Goal: Communication & Community: Participate in discussion

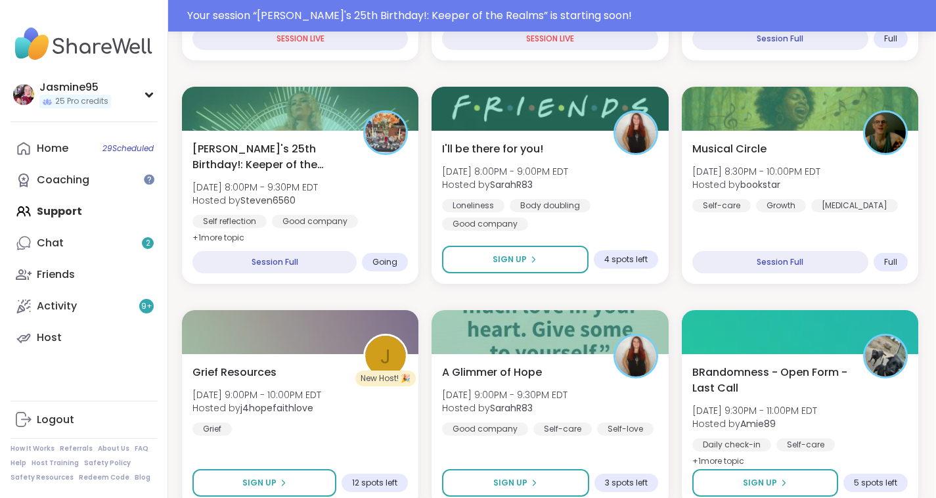
scroll to position [693, 0]
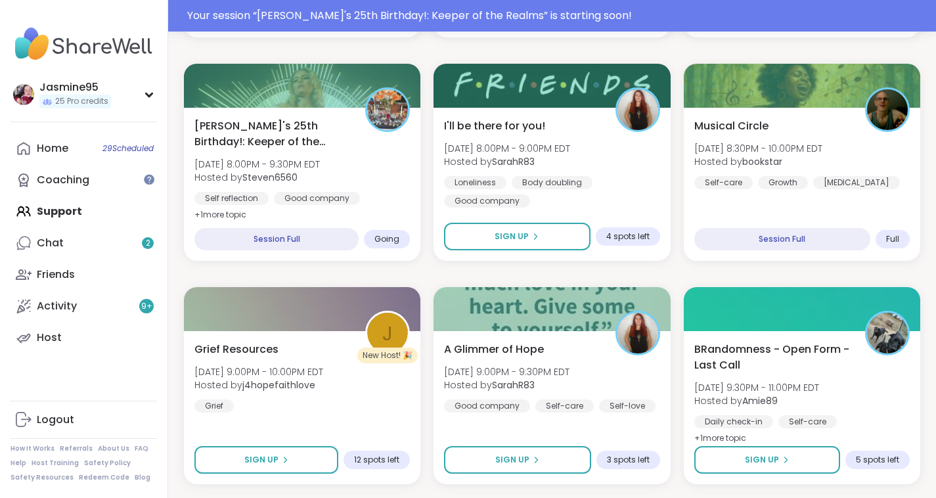
click at [341, 191] on div "Alyssa's 25th Birthday!: Keeper of the Realms Sat, Sep 13 | 8:00PM - 9:30PM EDT…" at bounding box center [301, 170] width 215 height 105
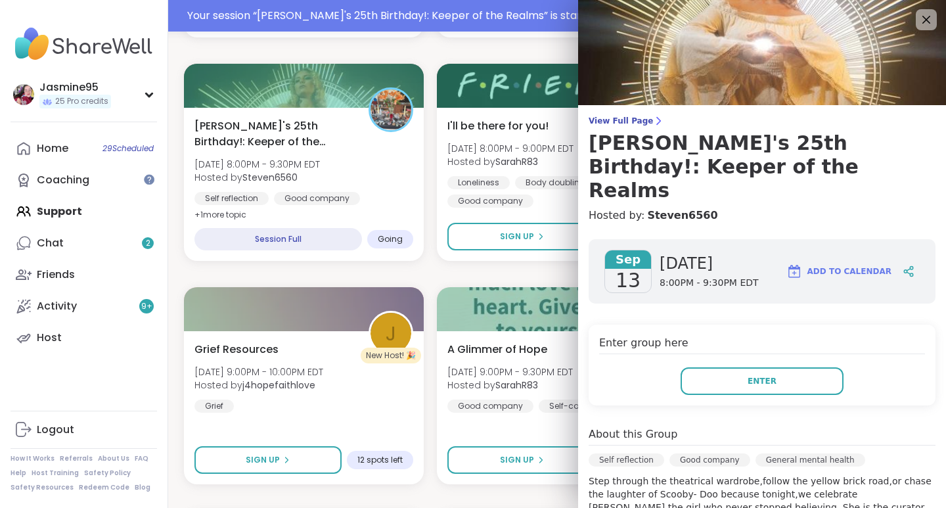
click at [713, 367] on button "Enter" at bounding box center [761, 381] width 163 height 28
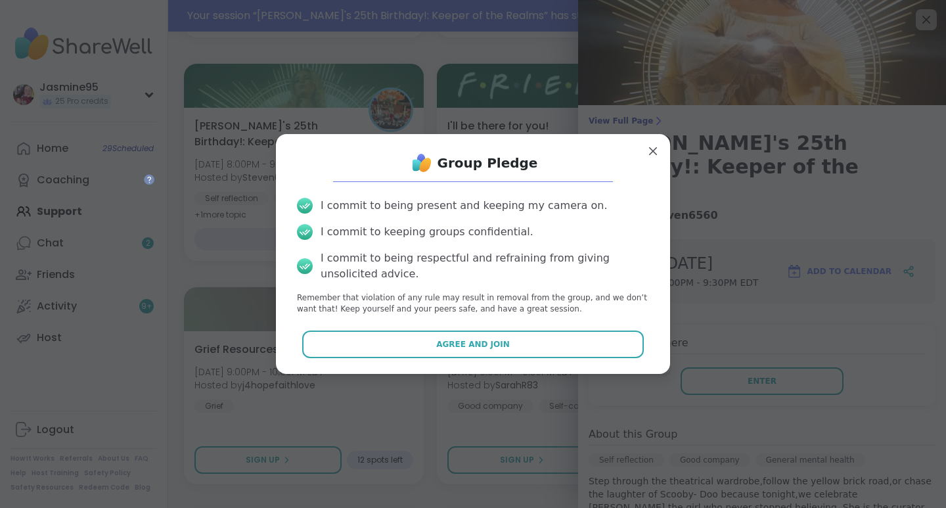
click at [476, 353] on button "Agree and Join" at bounding box center [473, 344] width 342 height 28
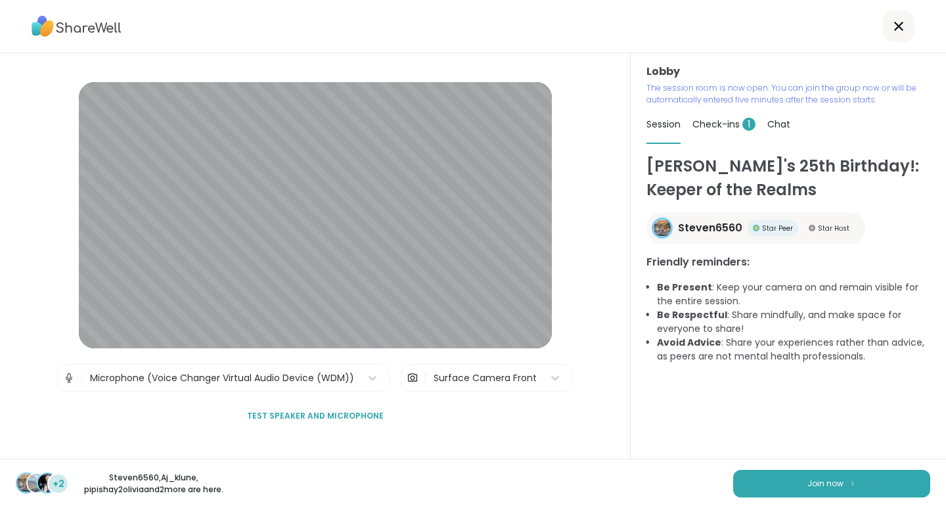
click at [816, 482] on span "Join now" at bounding box center [825, 483] width 36 height 12
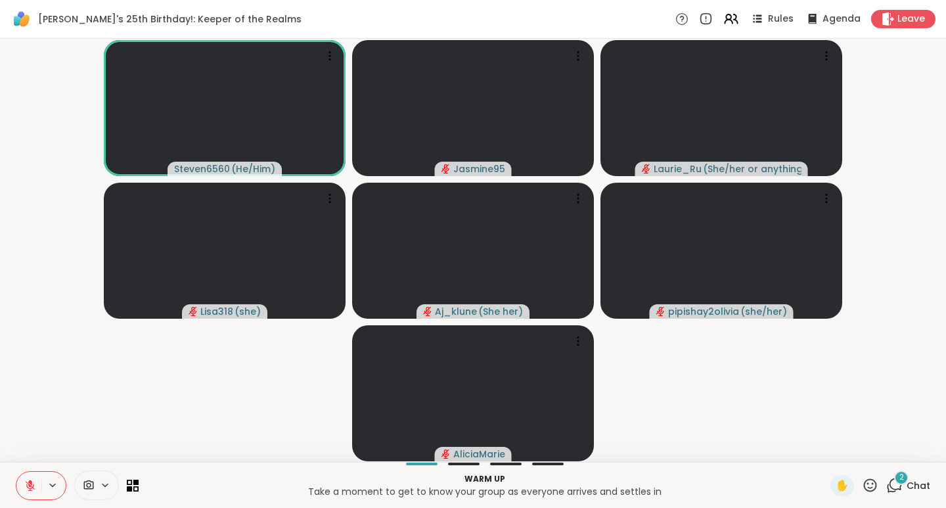
click at [34, 484] on icon at bounding box center [30, 485] width 12 height 12
click at [26, 477] on button at bounding box center [28, 486] width 25 height 28
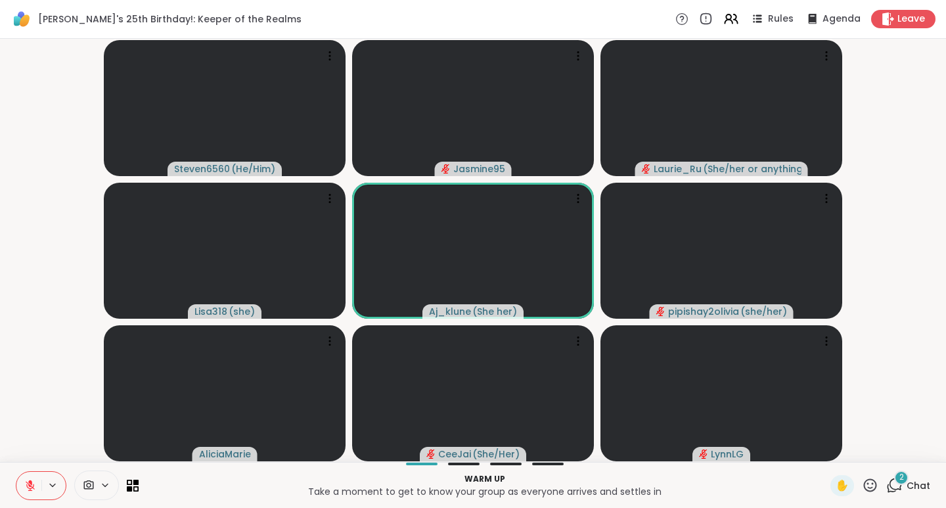
click at [862, 477] on icon at bounding box center [870, 485] width 16 height 16
click at [854, 443] on span "👍" at bounding box center [860, 451] width 13 height 16
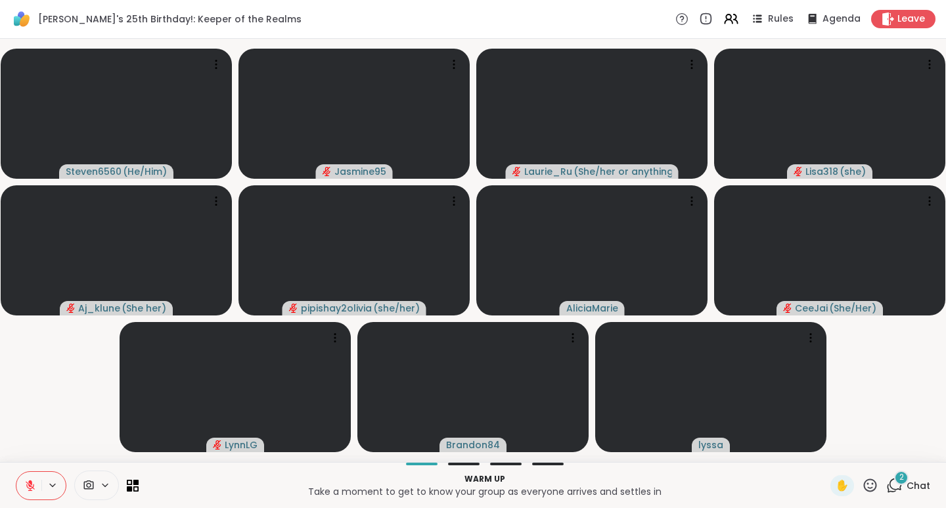
click at [894, 485] on div "2 Chat" at bounding box center [908, 485] width 44 height 21
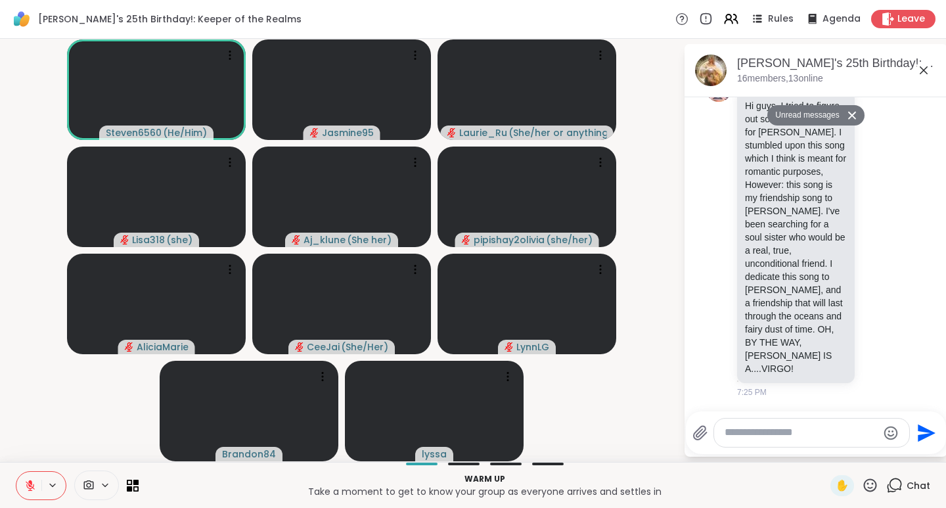
scroll to position [472, 0]
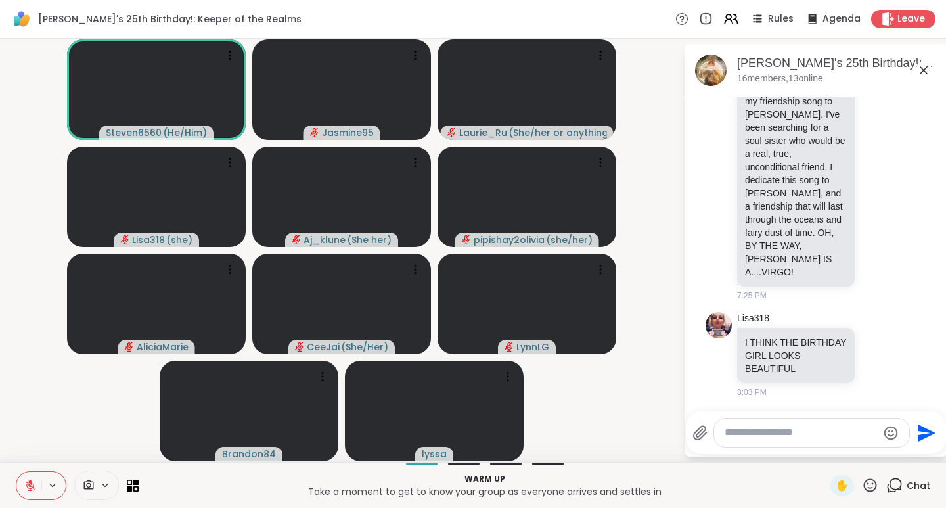
click at [762, 435] on textarea "Type your message" at bounding box center [800, 433] width 153 height 14
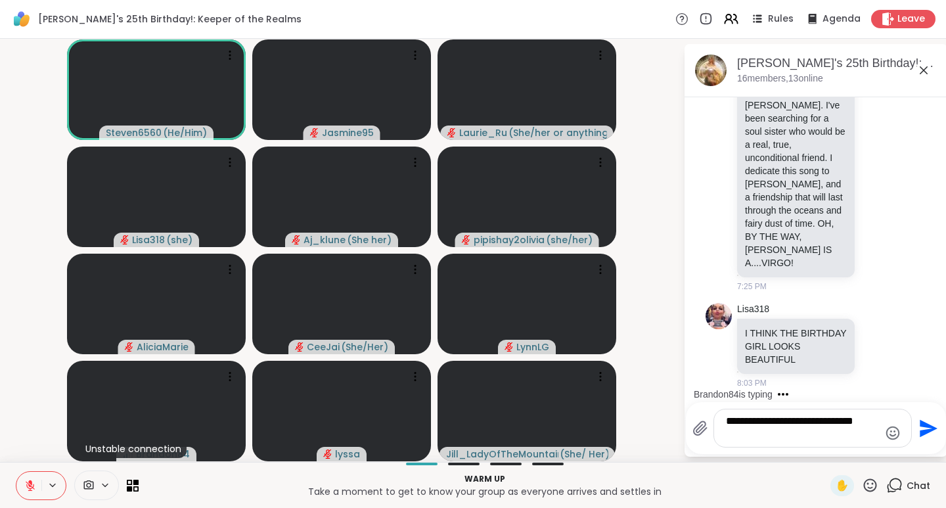
scroll to position [627, 0]
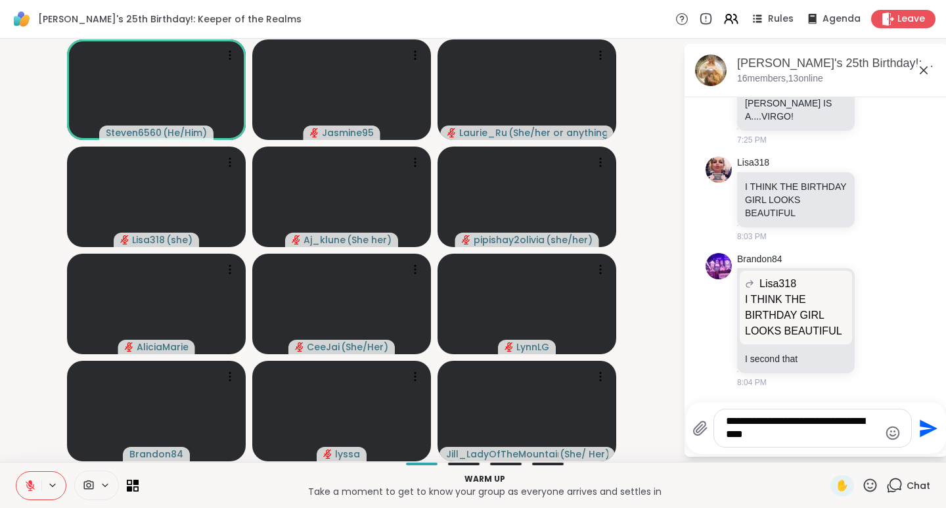
type textarea "**********"
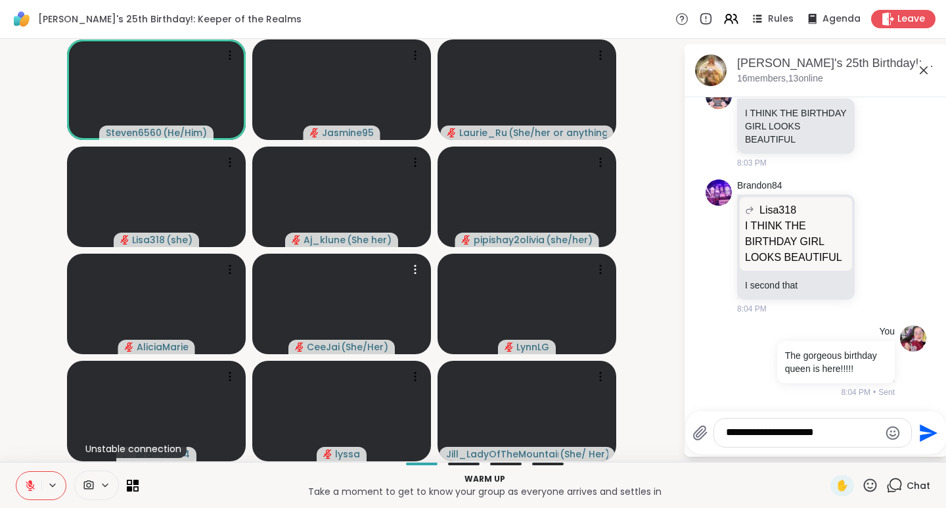
type textarea "**********"
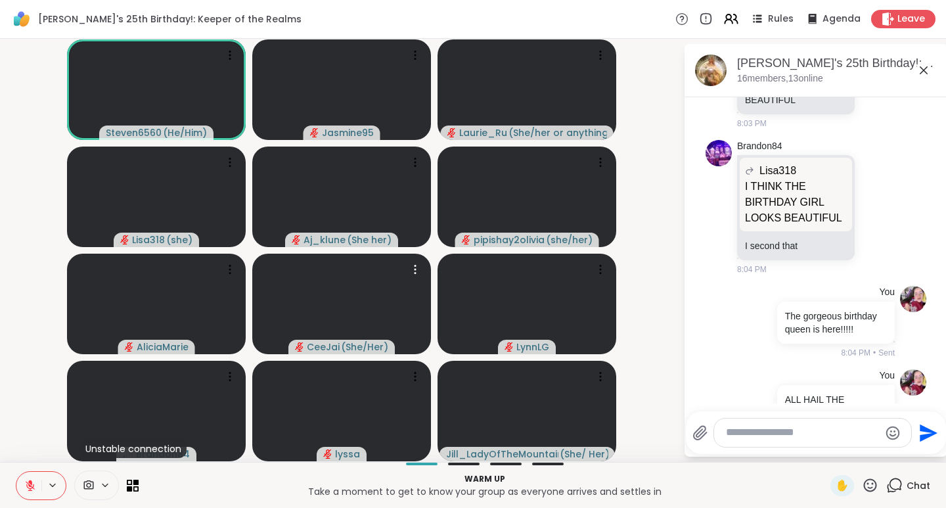
scroll to position [798, 0]
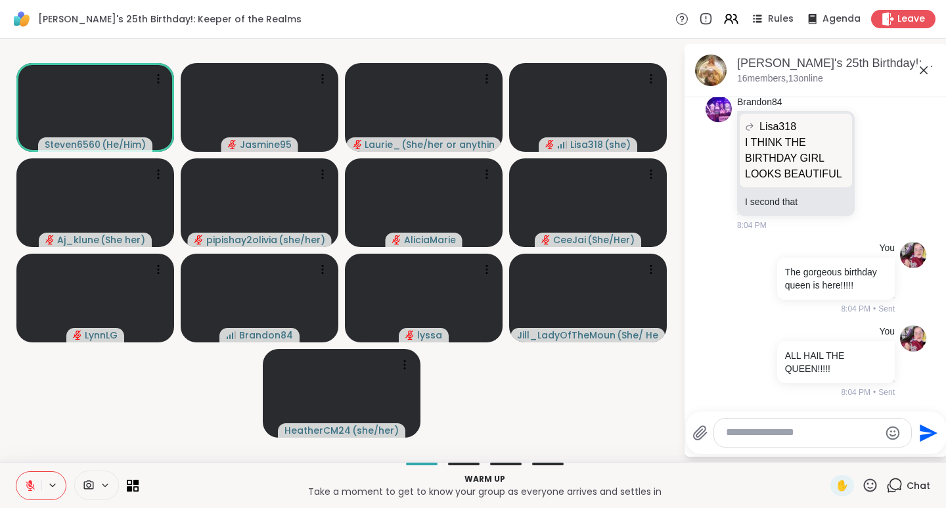
click at [862, 477] on icon at bounding box center [870, 485] width 16 height 16
click at [825, 451] on span "❤️" at bounding box center [831, 451] width 13 height 16
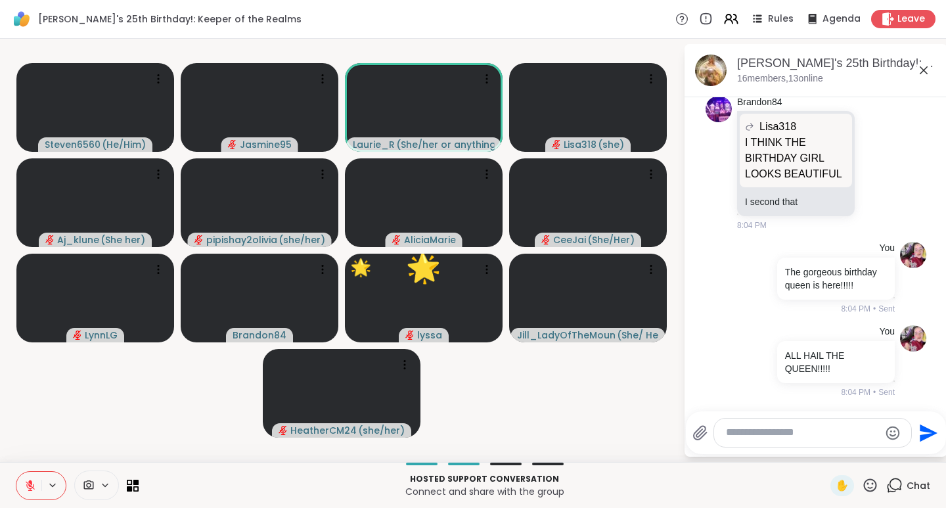
click at [862, 487] on icon at bounding box center [870, 485] width 16 height 16
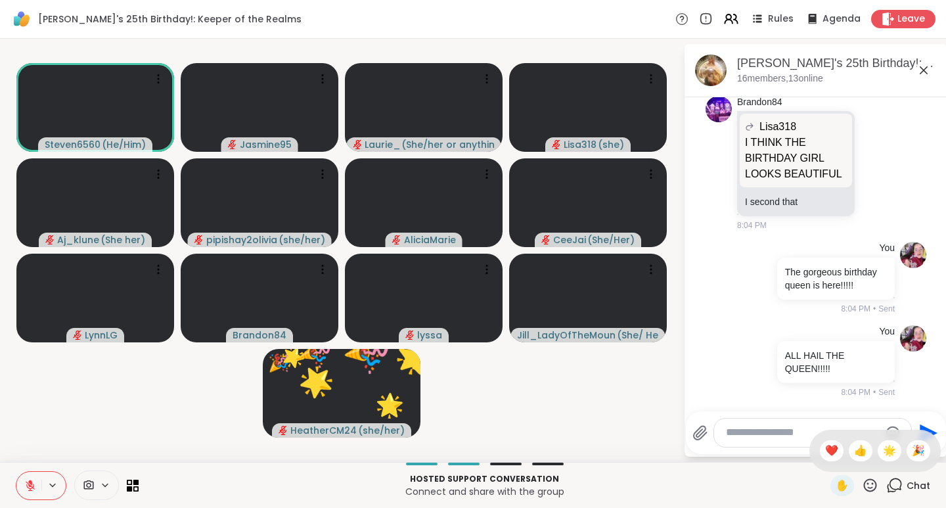
click at [914, 443] on span "🎉" at bounding box center [918, 451] width 13 height 16
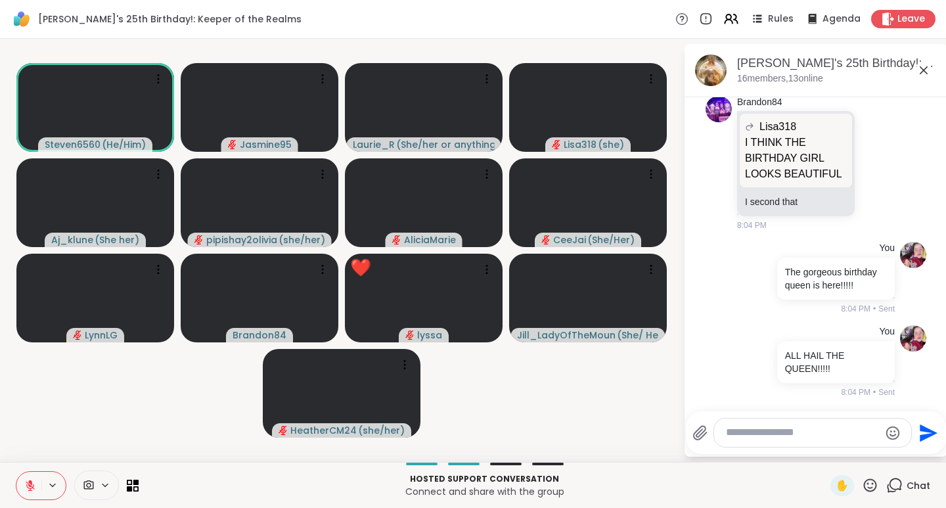
click at [864, 484] on icon at bounding box center [870, 484] width 13 height 13
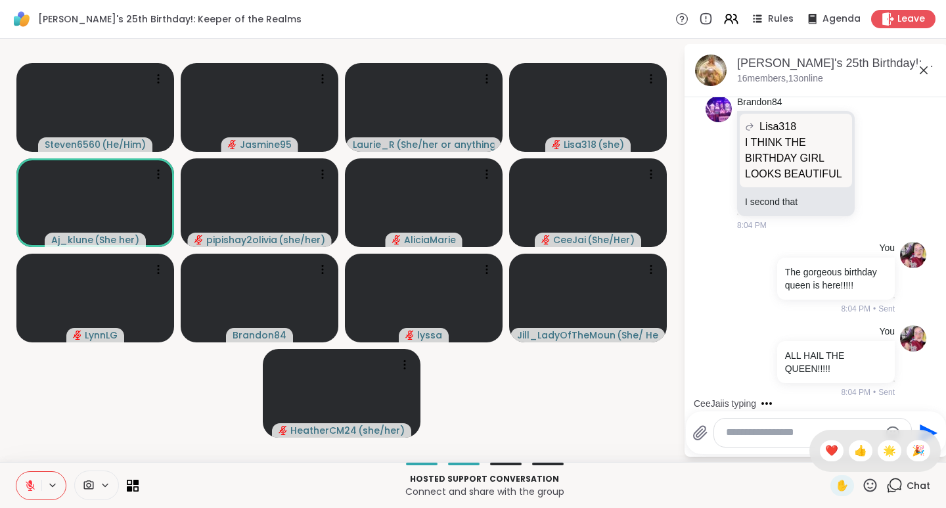
click at [825, 456] on span "❤️" at bounding box center [831, 451] width 13 height 16
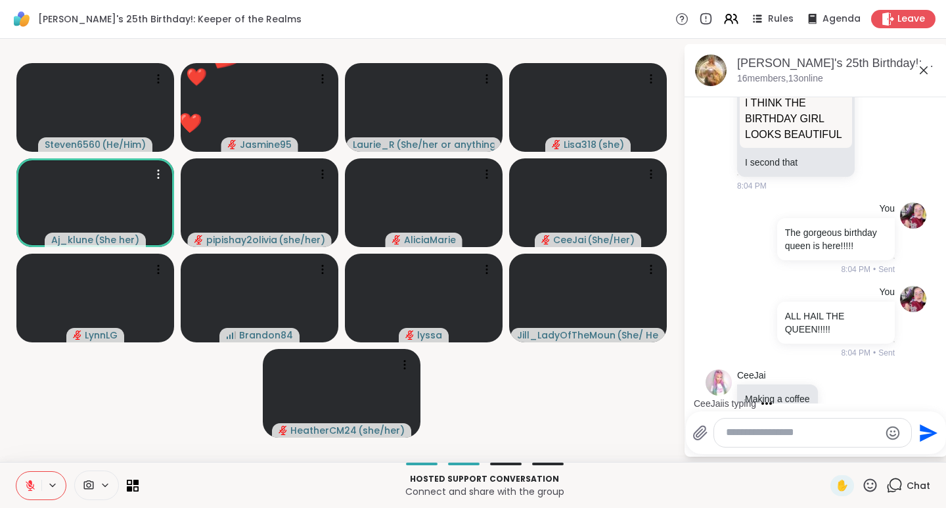
scroll to position [868, 0]
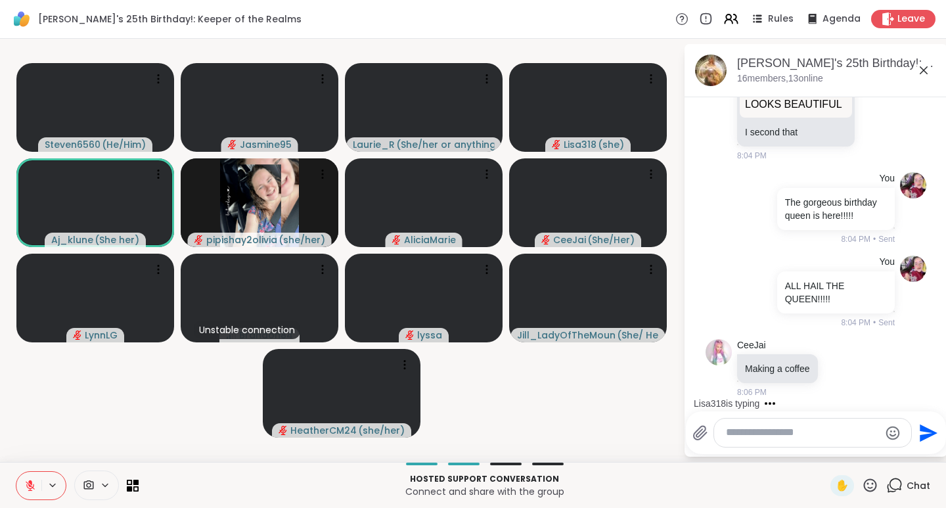
click at [862, 485] on icon at bounding box center [870, 485] width 16 height 16
click at [854, 449] on span "👍" at bounding box center [860, 451] width 13 height 16
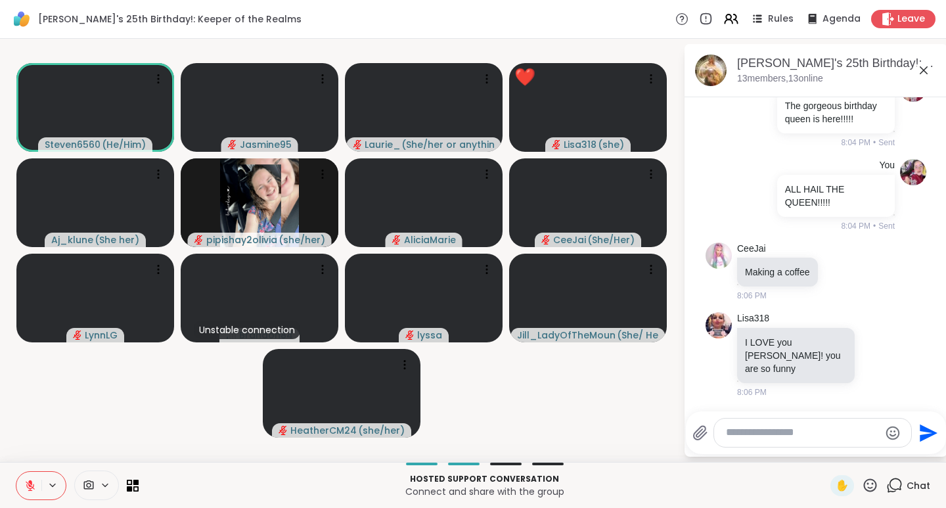
click at [33, 487] on icon at bounding box center [30, 485] width 9 height 9
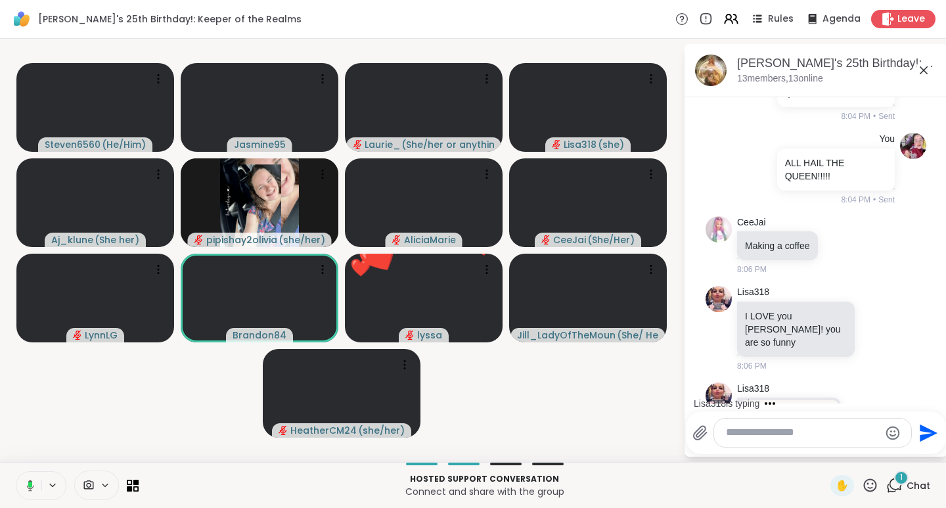
scroll to position [1078, 0]
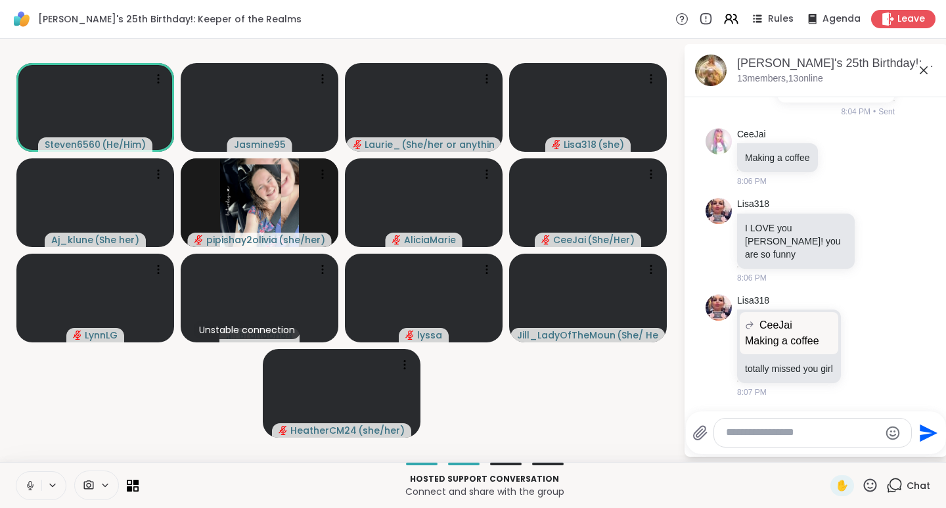
drag, startPoint x: 30, startPoint y: 501, endPoint x: 26, endPoint y: 485, distance: 16.2
click at [26, 485] on icon at bounding box center [30, 485] width 12 height 12
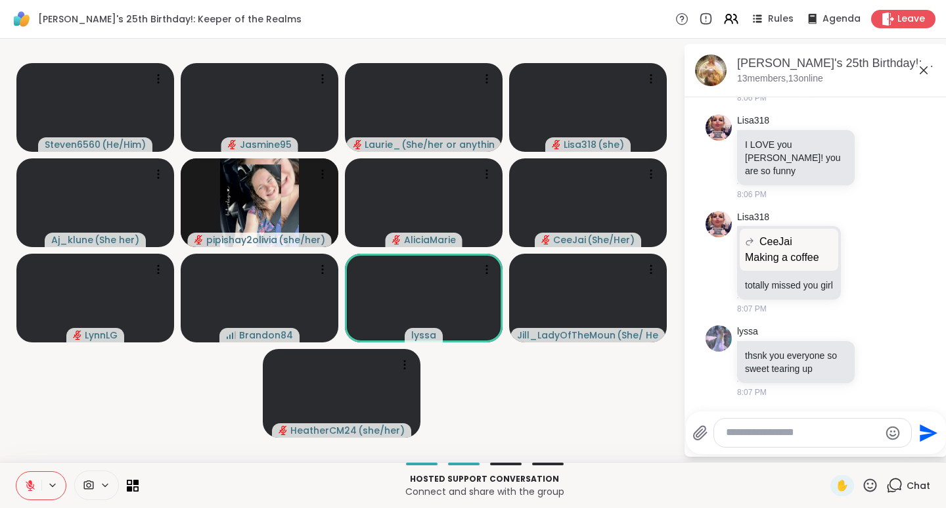
scroll to position [1181, 0]
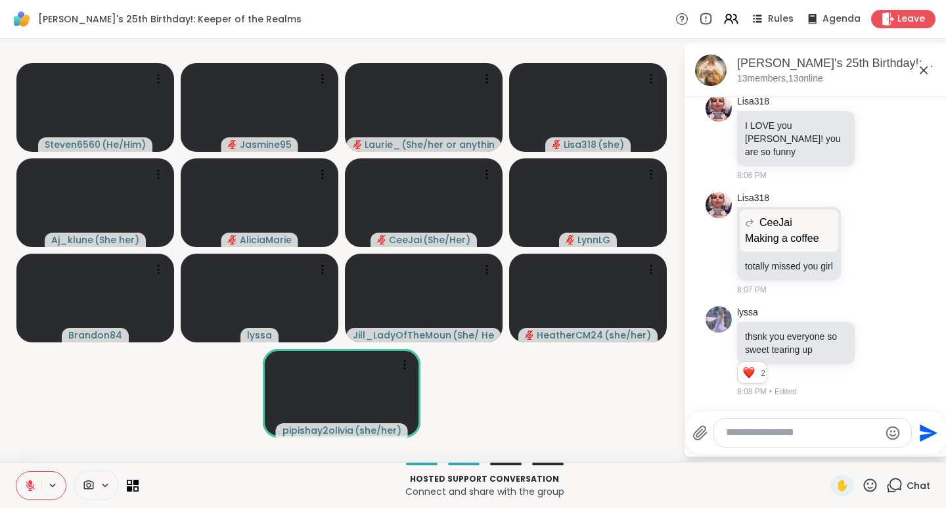
click at [862, 477] on icon at bounding box center [870, 485] width 16 height 16
click at [825, 444] on span "❤️" at bounding box center [831, 451] width 13 height 16
click at [871, 348] on icon at bounding box center [877, 351] width 12 height 13
click at [871, 330] on div "Select Reaction: Heart" at bounding box center [877, 330] width 12 height 12
click at [864, 484] on icon at bounding box center [870, 484] width 13 height 13
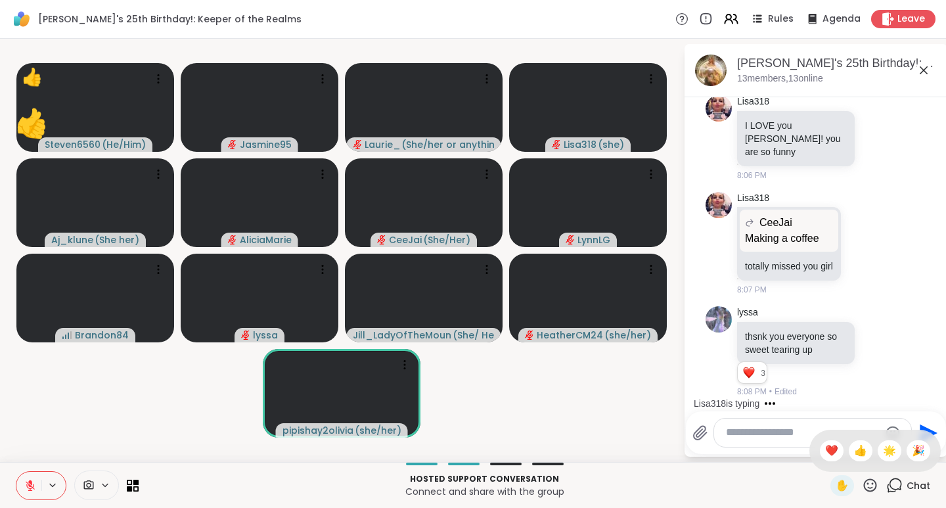
click at [883, 451] on span "🌟" at bounding box center [889, 451] width 13 height 16
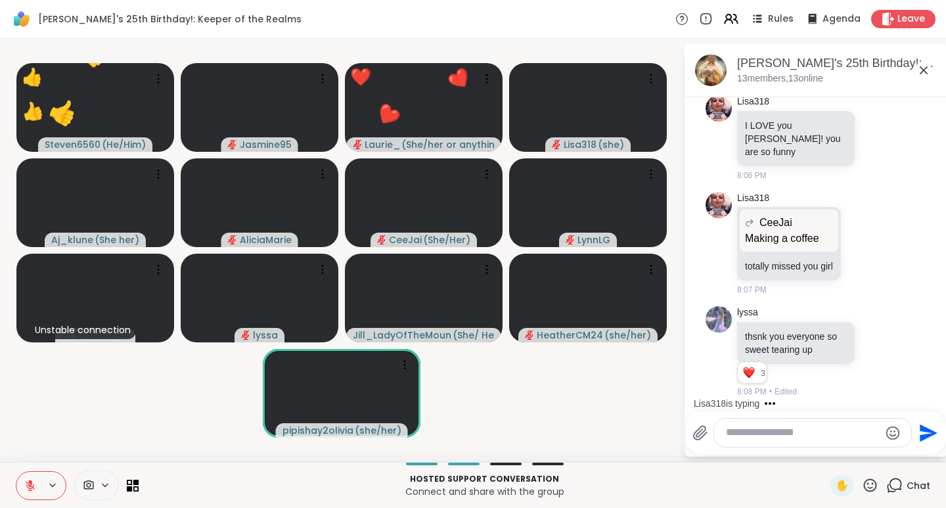
click at [860, 493] on div "✋" at bounding box center [854, 485] width 48 height 21
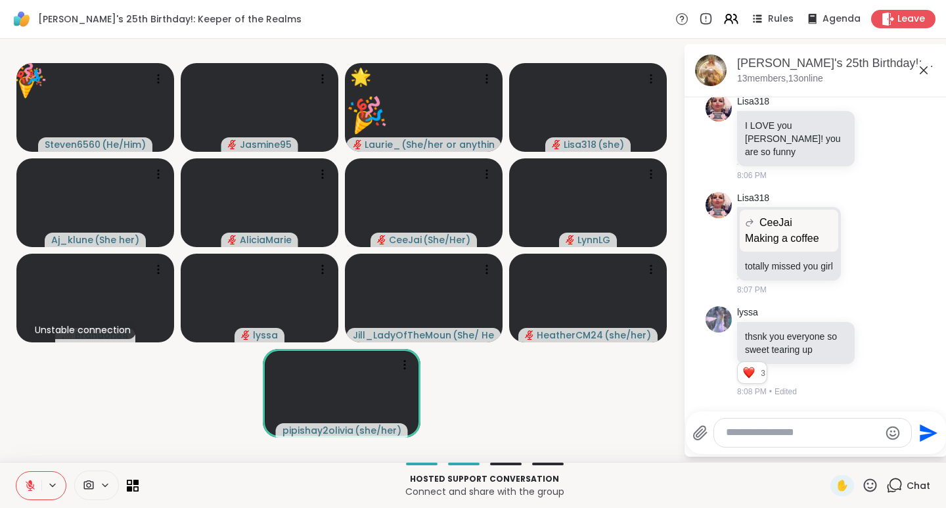
click at [862, 481] on icon at bounding box center [870, 485] width 16 height 16
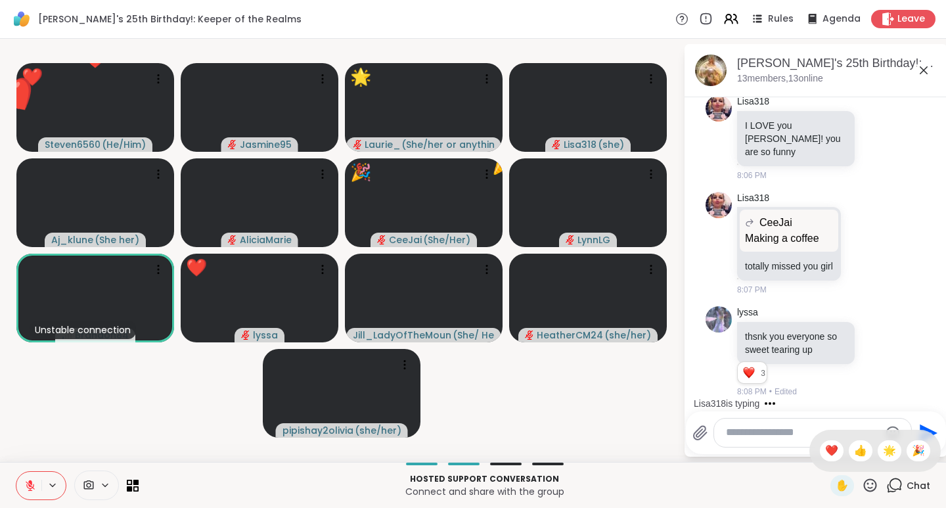
click at [912, 451] on span "🎉" at bounding box center [918, 451] width 13 height 16
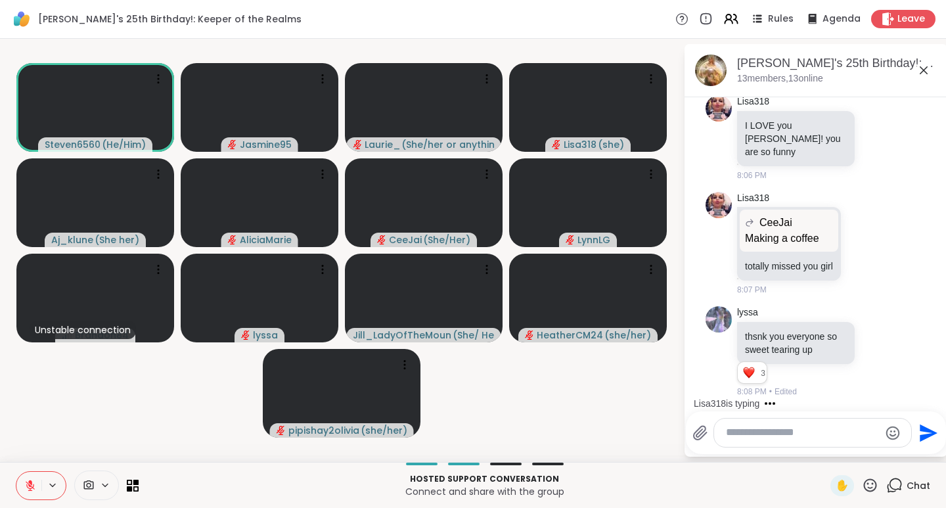
click at [862, 486] on icon at bounding box center [870, 485] width 16 height 16
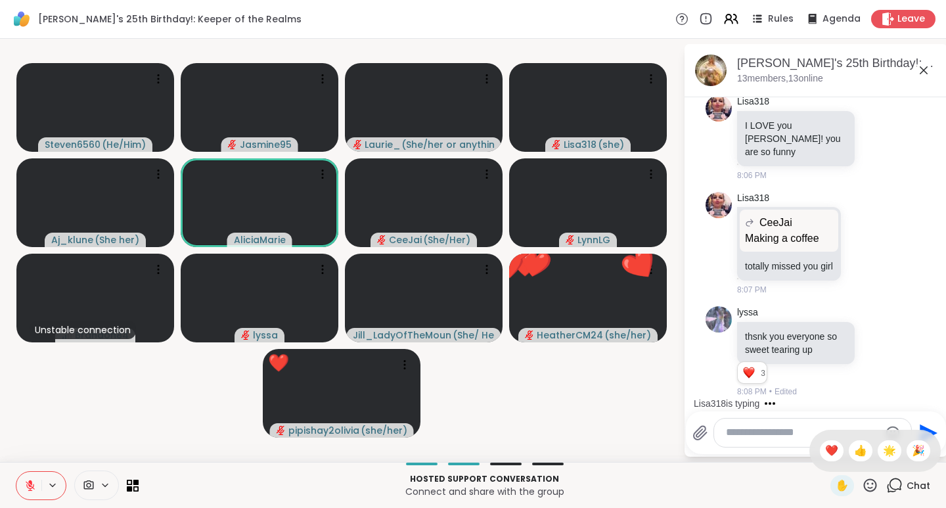
click at [912, 449] on span "🎉" at bounding box center [918, 451] width 13 height 16
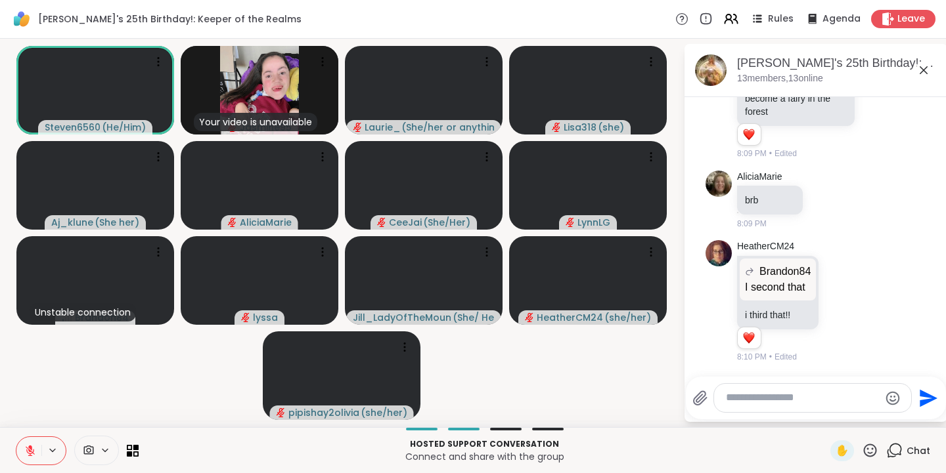
scroll to position [1559, 0]
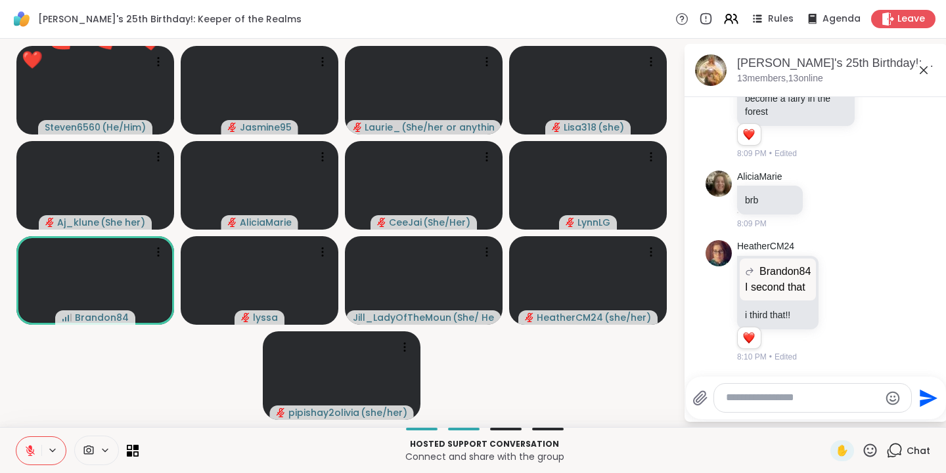
click at [864, 454] on icon at bounding box center [870, 451] width 16 height 16
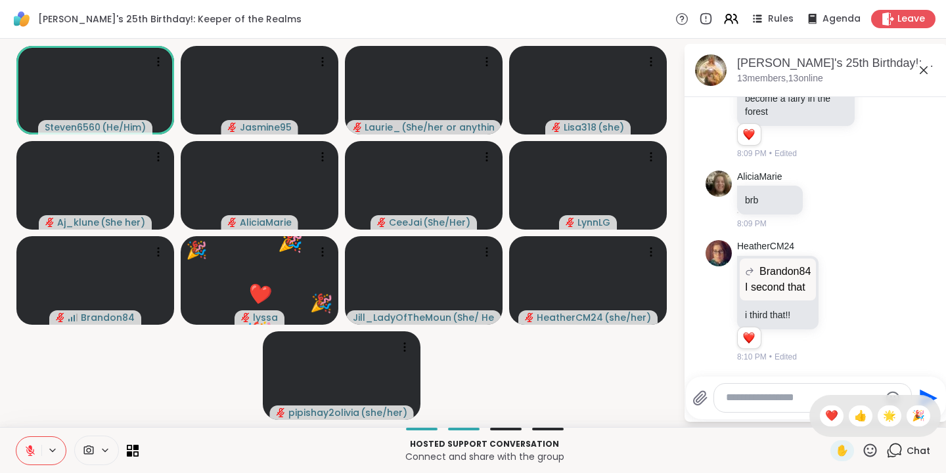
click at [825, 422] on span "❤️" at bounding box center [831, 416] width 13 height 16
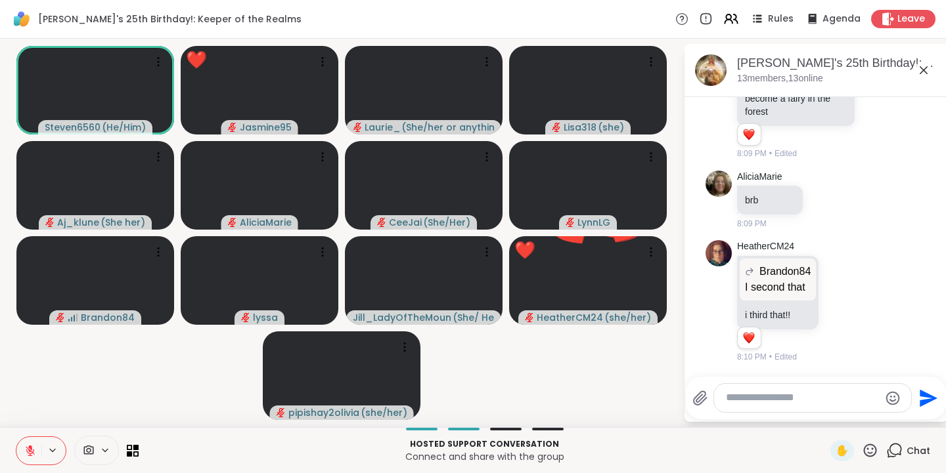
click at [867, 451] on icon at bounding box center [870, 450] width 13 height 13
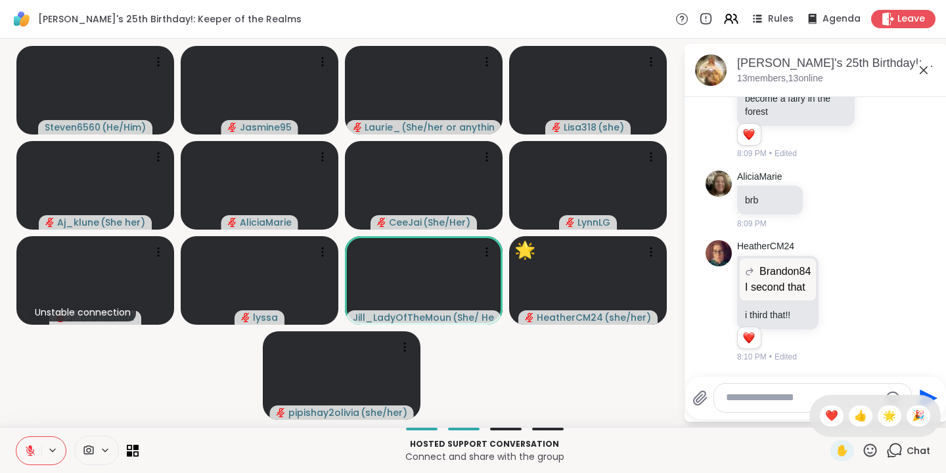
click at [912, 418] on span "🎉" at bounding box center [918, 416] width 13 height 16
click at [866, 454] on icon at bounding box center [870, 450] width 13 height 13
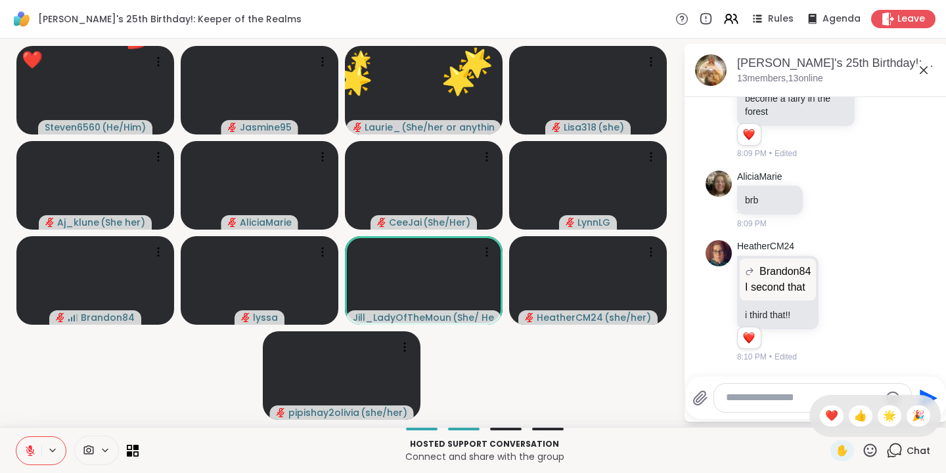
click at [883, 416] on span "🌟" at bounding box center [889, 416] width 13 height 16
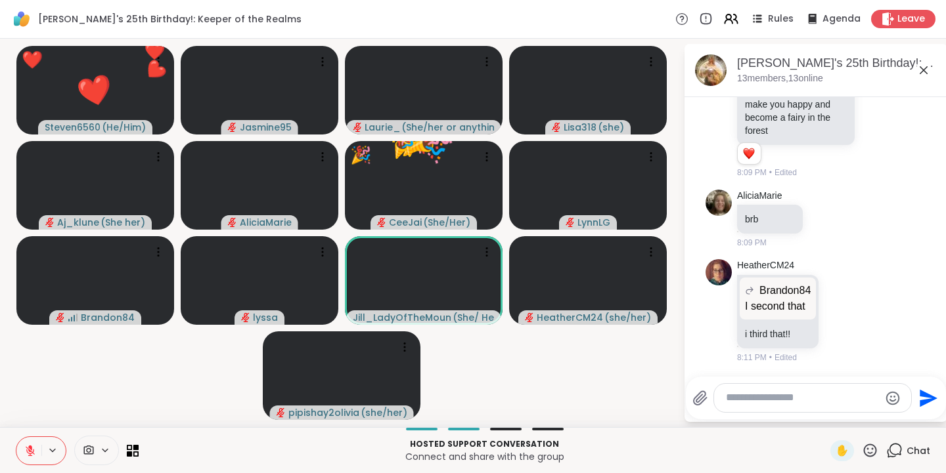
scroll to position [1541, 0]
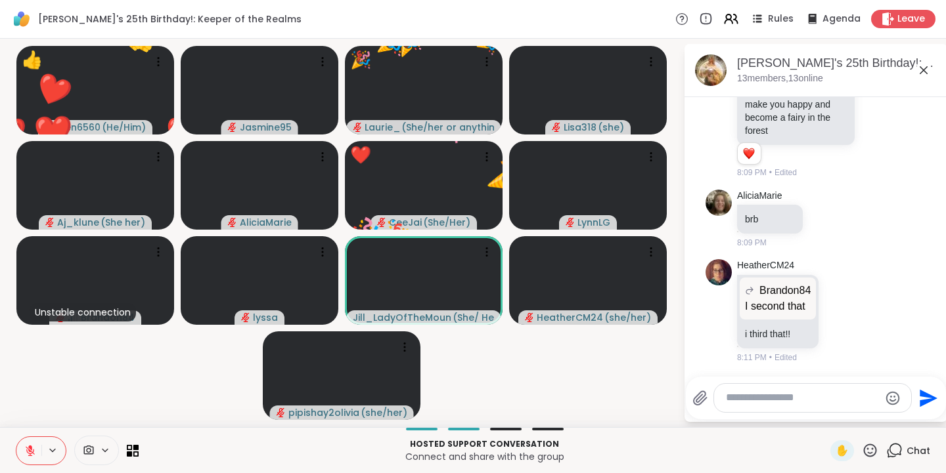
click at [865, 452] on icon at bounding box center [870, 451] width 16 height 16
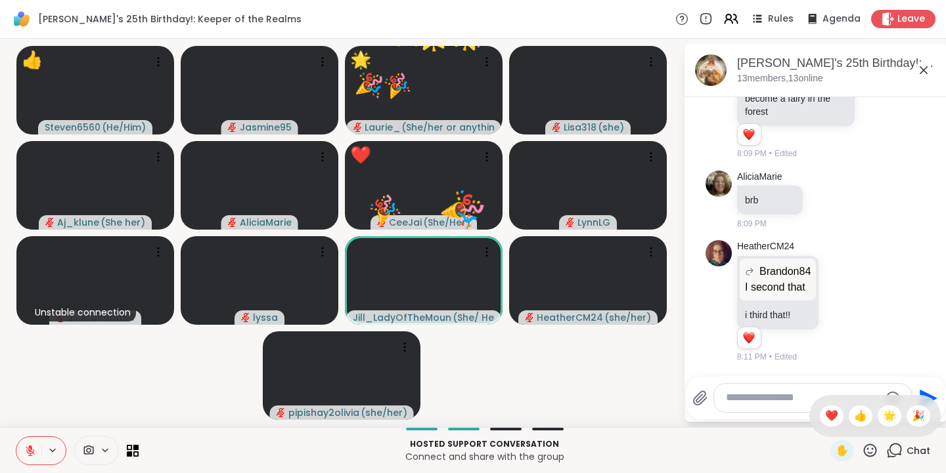
scroll to position [1559, 0]
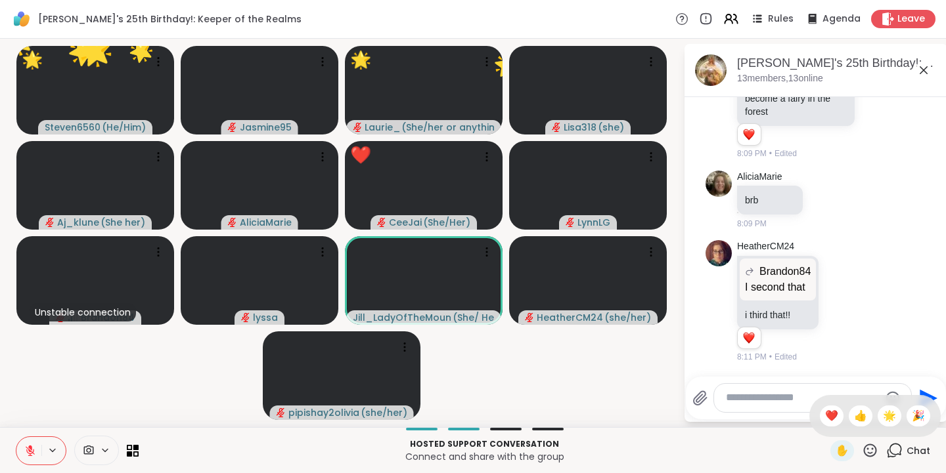
click at [825, 419] on div "❤️" at bounding box center [832, 416] width 24 height 21
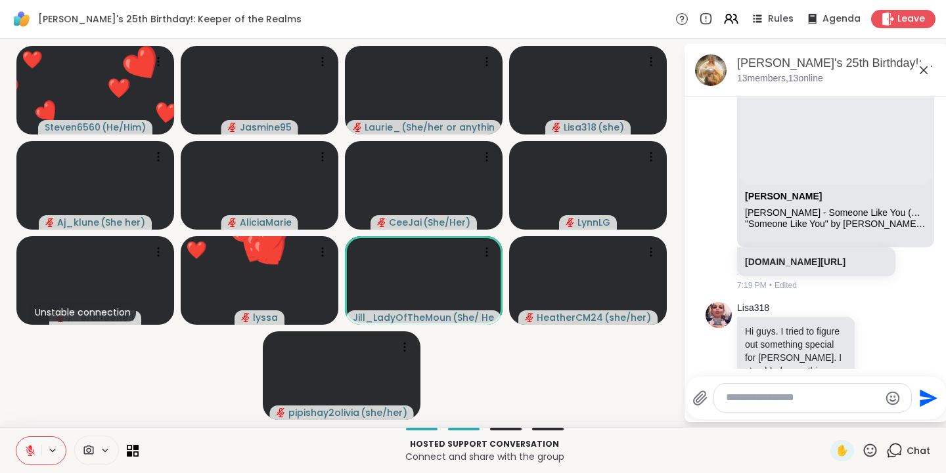
scroll to position [120, 0]
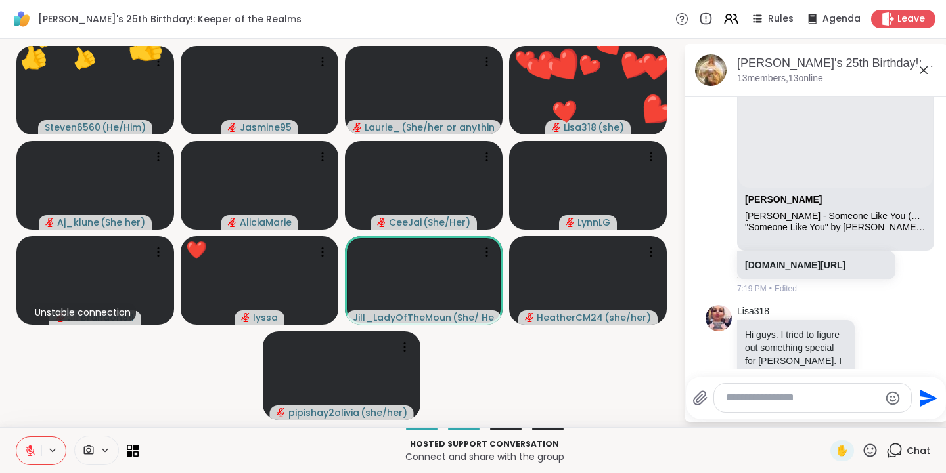
click at [863, 454] on icon at bounding box center [870, 451] width 16 height 16
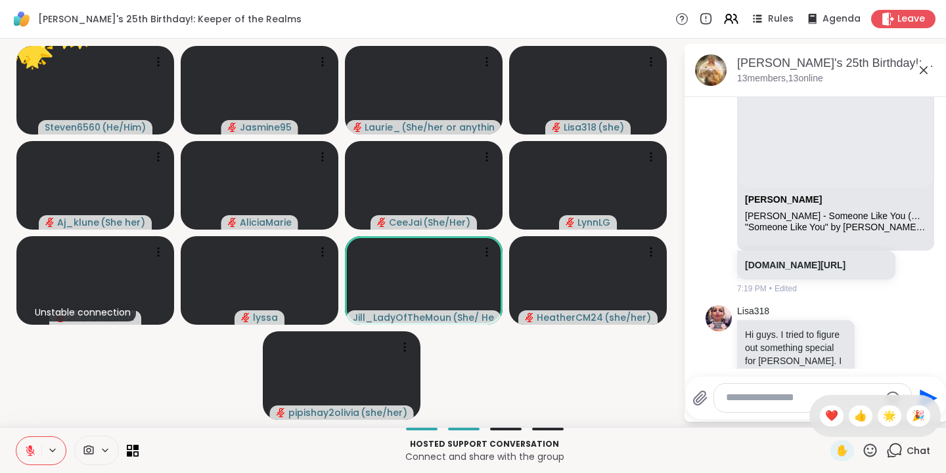
click at [854, 414] on span "👍" at bounding box center [860, 416] width 13 height 16
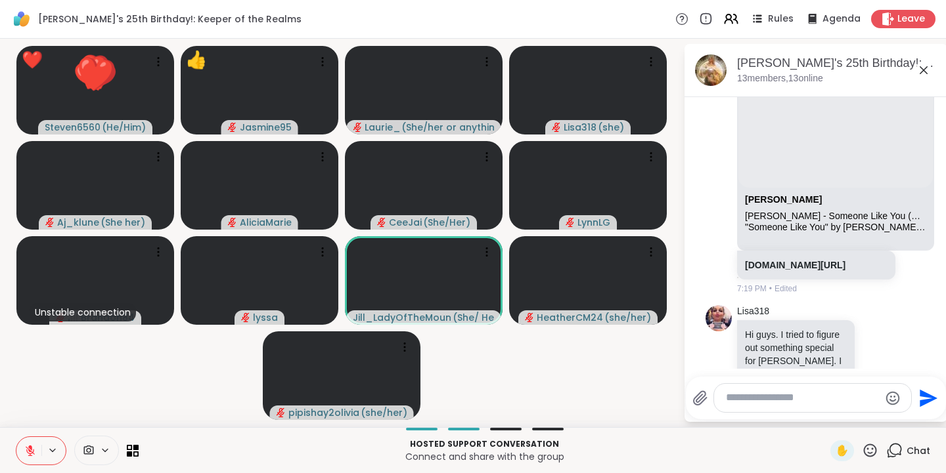
click at [862, 452] on icon at bounding box center [870, 451] width 16 height 16
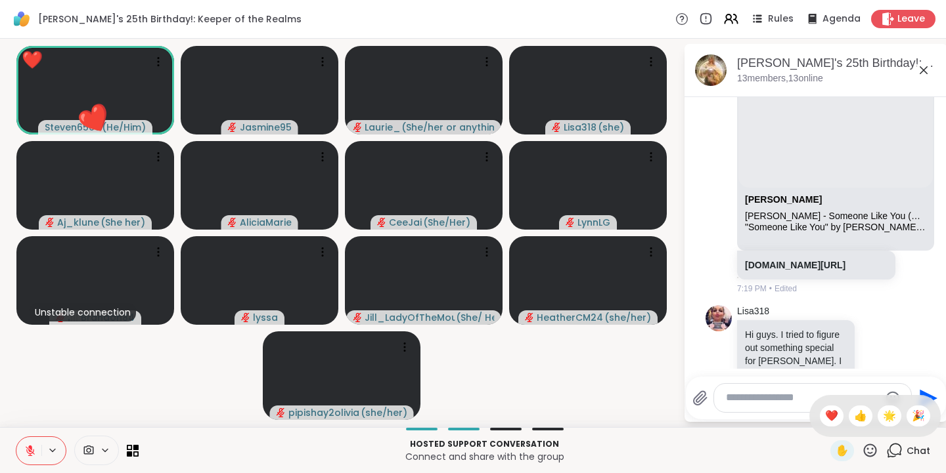
click at [883, 416] on span "🌟" at bounding box center [889, 416] width 13 height 16
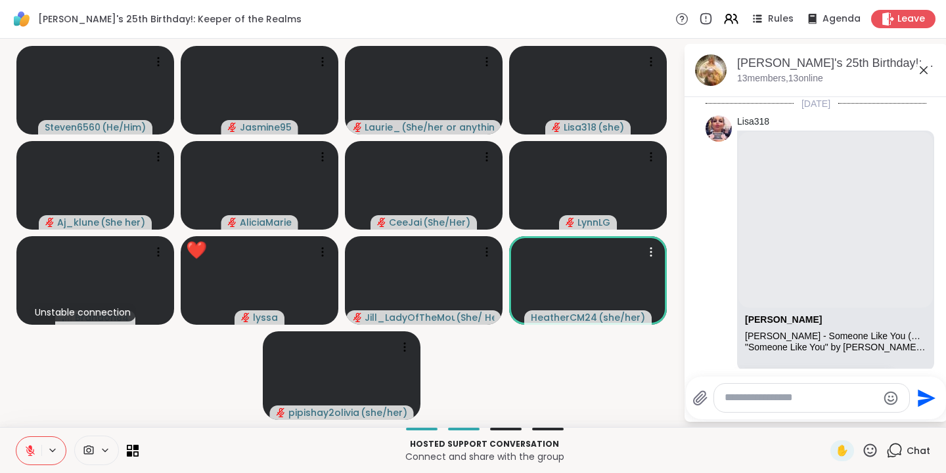
scroll to position [120, 0]
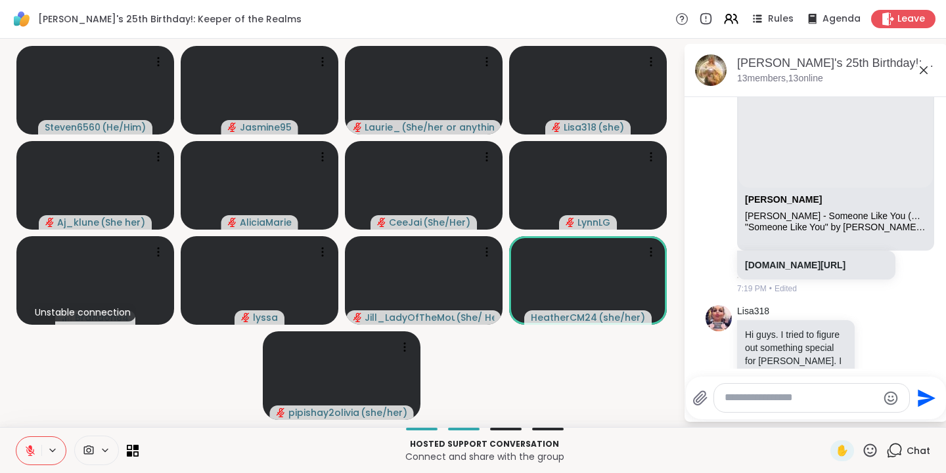
click at [866, 454] on icon at bounding box center [870, 450] width 13 height 13
click at [912, 418] on span "🎉" at bounding box center [918, 416] width 13 height 16
click at [862, 455] on icon at bounding box center [870, 451] width 16 height 16
click at [825, 418] on span "❤️" at bounding box center [831, 416] width 13 height 16
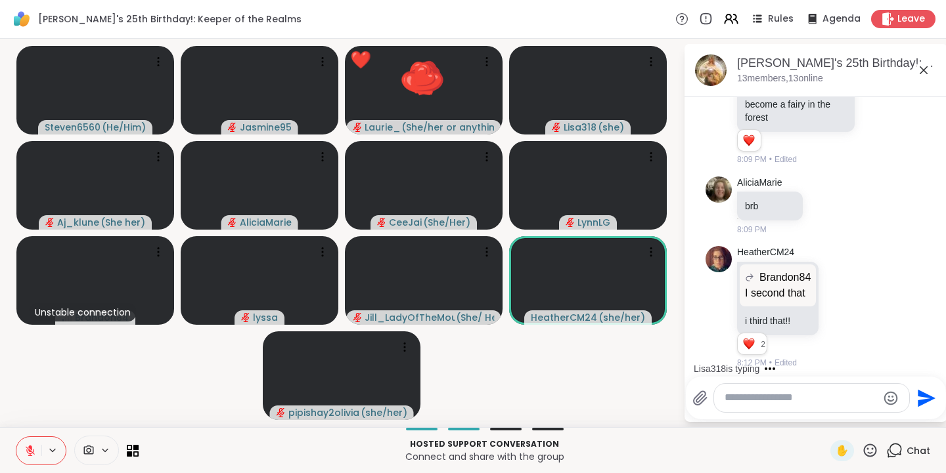
scroll to position [1559, 0]
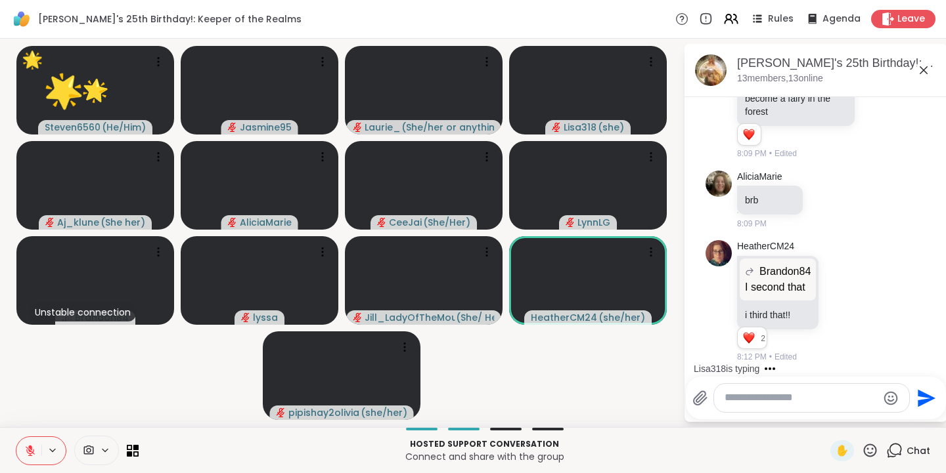
click at [860, 459] on div "✋" at bounding box center [854, 451] width 48 height 21
click at [864, 452] on icon at bounding box center [870, 451] width 16 height 16
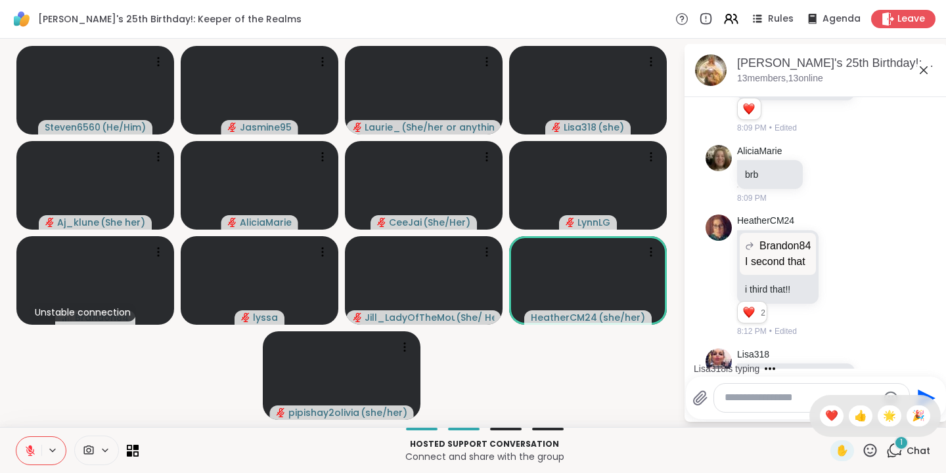
scroll to position [1656, 0]
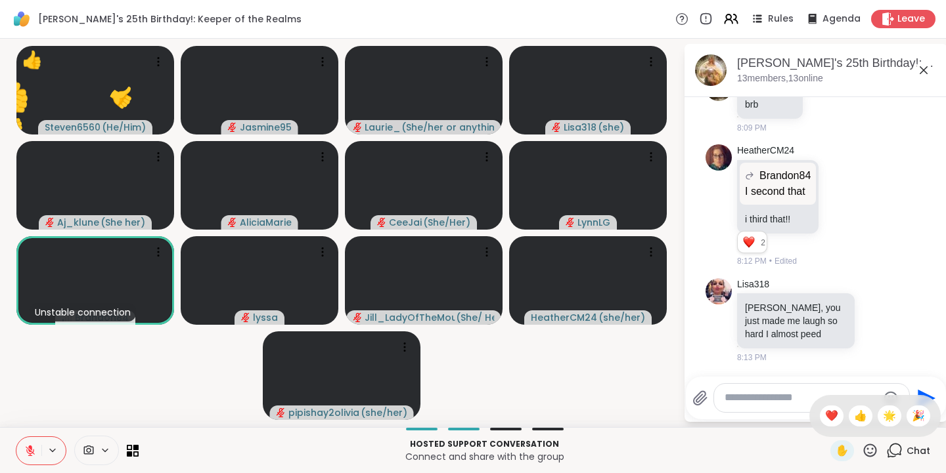
click at [824, 415] on div "❤️" at bounding box center [832, 416] width 24 height 21
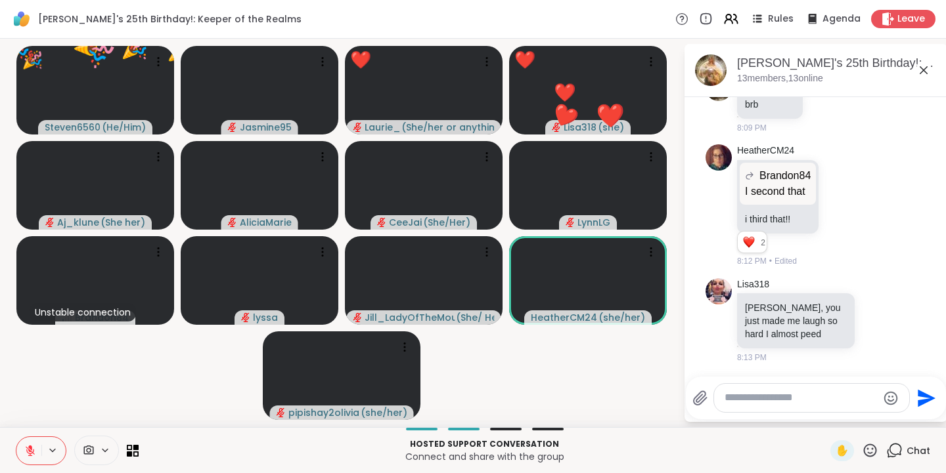
click at [862, 452] on icon at bounding box center [870, 451] width 16 height 16
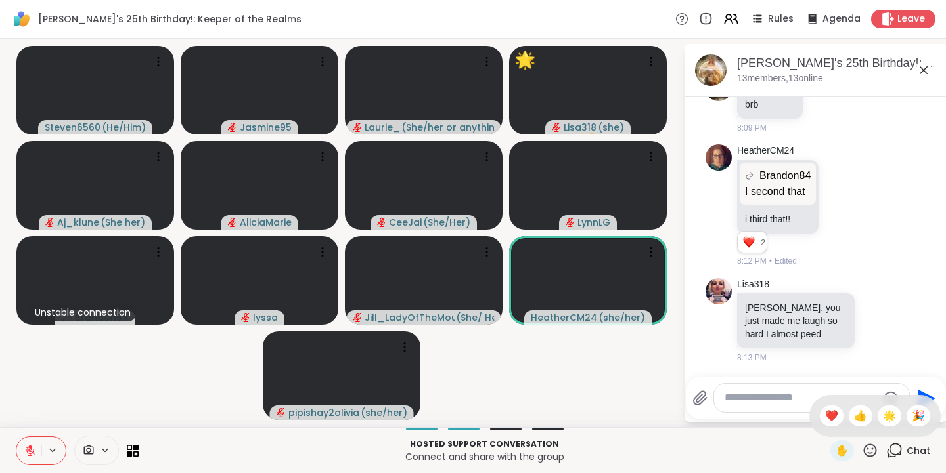
click at [854, 420] on span "👍" at bounding box center [860, 416] width 13 height 16
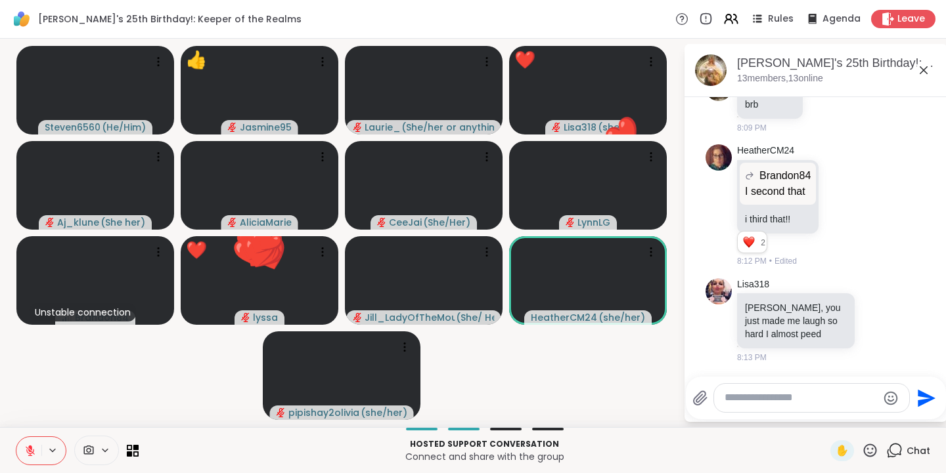
click at [864, 452] on icon at bounding box center [870, 451] width 16 height 16
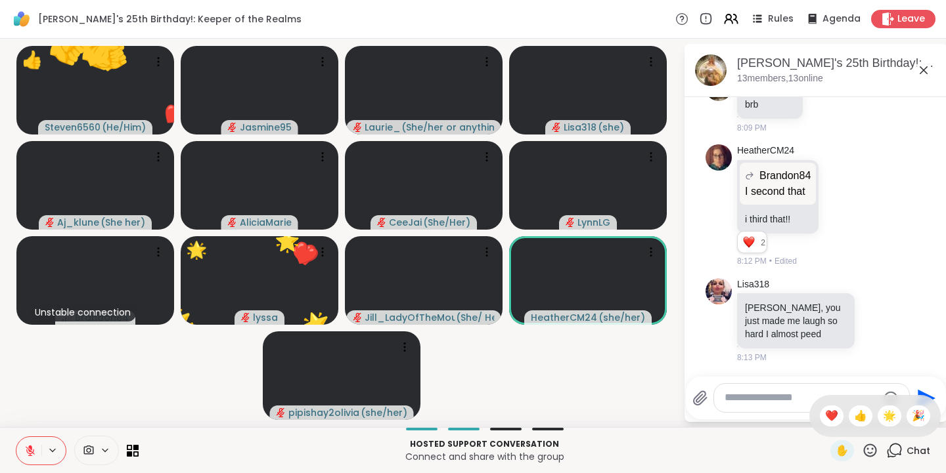
click at [883, 416] on span "🌟" at bounding box center [889, 416] width 13 height 16
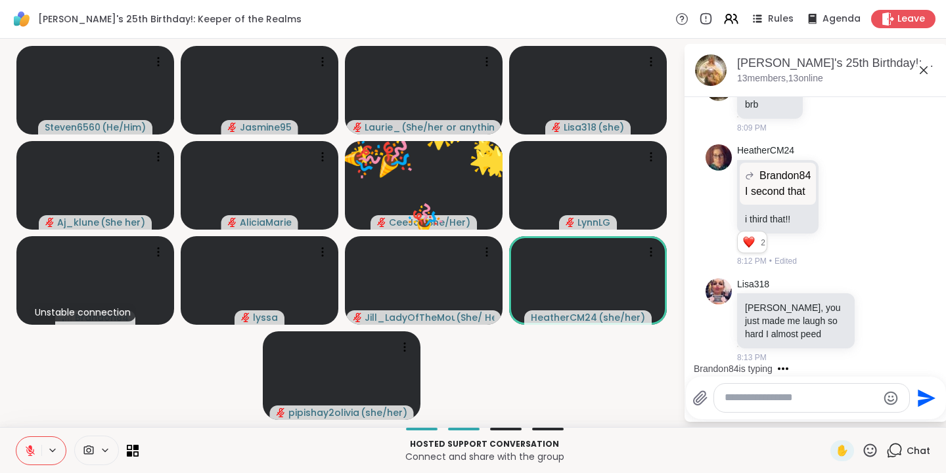
click at [862, 452] on icon at bounding box center [870, 451] width 16 height 16
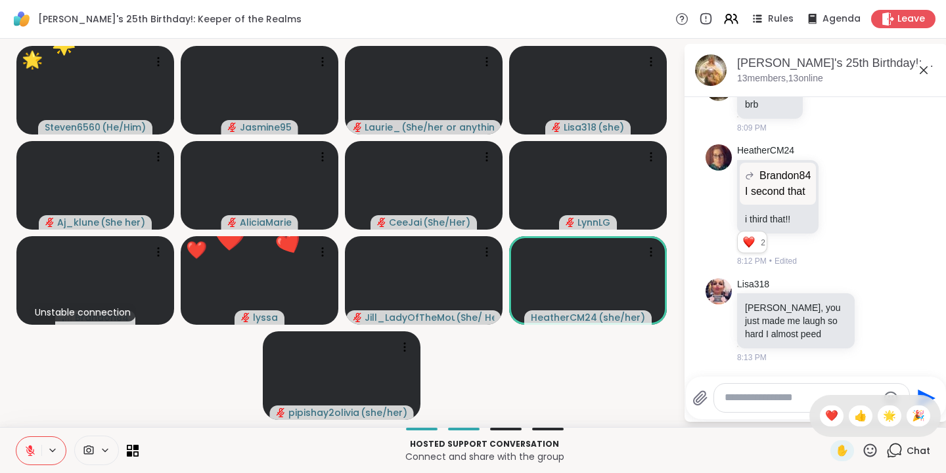
click at [825, 410] on span "❤️" at bounding box center [831, 416] width 13 height 16
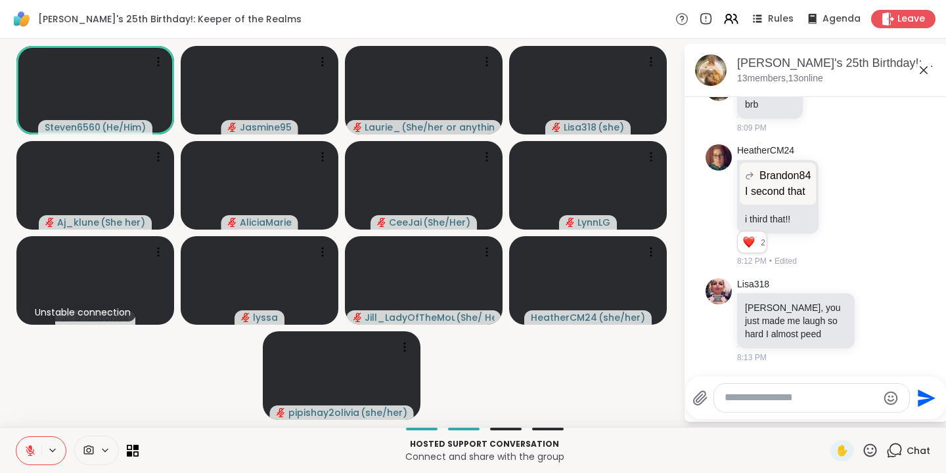
click at [862, 452] on icon at bounding box center [870, 451] width 16 height 16
click at [825, 416] on span "❤️" at bounding box center [831, 416] width 13 height 16
click at [863, 448] on icon at bounding box center [870, 451] width 16 height 16
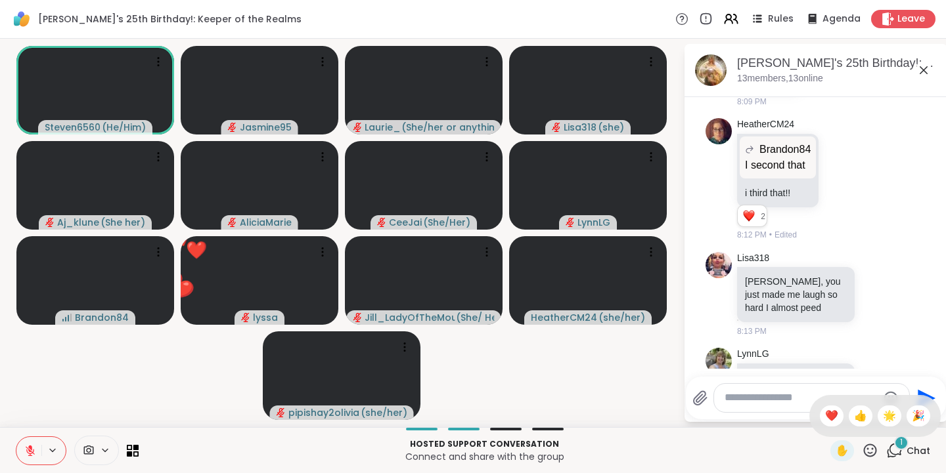
click at [883, 417] on span "🌟" at bounding box center [889, 416] width 13 height 16
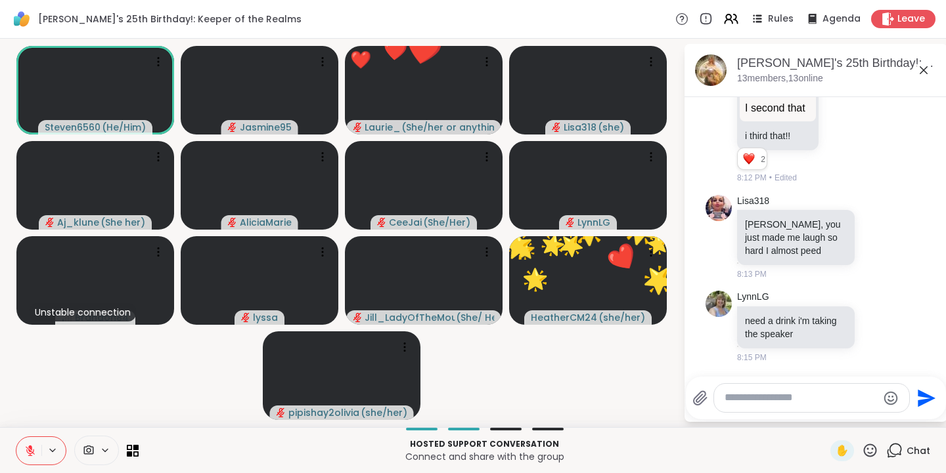
click at [862, 450] on icon at bounding box center [870, 451] width 16 height 16
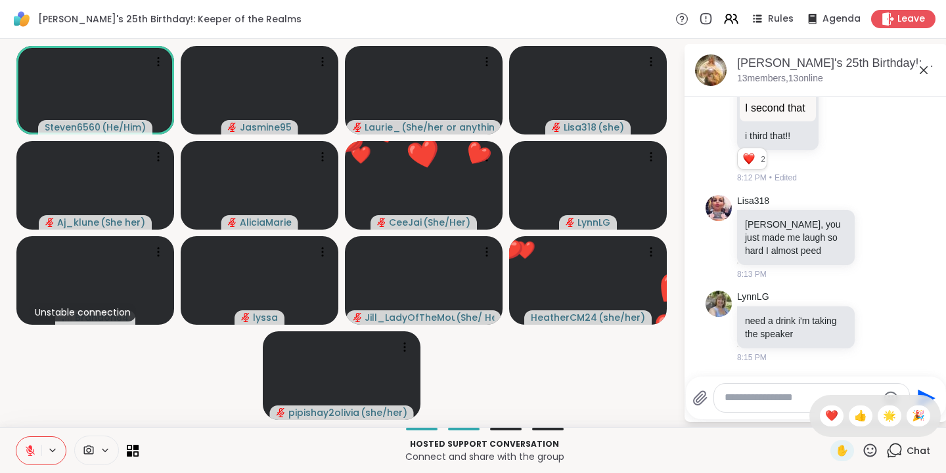
click at [854, 417] on span "👍" at bounding box center [860, 416] width 13 height 16
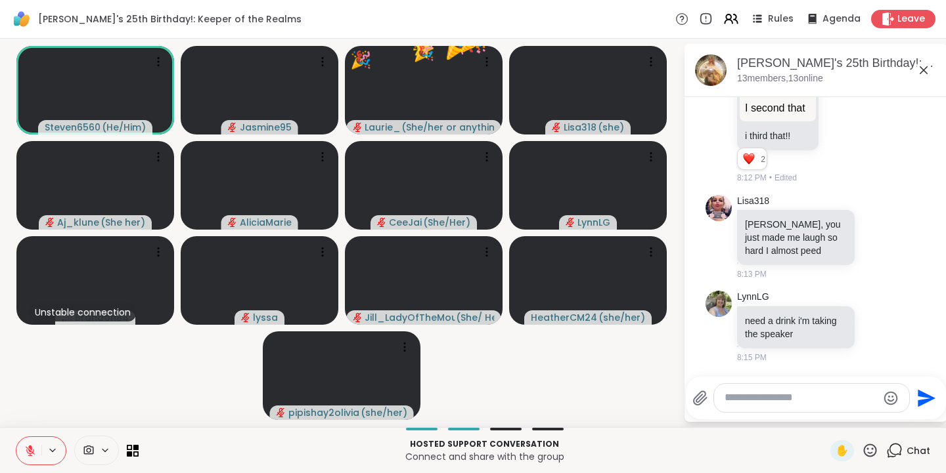
click at [862, 451] on icon at bounding box center [870, 451] width 16 height 16
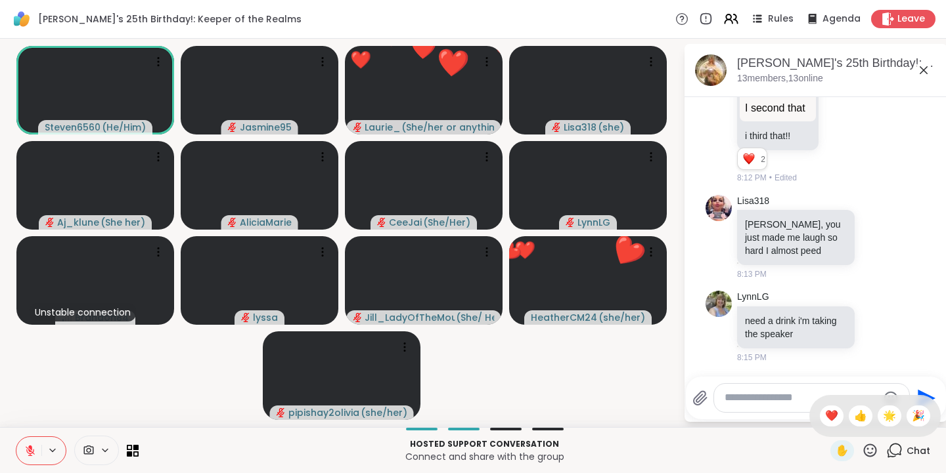
click at [825, 409] on span "❤️" at bounding box center [831, 416] width 13 height 16
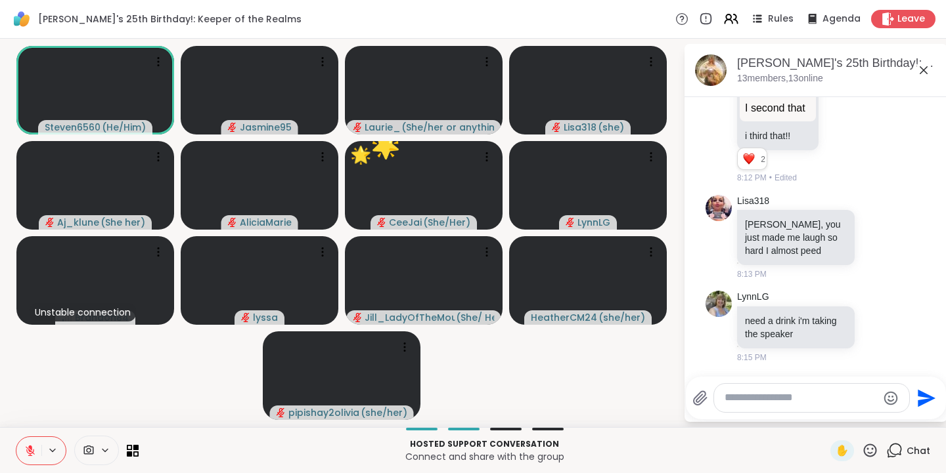
click at [864, 453] on icon at bounding box center [870, 451] width 16 height 16
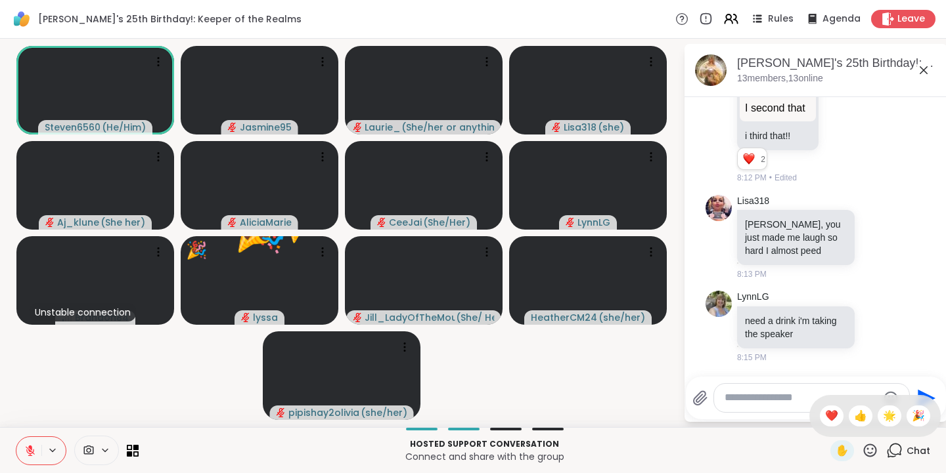
click at [912, 419] on span "🎉" at bounding box center [918, 416] width 13 height 16
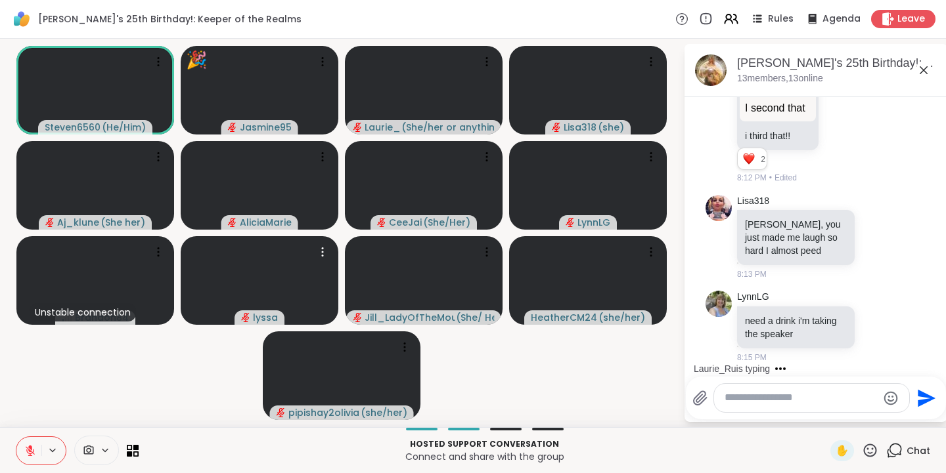
scroll to position [1757, 0]
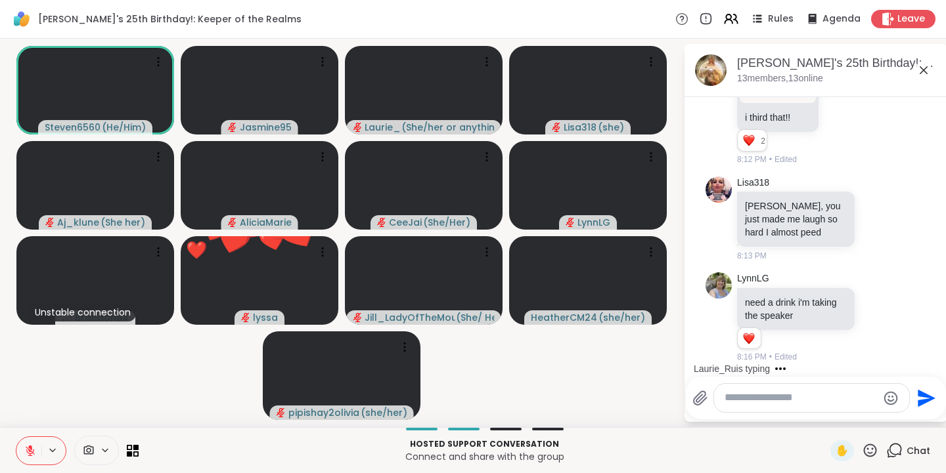
click at [862, 452] on icon at bounding box center [870, 451] width 16 height 16
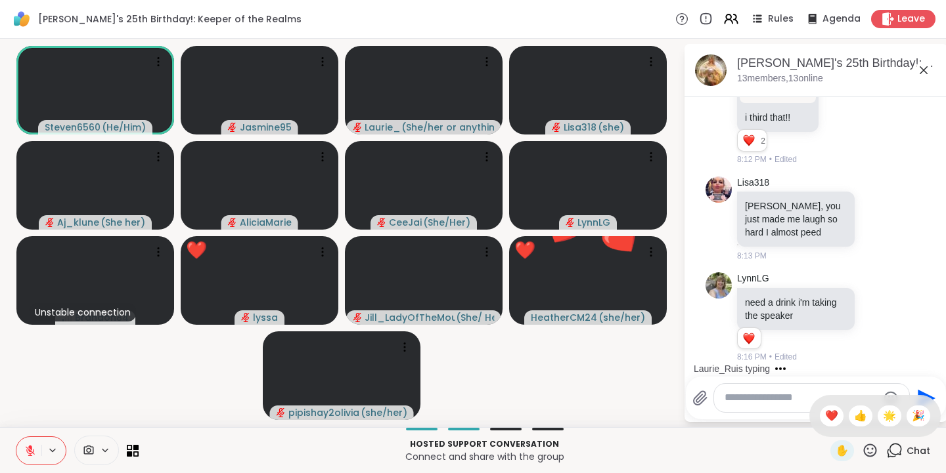
click at [825, 417] on span "❤️" at bounding box center [831, 416] width 13 height 16
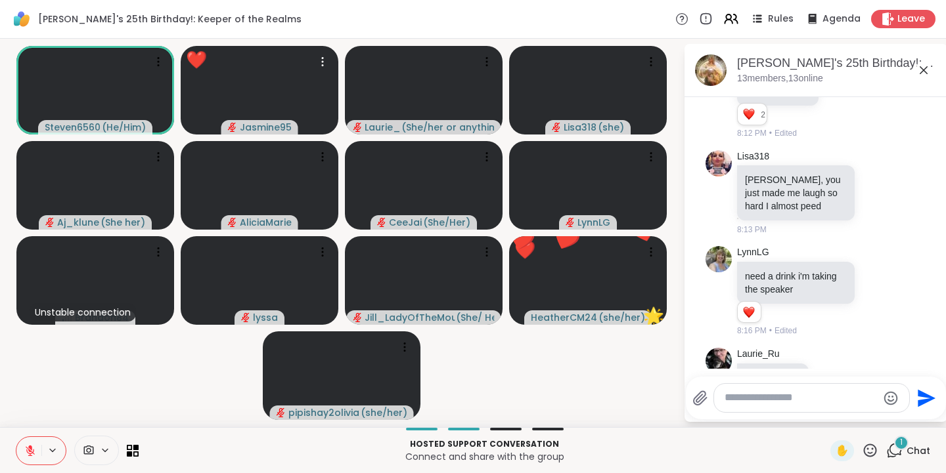
scroll to position [1828, 0]
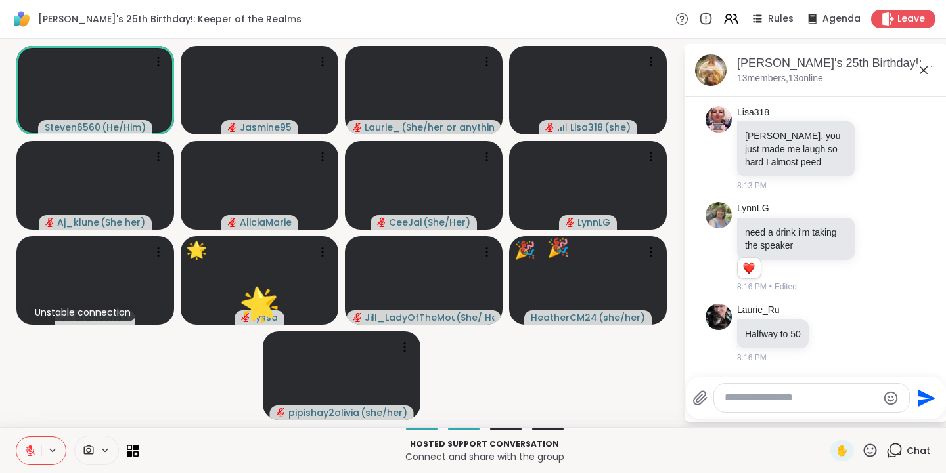
click at [868, 451] on icon at bounding box center [870, 451] width 16 height 16
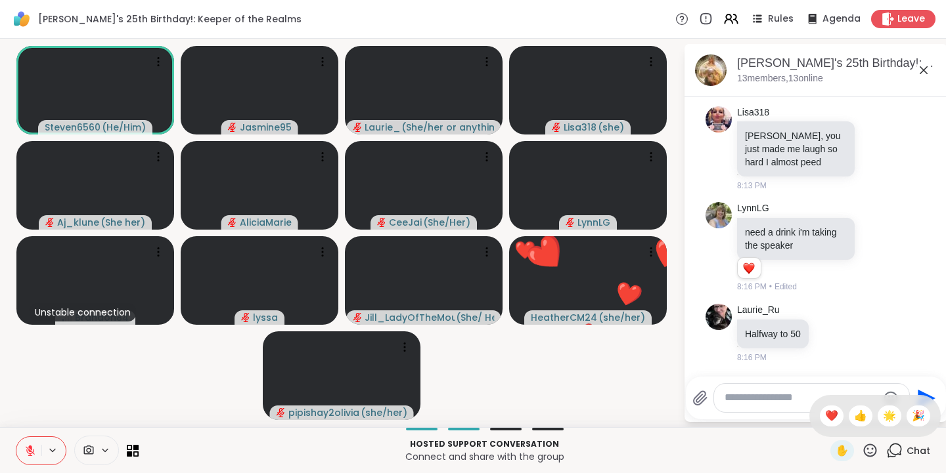
click at [883, 417] on span "🌟" at bounding box center [889, 416] width 13 height 16
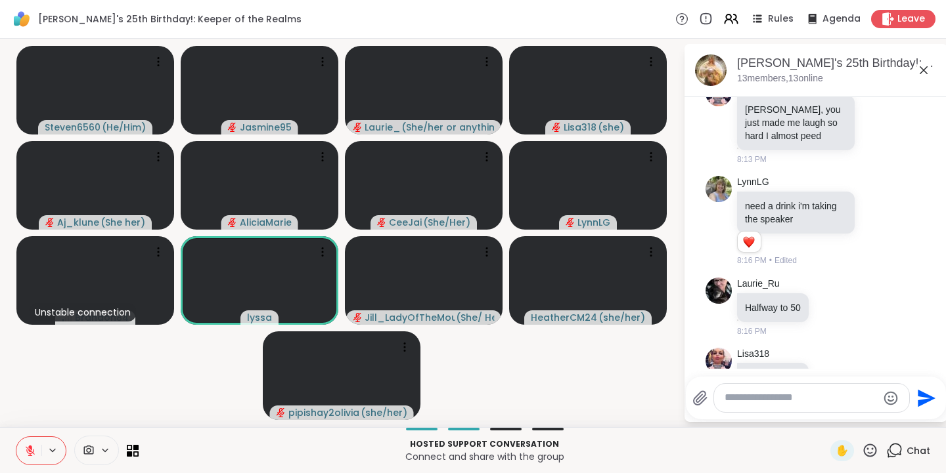
scroll to position [1897, 0]
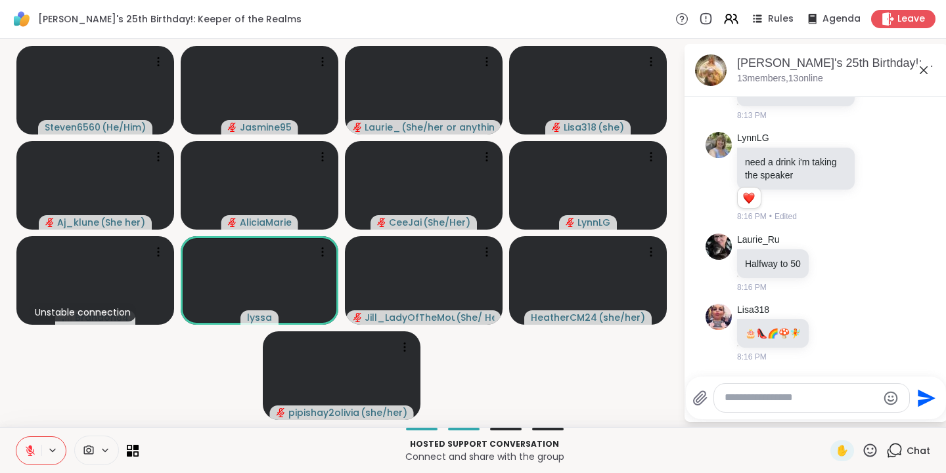
click at [862, 451] on icon at bounding box center [870, 451] width 16 height 16
click at [825, 418] on span "❤️" at bounding box center [831, 416] width 13 height 16
click at [862, 452] on icon at bounding box center [870, 451] width 16 height 16
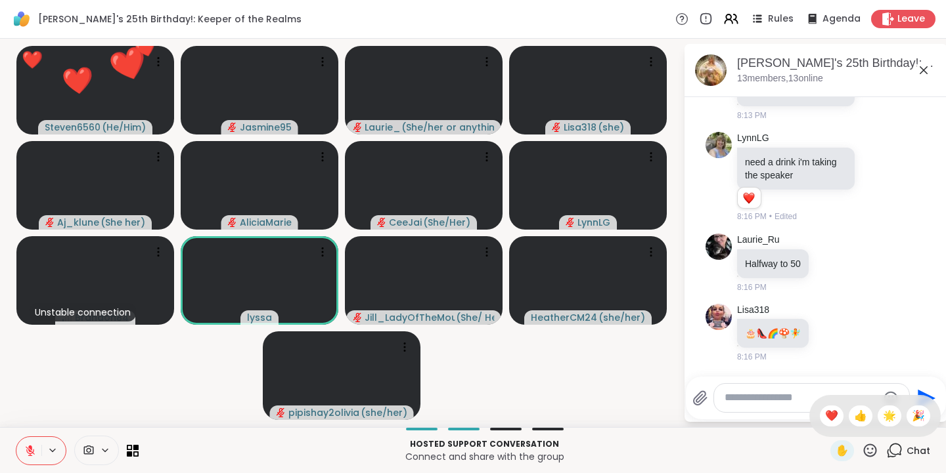
click at [854, 420] on span "👍" at bounding box center [860, 416] width 13 height 16
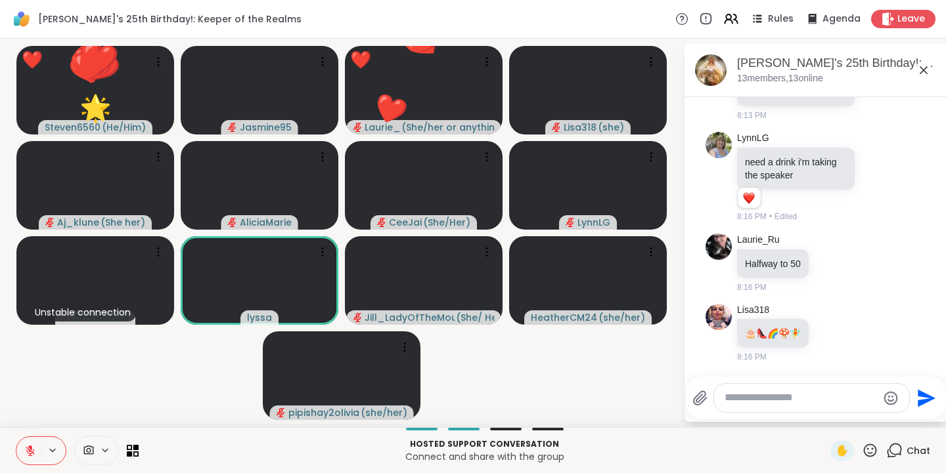
click at [864, 449] on icon at bounding box center [870, 450] width 13 height 13
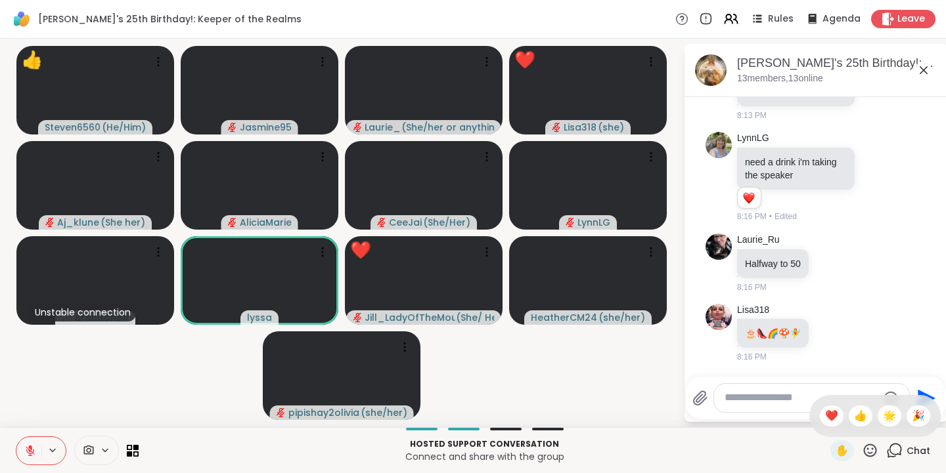
click at [912, 419] on span "🎉" at bounding box center [918, 416] width 13 height 16
click at [862, 451] on icon at bounding box center [870, 451] width 16 height 16
click at [825, 418] on span "❤️" at bounding box center [831, 416] width 13 height 16
click at [862, 451] on icon at bounding box center [870, 451] width 16 height 16
click at [856, 418] on div "👍" at bounding box center [860, 416] width 24 height 21
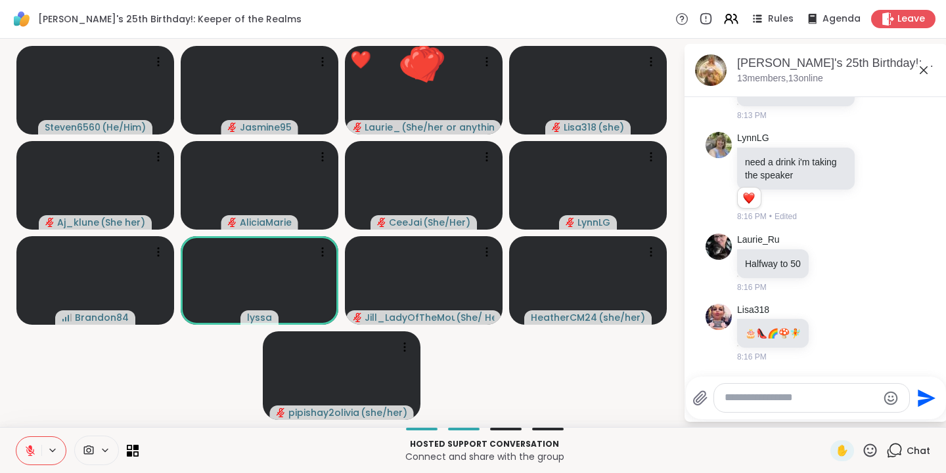
click at [862, 451] on icon at bounding box center [870, 451] width 16 height 16
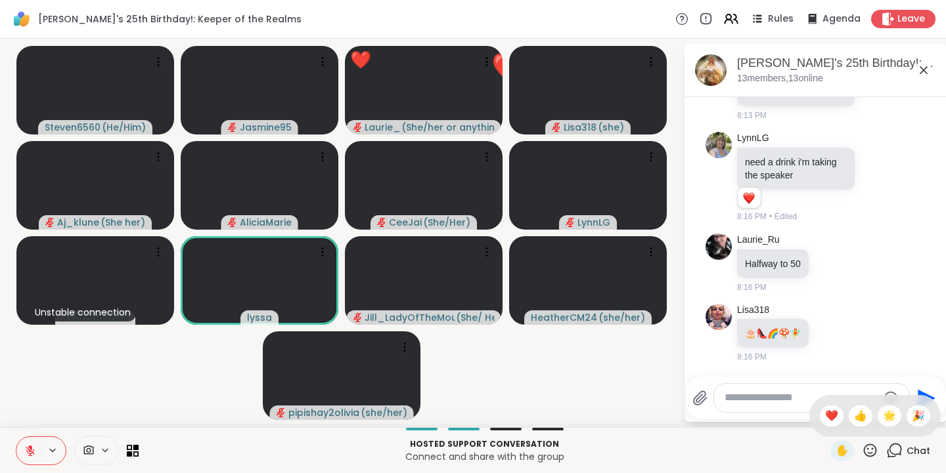
click at [825, 416] on span "❤️" at bounding box center [831, 416] width 13 height 16
click at [862, 448] on icon at bounding box center [870, 451] width 16 height 16
click at [883, 416] on span "🌟" at bounding box center [889, 416] width 13 height 16
click at [862, 452] on icon at bounding box center [870, 451] width 16 height 16
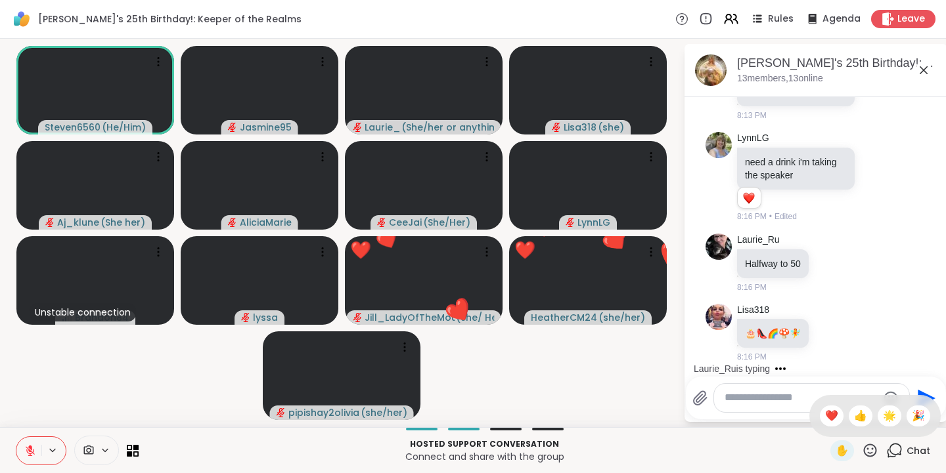
click at [825, 420] on span "❤️" at bounding box center [831, 416] width 13 height 16
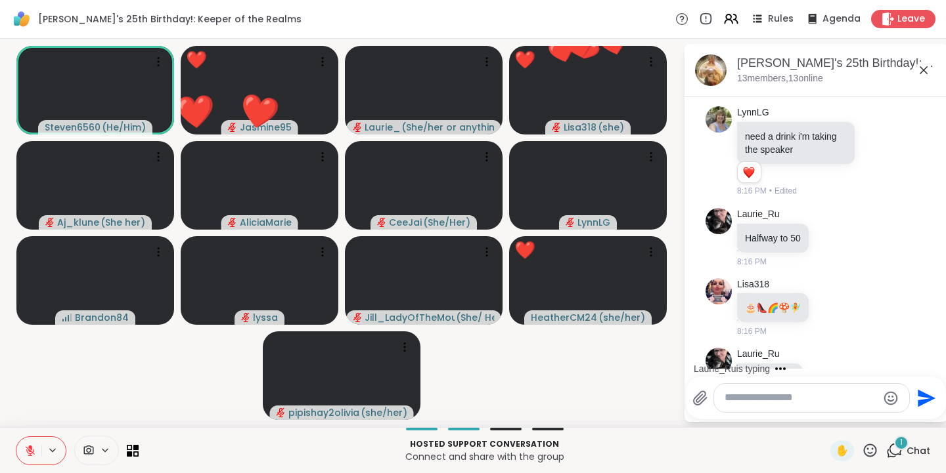
scroll to position [1968, 0]
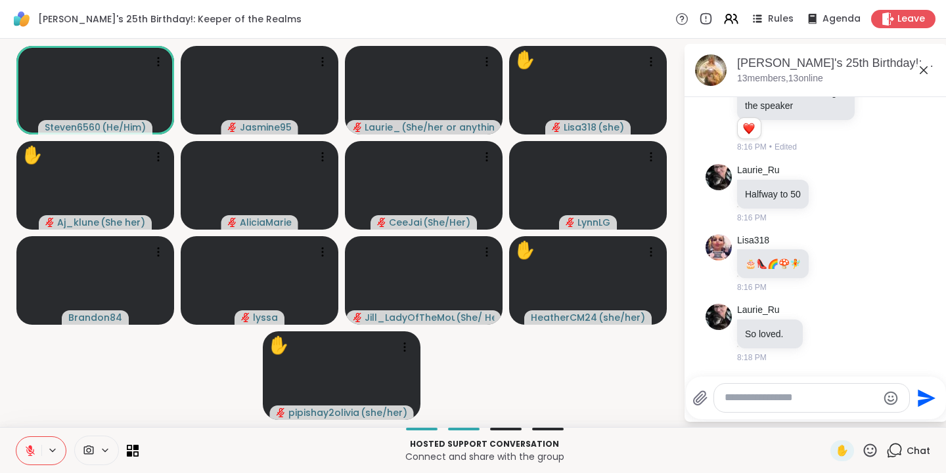
click at [864, 451] on icon at bounding box center [870, 451] width 16 height 16
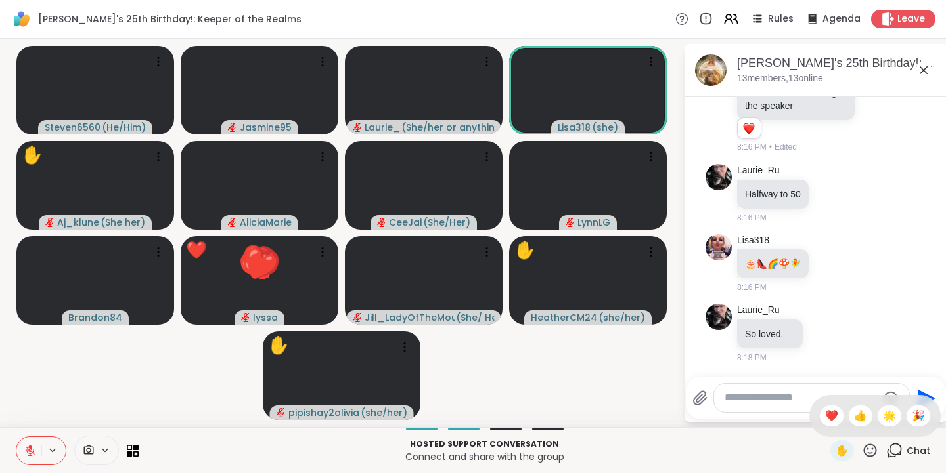
click at [825, 414] on span "❤️" at bounding box center [831, 416] width 13 height 16
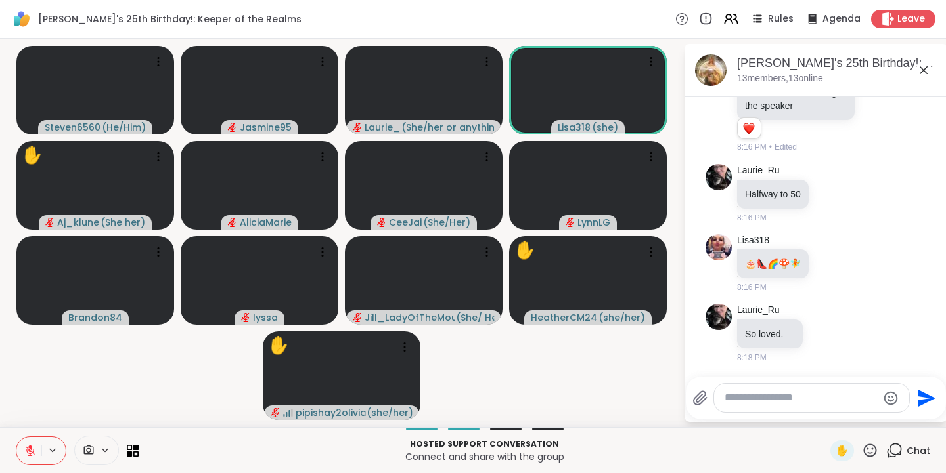
click at [864, 450] on icon at bounding box center [870, 451] width 16 height 16
click at [825, 413] on span "❤️" at bounding box center [831, 416] width 13 height 16
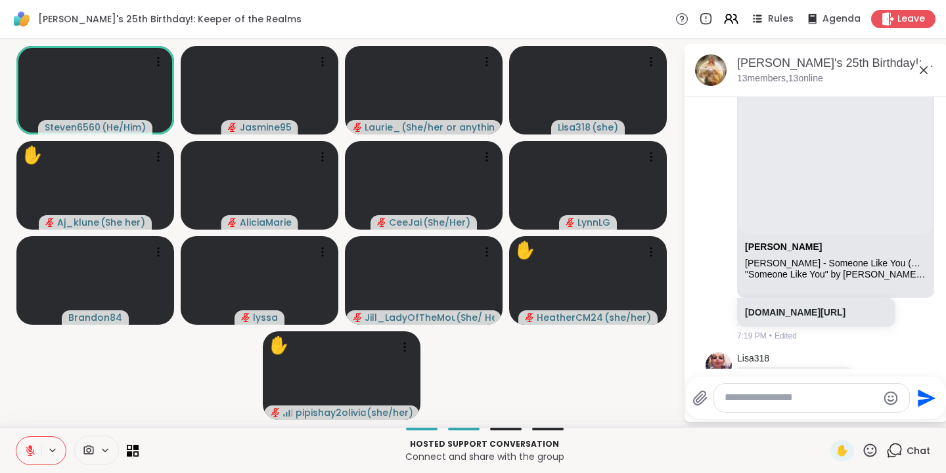
scroll to position [63, 0]
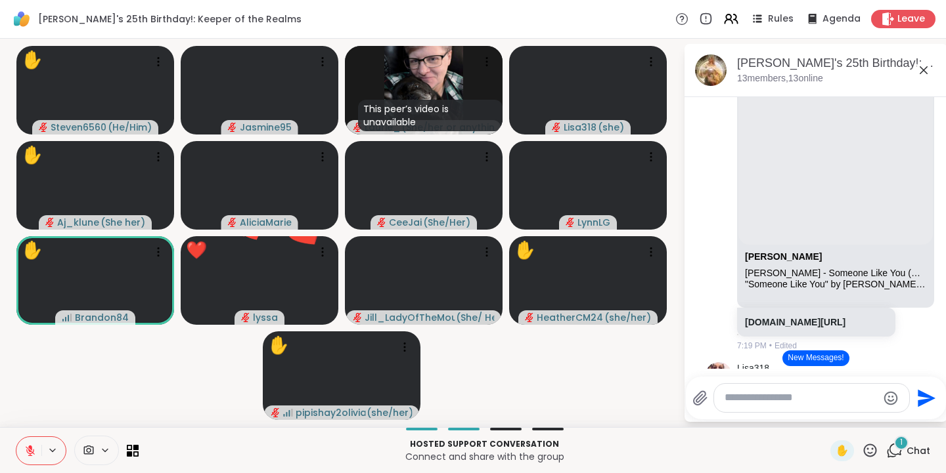
click at [927, 195] on icon at bounding box center [933, 202] width 12 height 16
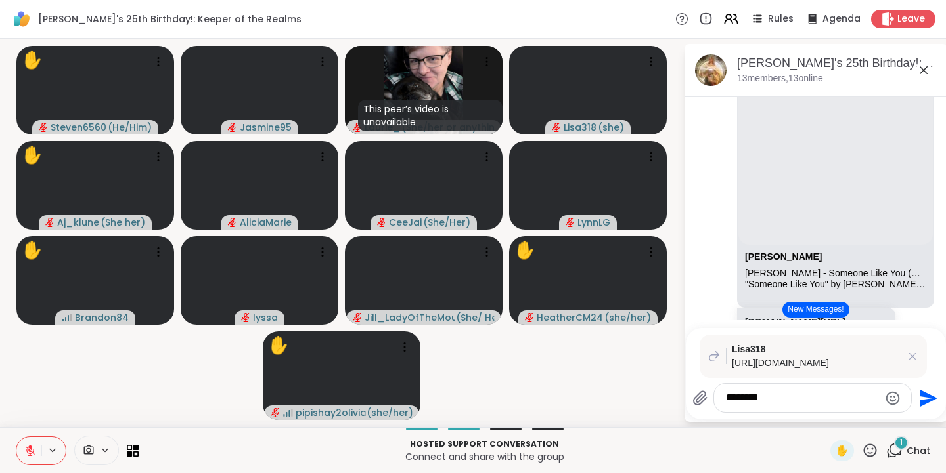
type textarea "********"
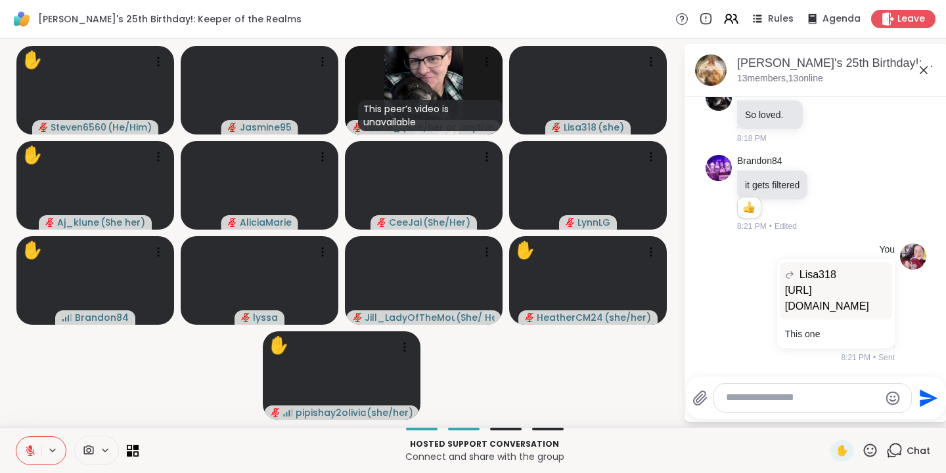
scroll to position [2187, 0]
type textarea "**********"
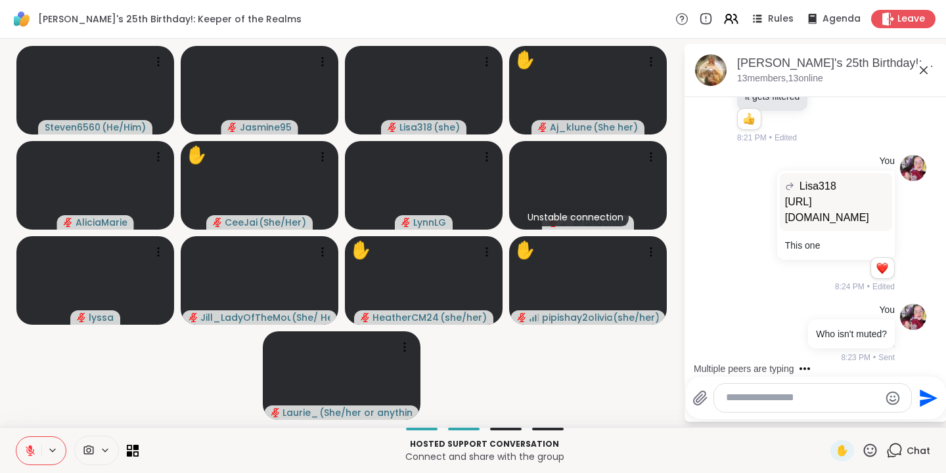
scroll to position [2372, 0]
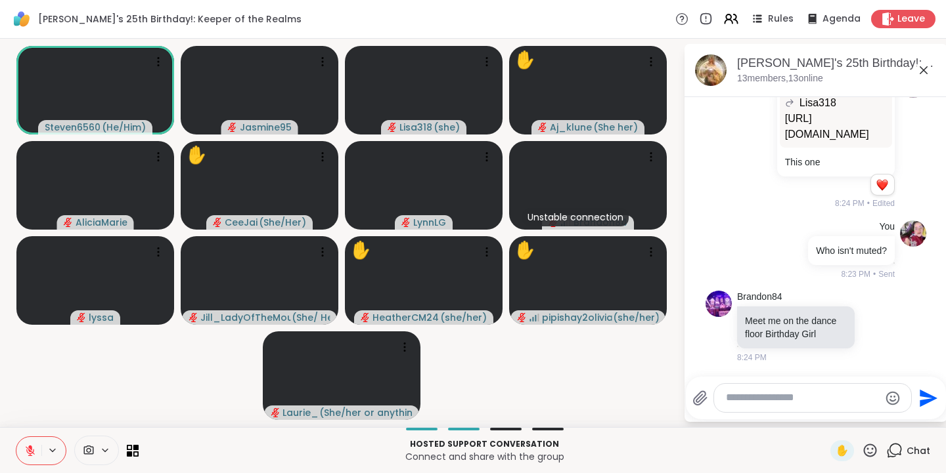
click at [871, 320] on icon at bounding box center [877, 326] width 12 height 13
click at [871, 301] on div "Select Reaction: Heart" at bounding box center [877, 305] width 12 height 12
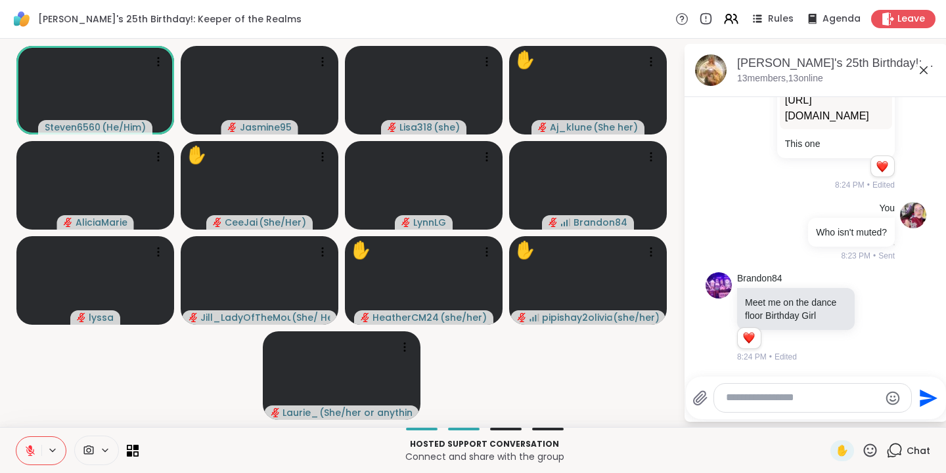
scroll to position [2390, 0]
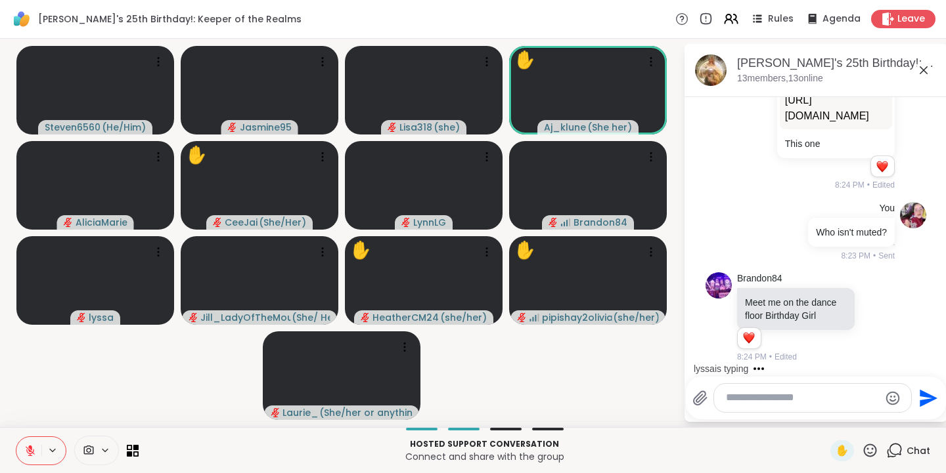
click at [835, 451] on span "✋" at bounding box center [841, 451] width 13 height 16
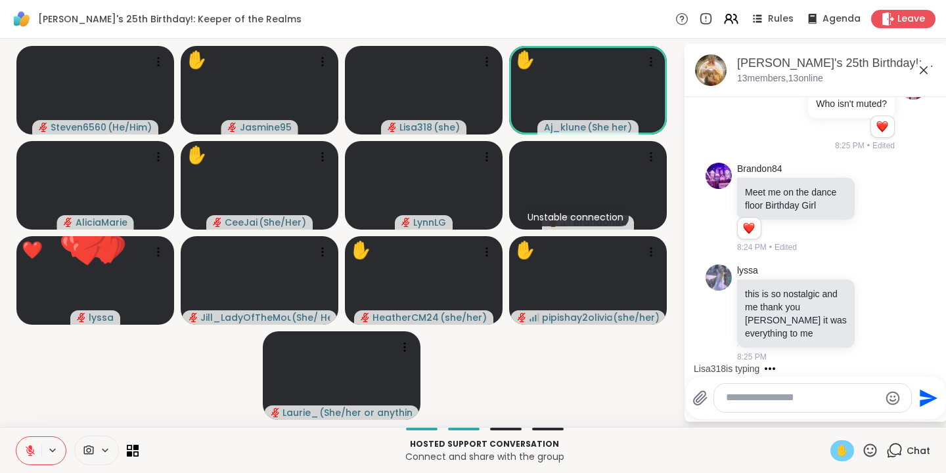
scroll to position [2519, 0]
click at [862, 450] on icon at bounding box center [870, 451] width 16 height 16
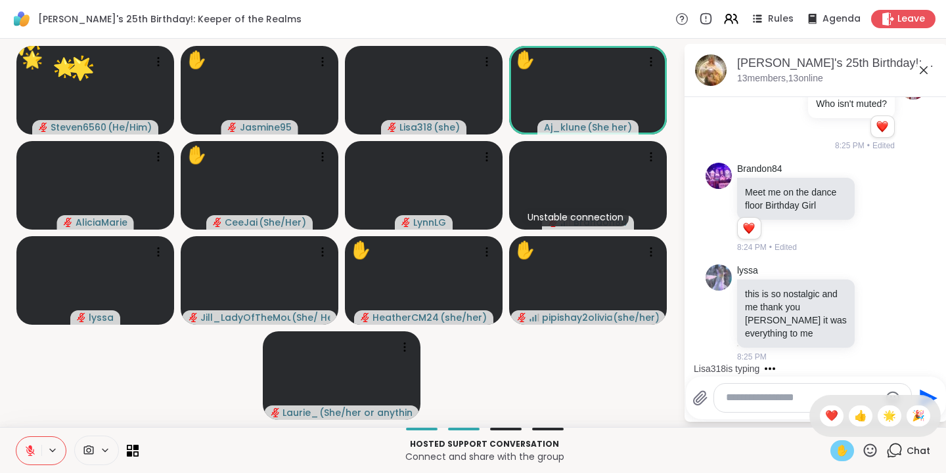
scroll to position [2678, 0]
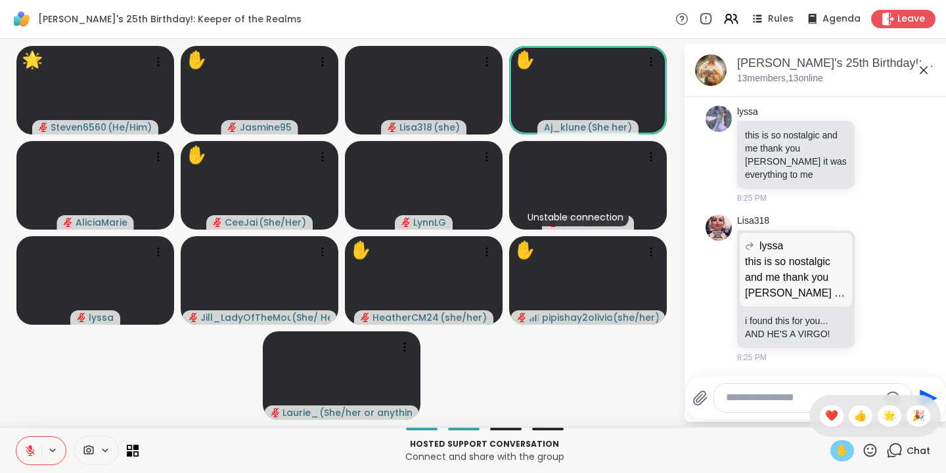
click at [825, 415] on span "❤️" at bounding box center [831, 416] width 13 height 16
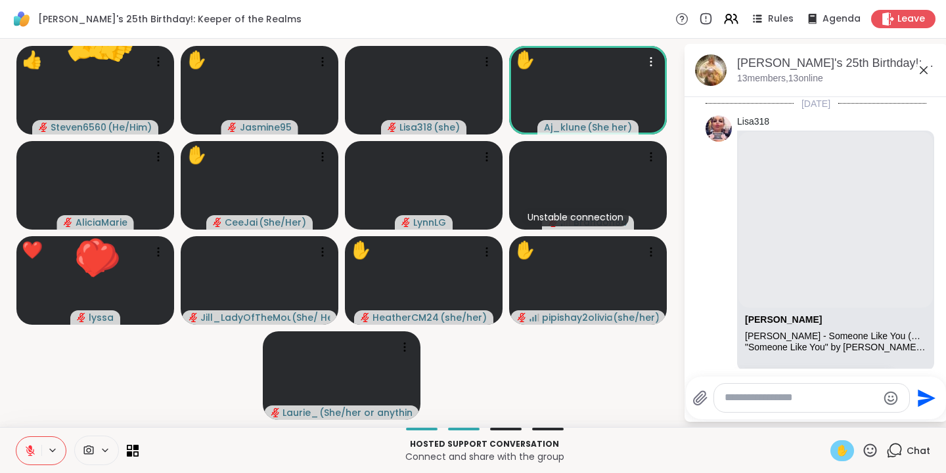
scroll to position [2678, 0]
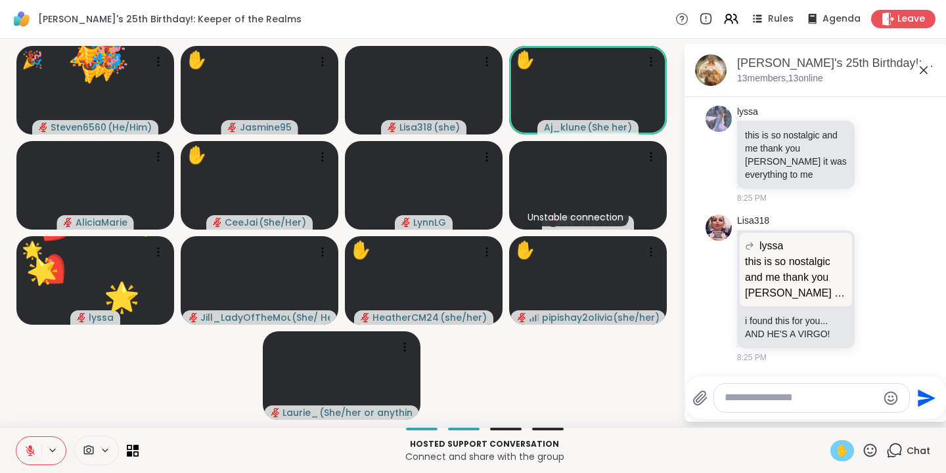
click at [864, 454] on icon at bounding box center [870, 450] width 13 height 13
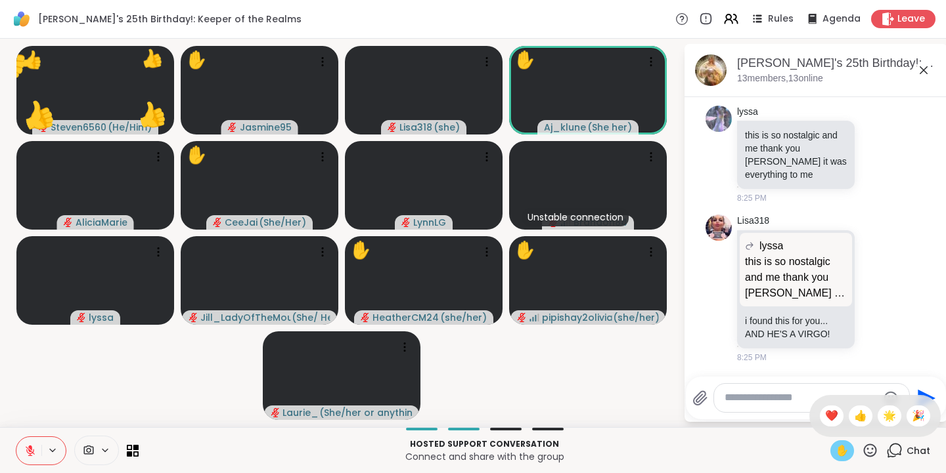
click at [854, 416] on span "👍" at bounding box center [860, 416] width 13 height 16
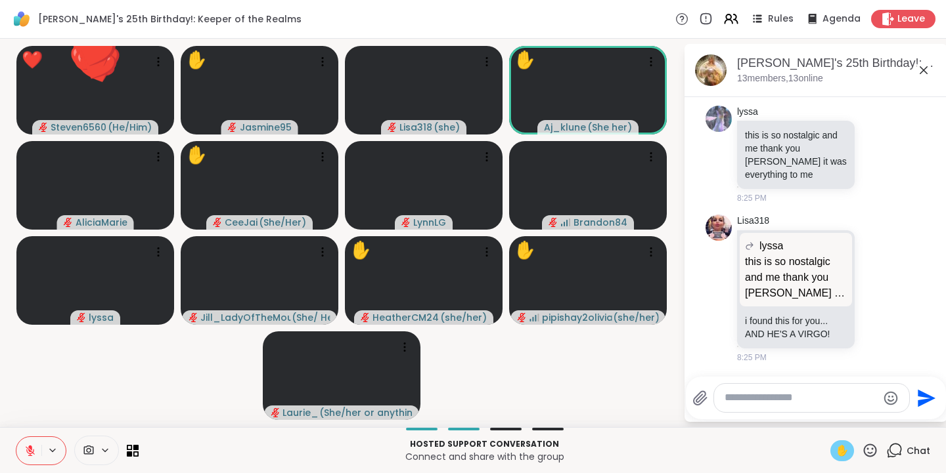
scroll to position [2762, 0]
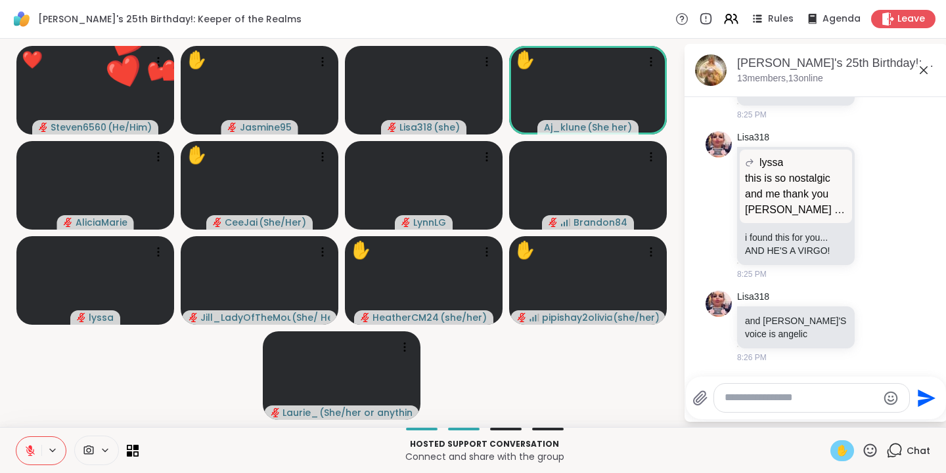
click at [864, 453] on icon at bounding box center [870, 450] width 13 height 13
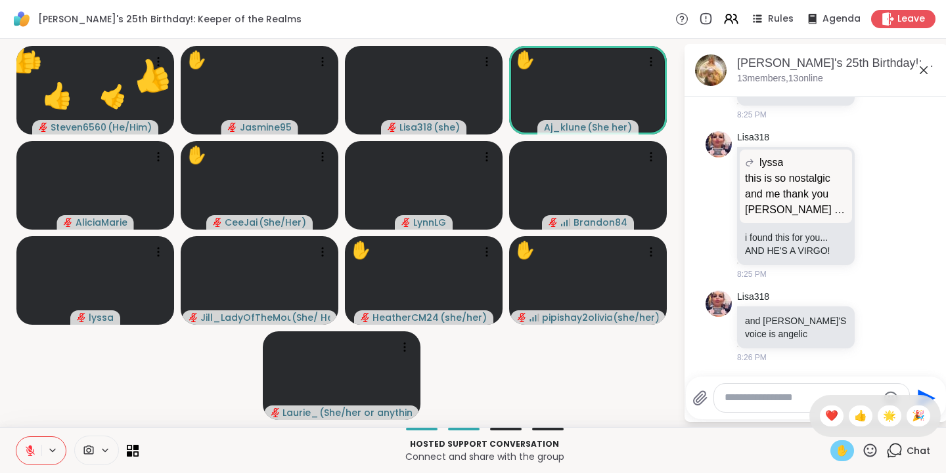
click at [825, 417] on span "❤️" at bounding box center [831, 416] width 13 height 16
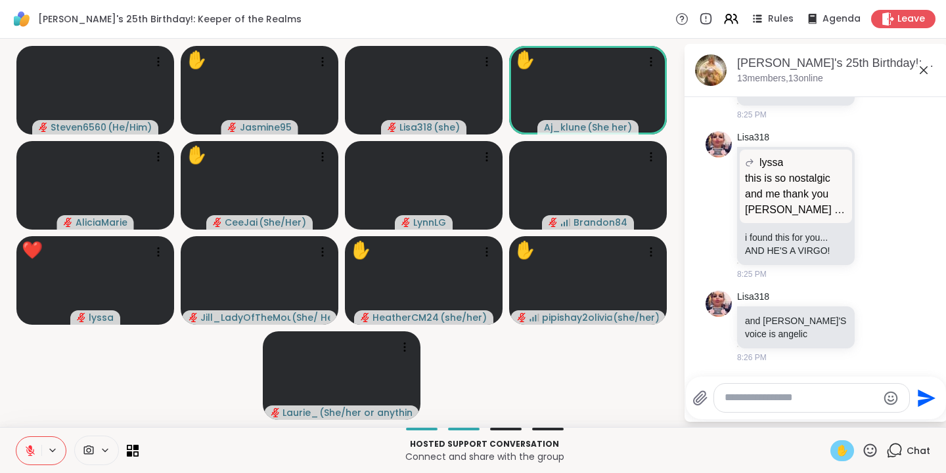
click at [862, 457] on icon at bounding box center [870, 451] width 16 height 16
click at [854, 411] on span "👍" at bounding box center [860, 416] width 13 height 16
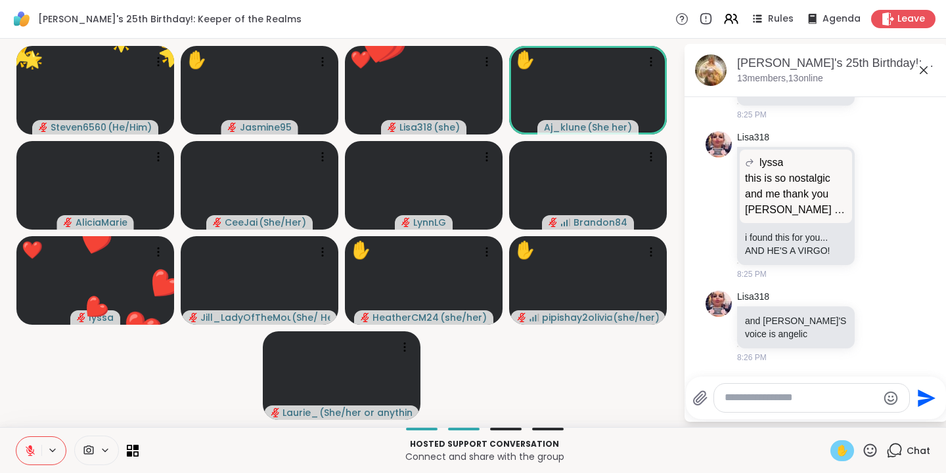
click at [862, 448] on icon at bounding box center [870, 451] width 16 height 16
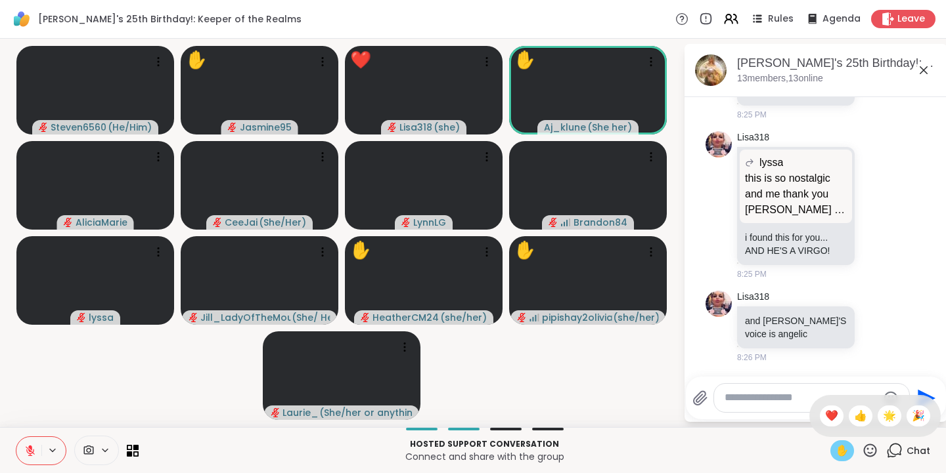
click at [885, 417] on span "🌟" at bounding box center [889, 416] width 13 height 16
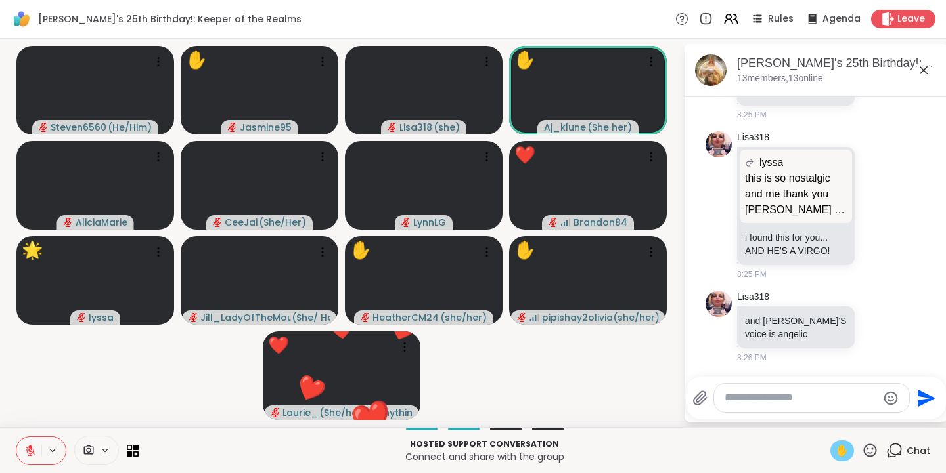
click at [862, 454] on icon at bounding box center [870, 451] width 16 height 16
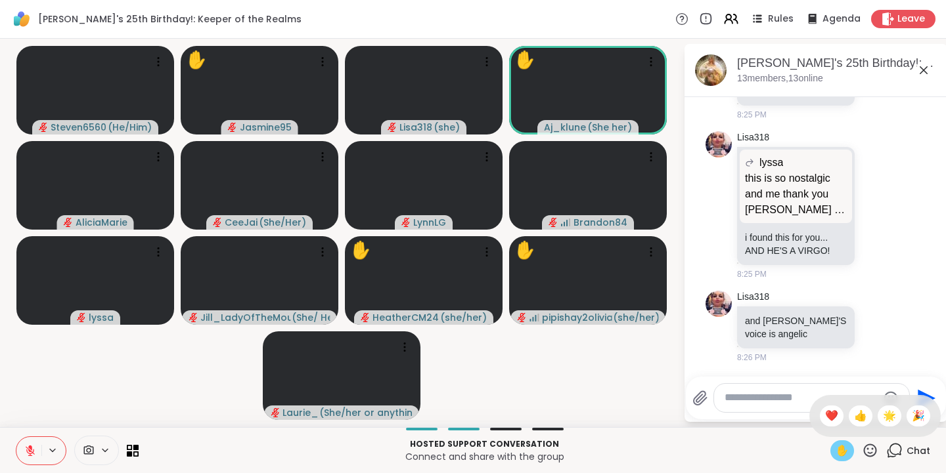
click at [825, 411] on span "❤️" at bounding box center [831, 416] width 13 height 16
click at [864, 455] on icon at bounding box center [870, 450] width 13 height 13
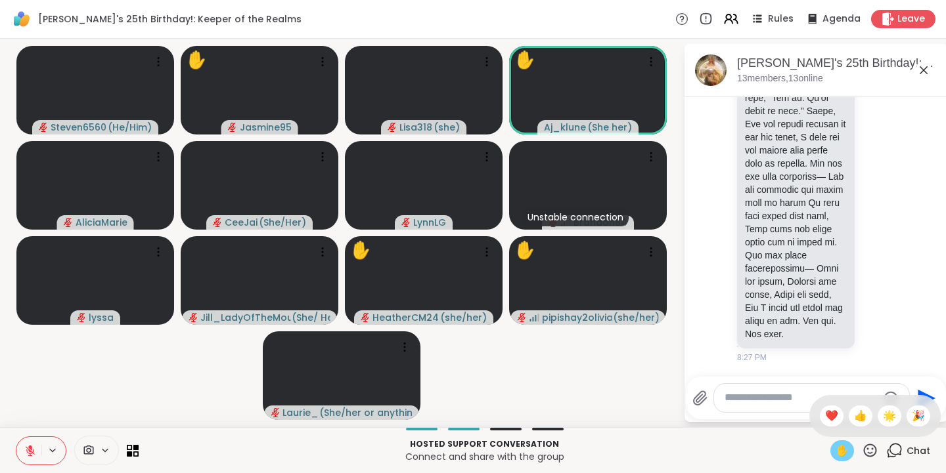
click at [825, 423] on span "❤️" at bounding box center [831, 416] width 13 height 16
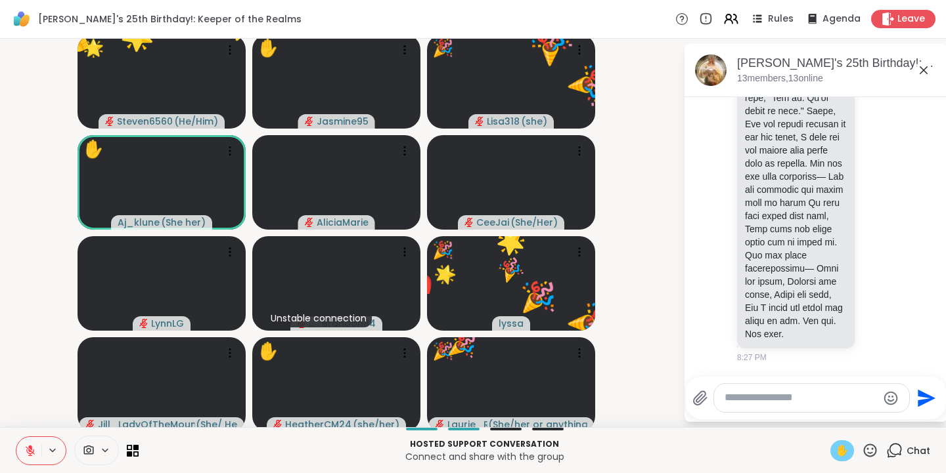
click at [862, 454] on icon at bounding box center [870, 451] width 16 height 16
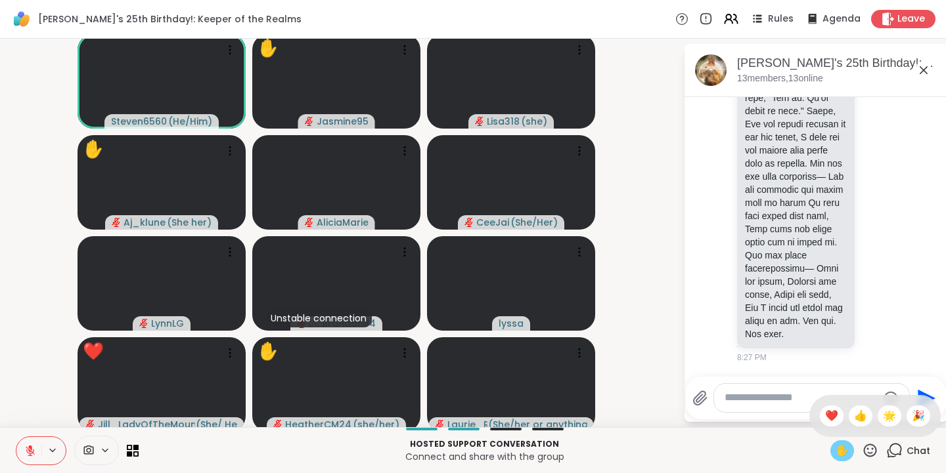
click at [912, 419] on span "🎉" at bounding box center [918, 416] width 13 height 16
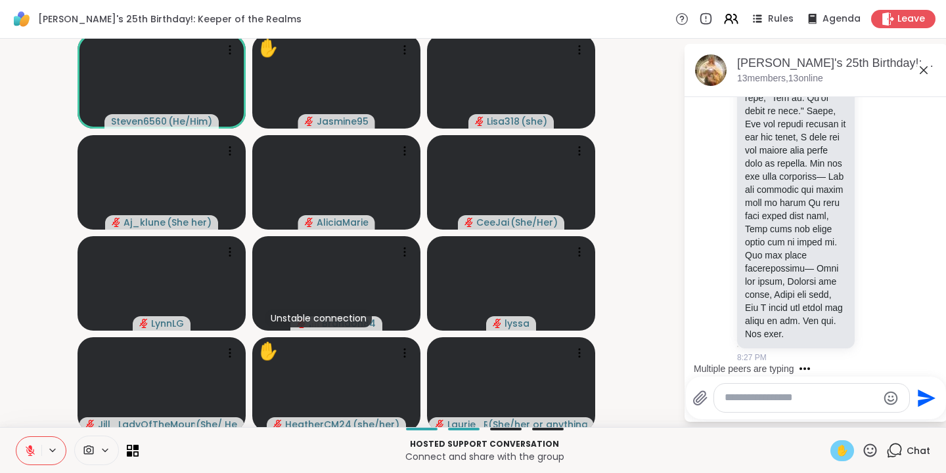
click at [32, 454] on icon at bounding box center [30, 451] width 12 height 12
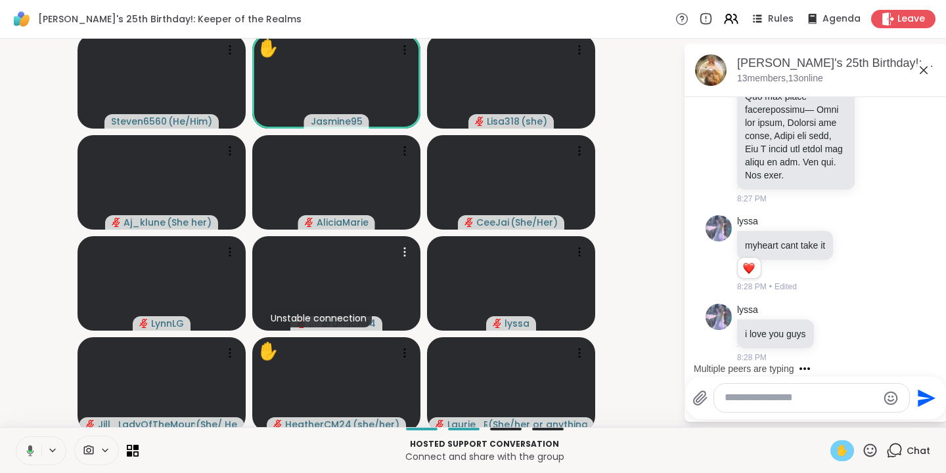
scroll to position [4855, 0]
click at [754, 401] on textarea "Type your message" at bounding box center [800, 398] width 153 height 14
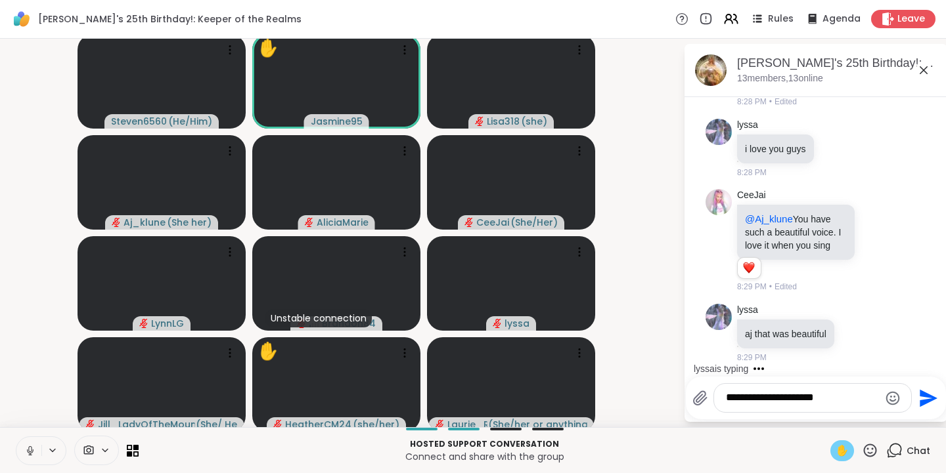
scroll to position [5053, 0]
type textarea "**********"
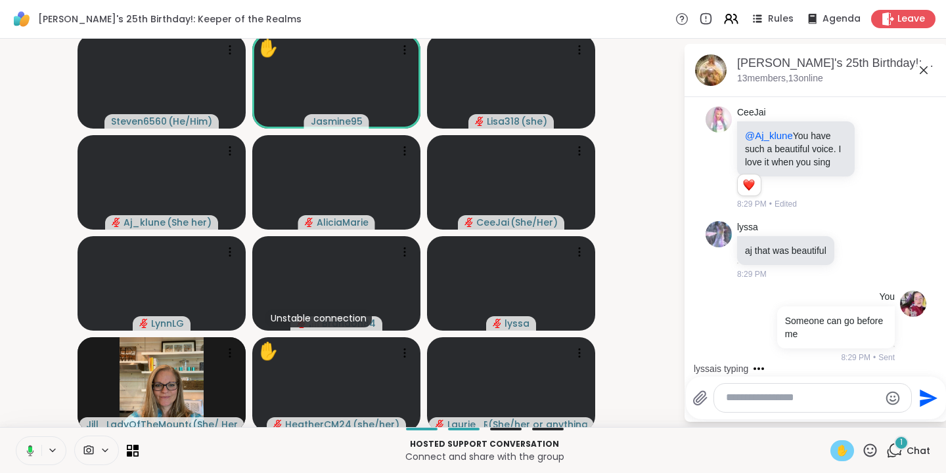
scroll to position [5286, 0]
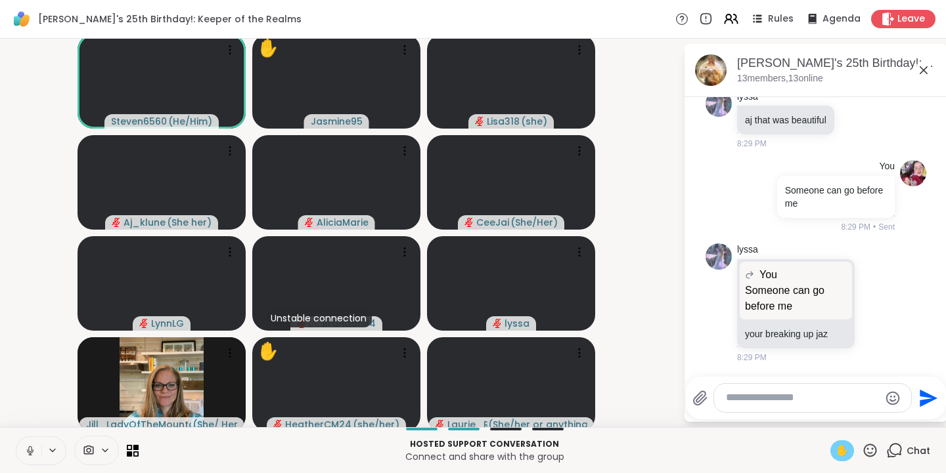
click at [39, 449] on button at bounding box center [28, 451] width 25 height 28
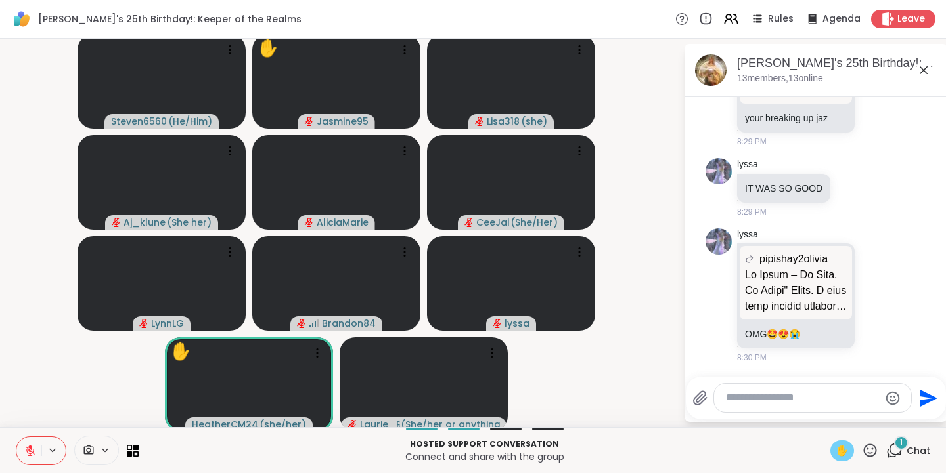
scroll to position [5520, 0]
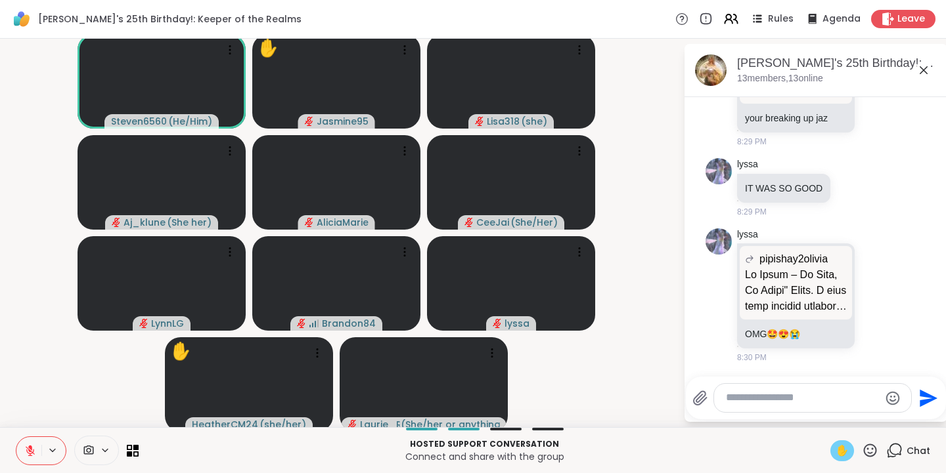
click at [803, 395] on textarea "Type your message" at bounding box center [802, 398] width 153 height 14
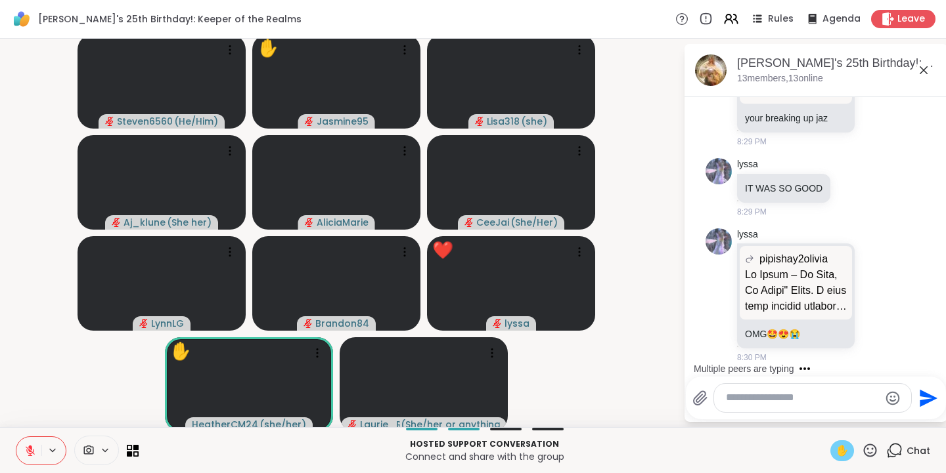
click at [866, 449] on icon at bounding box center [870, 451] width 16 height 16
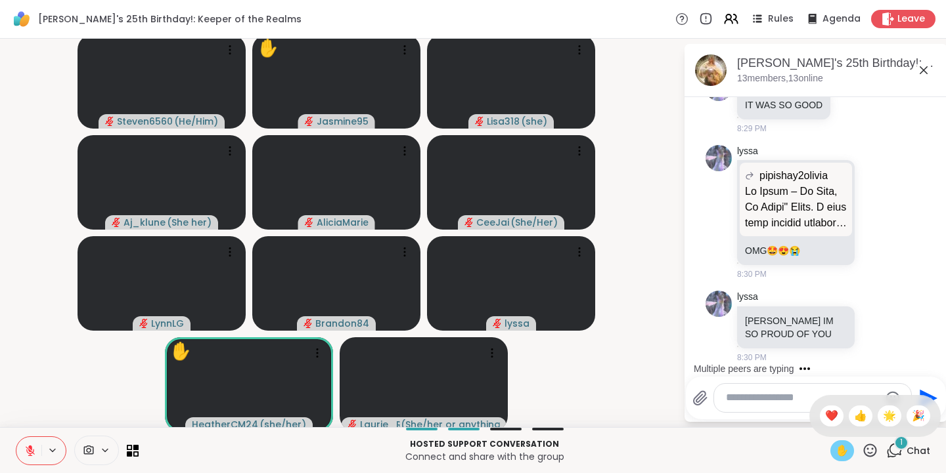
scroll to position [5604, 0]
click at [912, 417] on span "🎉" at bounding box center [918, 416] width 13 height 16
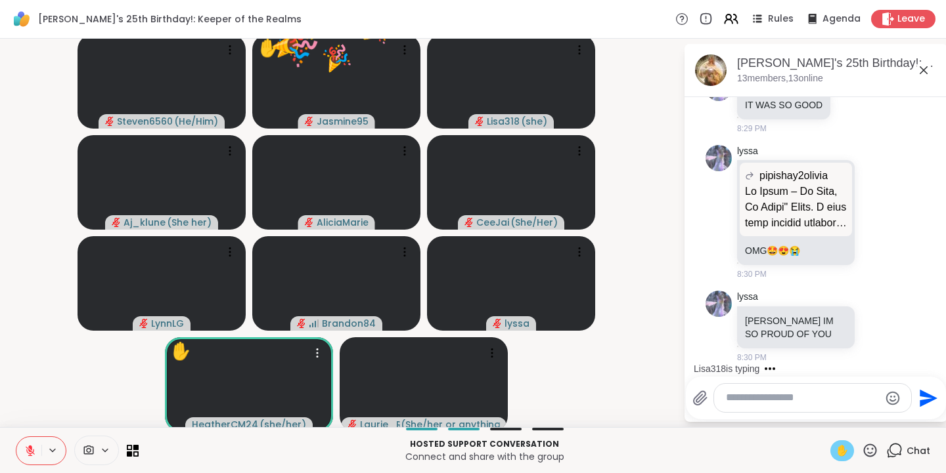
scroll to position [5687, 0]
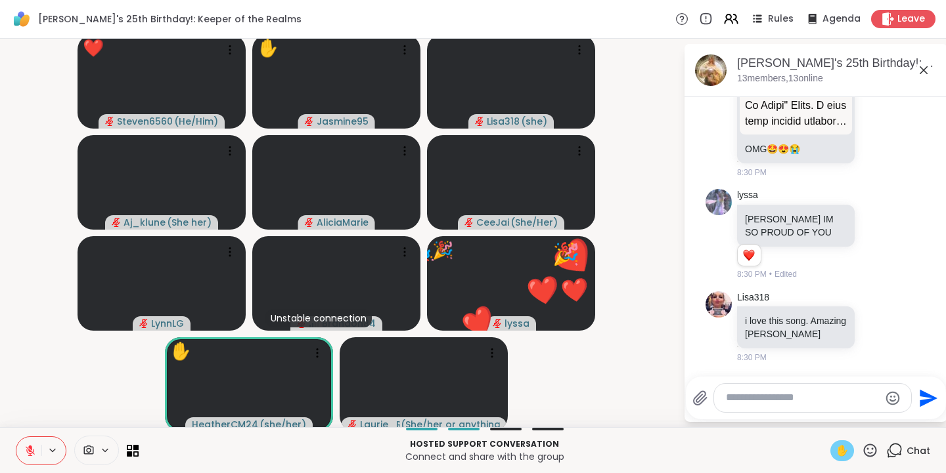
click at [864, 450] on icon at bounding box center [870, 450] width 13 height 13
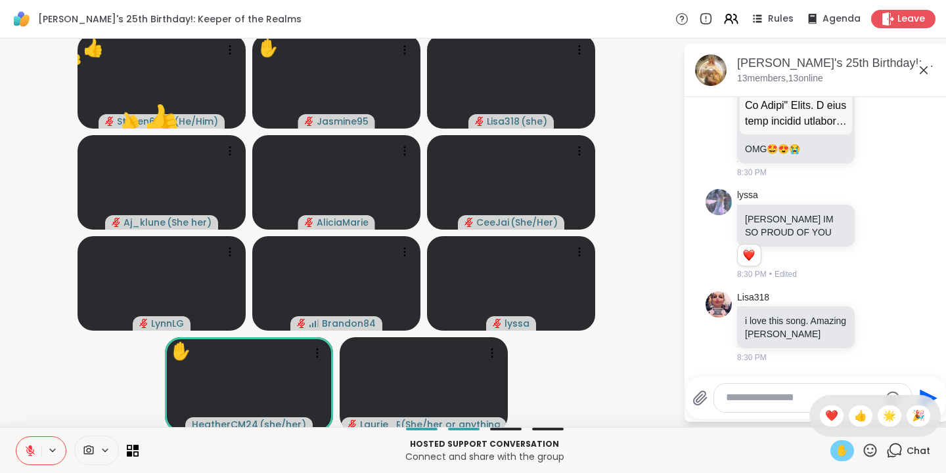
click at [825, 417] on span "❤️" at bounding box center [831, 416] width 13 height 16
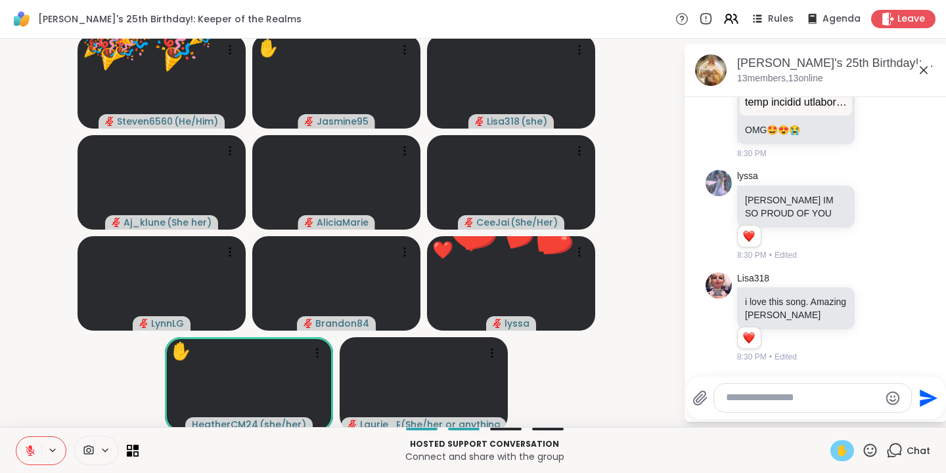
scroll to position [5725, 0]
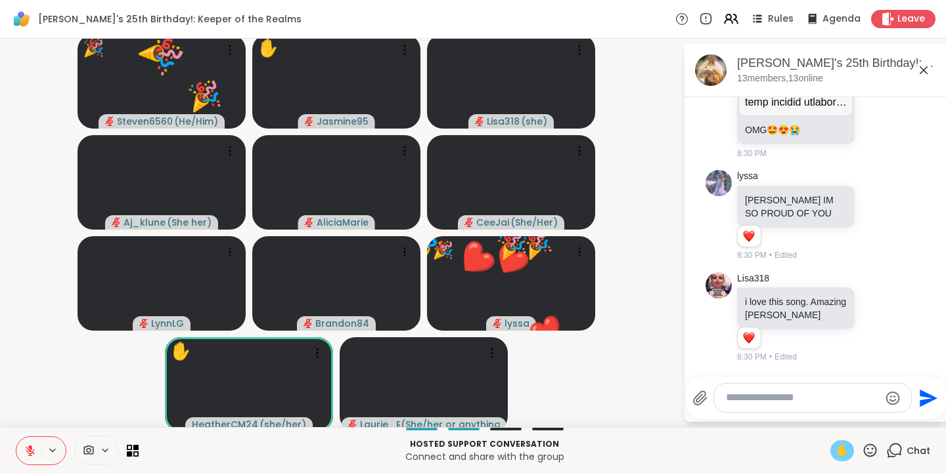
click at [863, 455] on icon at bounding box center [870, 451] width 16 height 16
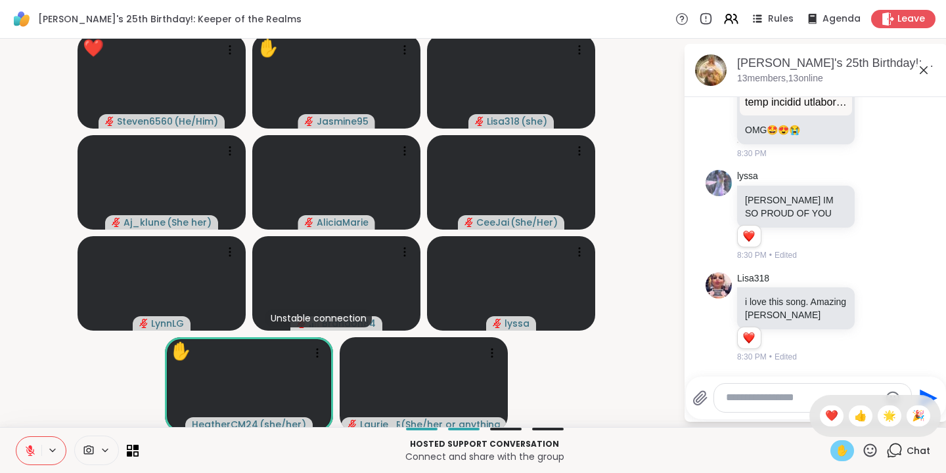
click at [883, 418] on span "🌟" at bounding box center [889, 416] width 13 height 16
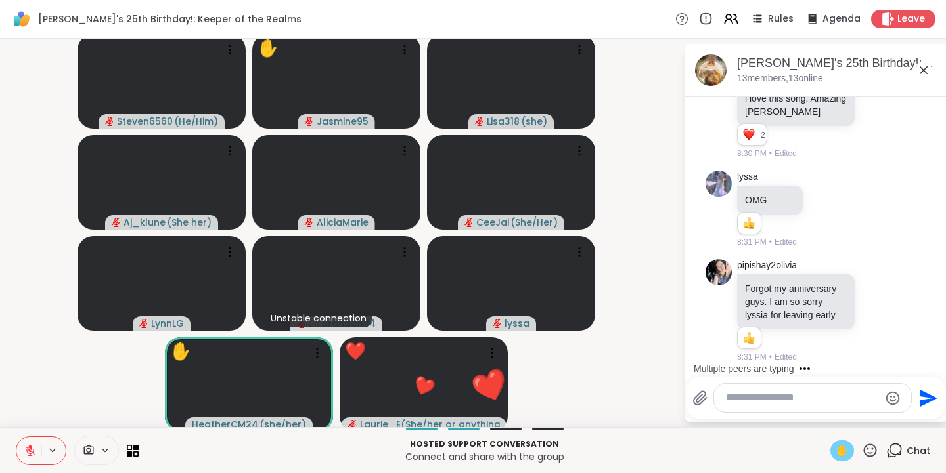
scroll to position [6025, 0]
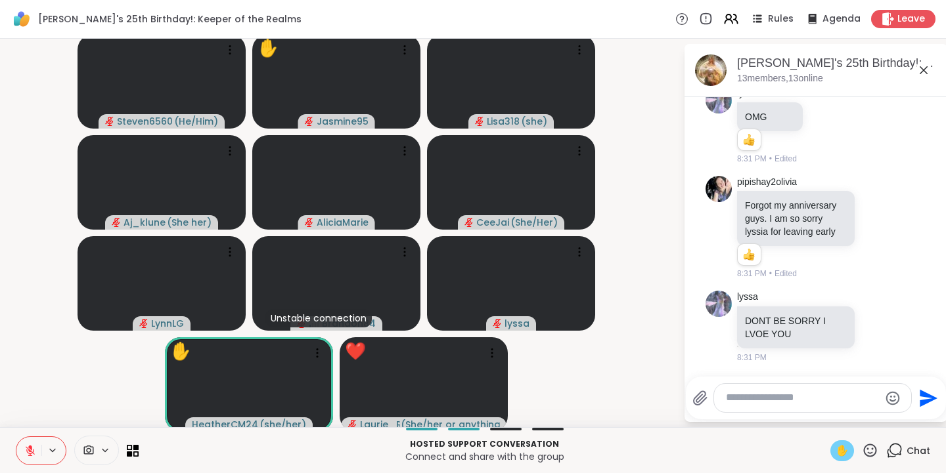
click at [631, 211] on video-player-container "Steven6560 ( He/Him ) ✋ Jasmine95 Lisa318 ( she ) Aj_klune ( She her ) AliciaMa…" at bounding box center [341, 233] width 667 height 378
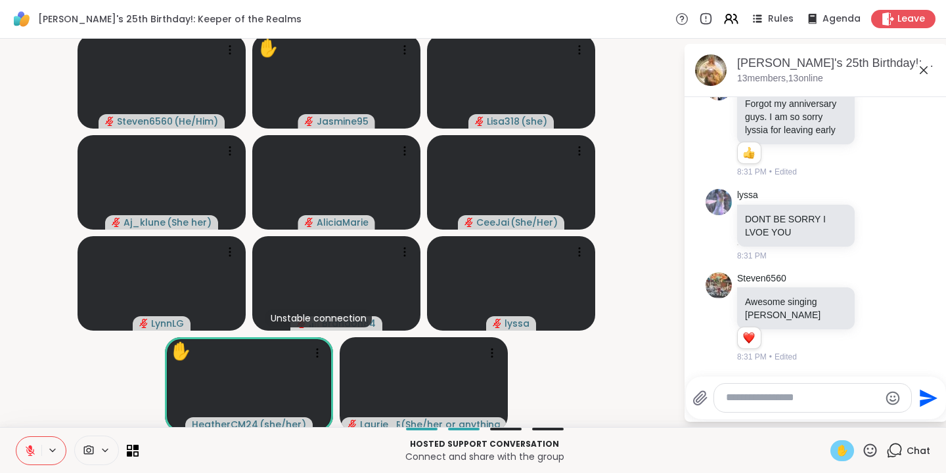
scroll to position [6127, 0]
click at [862, 452] on icon at bounding box center [870, 451] width 16 height 16
click at [825, 411] on span "❤️" at bounding box center [831, 416] width 13 height 16
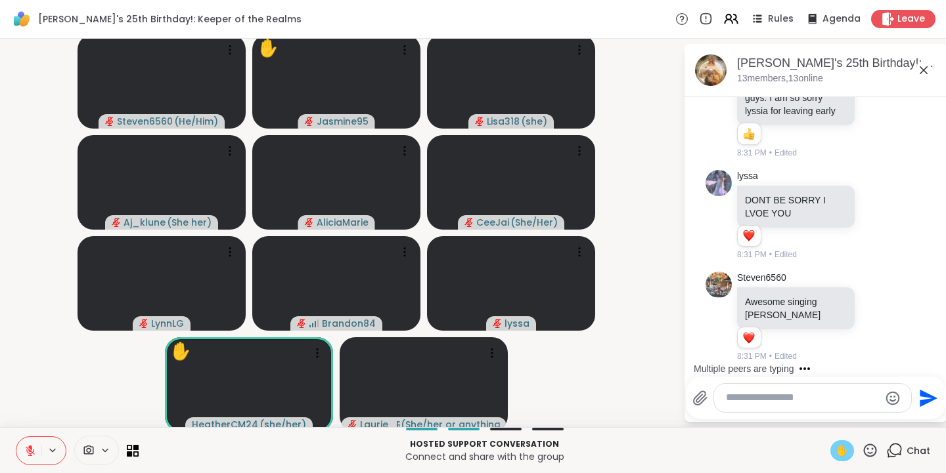
click at [862, 452] on icon at bounding box center [870, 451] width 16 height 16
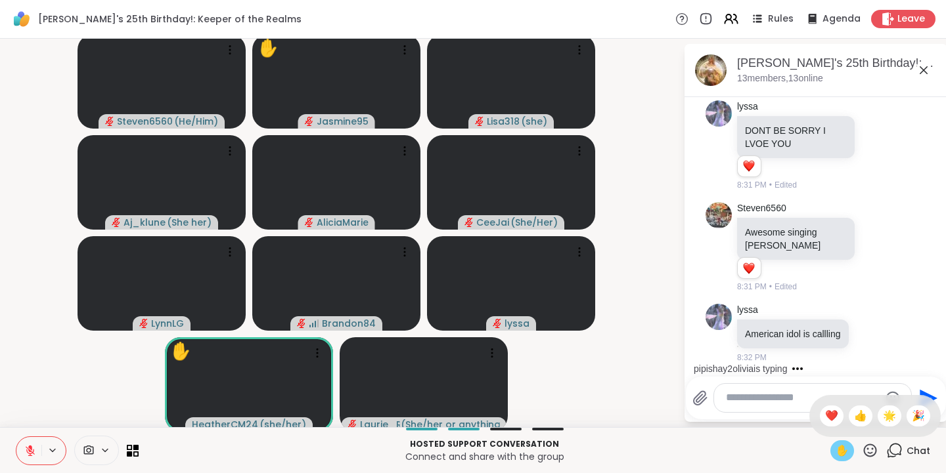
scroll to position [6228, 0]
click at [912, 415] on span "🎉" at bounding box center [918, 416] width 13 height 16
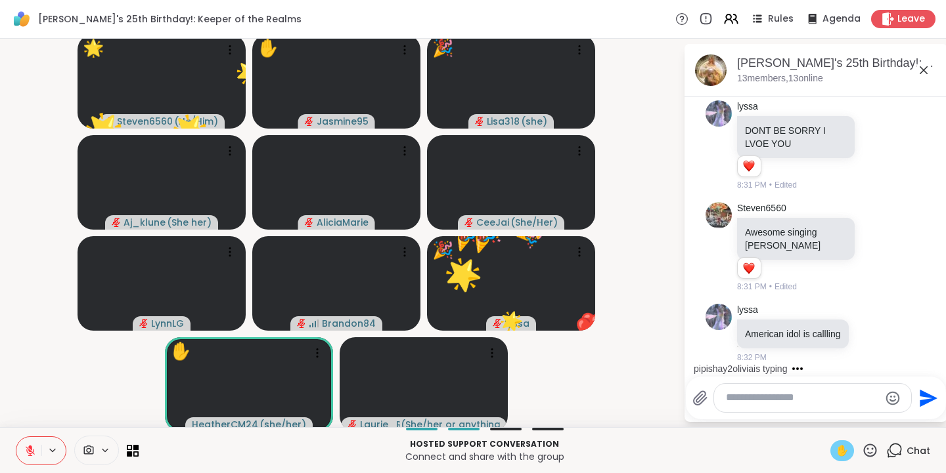
click at [862, 451] on icon at bounding box center [870, 451] width 16 height 16
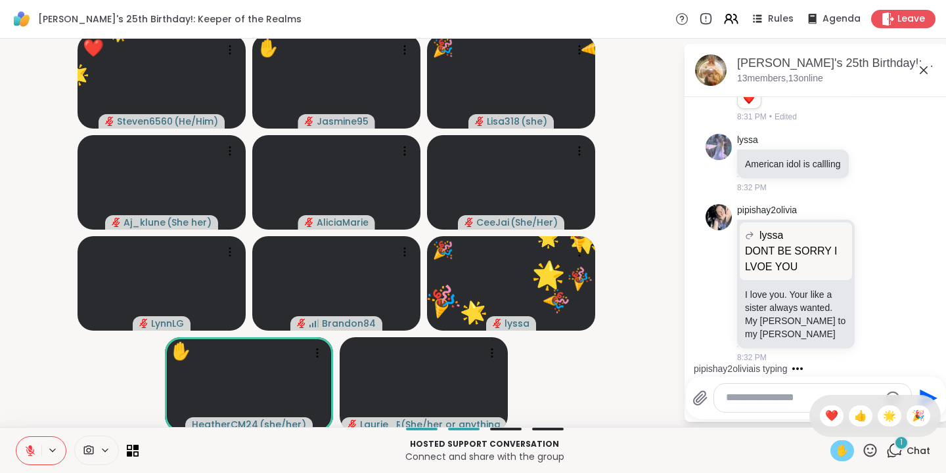
scroll to position [6385, 0]
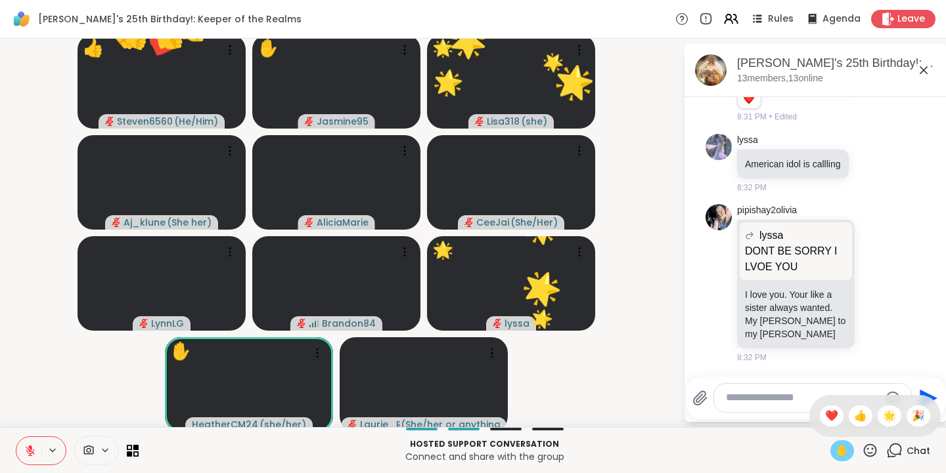
click at [854, 414] on span "👍" at bounding box center [860, 416] width 13 height 16
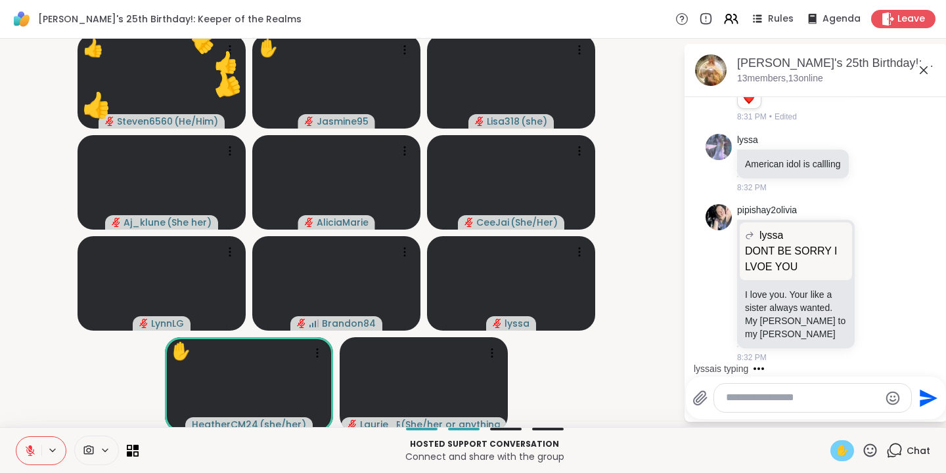
click at [866, 451] on icon at bounding box center [870, 451] width 16 height 16
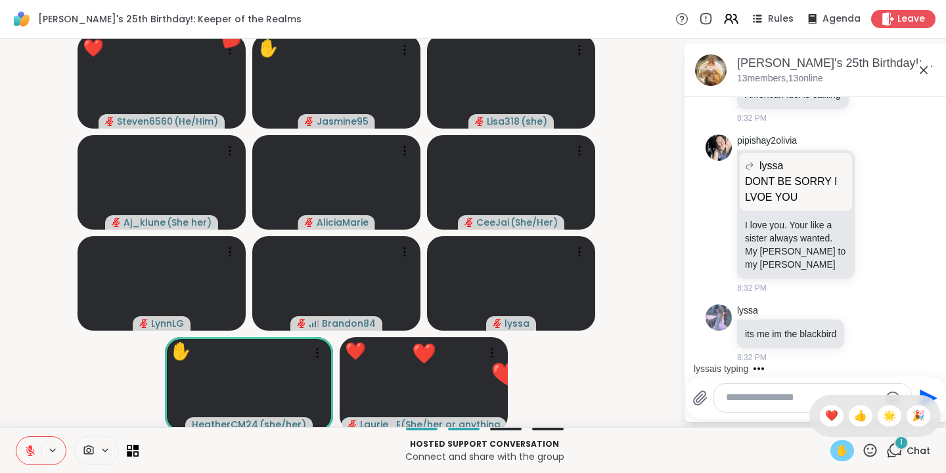
scroll to position [6468, 0]
click at [883, 418] on span "🌟" at bounding box center [889, 416] width 13 height 16
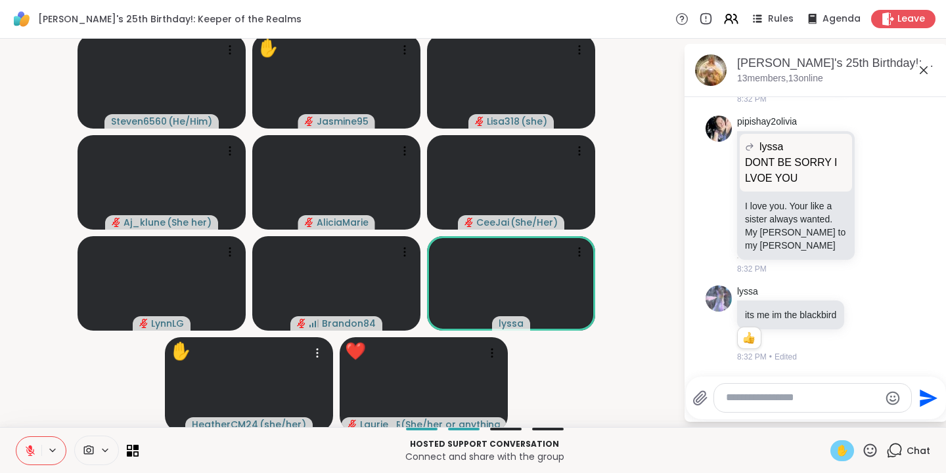
scroll to position [6487, 0]
click at [866, 452] on icon at bounding box center [870, 451] width 16 height 16
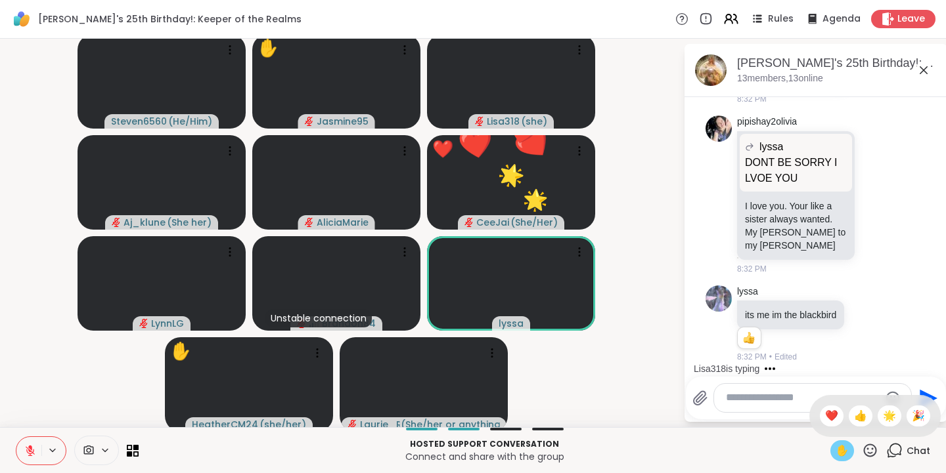
click at [854, 416] on span "👍" at bounding box center [860, 416] width 13 height 16
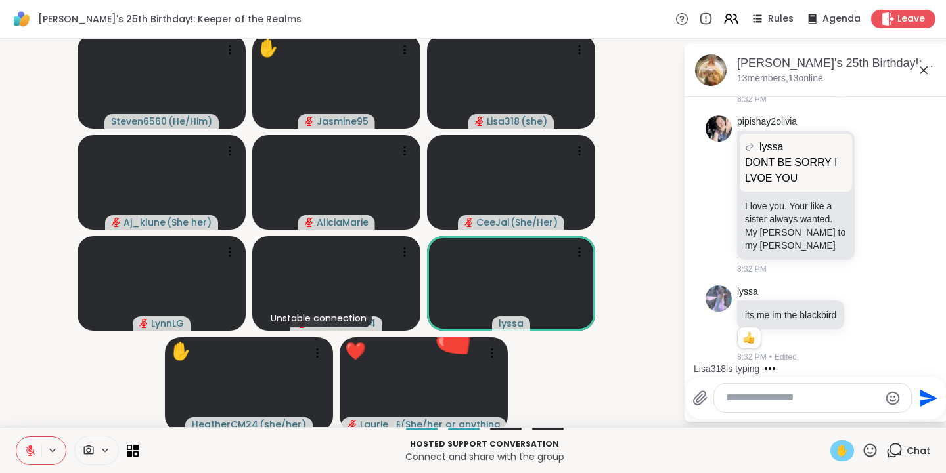
click at [864, 449] on icon at bounding box center [870, 451] width 16 height 16
click at [825, 417] on span "❤️" at bounding box center [831, 416] width 13 height 16
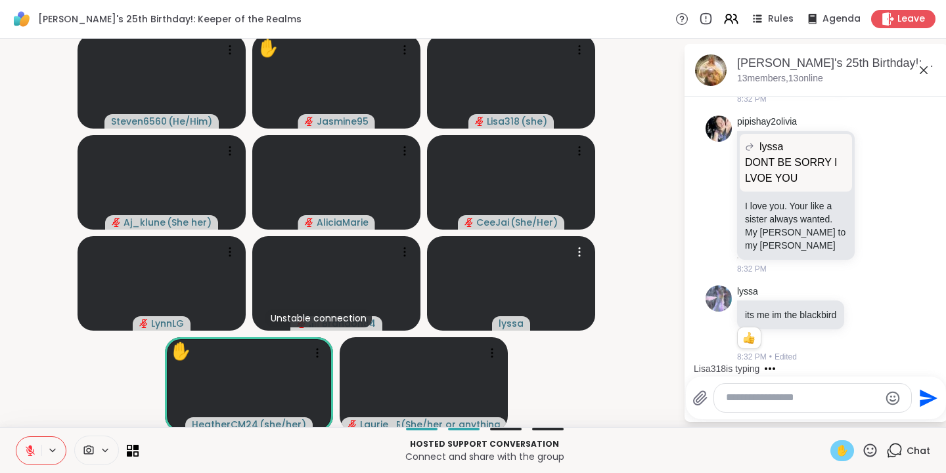
scroll to position [6597, 0]
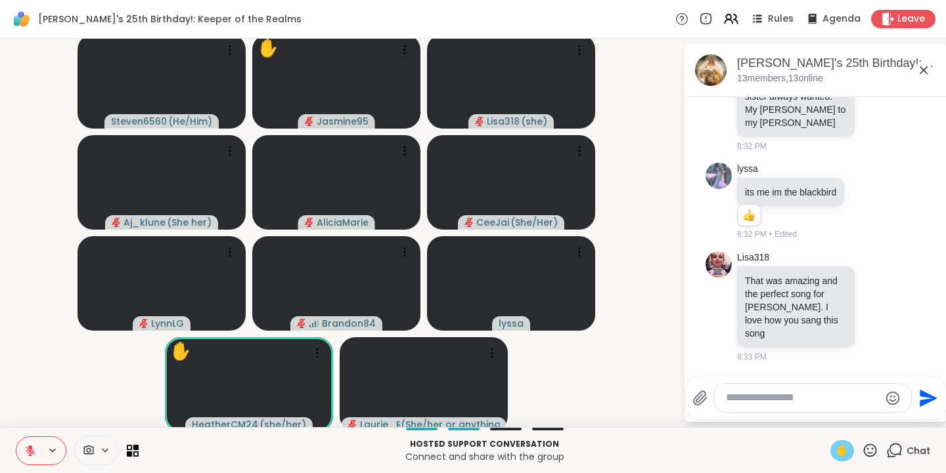
click at [34, 455] on icon at bounding box center [30, 451] width 12 height 12
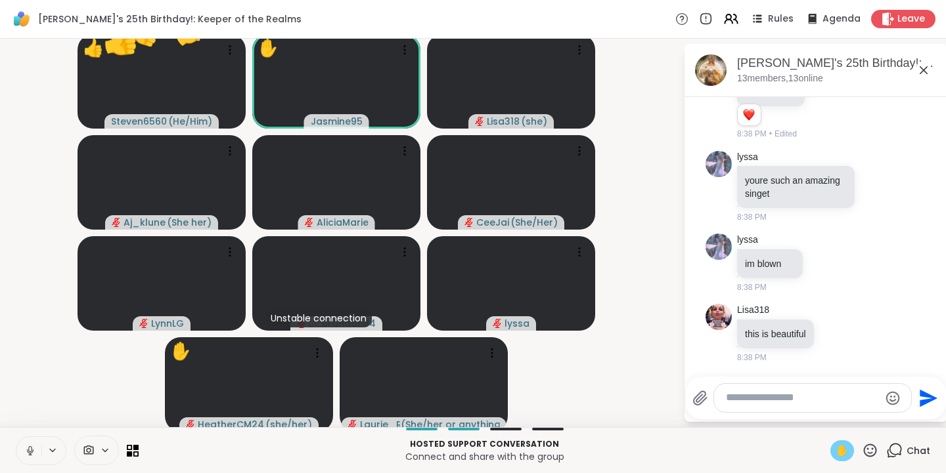
scroll to position [7062, 0]
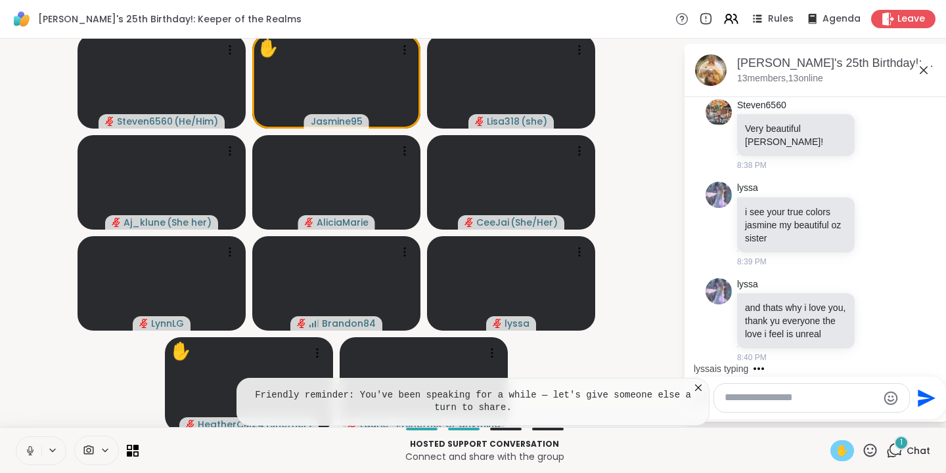
scroll to position [7351, 0]
click at [794, 304] on p "and thats why i love you, thank yu everyone the love i feel is unreal" at bounding box center [796, 320] width 102 height 39
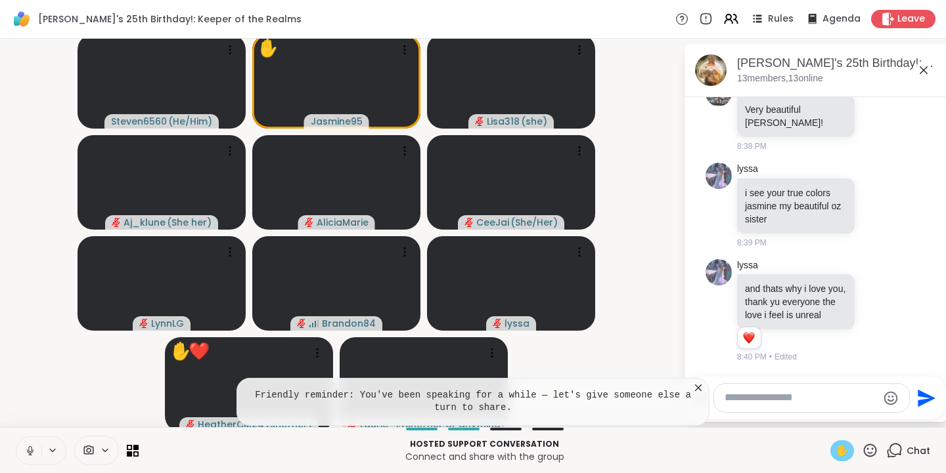
scroll to position [7369, 0]
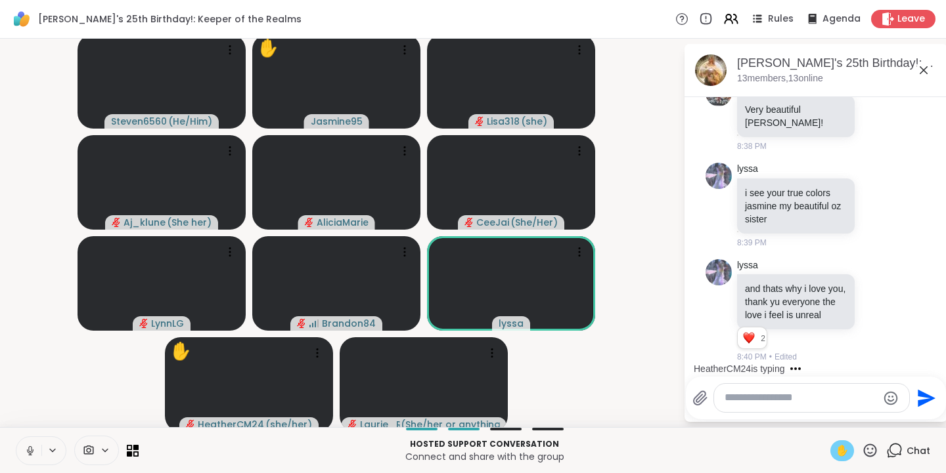
click at [864, 453] on icon at bounding box center [870, 450] width 13 height 13
click at [825, 417] on span "❤️" at bounding box center [831, 416] width 13 height 16
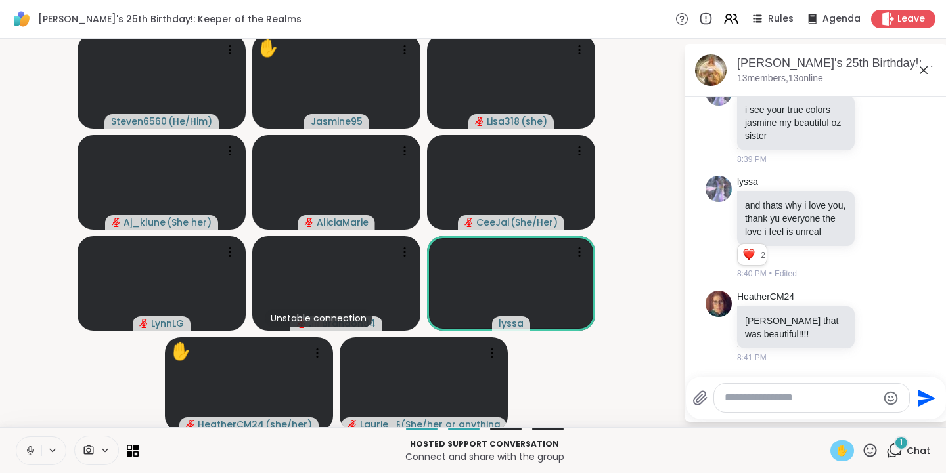
click at [864, 450] on icon at bounding box center [870, 450] width 13 height 13
click at [854, 417] on span "👍" at bounding box center [860, 416] width 13 height 16
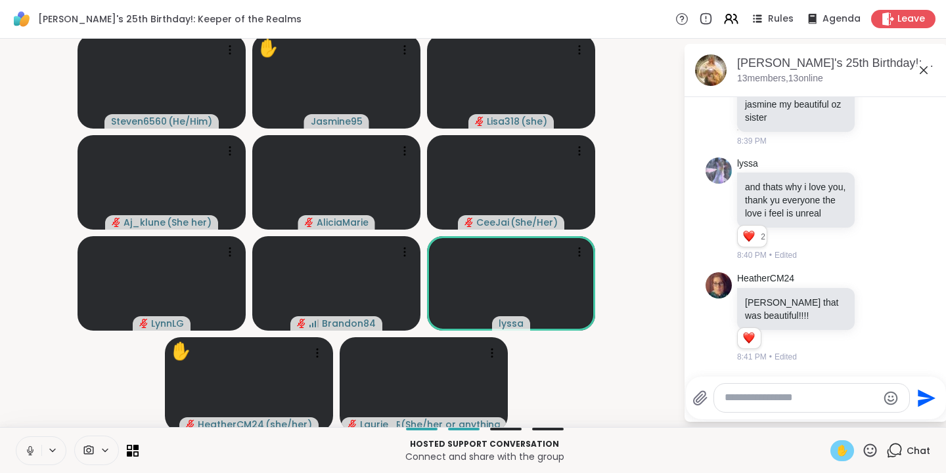
click at [864, 450] on icon at bounding box center [870, 450] width 13 height 13
click at [883, 417] on span "🌟" at bounding box center [889, 416] width 13 height 16
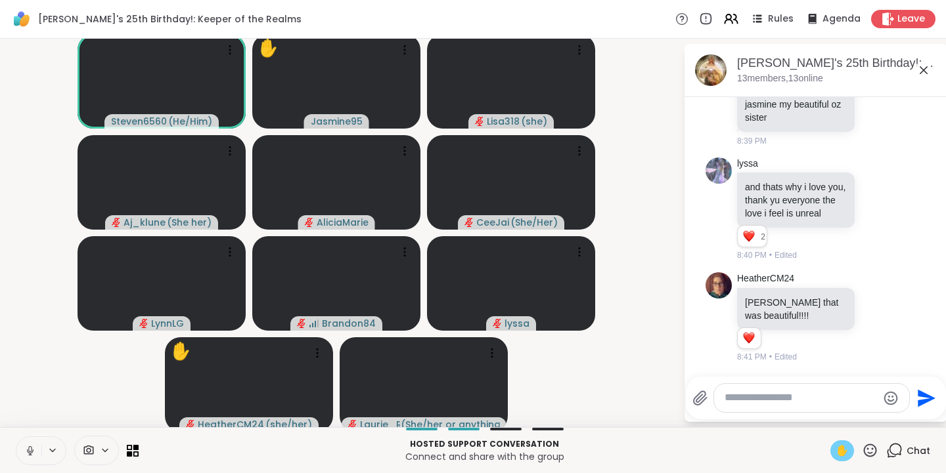
click at [835, 452] on span "✋" at bounding box center [841, 451] width 13 height 16
click at [33, 452] on icon at bounding box center [30, 451] width 12 height 12
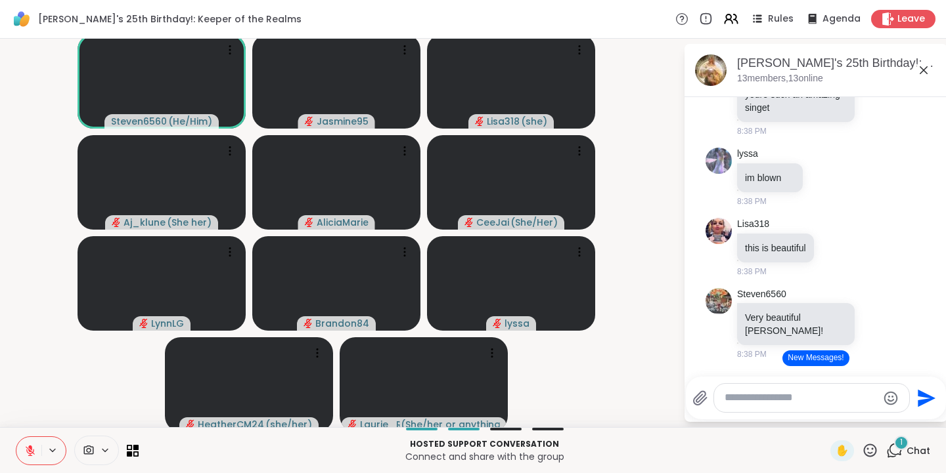
scroll to position [6826, 0]
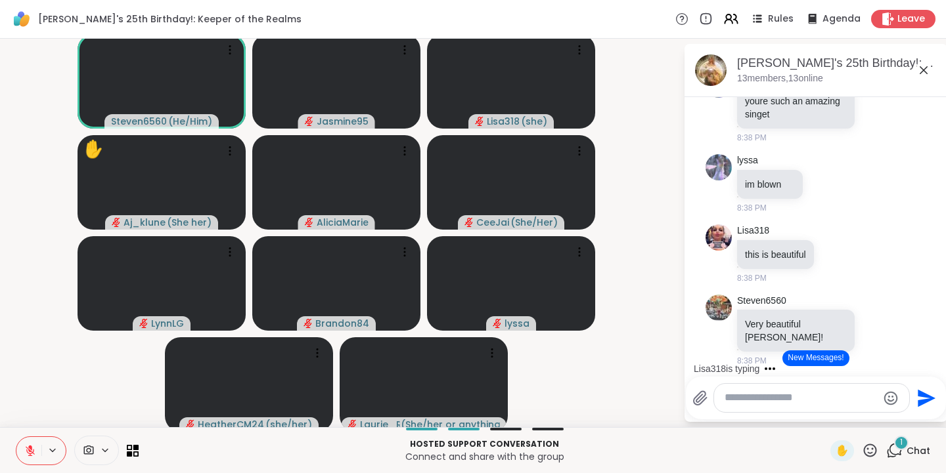
click at [839, 452] on span "✋" at bounding box center [841, 451] width 13 height 16
click at [30, 448] on icon at bounding box center [30, 447] width 4 height 5
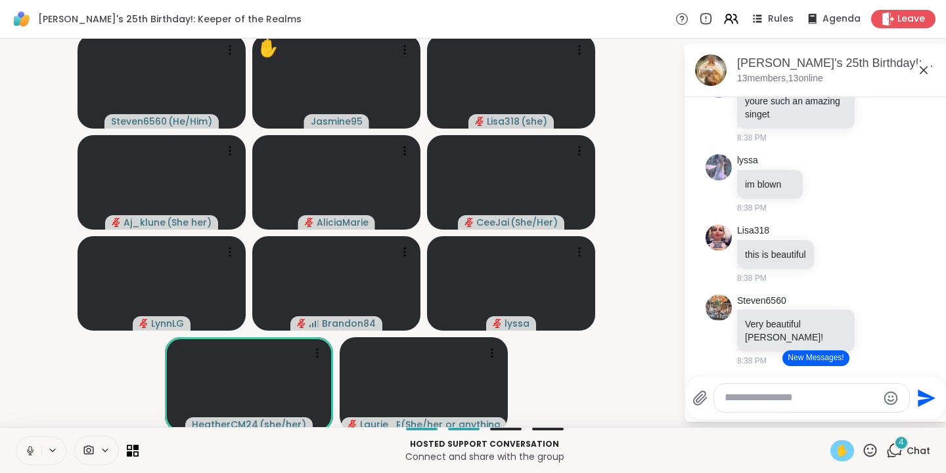
click at [30, 452] on icon at bounding box center [29, 450] width 3 height 6
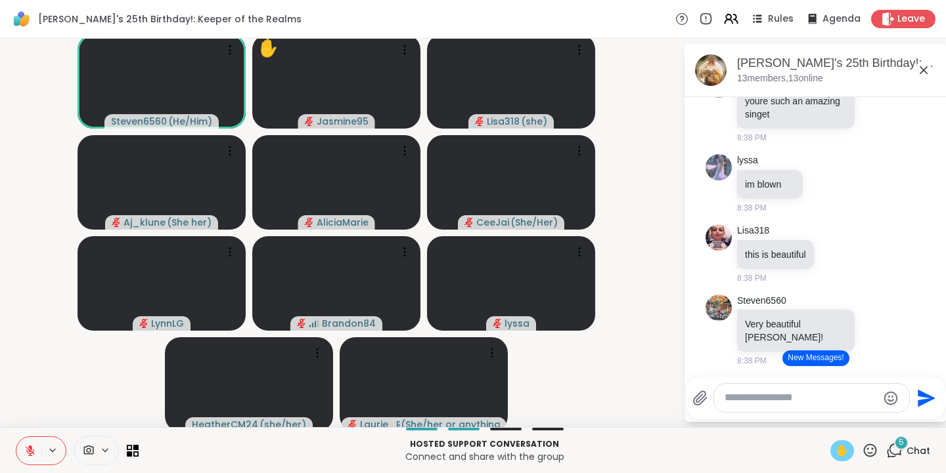
click at [822, 28] on icon at bounding box center [828, 20] width 12 height 13
click at [822, 6] on div "Select Reaction: Heart" at bounding box center [828, 0] width 12 height 12
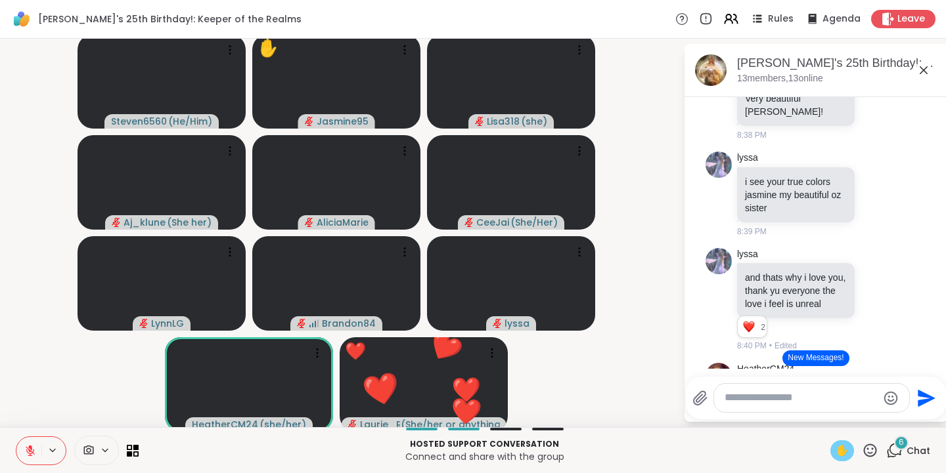
scroll to position [7054, 0]
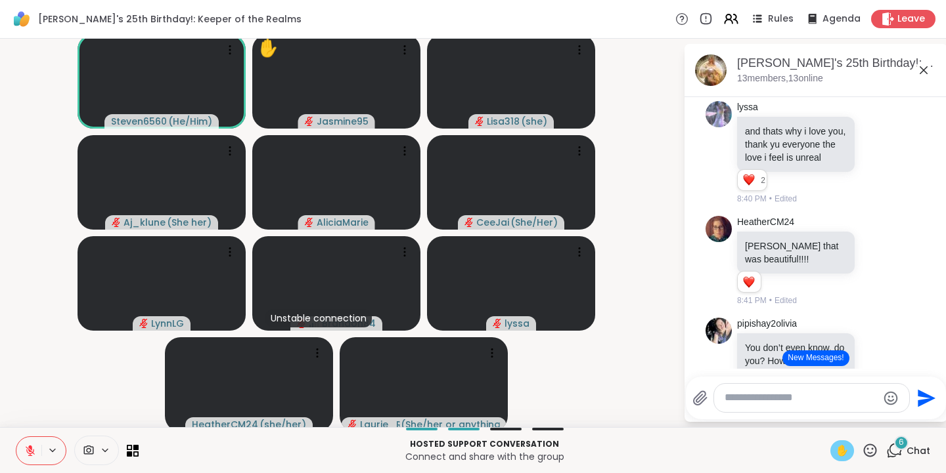
scroll to position [7237, 0]
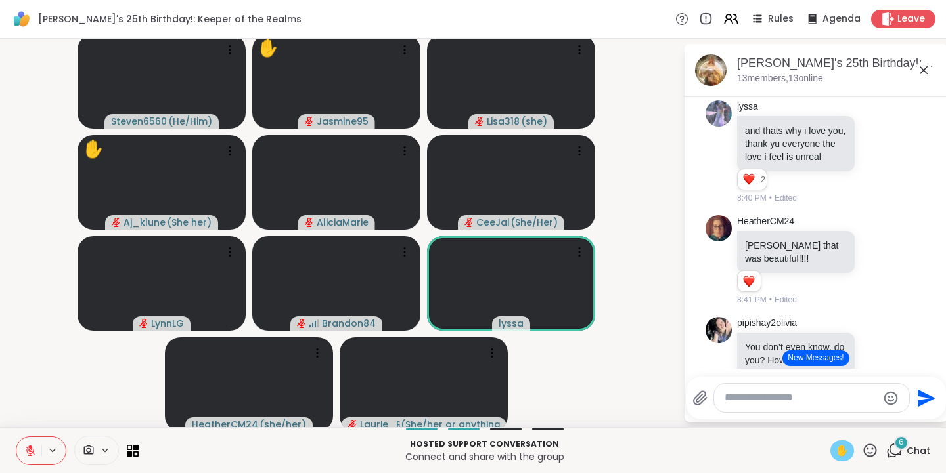
drag, startPoint x: 830, startPoint y: 186, endPoint x: 824, endPoint y: 175, distance: 12.1
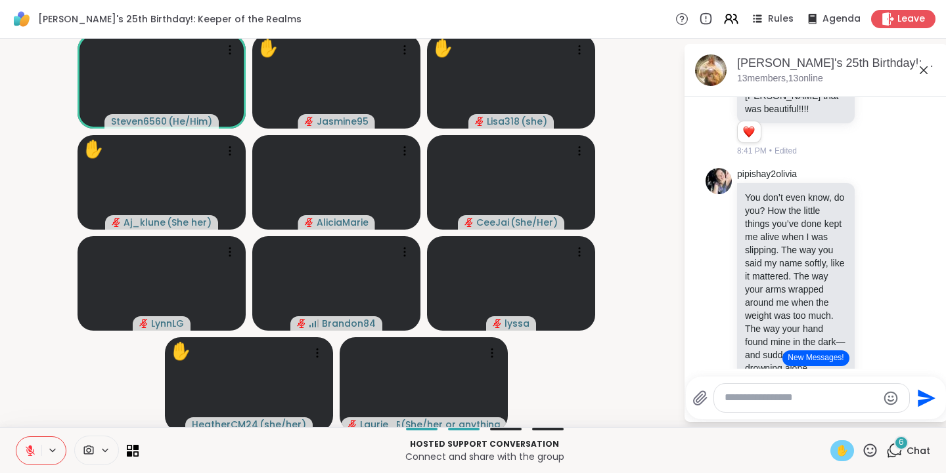
scroll to position [7426, 0]
click at [32, 458] on button at bounding box center [28, 451] width 25 height 28
click at [32, 454] on icon at bounding box center [30, 451] width 12 height 12
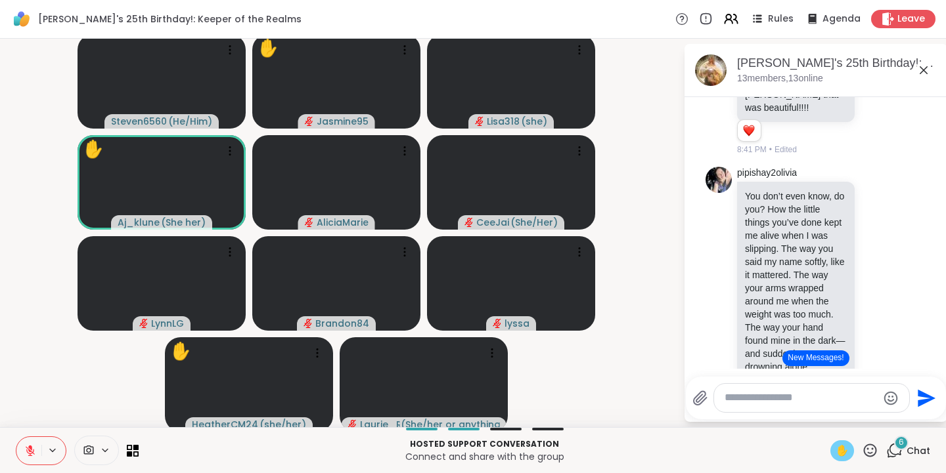
click at [835, 452] on span "✋" at bounding box center [841, 451] width 13 height 16
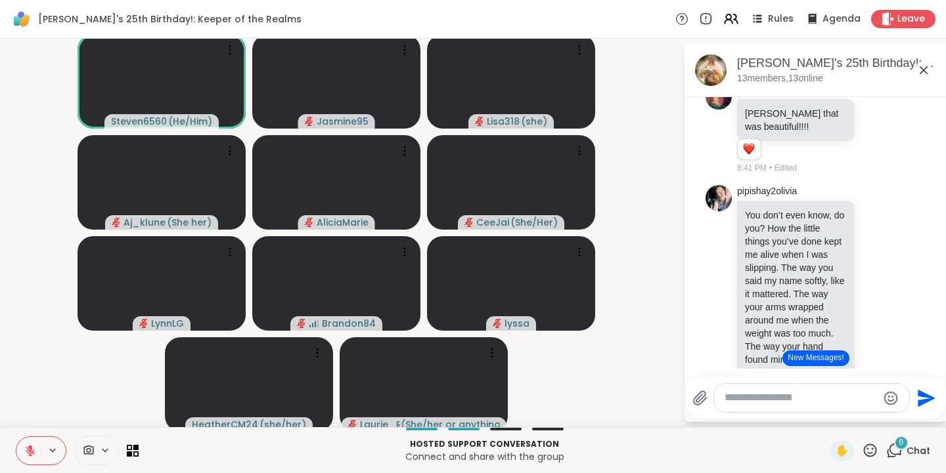
click at [871, 26] on icon at bounding box center [877, 19] width 12 height 13
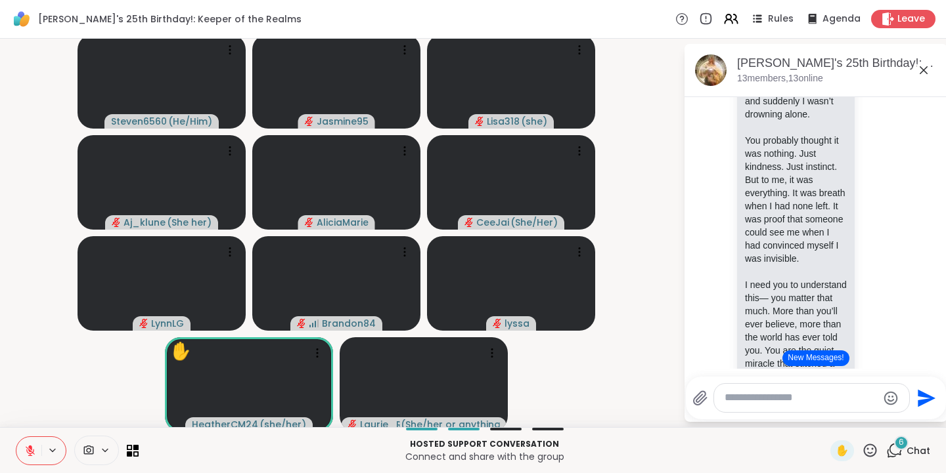
scroll to position [7699, 0]
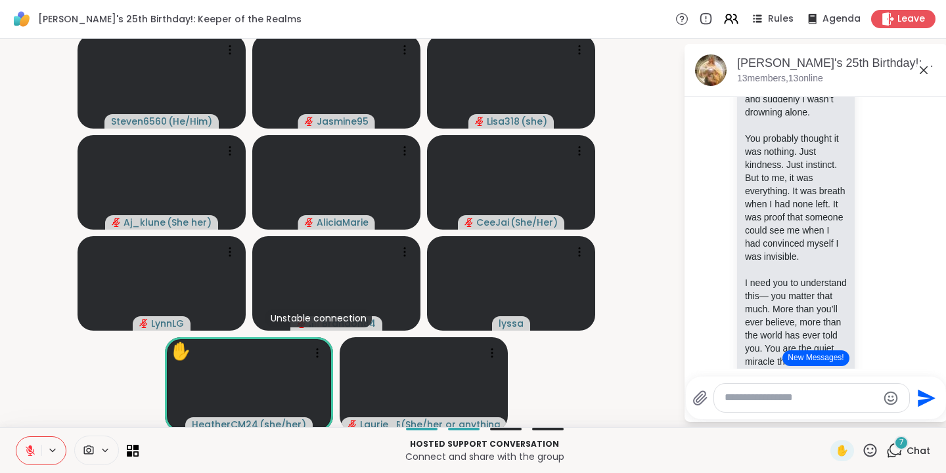
click at [862, 449] on icon at bounding box center [870, 451] width 16 height 16
click at [854, 416] on span "👍" at bounding box center [860, 416] width 13 height 16
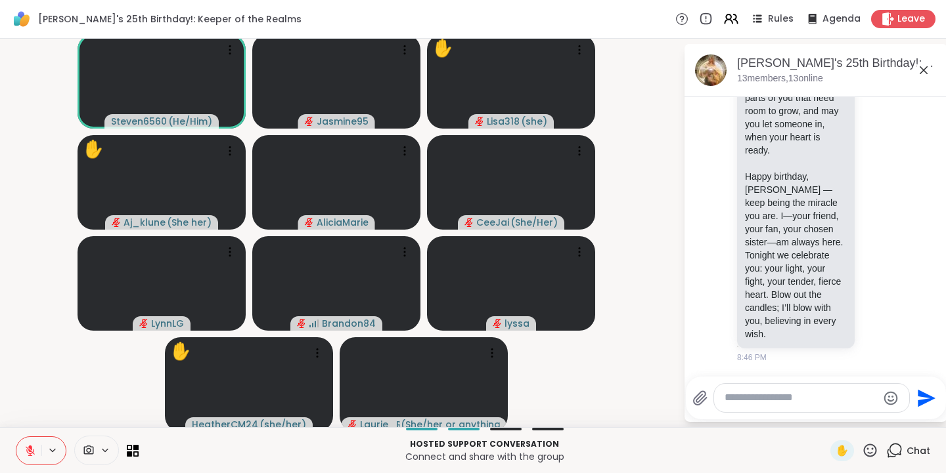
scroll to position [10016, 0]
click at [835, 452] on span "✋" at bounding box center [841, 451] width 13 height 16
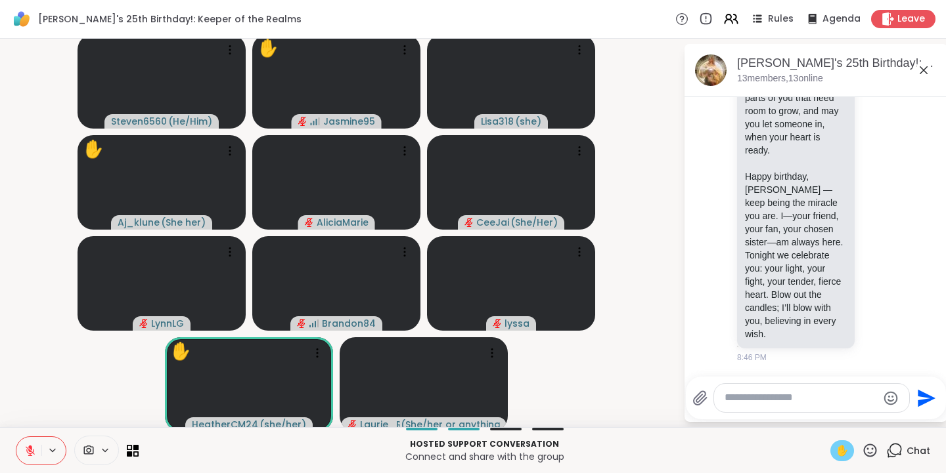
click at [835, 455] on span "✋" at bounding box center [841, 451] width 13 height 16
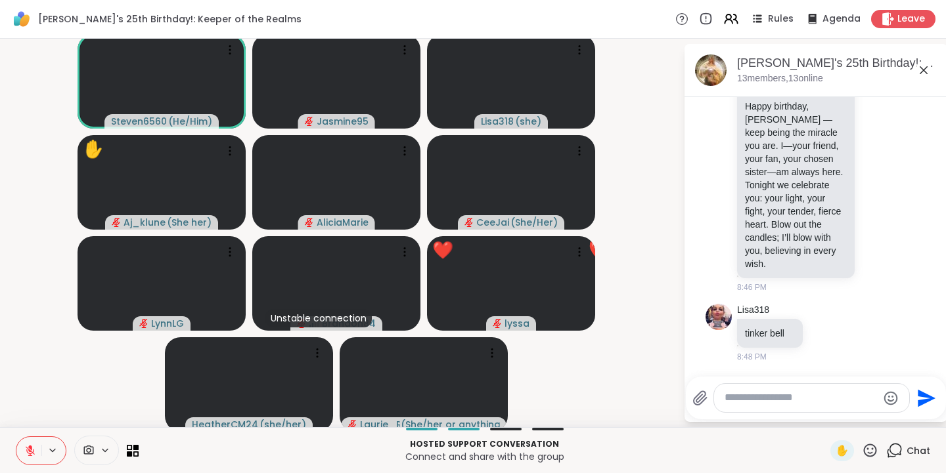
click at [862, 451] on icon at bounding box center [870, 451] width 16 height 16
click at [825, 416] on span "❤️" at bounding box center [831, 416] width 13 height 16
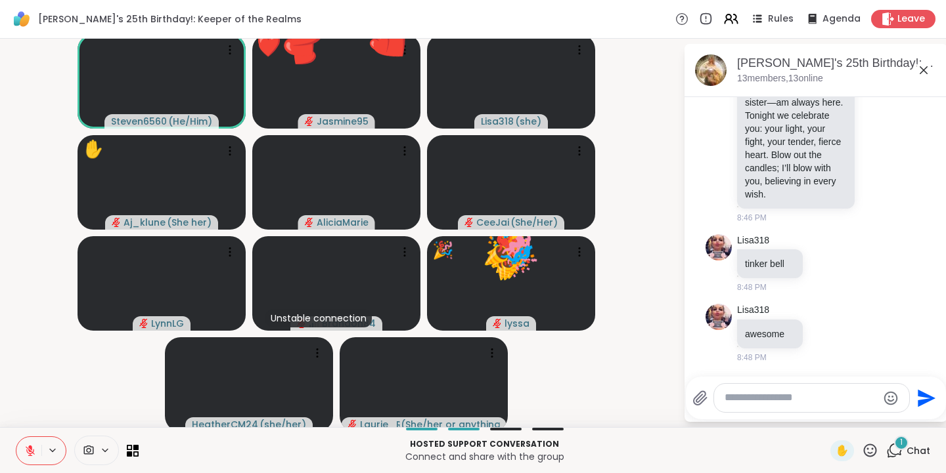
scroll to position [10156, 0]
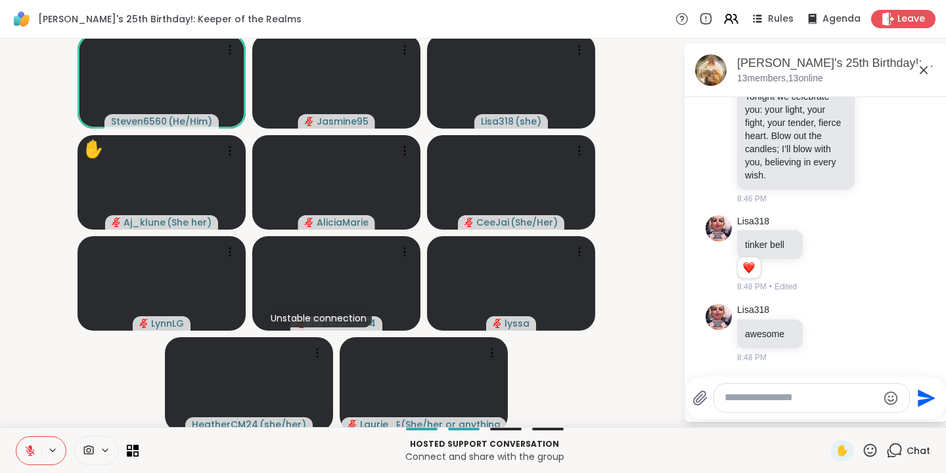
click at [839, 451] on span "✋" at bounding box center [841, 451] width 13 height 16
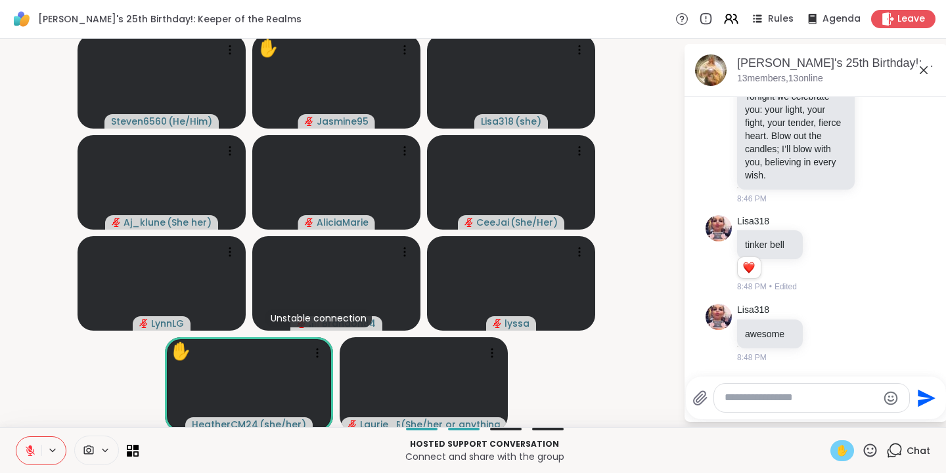
click at [32, 448] on icon at bounding box center [30, 447] width 4 height 5
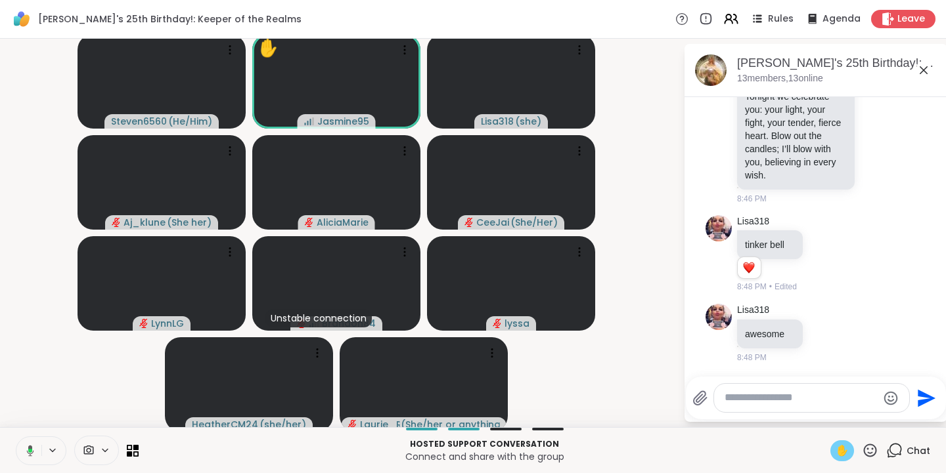
scroll to position [10175, 0]
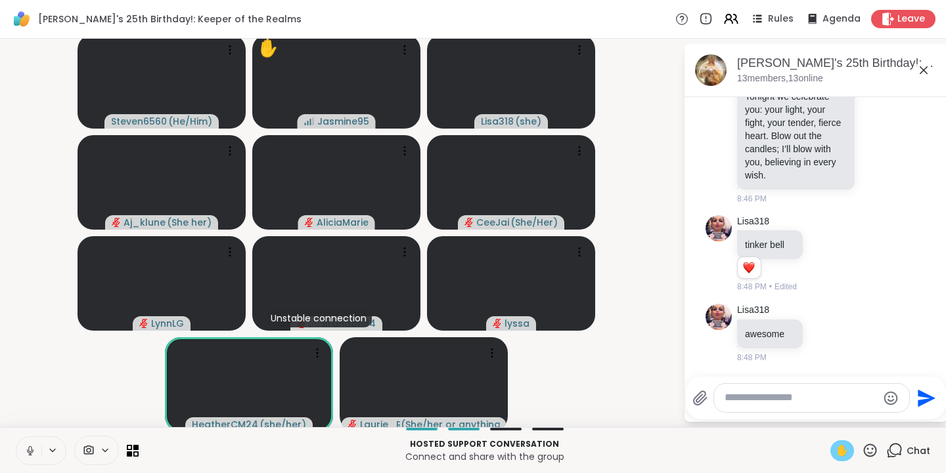
click at [835, 455] on span "✋" at bounding box center [841, 451] width 13 height 16
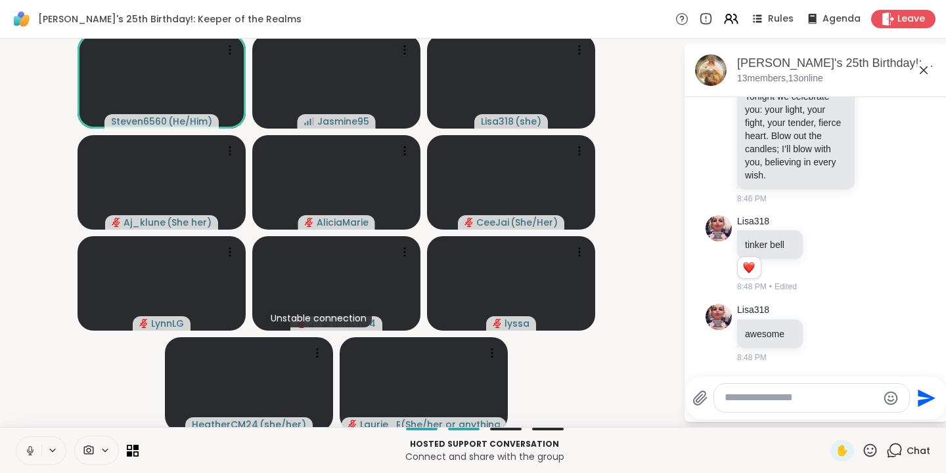
click at [32, 451] on icon at bounding box center [29, 450] width 3 height 6
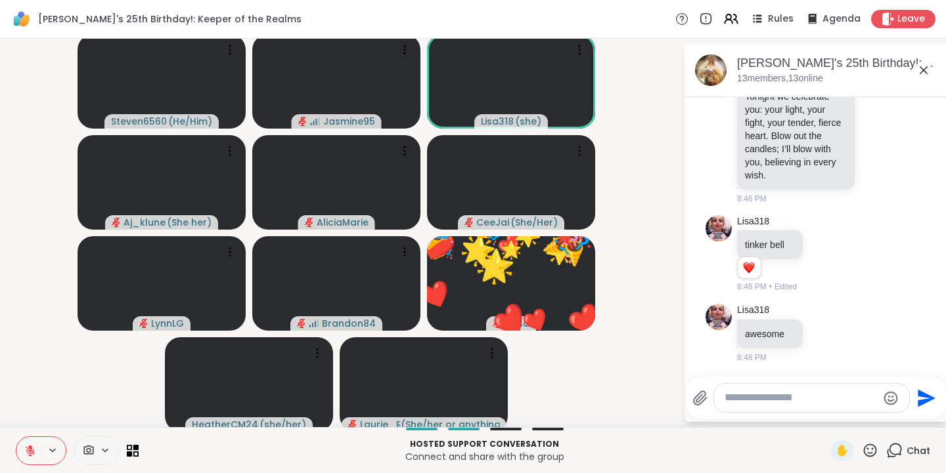
click at [862, 450] on icon at bounding box center [870, 451] width 16 height 16
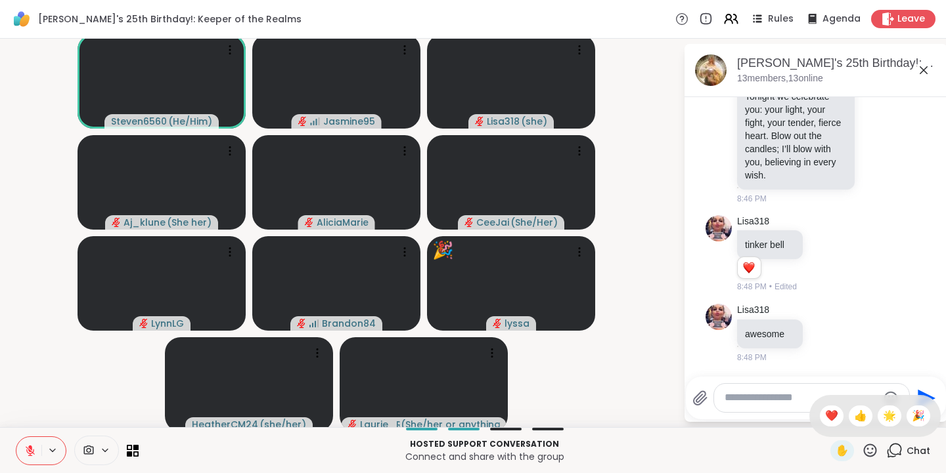
click at [825, 418] on span "❤️" at bounding box center [831, 416] width 13 height 16
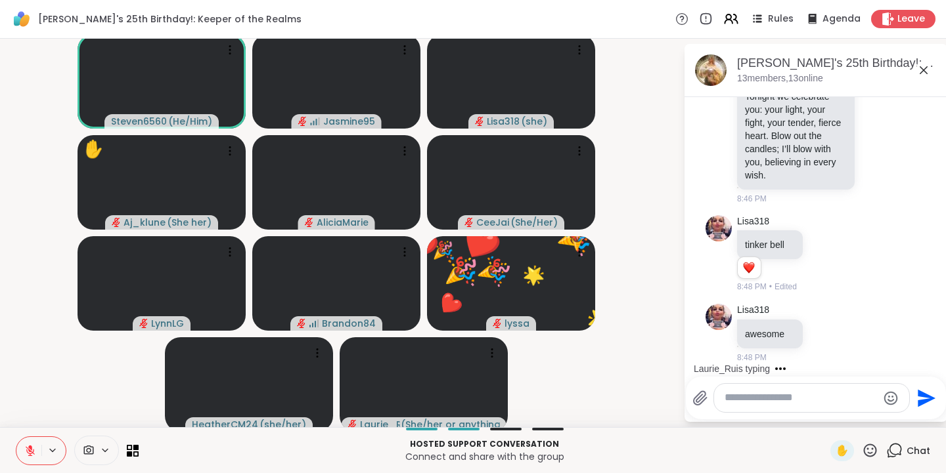
click at [864, 454] on icon at bounding box center [870, 450] width 13 height 13
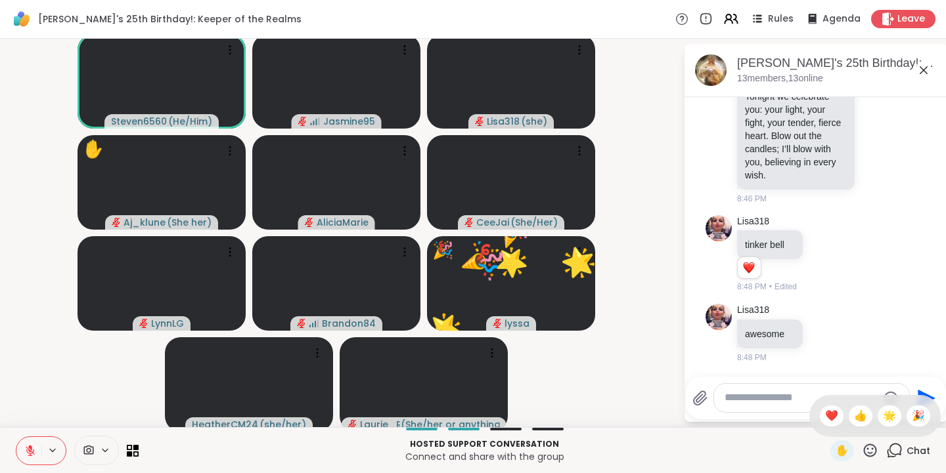
scroll to position [10245, 0]
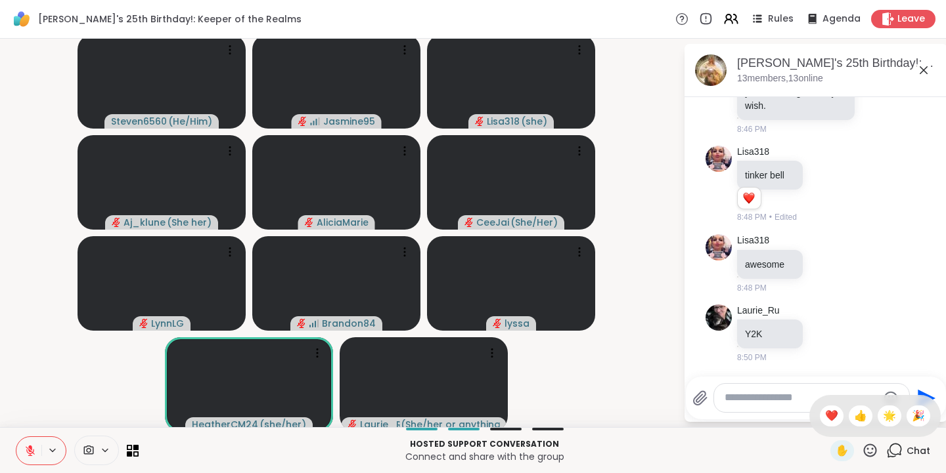
click at [825, 415] on span "❤️" at bounding box center [831, 416] width 13 height 16
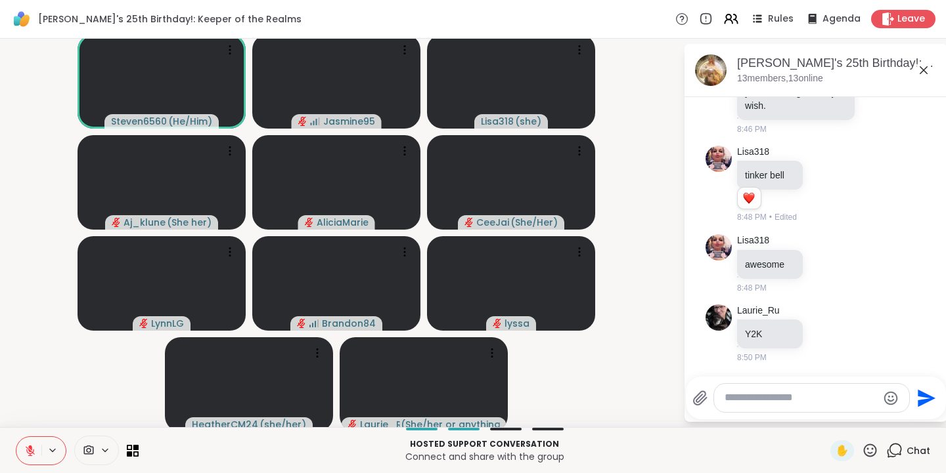
click at [862, 451] on icon at bounding box center [870, 451] width 16 height 16
click at [825, 419] on span "❤️" at bounding box center [831, 416] width 13 height 16
click at [864, 453] on icon at bounding box center [870, 450] width 13 height 13
click at [854, 419] on span "👍" at bounding box center [860, 416] width 13 height 16
click at [864, 451] on icon at bounding box center [870, 450] width 13 height 13
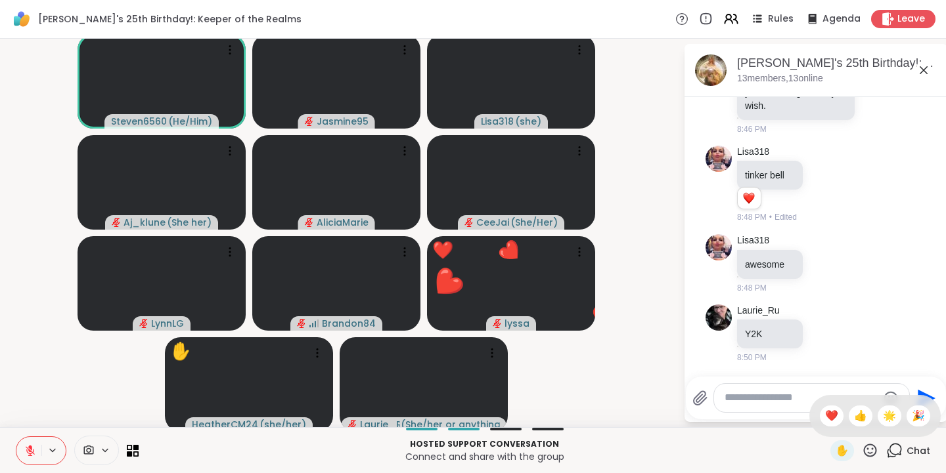
click at [825, 417] on span "❤️" at bounding box center [831, 416] width 13 height 16
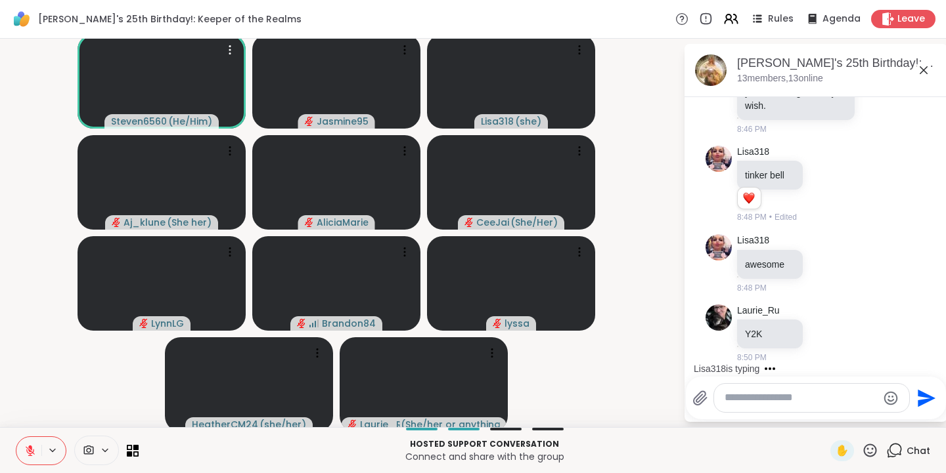
scroll to position [10315, 0]
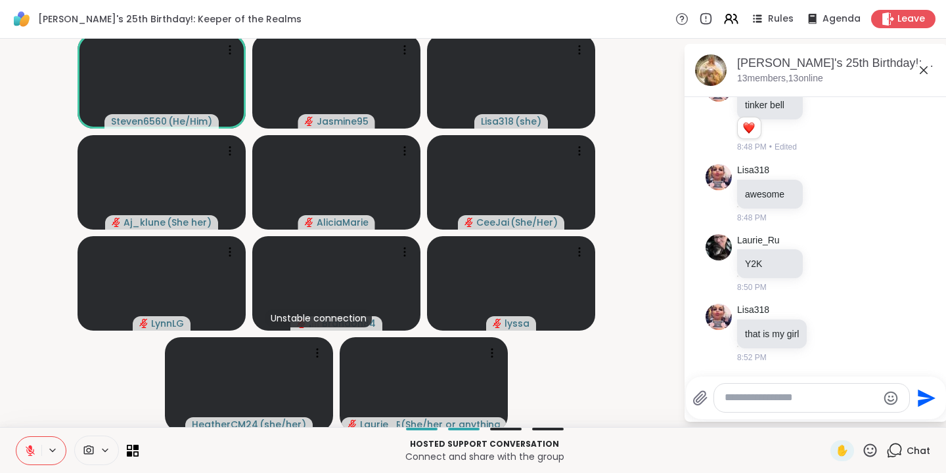
click at [864, 445] on icon at bounding box center [870, 450] width 13 height 13
click at [912, 414] on span "🎉" at bounding box center [918, 416] width 13 height 16
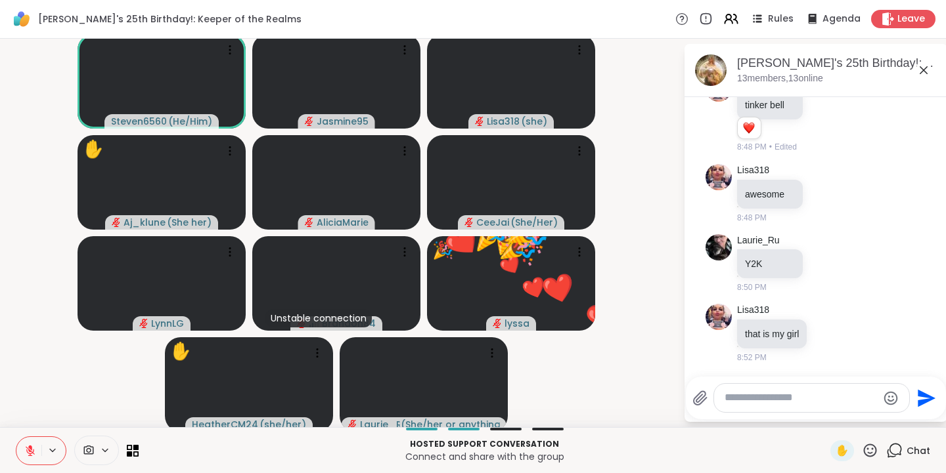
click at [862, 451] on icon at bounding box center [870, 451] width 16 height 16
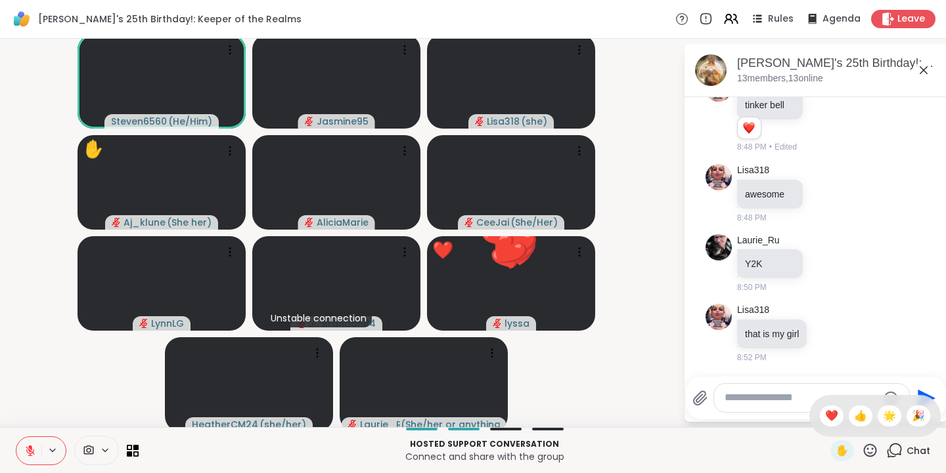
click at [825, 414] on span "❤️" at bounding box center [831, 416] width 13 height 16
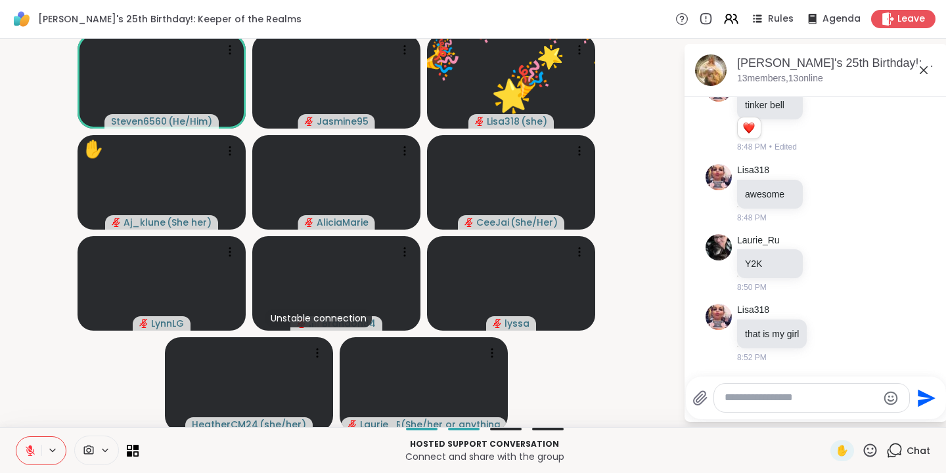
click at [864, 452] on icon at bounding box center [870, 450] width 13 height 13
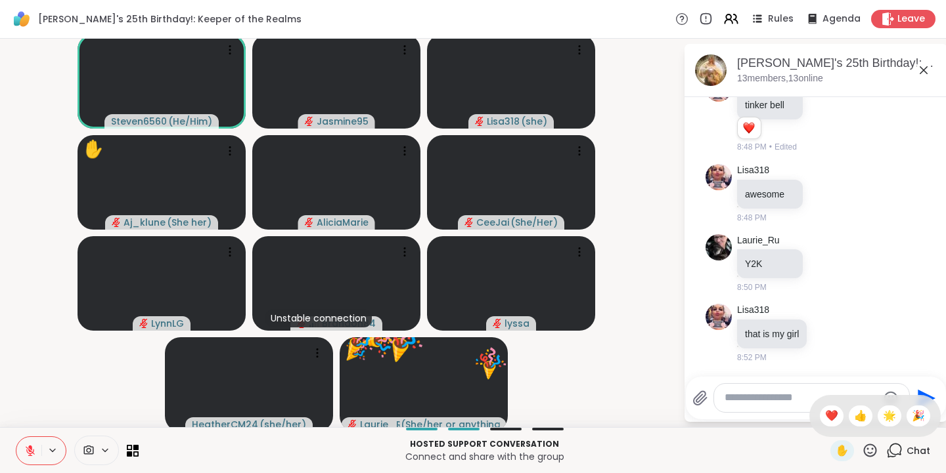
click at [883, 418] on span "🌟" at bounding box center [889, 416] width 13 height 16
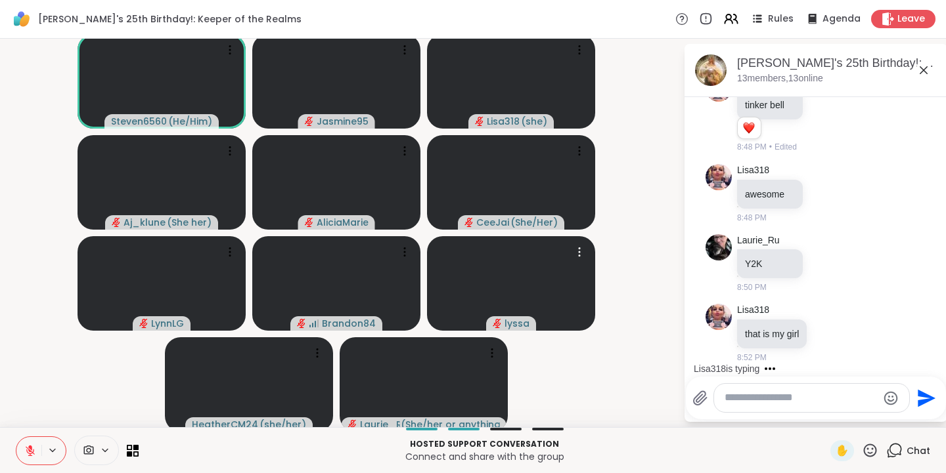
scroll to position [10398, 0]
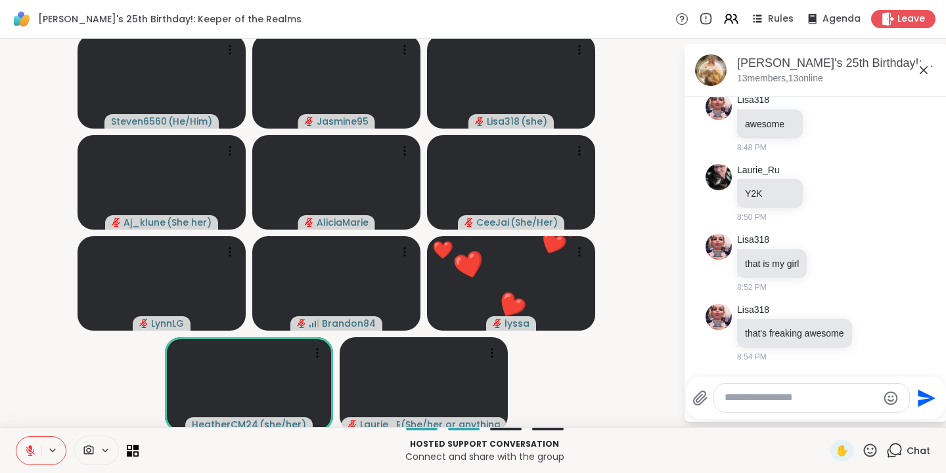
click at [862, 448] on icon at bounding box center [870, 451] width 16 height 16
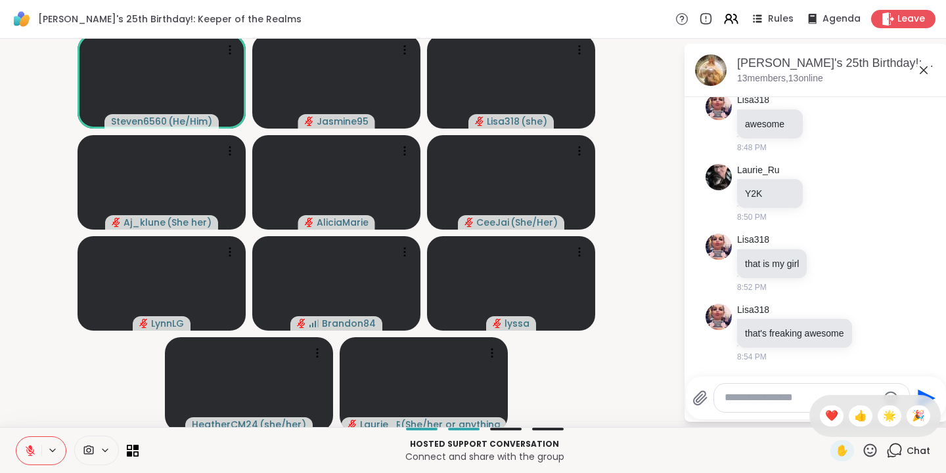
click at [825, 418] on span "❤️" at bounding box center [831, 416] width 13 height 16
click at [835, 449] on span "✋" at bounding box center [841, 451] width 13 height 16
click at [836, 452] on span "✋" at bounding box center [841, 451] width 13 height 16
click at [839, 460] on div "✋" at bounding box center [842, 451] width 24 height 21
click at [33, 451] on icon at bounding box center [30, 451] width 12 height 12
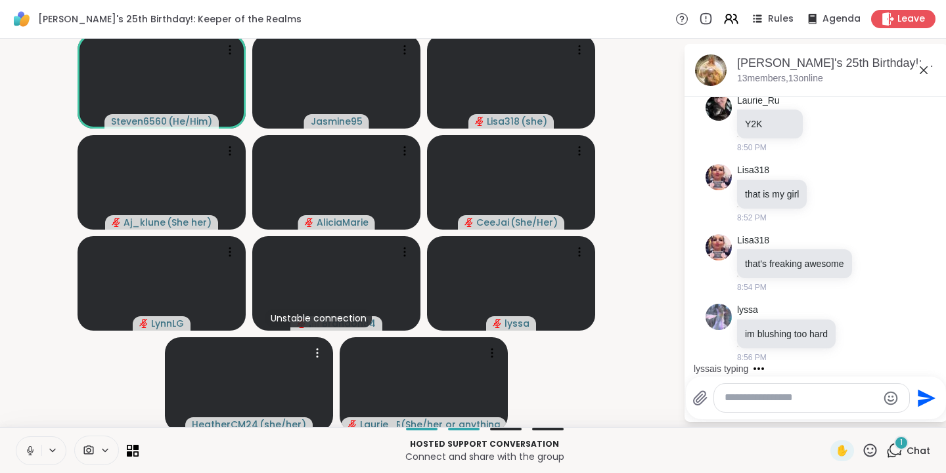
scroll to position [10468, 0]
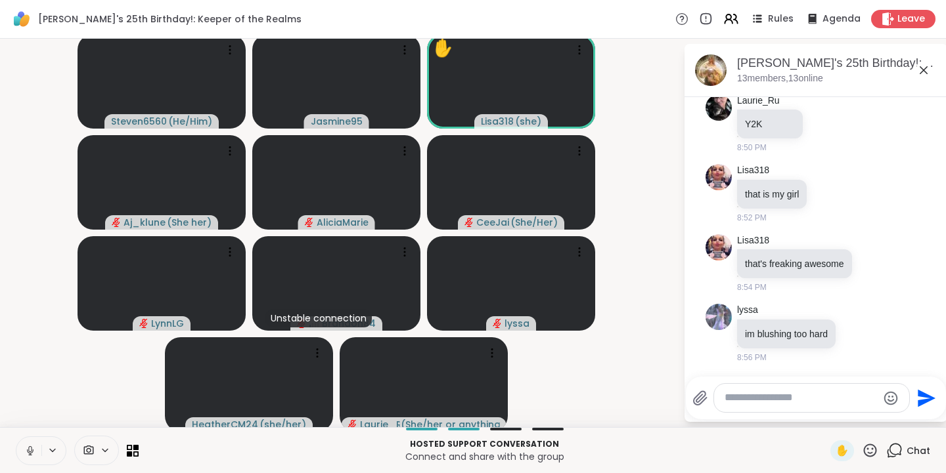
click at [27, 456] on icon at bounding box center [30, 451] width 12 height 12
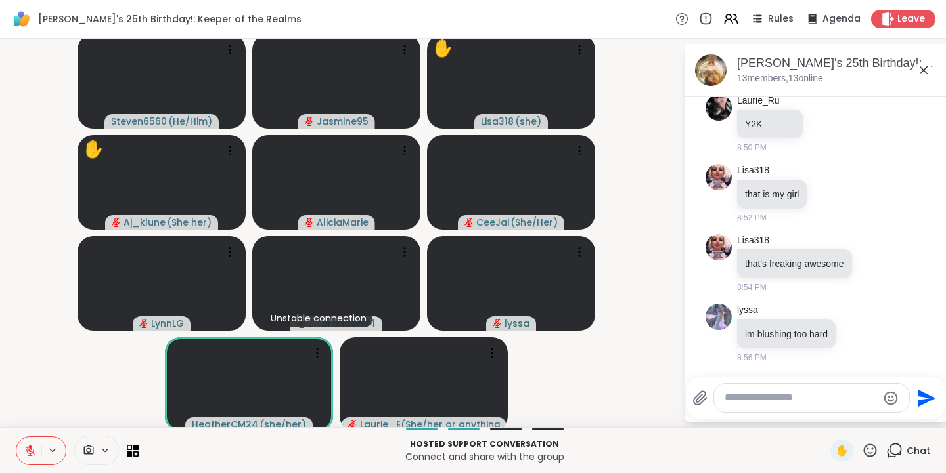
click at [852, 330] on icon at bounding box center [858, 333] width 12 height 13
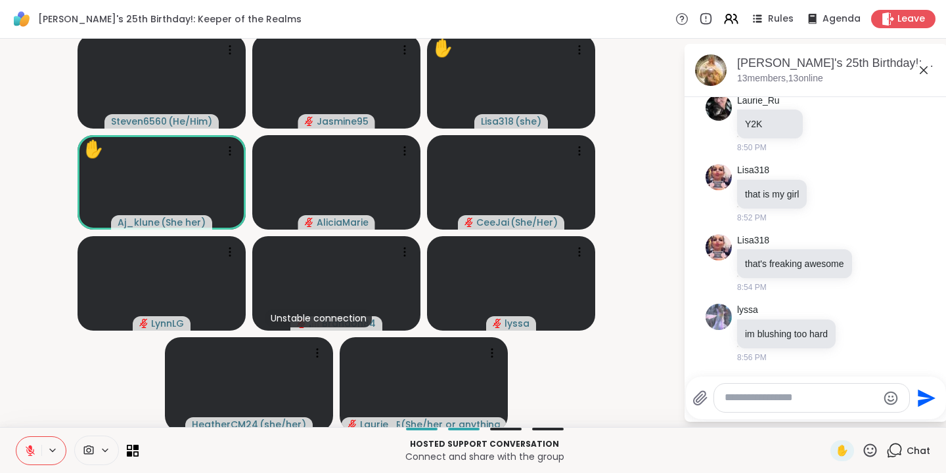
click at [799, 315] on button "Select Reaction: Joy" at bounding box center [800, 312] width 26 height 26
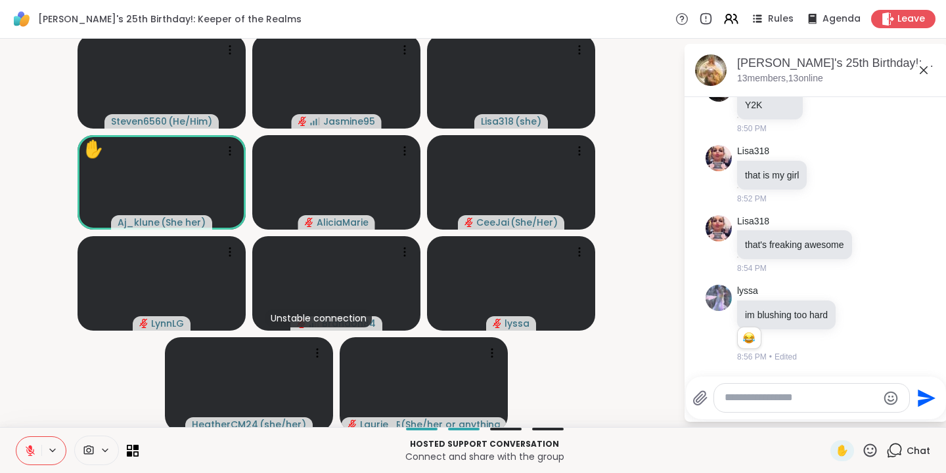
scroll to position [10487, 0]
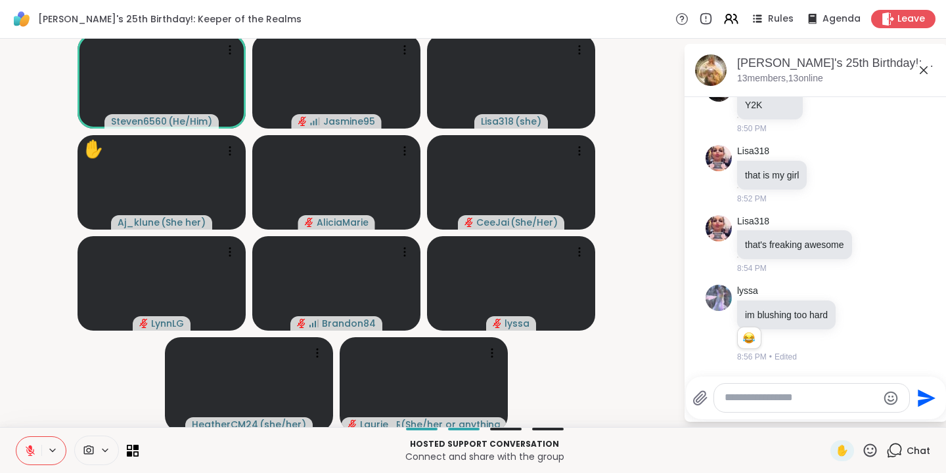
click at [864, 455] on icon at bounding box center [870, 450] width 13 height 13
click at [825, 419] on span "❤️" at bounding box center [831, 416] width 13 height 16
click at [835, 450] on span "✋" at bounding box center [841, 451] width 13 height 16
click at [24, 452] on icon at bounding box center [30, 451] width 12 height 12
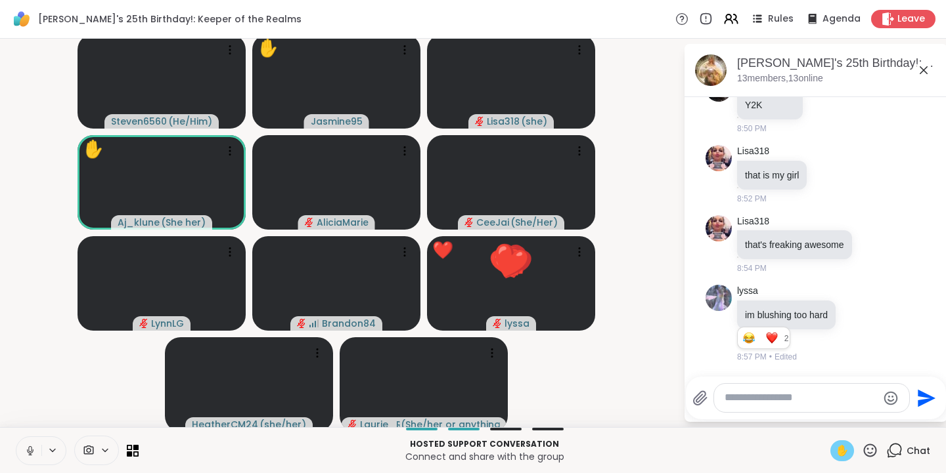
click at [835, 451] on span "✋" at bounding box center [841, 451] width 13 height 16
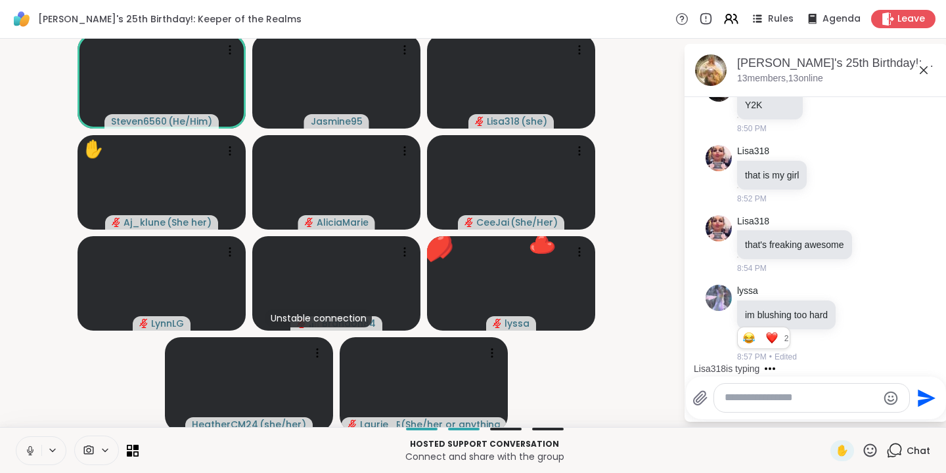
scroll to position [10584, 0]
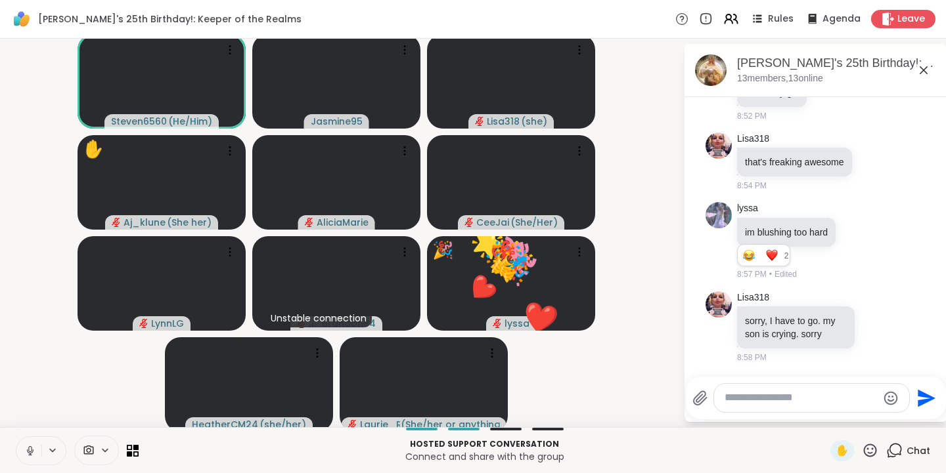
click at [862, 447] on icon at bounding box center [870, 451] width 16 height 16
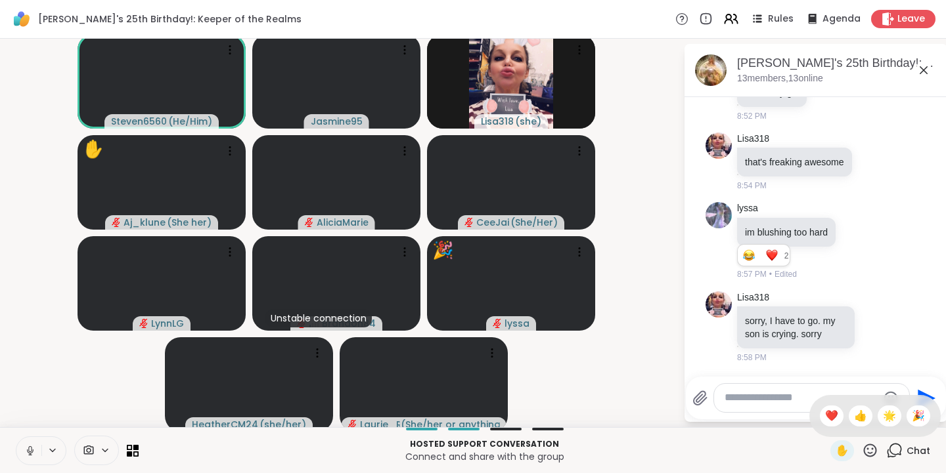
click at [825, 412] on span "❤️" at bounding box center [831, 416] width 13 height 16
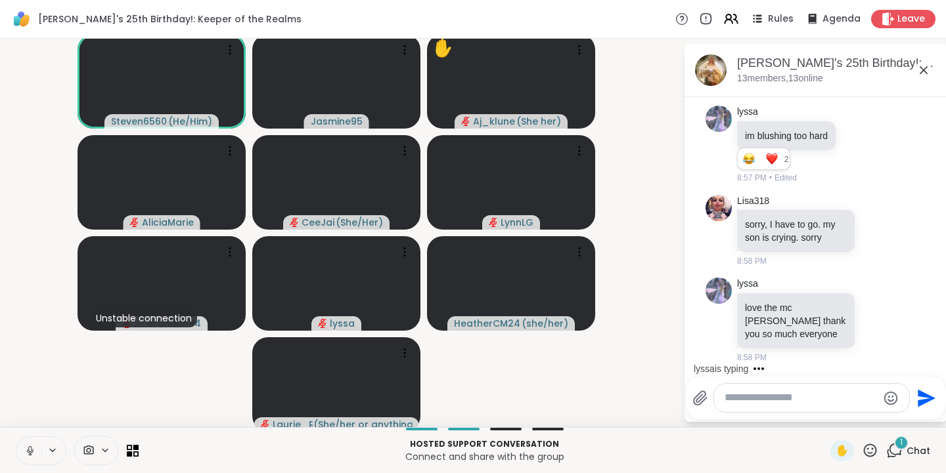
scroll to position [10680, 0]
click at [835, 454] on span "✋" at bounding box center [841, 451] width 13 height 16
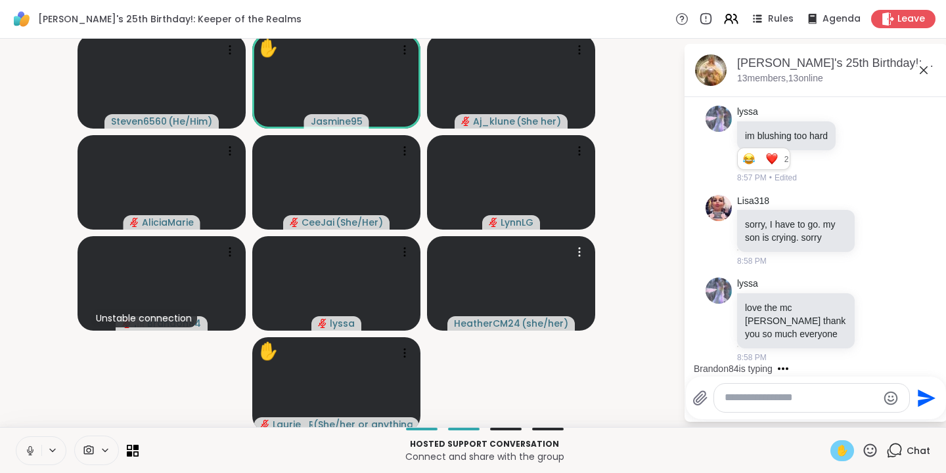
scroll to position [10750, 0]
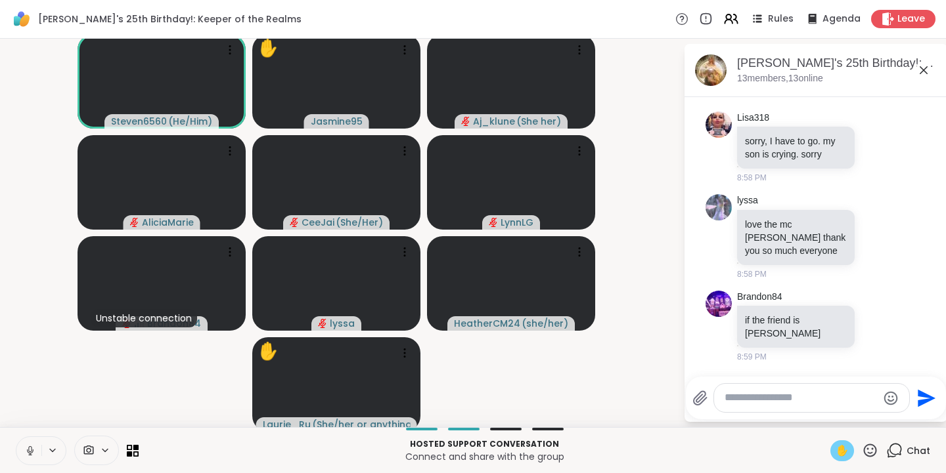
click at [835, 454] on span "✋" at bounding box center [841, 451] width 13 height 16
click at [862, 448] on icon at bounding box center [870, 451] width 16 height 16
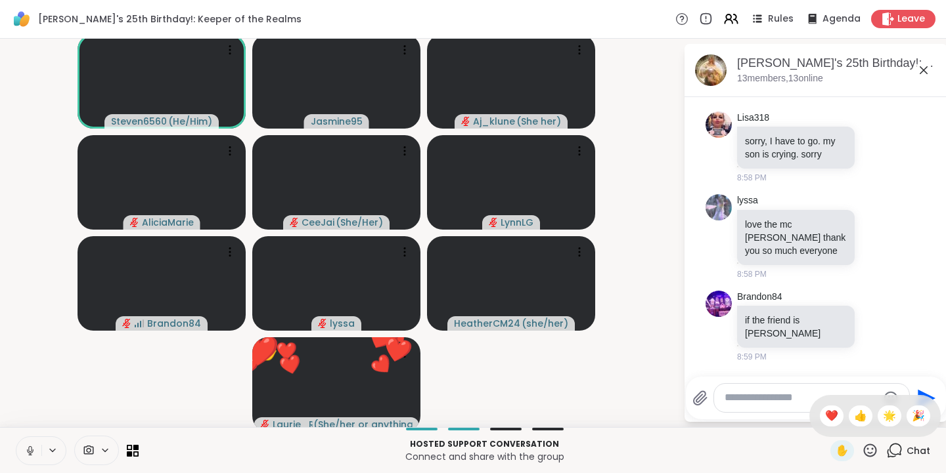
scroll to position [10768, 0]
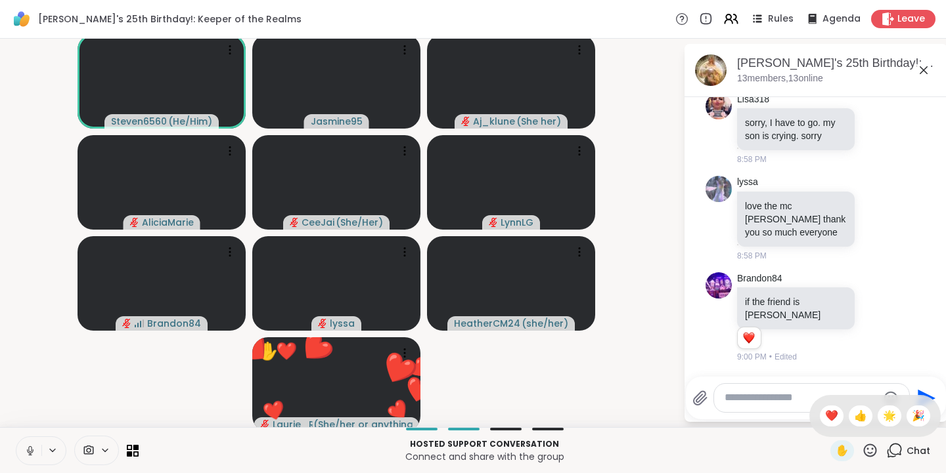
click at [883, 417] on span "🌟" at bounding box center [889, 416] width 13 height 16
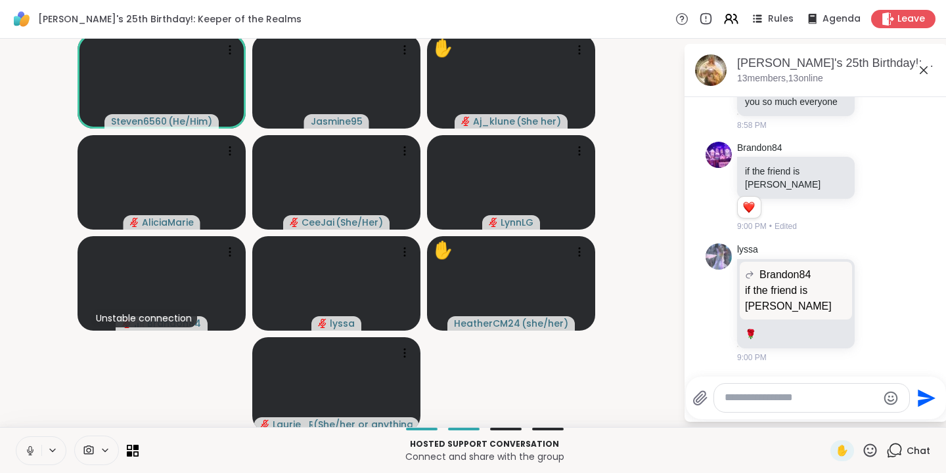
scroll to position [10918, 0]
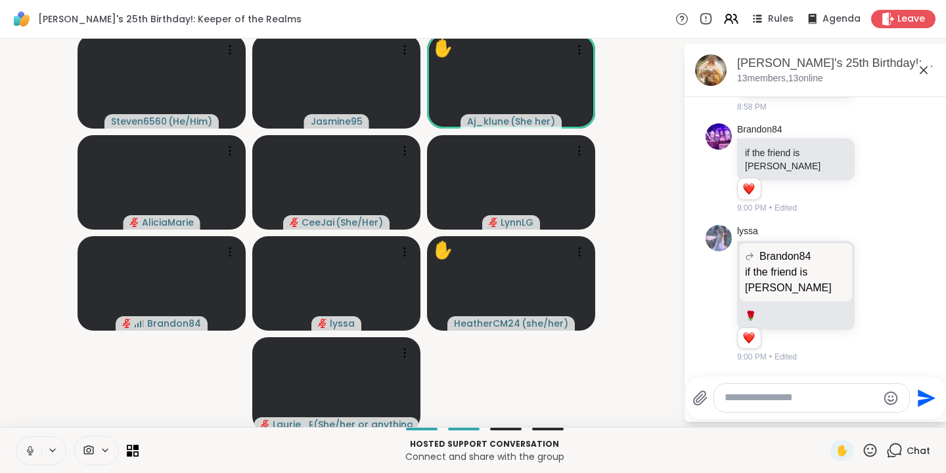
click at [862, 452] on icon at bounding box center [870, 451] width 16 height 16
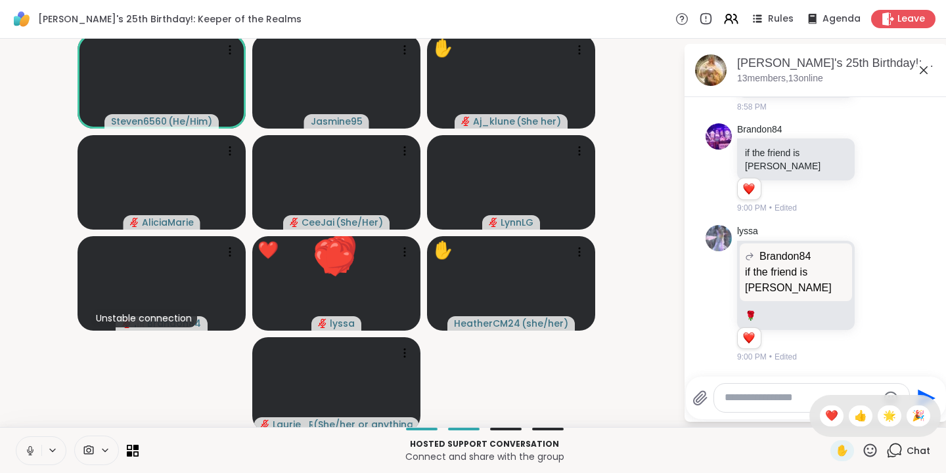
click at [854, 415] on span "👍" at bounding box center [860, 416] width 13 height 16
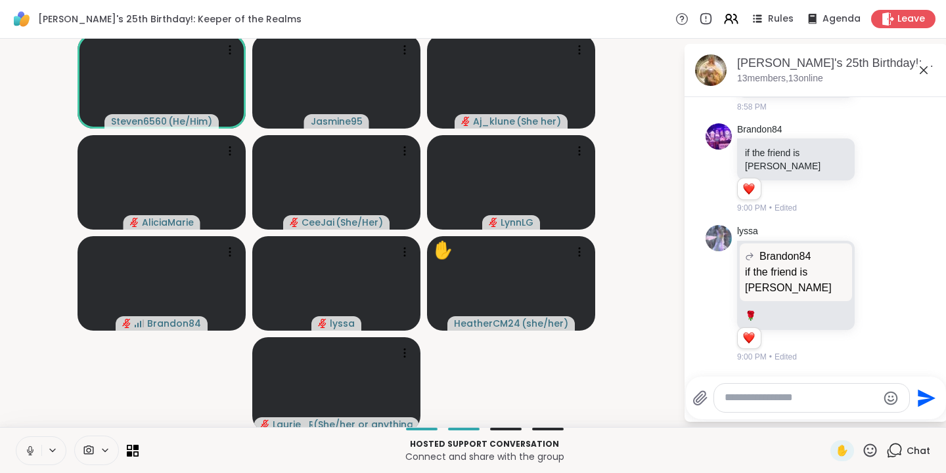
click at [837, 451] on span "✋" at bounding box center [841, 451] width 13 height 16
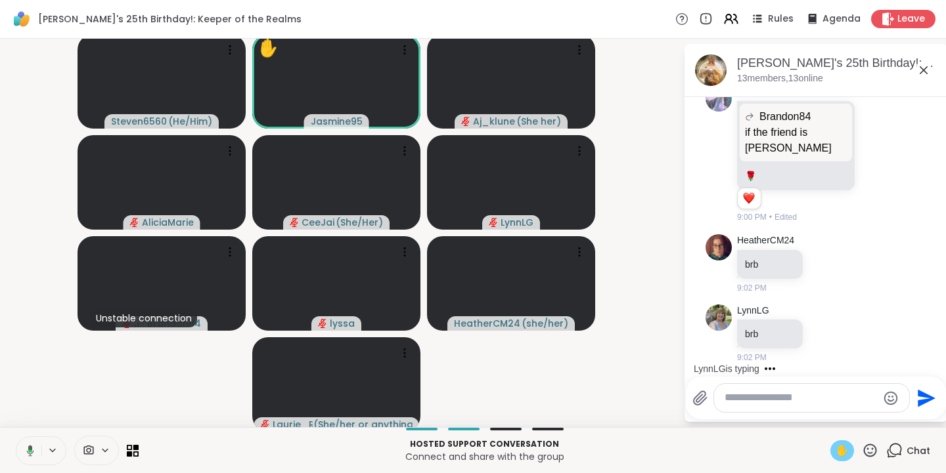
scroll to position [11058, 0]
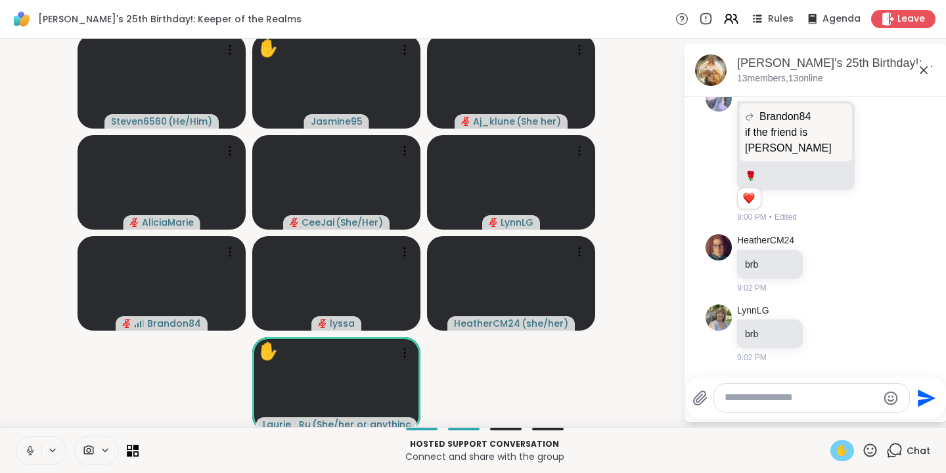
click at [837, 453] on span "✋" at bounding box center [841, 451] width 13 height 16
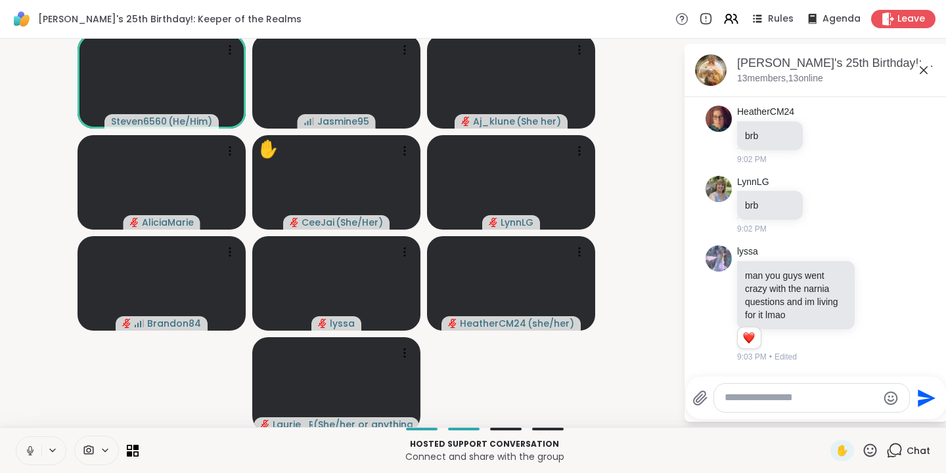
scroll to position [11186, 0]
click at [840, 452] on div "✋" at bounding box center [842, 451] width 24 height 21
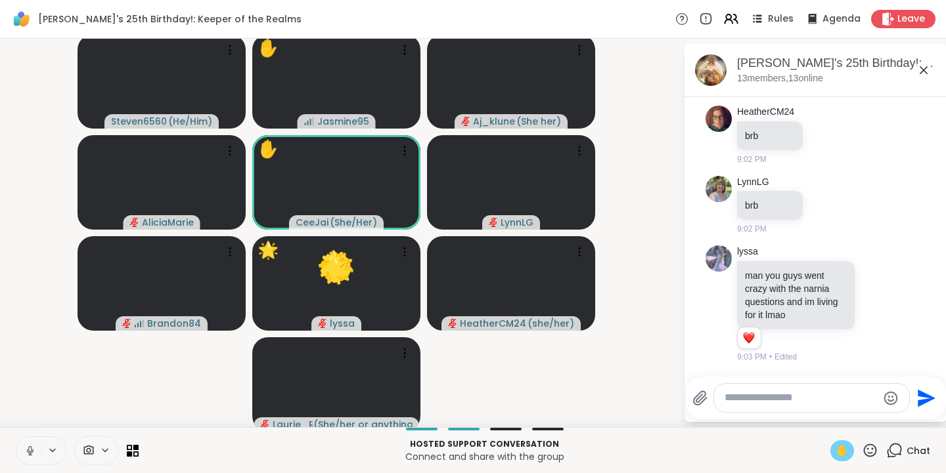
click at [835, 452] on span "✋" at bounding box center [841, 451] width 13 height 16
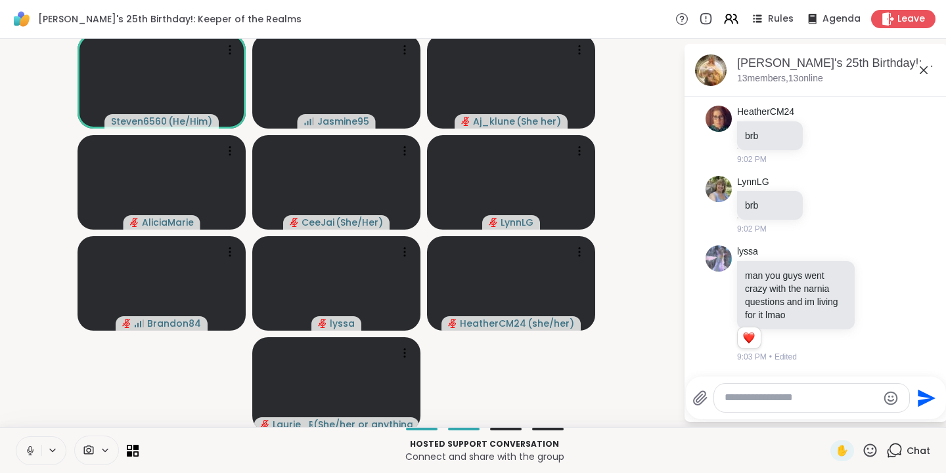
click at [837, 452] on span "✋" at bounding box center [841, 451] width 13 height 16
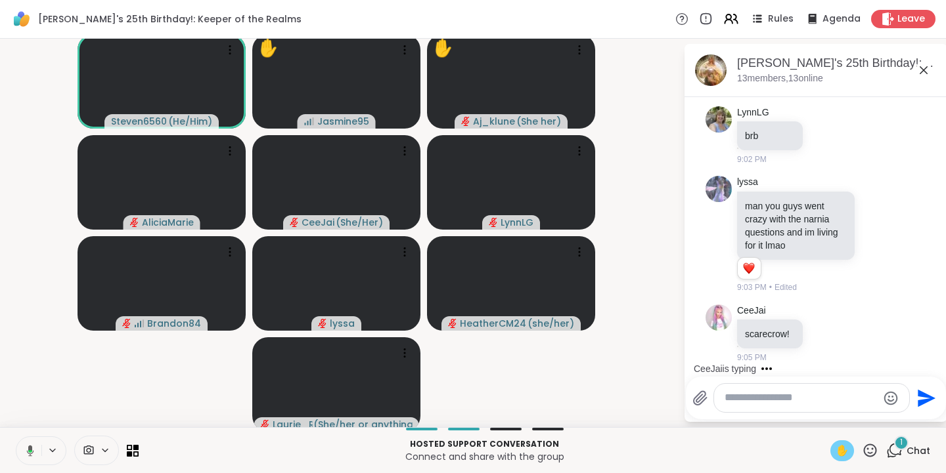
scroll to position [11256, 0]
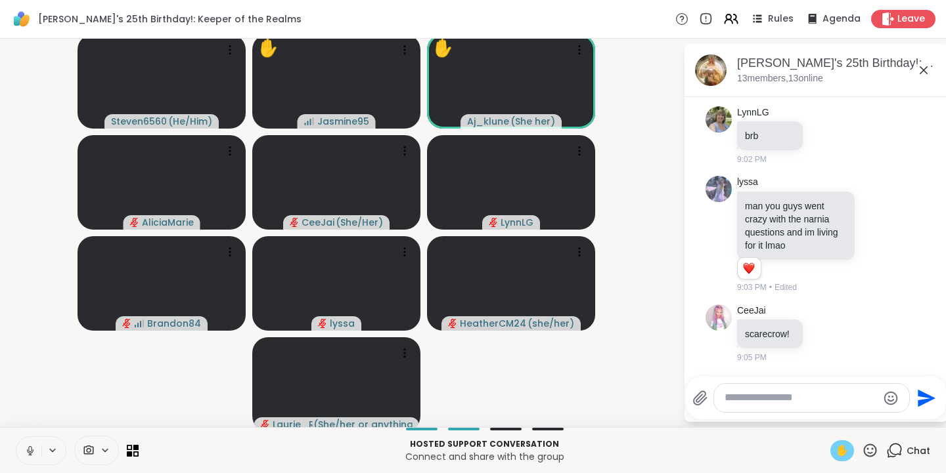
click at [835, 449] on span "✋" at bounding box center [841, 451] width 13 height 16
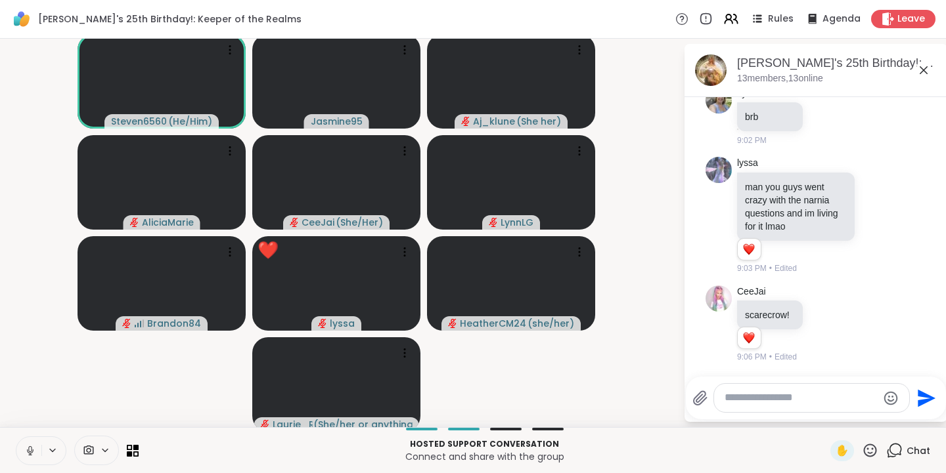
scroll to position [11275, 0]
click at [835, 448] on span "✋" at bounding box center [841, 451] width 13 height 16
click at [839, 450] on span "✋" at bounding box center [841, 451] width 13 height 16
click at [864, 449] on icon at bounding box center [870, 450] width 13 height 13
click at [825, 419] on span "❤️" at bounding box center [831, 416] width 13 height 16
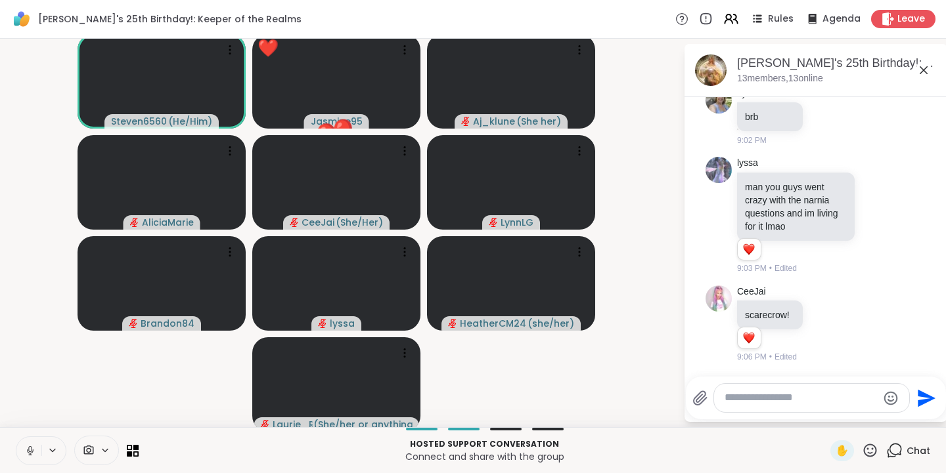
click at [862, 447] on icon at bounding box center [870, 451] width 16 height 16
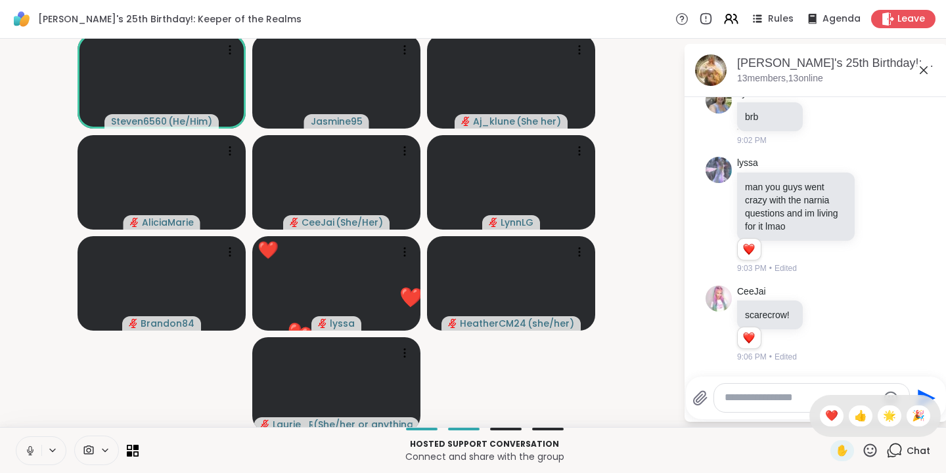
click at [848, 407] on div "👍" at bounding box center [860, 416] width 24 height 21
click at [28, 447] on icon at bounding box center [30, 451] width 12 height 12
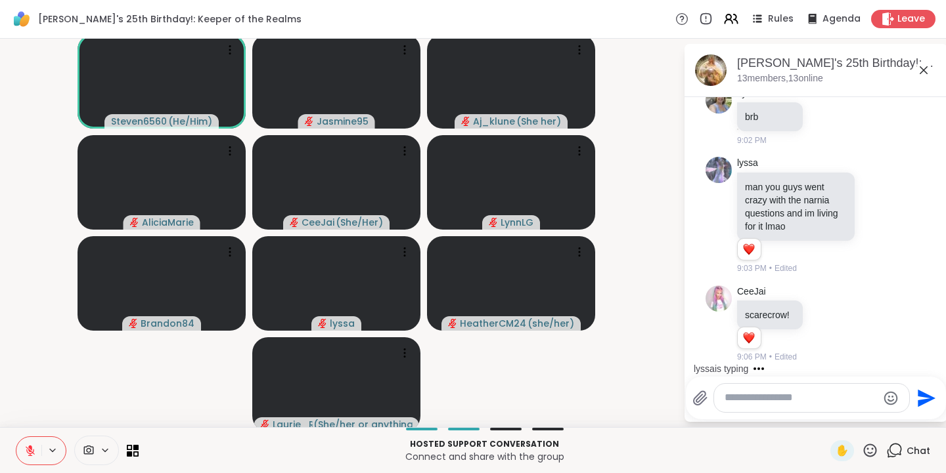
click at [862, 452] on icon at bounding box center [870, 451] width 16 height 16
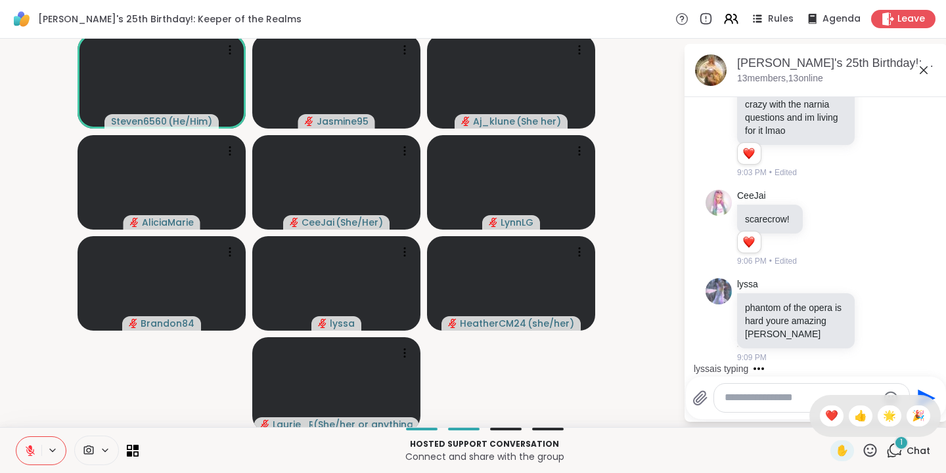
click at [912, 414] on span "🎉" at bounding box center [918, 416] width 13 height 16
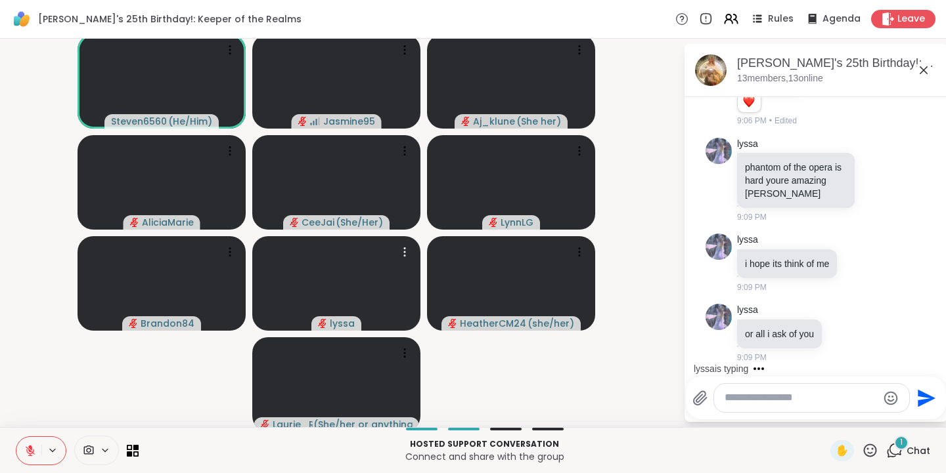
scroll to position [11511, 0]
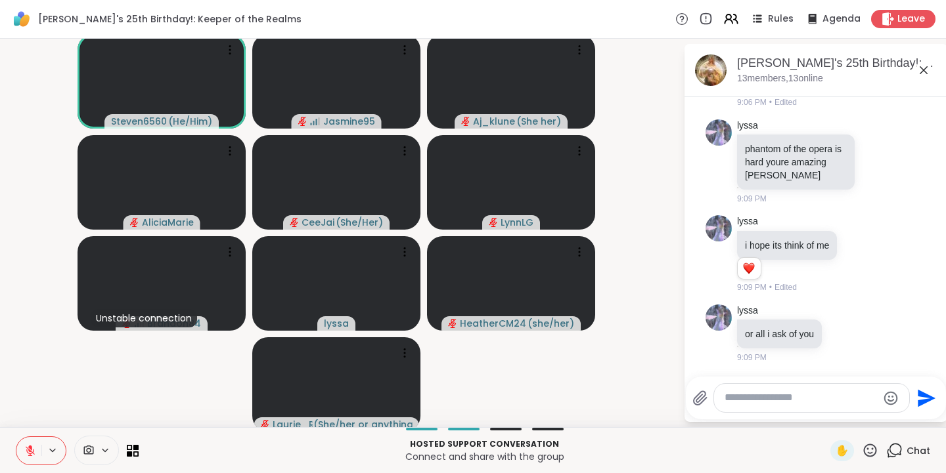
click at [867, 452] on icon at bounding box center [870, 450] width 13 height 13
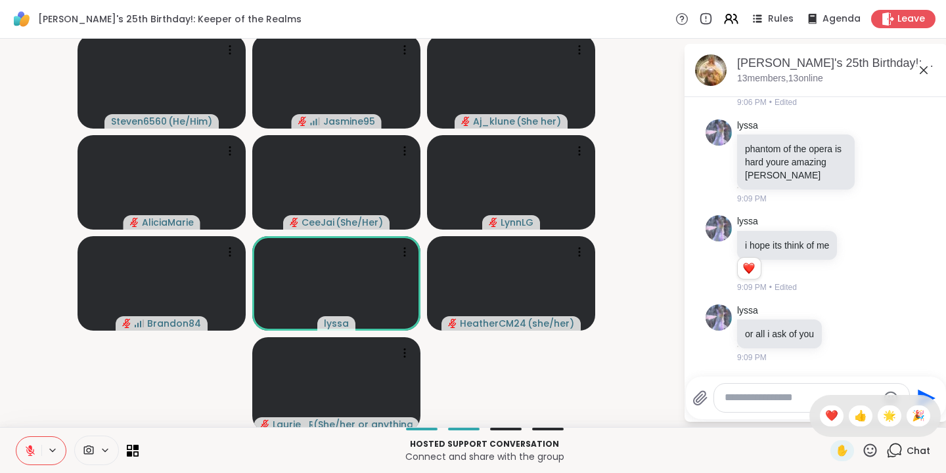
click at [825, 412] on span "❤️" at bounding box center [831, 416] width 13 height 16
click at [864, 455] on icon at bounding box center [870, 450] width 13 height 13
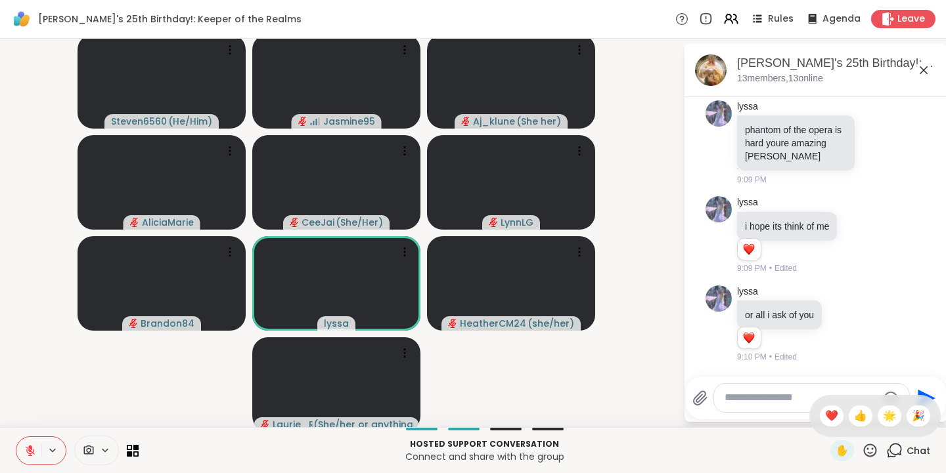
scroll to position [11548, 0]
click at [883, 414] on span "🌟" at bounding box center [889, 416] width 13 height 16
click at [867, 452] on icon at bounding box center [870, 450] width 13 height 13
click at [825, 417] on span "❤️" at bounding box center [831, 416] width 13 height 16
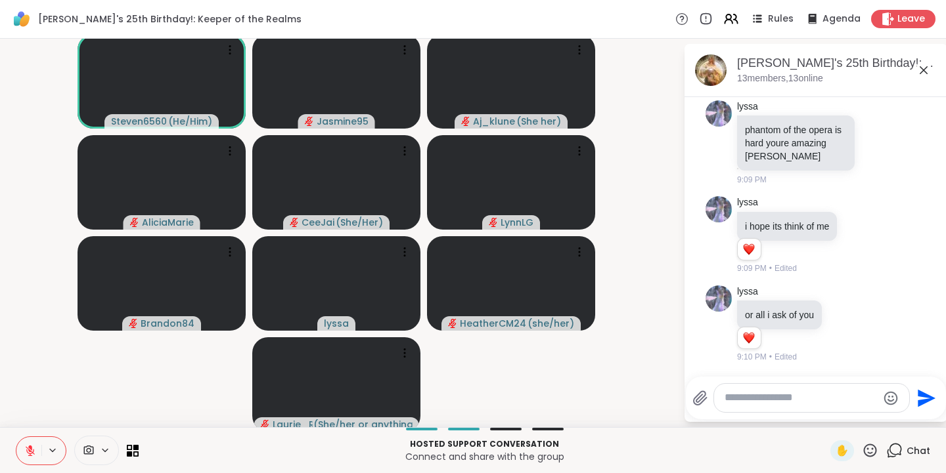
click at [862, 452] on icon at bounding box center [870, 451] width 16 height 16
click at [825, 417] on span "❤️" at bounding box center [831, 416] width 13 height 16
click at [864, 451] on icon at bounding box center [870, 451] width 16 height 16
click at [883, 420] on span "🌟" at bounding box center [889, 416] width 13 height 16
click at [866, 452] on icon at bounding box center [870, 451] width 16 height 16
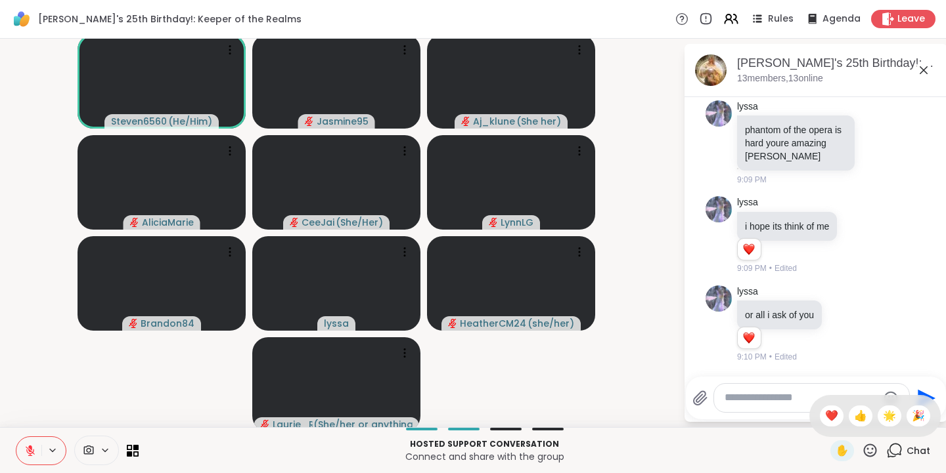
click at [912, 418] on span "🎉" at bounding box center [918, 416] width 13 height 16
click at [862, 450] on icon at bounding box center [870, 451] width 16 height 16
click at [825, 418] on span "❤️" at bounding box center [831, 416] width 13 height 16
click at [862, 451] on icon at bounding box center [870, 451] width 16 height 16
click at [883, 417] on span "🌟" at bounding box center [889, 416] width 13 height 16
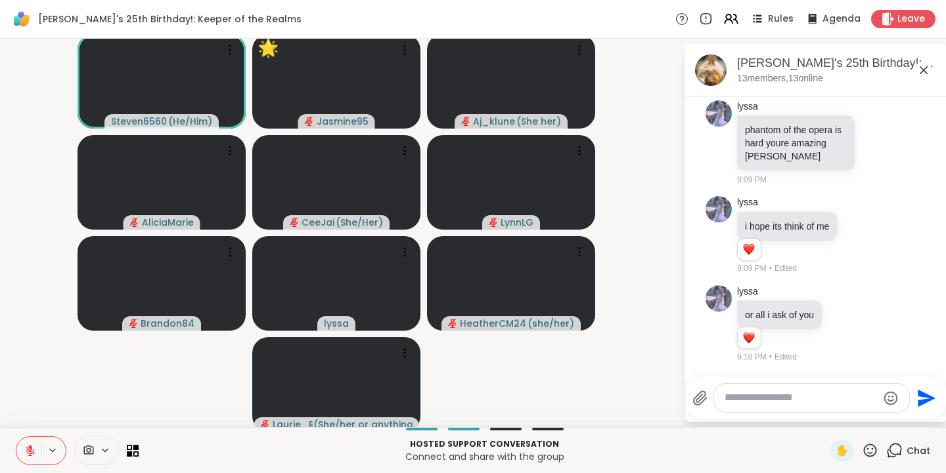
click at [862, 451] on icon at bounding box center [870, 451] width 16 height 16
click at [912, 422] on span "🎉" at bounding box center [918, 416] width 13 height 16
click at [865, 453] on icon at bounding box center [870, 451] width 16 height 16
click at [825, 414] on span "❤️" at bounding box center [831, 416] width 13 height 16
click at [862, 451] on icon at bounding box center [870, 451] width 16 height 16
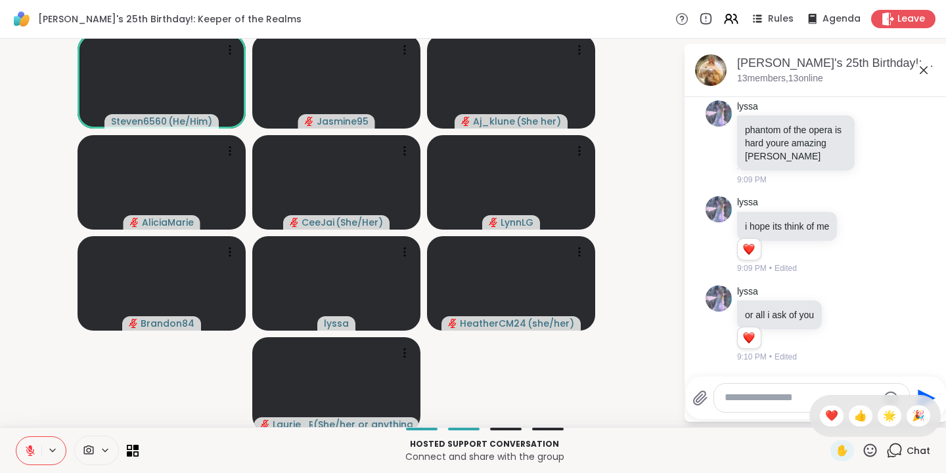
click at [883, 416] on span "🌟" at bounding box center [889, 416] width 13 height 16
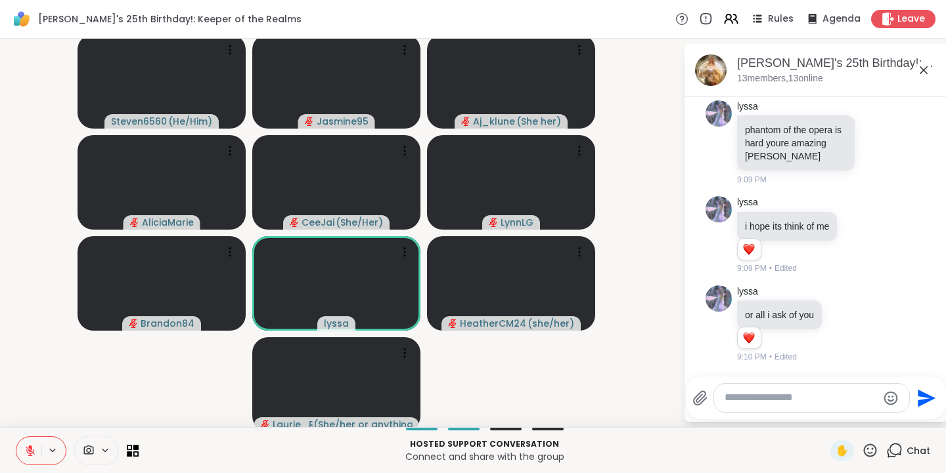
click at [862, 452] on icon at bounding box center [870, 451] width 16 height 16
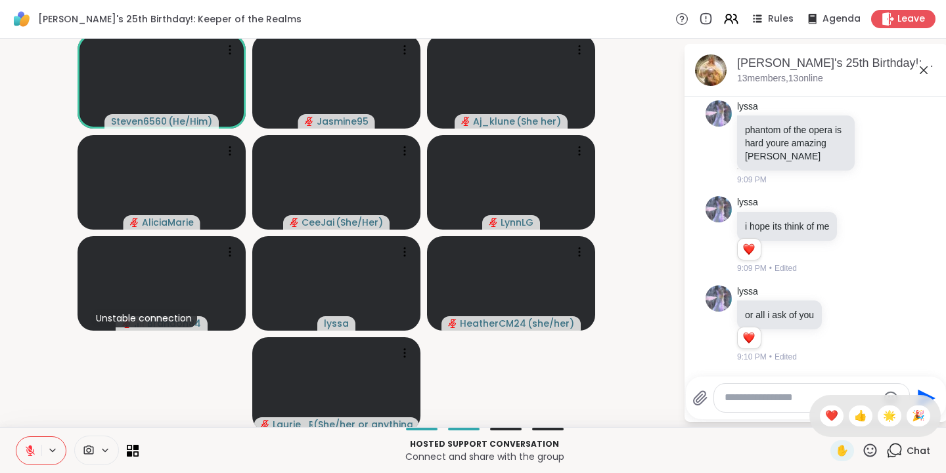
click at [912, 412] on span "🎉" at bounding box center [918, 416] width 13 height 16
click at [864, 452] on icon at bounding box center [870, 450] width 13 height 13
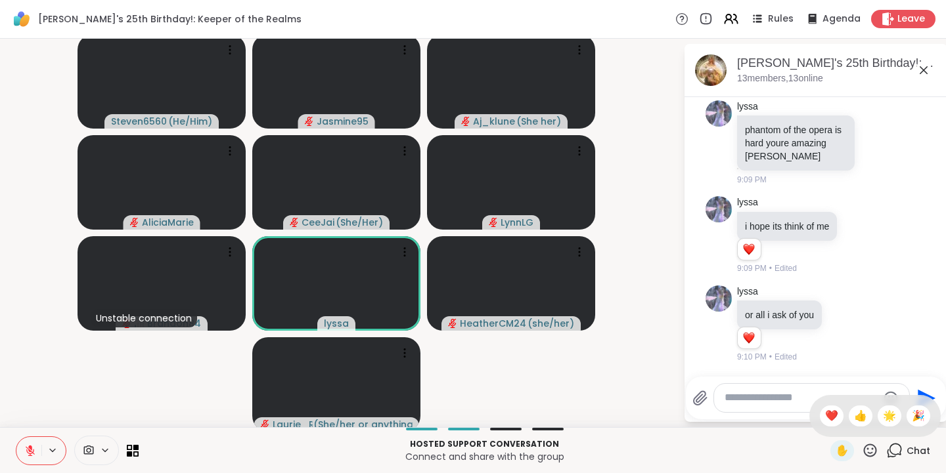
click at [825, 414] on span "❤️" at bounding box center [831, 416] width 13 height 16
click at [862, 449] on icon at bounding box center [870, 451] width 16 height 16
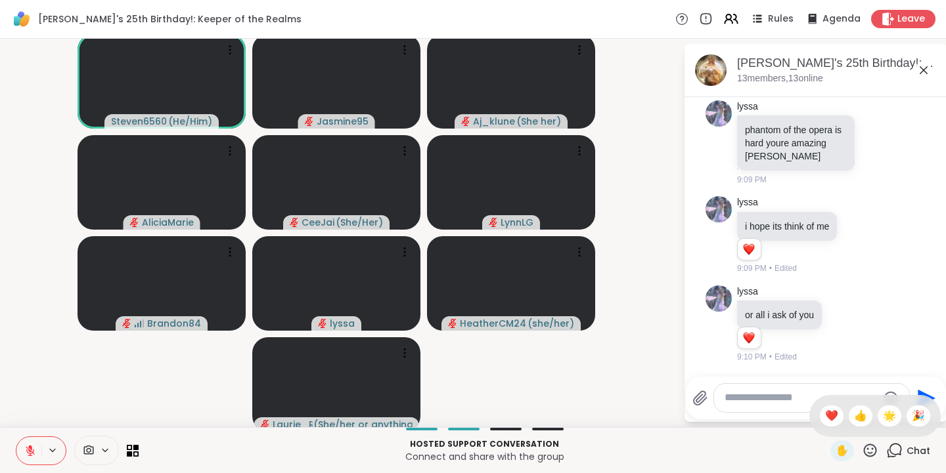
click at [883, 415] on span "🌟" at bounding box center [889, 416] width 13 height 16
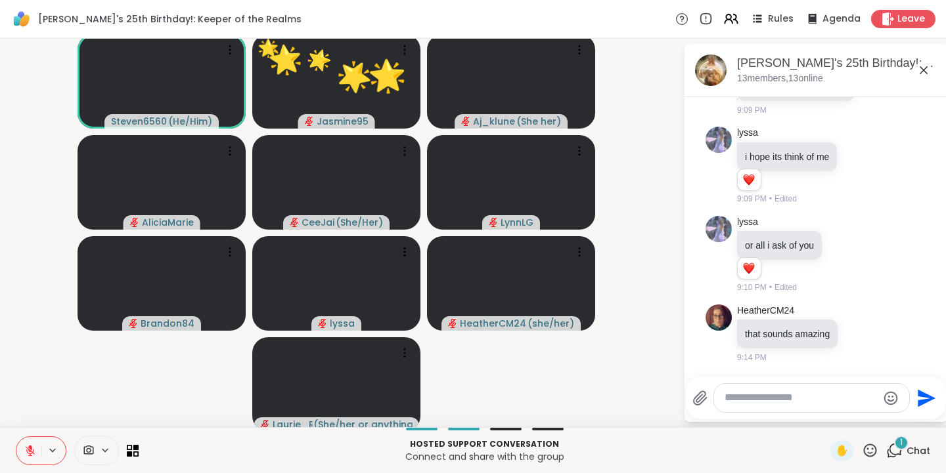
scroll to position [11619, 0]
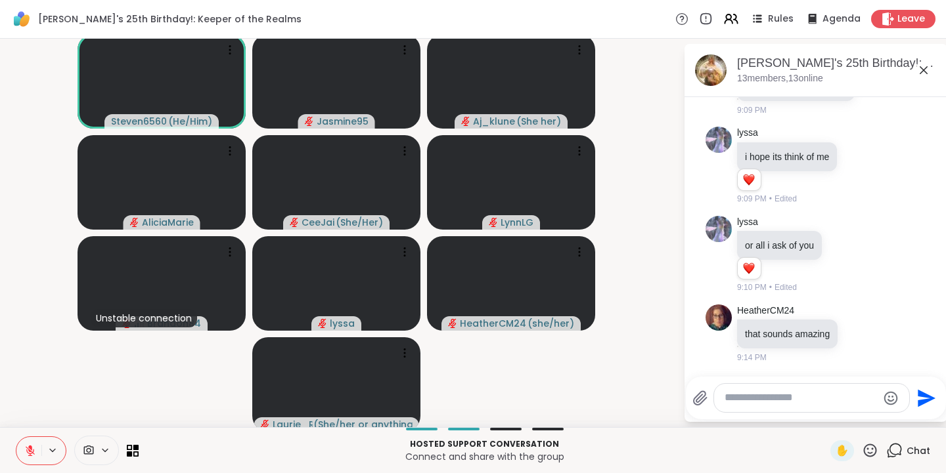
click at [754, 396] on textarea "Type your message" at bounding box center [800, 398] width 153 height 14
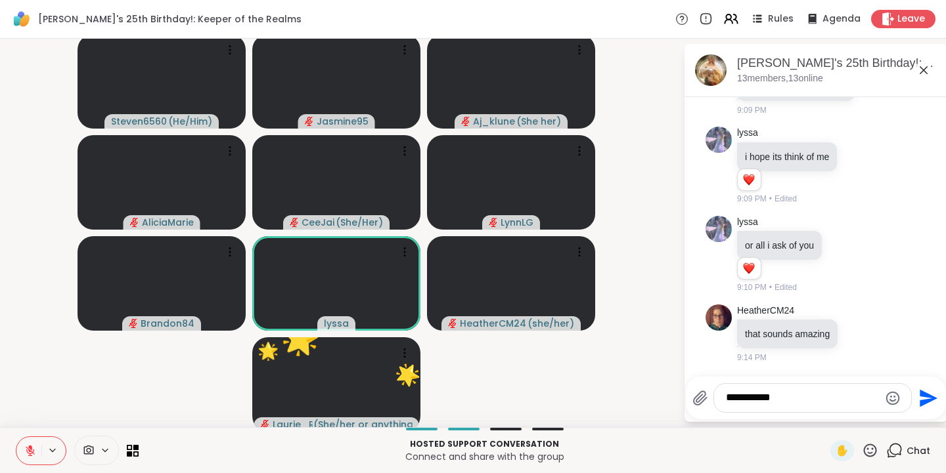
type textarea "****"
type textarea "*"
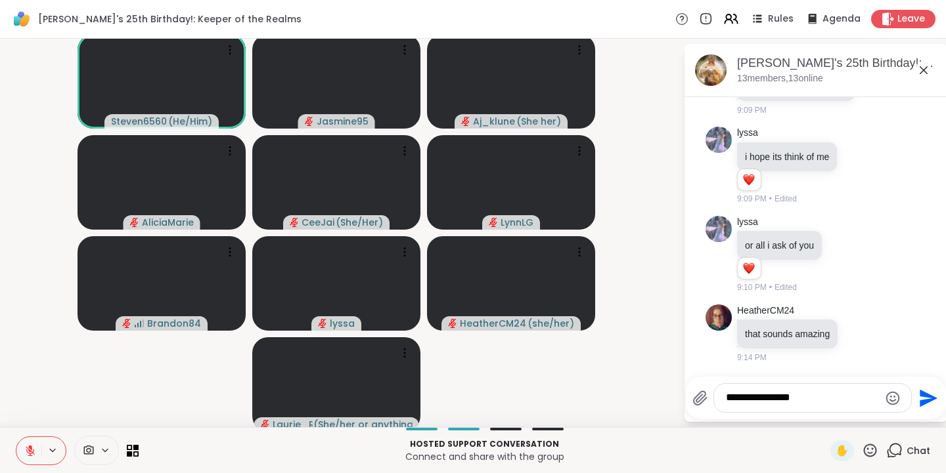
type textarea "**********"
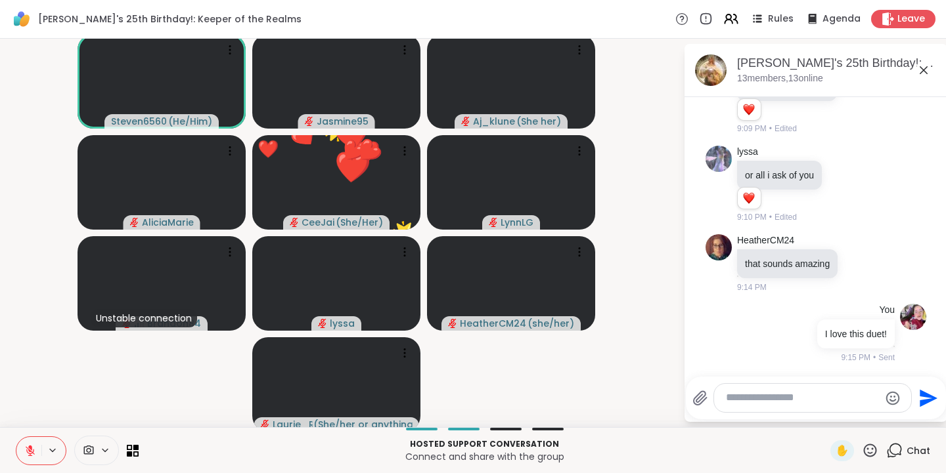
click at [864, 449] on icon at bounding box center [870, 450] width 13 height 13
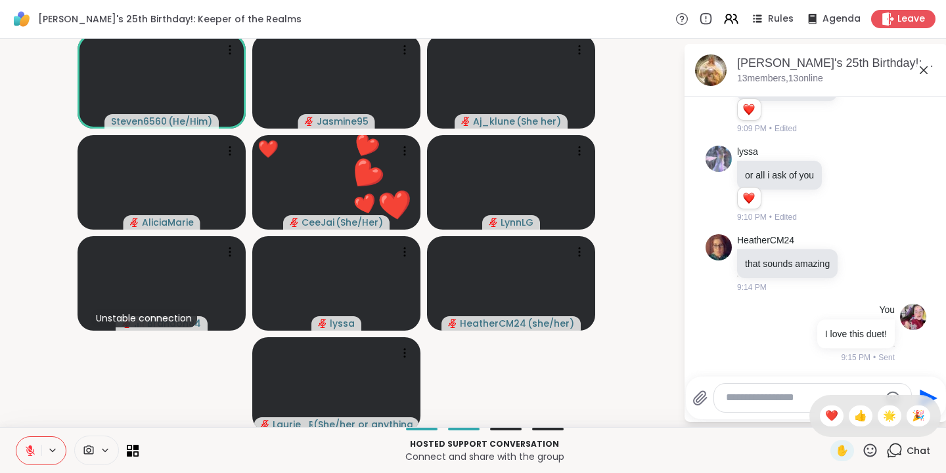
scroll to position [11707, 0]
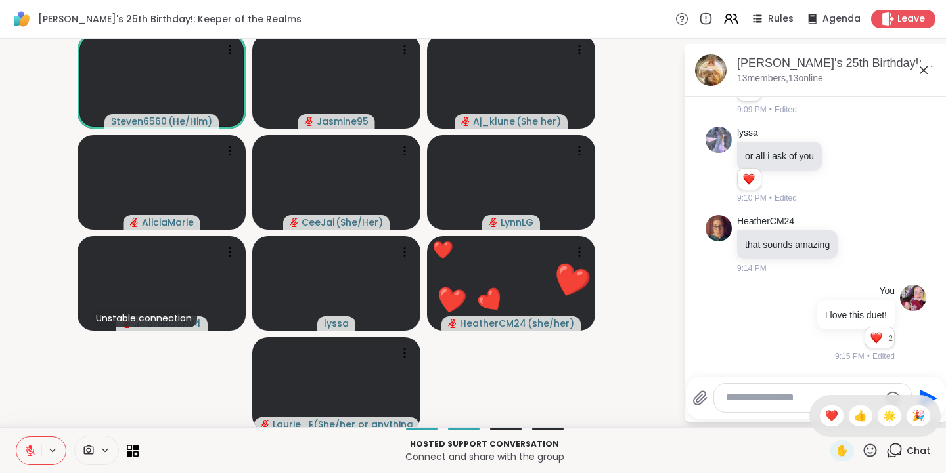
click at [825, 418] on span "❤️" at bounding box center [831, 416] width 13 height 16
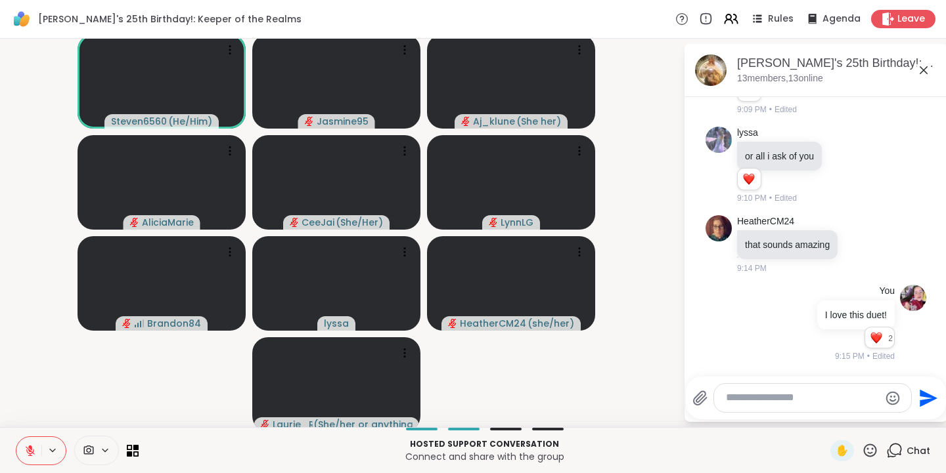
click at [864, 452] on icon at bounding box center [870, 451] width 16 height 16
click at [883, 418] on span "🌟" at bounding box center [889, 416] width 13 height 16
click at [863, 454] on icon at bounding box center [870, 451] width 16 height 16
click at [825, 418] on span "❤️" at bounding box center [831, 416] width 13 height 16
click at [862, 449] on icon at bounding box center [870, 451] width 16 height 16
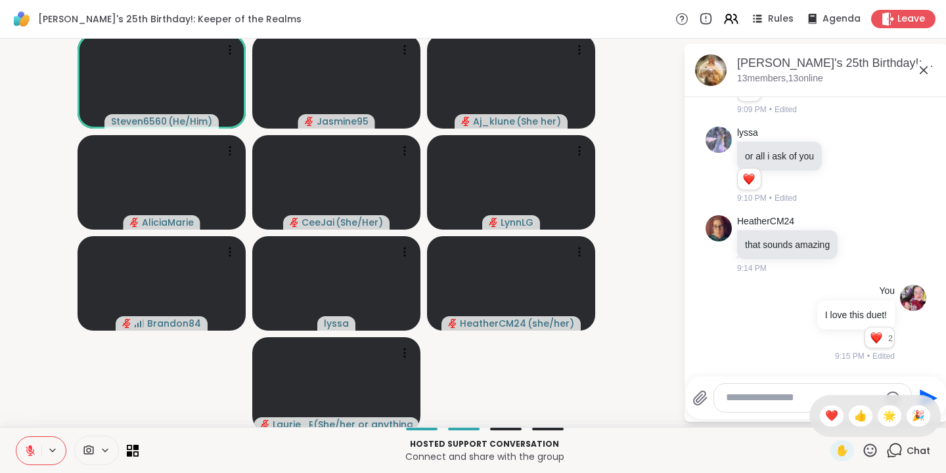
click at [912, 418] on span "🎉" at bounding box center [918, 416] width 13 height 16
click at [862, 455] on icon at bounding box center [870, 451] width 16 height 16
click at [825, 411] on span "❤️" at bounding box center [831, 416] width 13 height 16
click at [864, 453] on icon at bounding box center [870, 451] width 16 height 16
click at [854, 412] on span "👍" at bounding box center [860, 416] width 13 height 16
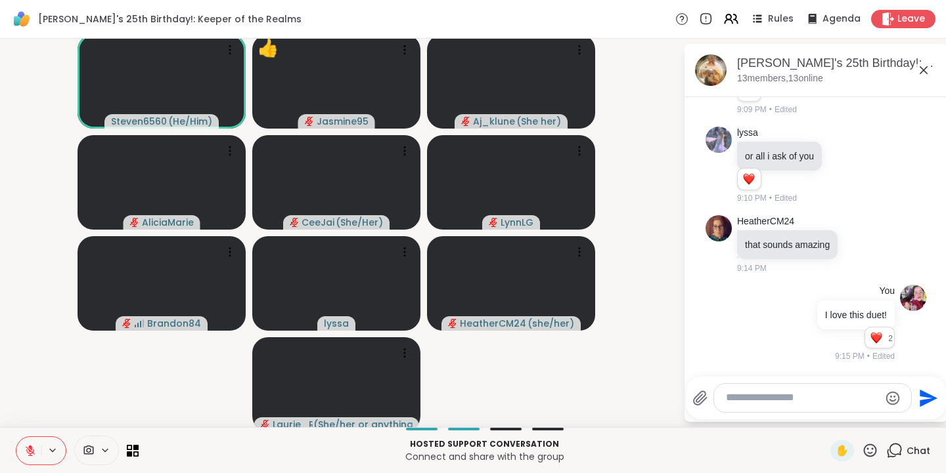
click at [862, 450] on icon at bounding box center [870, 451] width 16 height 16
click at [883, 416] on span "🌟" at bounding box center [889, 416] width 13 height 16
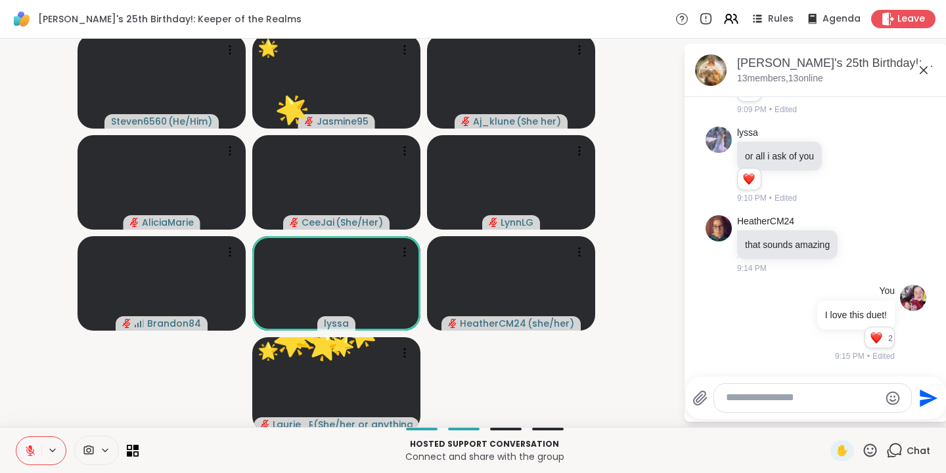
click at [862, 447] on icon at bounding box center [870, 451] width 16 height 16
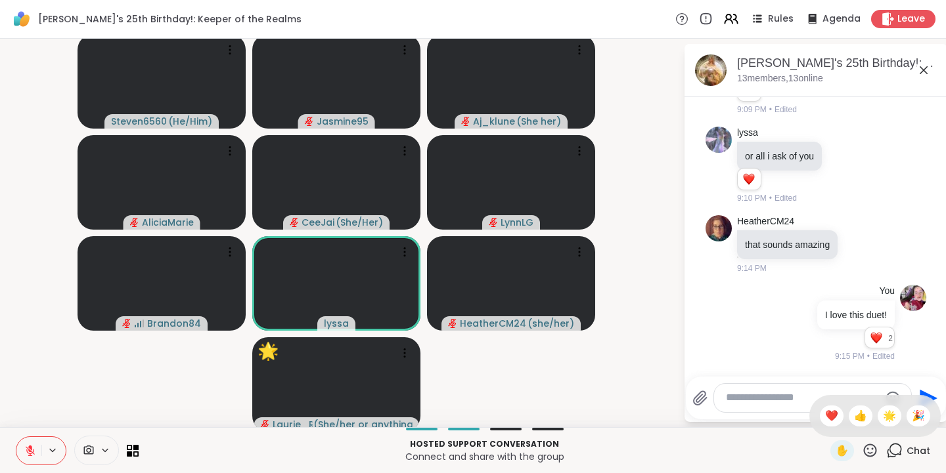
click at [912, 414] on span "🎉" at bounding box center [918, 416] width 13 height 16
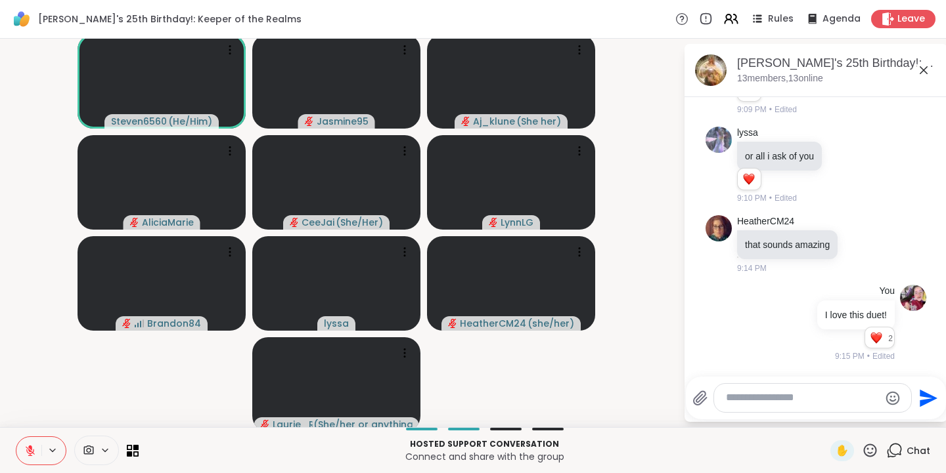
click at [864, 452] on icon at bounding box center [870, 451] width 16 height 16
click at [825, 412] on span "❤️" at bounding box center [831, 416] width 13 height 16
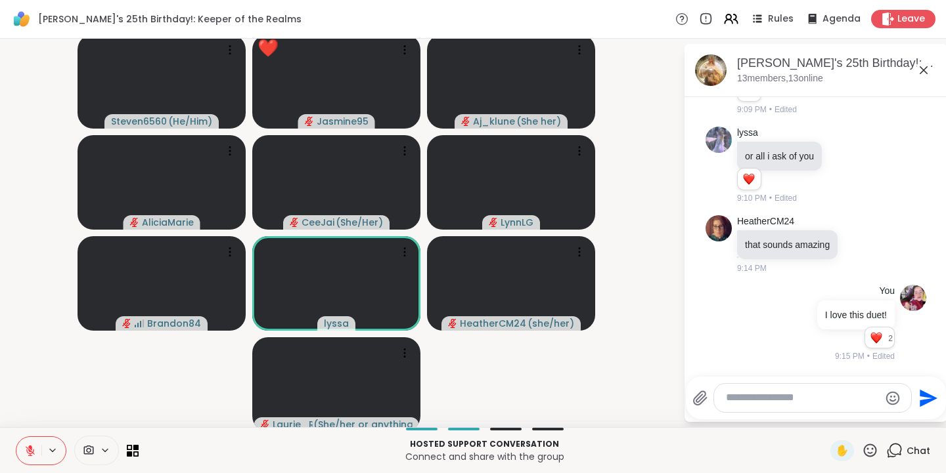
click at [865, 451] on icon at bounding box center [870, 451] width 16 height 16
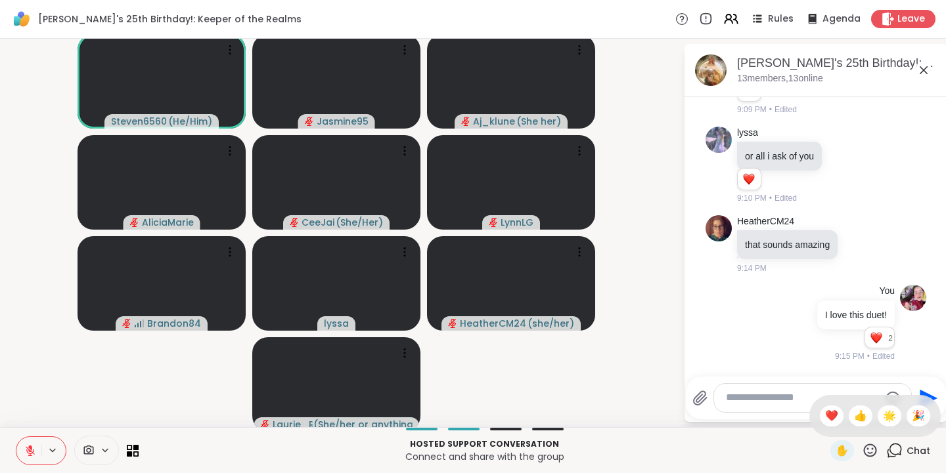
click at [912, 416] on span "🎉" at bounding box center [918, 416] width 13 height 16
click at [865, 449] on icon at bounding box center [870, 451] width 16 height 16
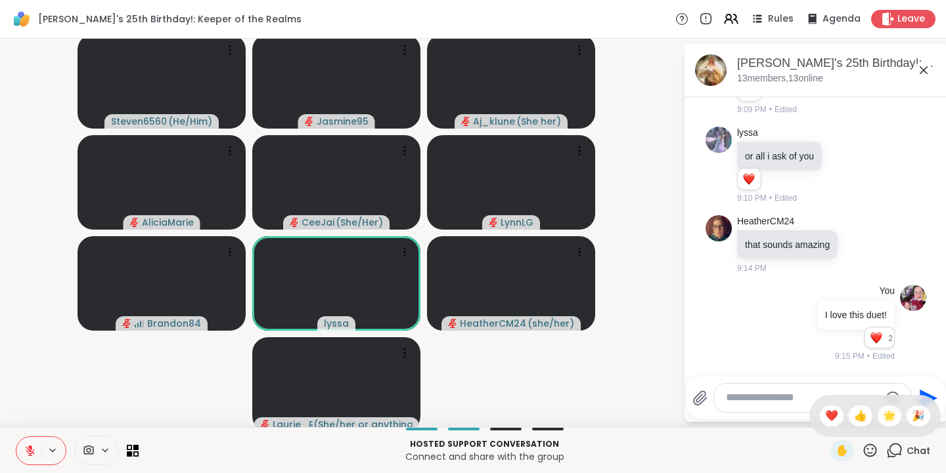
click at [883, 415] on span "🌟" at bounding box center [889, 416] width 13 height 16
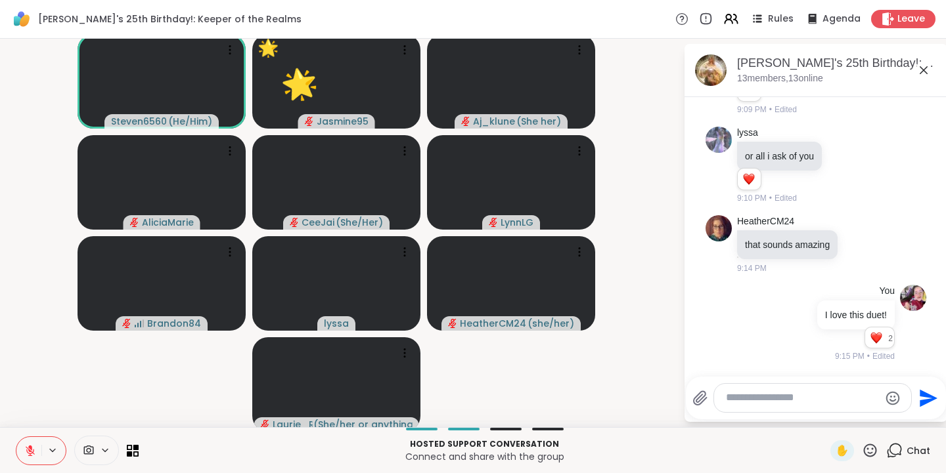
click at [862, 449] on icon at bounding box center [870, 451] width 16 height 16
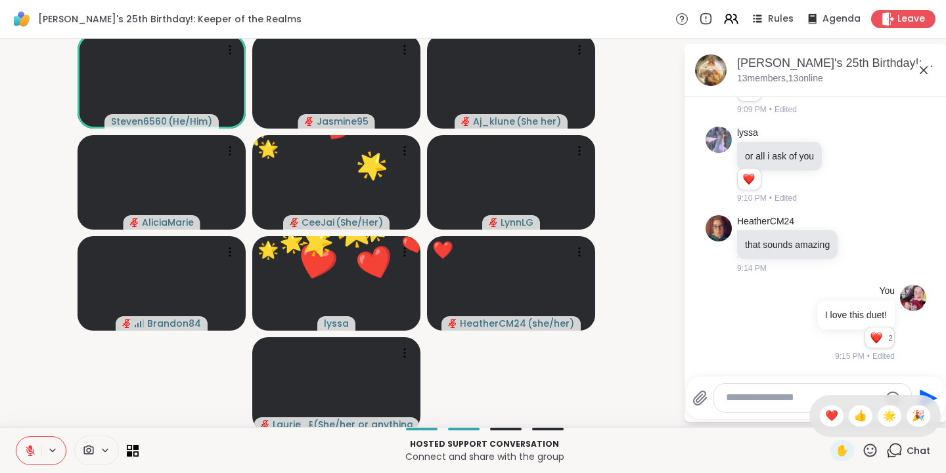
click at [825, 412] on span "❤️" at bounding box center [831, 416] width 13 height 16
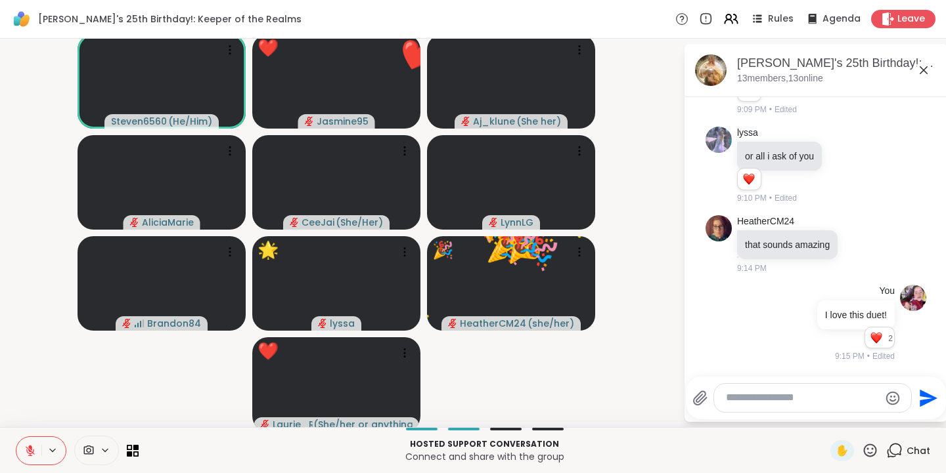
click at [781, 396] on textarea "Type your message" at bounding box center [802, 398] width 153 height 14
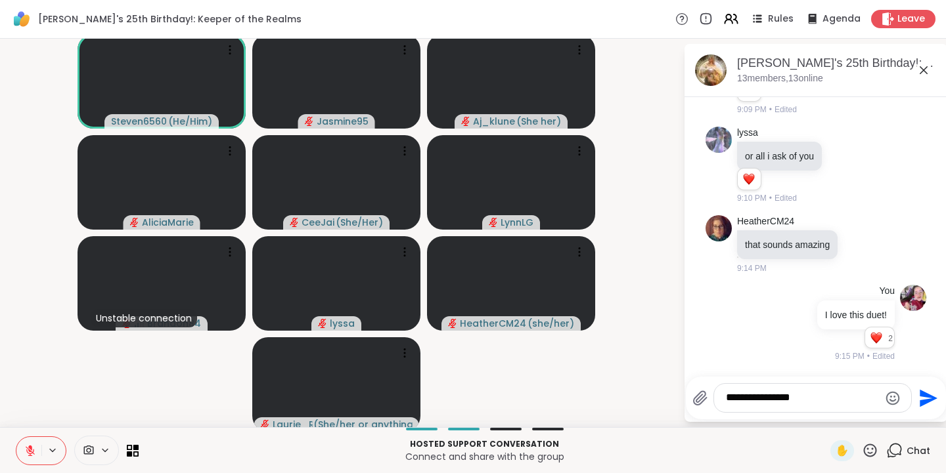
type textarea "**********"
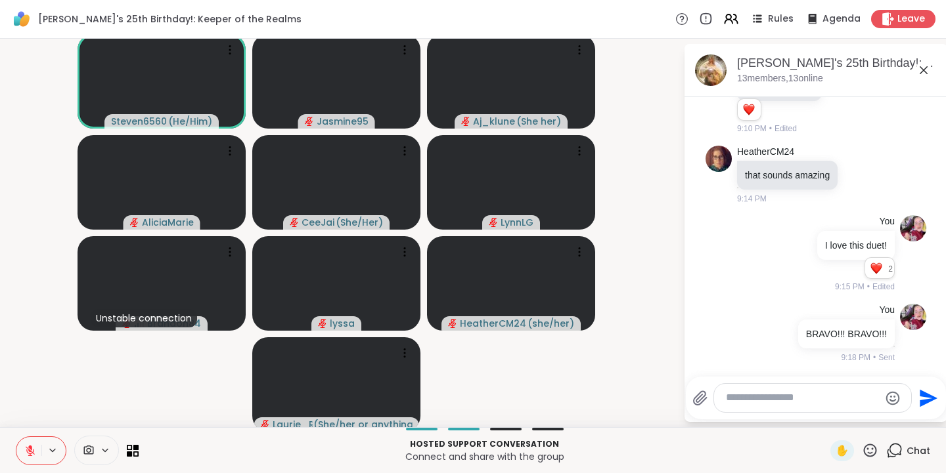
click at [864, 454] on icon at bounding box center [870, 451] width 16 height 16
click at [825, 422] on span "❤️" at bounding box center [831, 416] width 13 height 16
click at [864, 454] on icon at bounding box center [870, 451] width 16 height 16
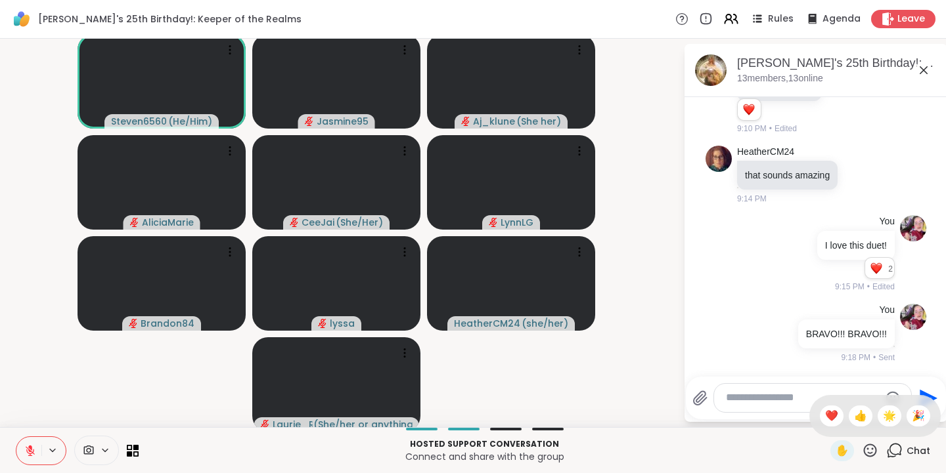
click at [912, 416] on span "🎉" at bounding box center [918, 416] width 13 height 16
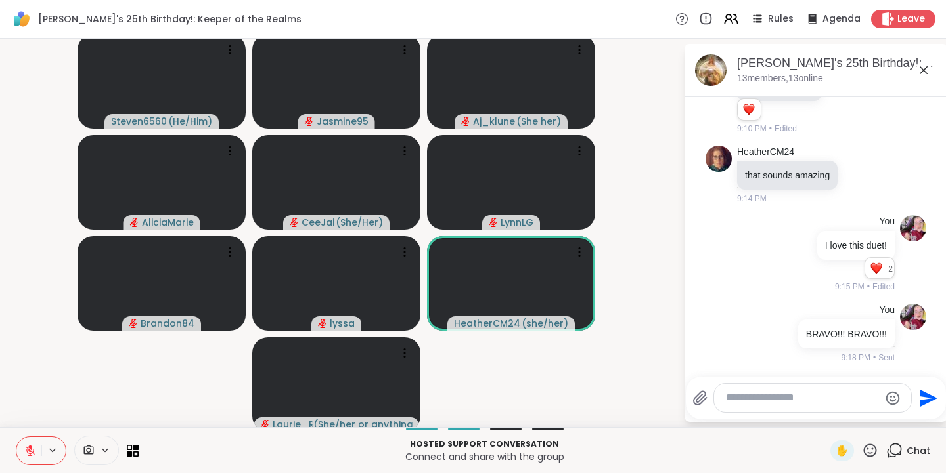
click at [862, 451] on icon at bounding box center [870, 451] width 16 height 16
click at [825, 414] on span "❤️" at bounding box center [831, 416] width 13 height 16
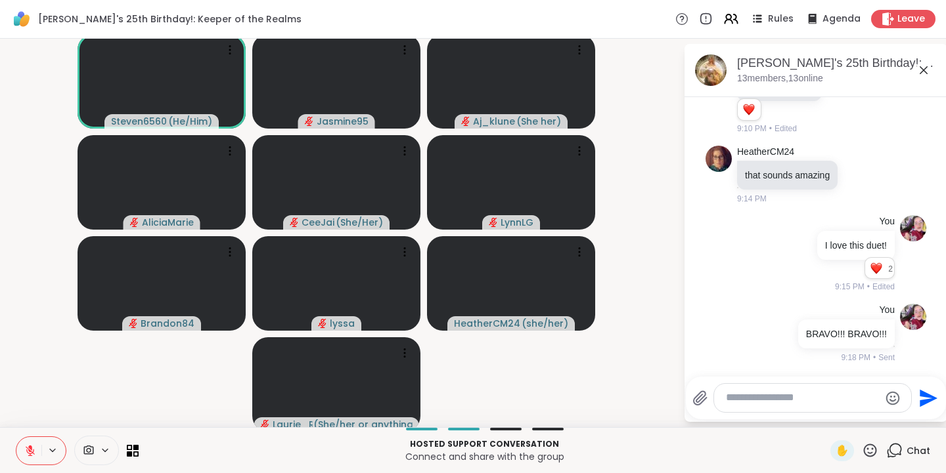
click at [864, 451] on icon at bounding box center [870, 451] width 16 height 16
click at [825, 413] on span "❤️" at bounding box center [831, 416] width 13 height 16
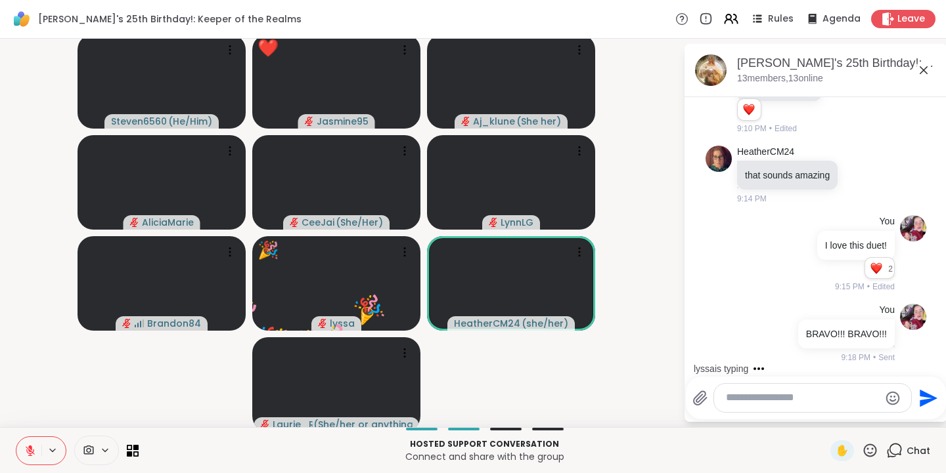
click at [862, 452] on icon at bounding box center [870, 451] width 16 height 16
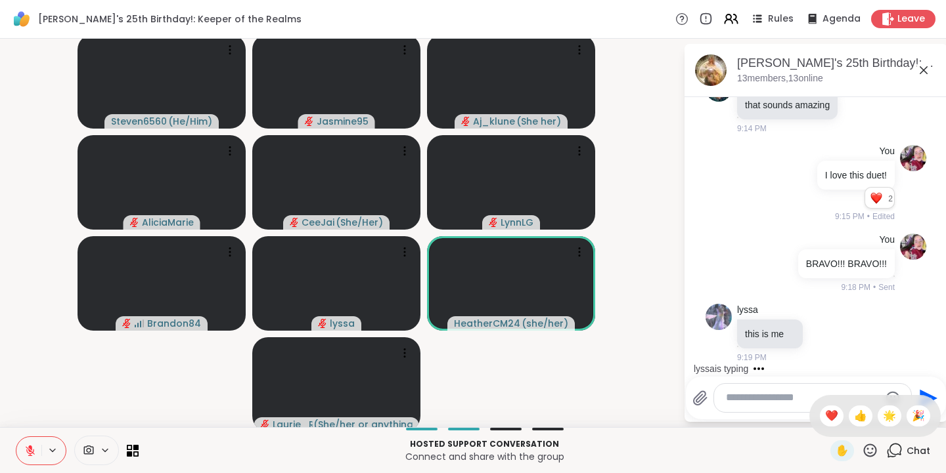
scroll to position [11917, 0]
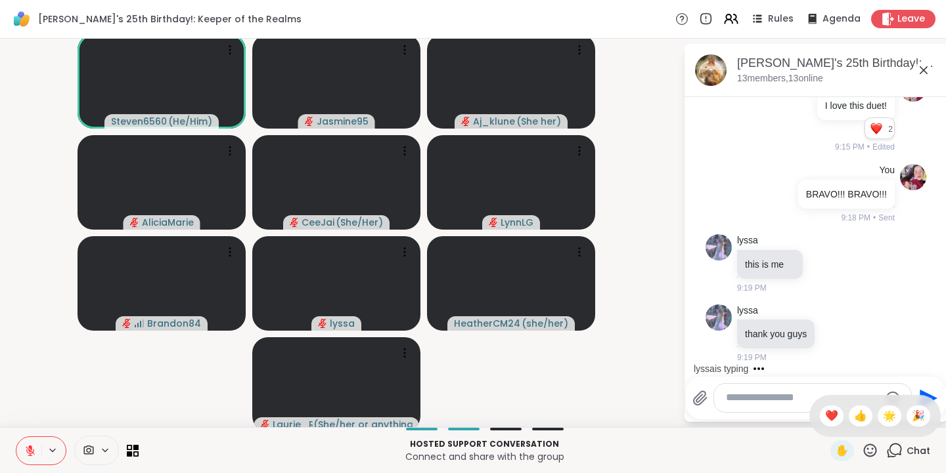
click at [854, 416] on span "👍" at bounding box center [860, 416] width 13 height 16
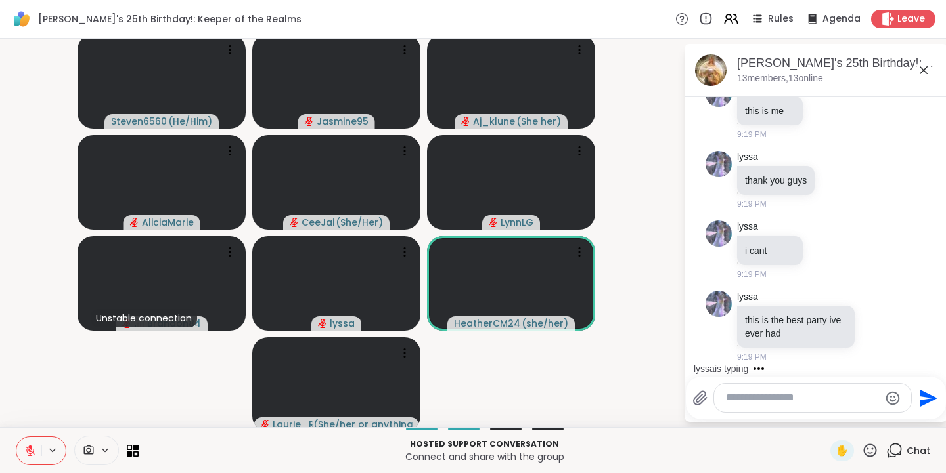
scroll to position [12071, 0]
click at [862, 451] on icon at bounding box center [870, 451] width 16 height 16
click at [883, 417] on span "🌟" at bounding box center [889, 416] width 13 height 16
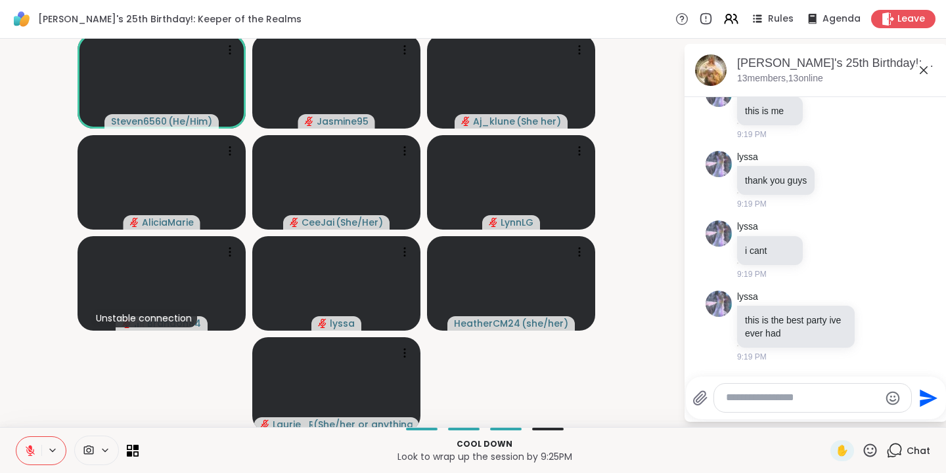
click at [862, 452] on icon at bounding box center [870, 451] width 16 height 16
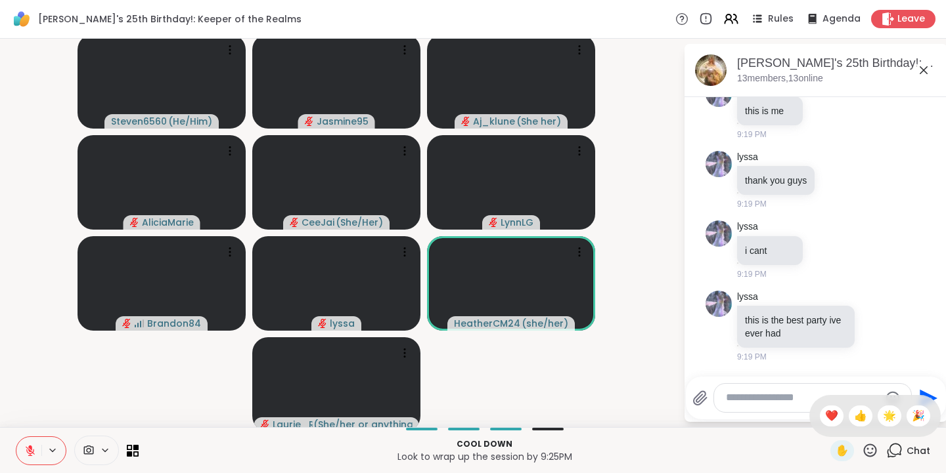
click at [825, 416] on span "❤️" at bounding box center [831, 416] width 13 height 16
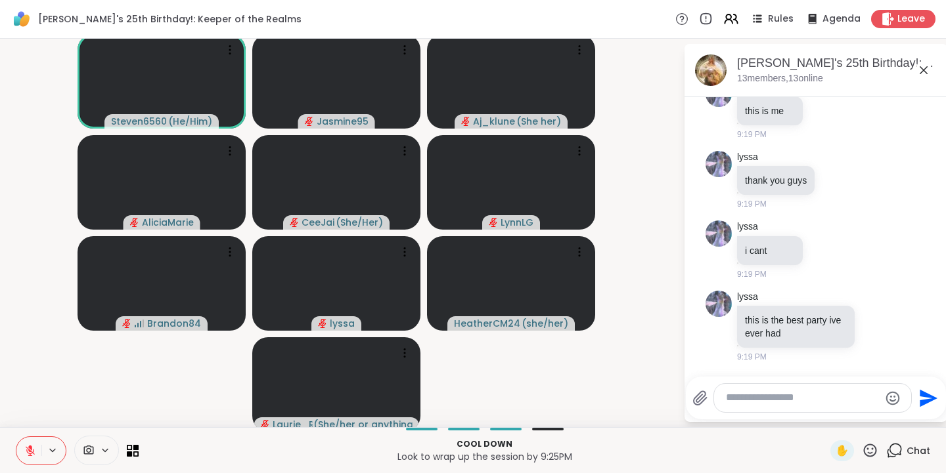
click at [865, 448] on icon at bounding box center [870, 451] width 16 height 16
click at [912, 419] on span "🎉" at bounding box center [918, 416] width 13 height 16
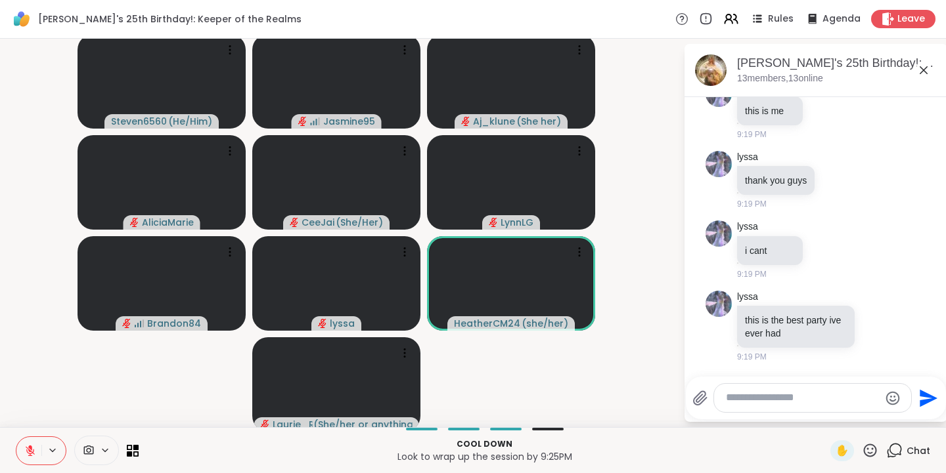
click at [864, 452] on icon at bounding box center [870, 451] width 16 height 16
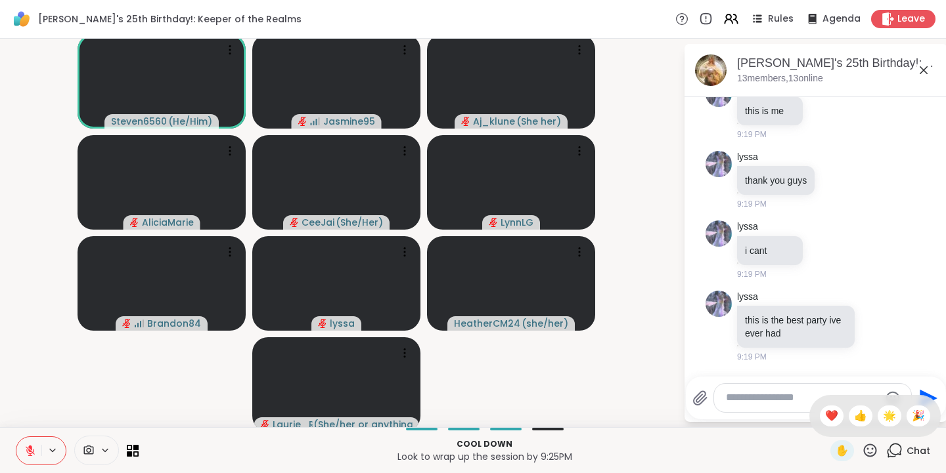
click at [825, 418] on span "❤️" at bounding box center [831, 416] width 13 height 16
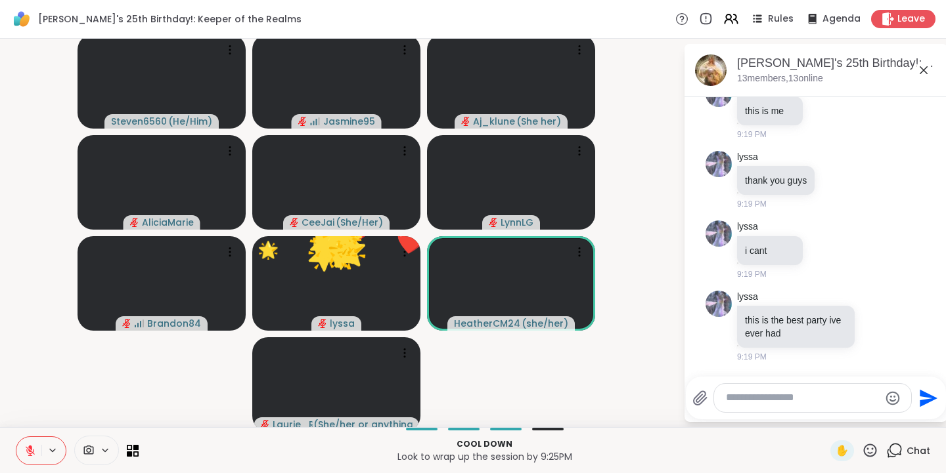
click at [868, 453] on icon at bounding box center [870, 451] width 16 height 16
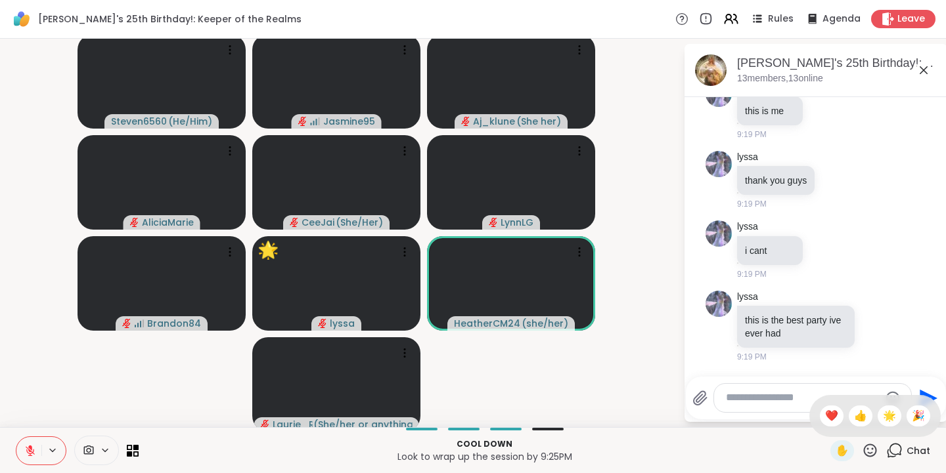
click at [883, 415] on span "🌟" at bounding box center [889, 416] width 13 height 16
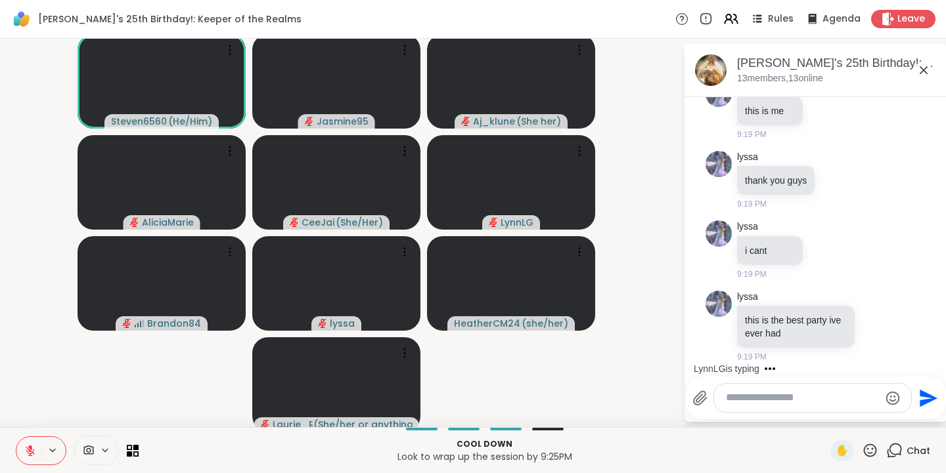
scroll to position [12141, 0]
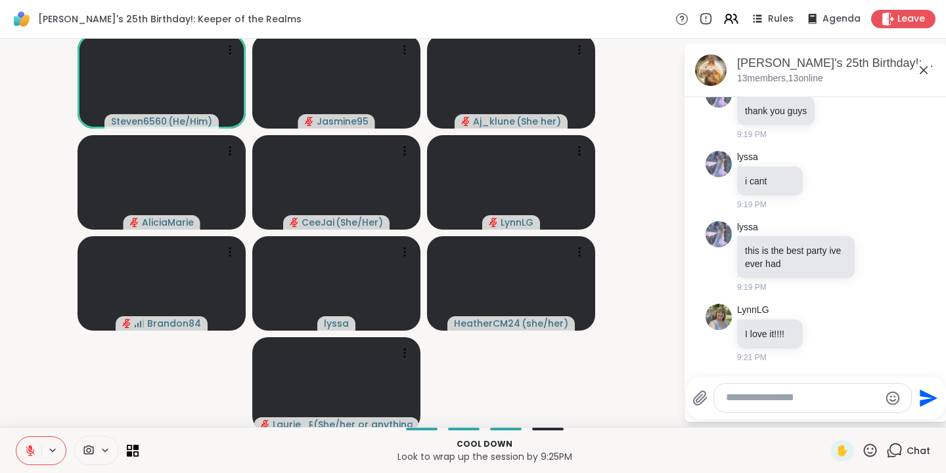
click at [863, 452] on icon at bounding box center [870, 451] width 16 height 16
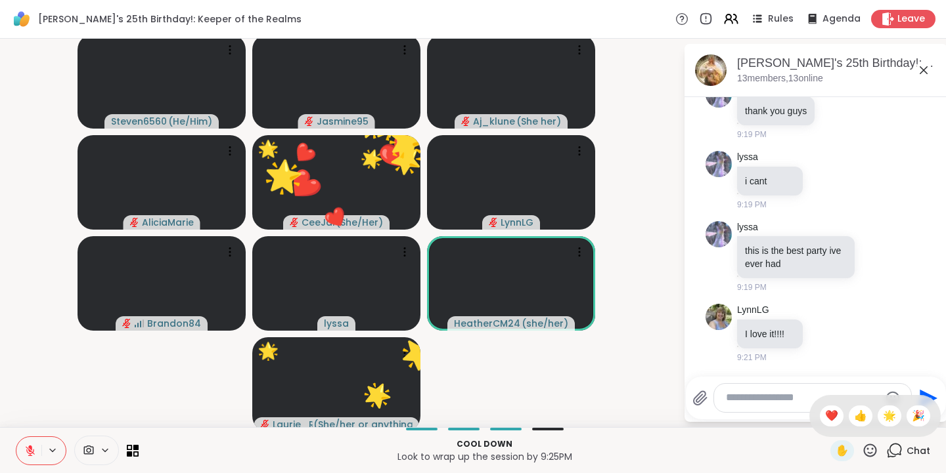
click at [912, 414] on span "🎉" at bounding box center [918, 416] width 13 height 16
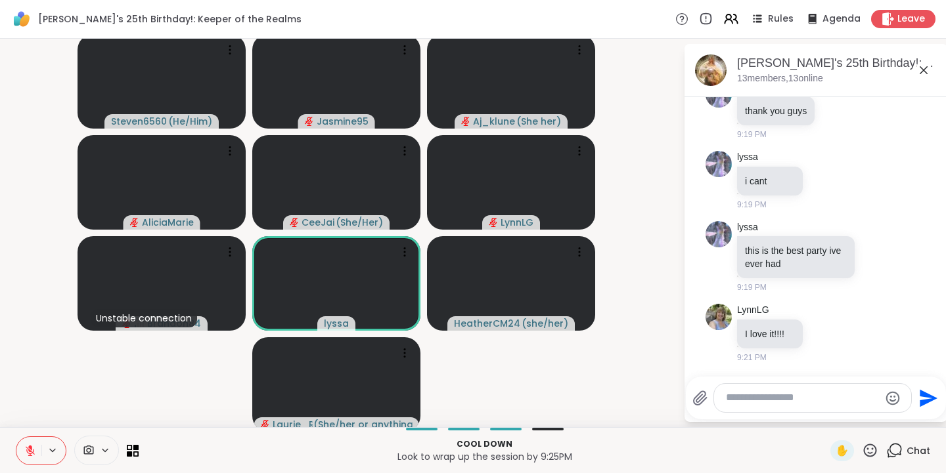
click at [864, 449] on icon at bounding box center [870, 450] width 13 height 13
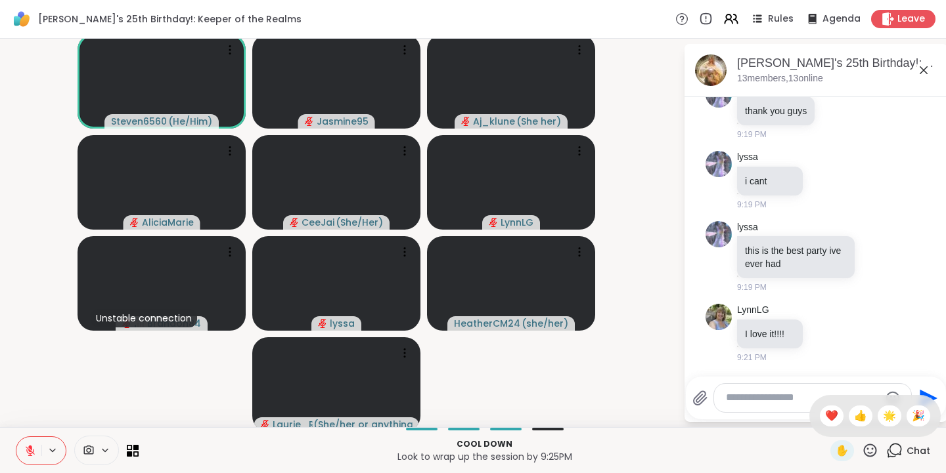
click at [825, 413] on div "❤️" at bounding box center [832, 416] width 24 height 21
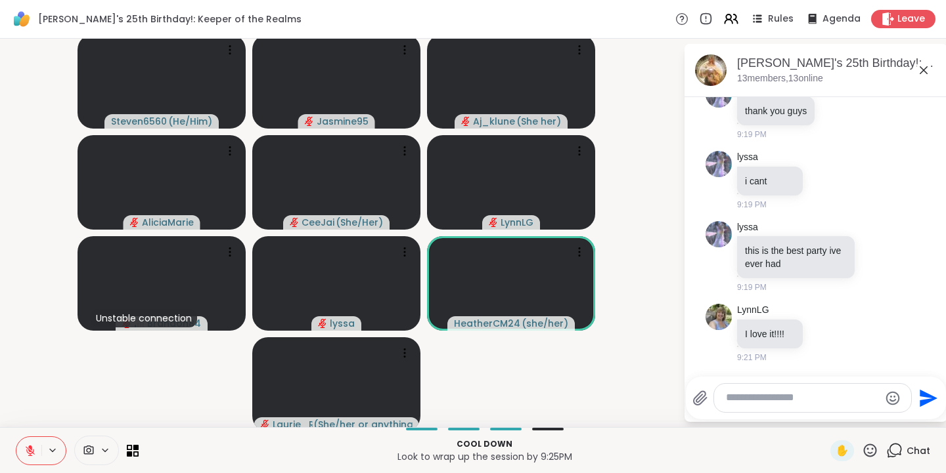
click at [862, 450] on icon at bounding box center [870, 451] width 16 height 16
click at [854, 414] on span "👍" at bounding box center [860, 416] width 13 height 16
click at [862, 448] on icon at bounding box center [870, 451] width 16 height 16
click at [825, 415] on span "❤️" at bounding box center [831, 416] width 13 height 16
click at [862, 452] on icon at bounding box center [870, 451] width 16 height 16
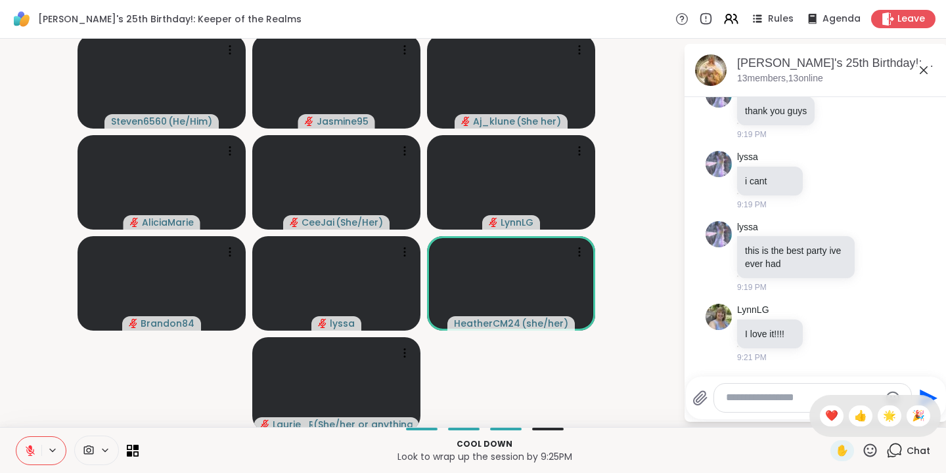
click at [883, 416] on span "🌟" at bounding box center [889, 416] width 13 height 16
click at [865, 452] on icon at bounding box center [870, 451] width 16 height 16
click at [825, 418] on span "❤️" at bounding box center [831, 416] width 13 height 16
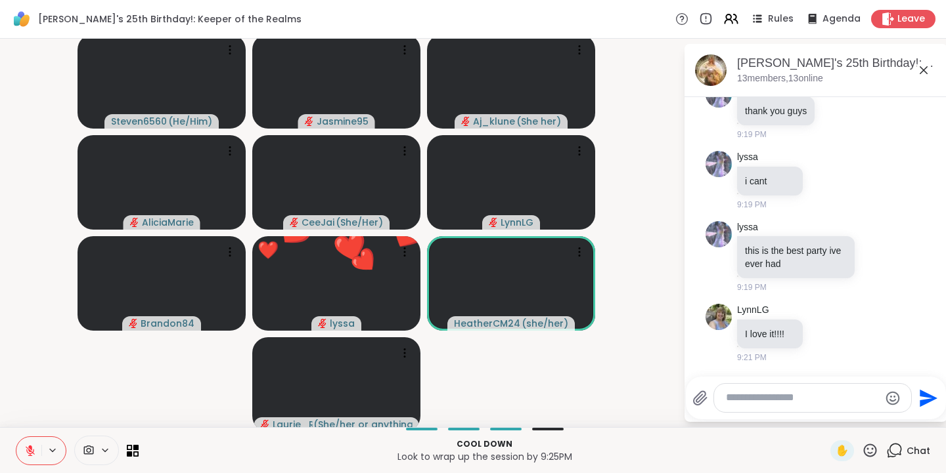
click at [864, 452] on icon at bounding box center [870, 451] width 16 height 16
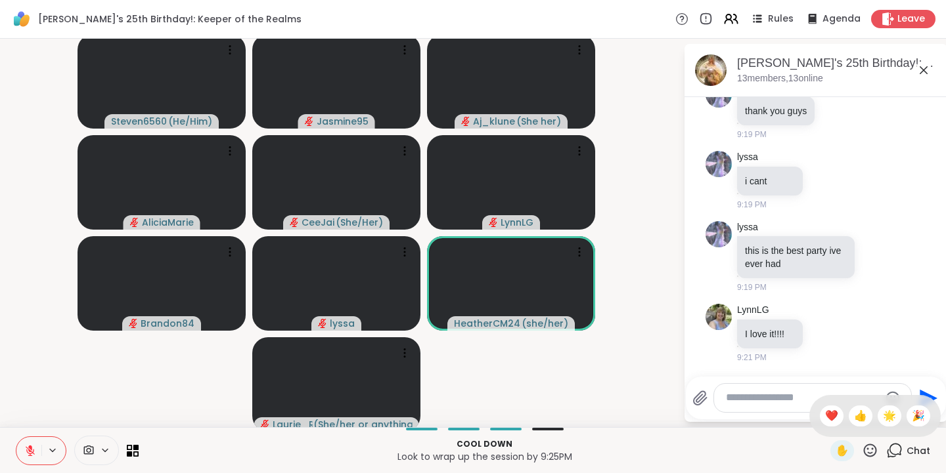
click at [854, 418] on span "👍" at bounding box center [860, 416] width 13 height 16
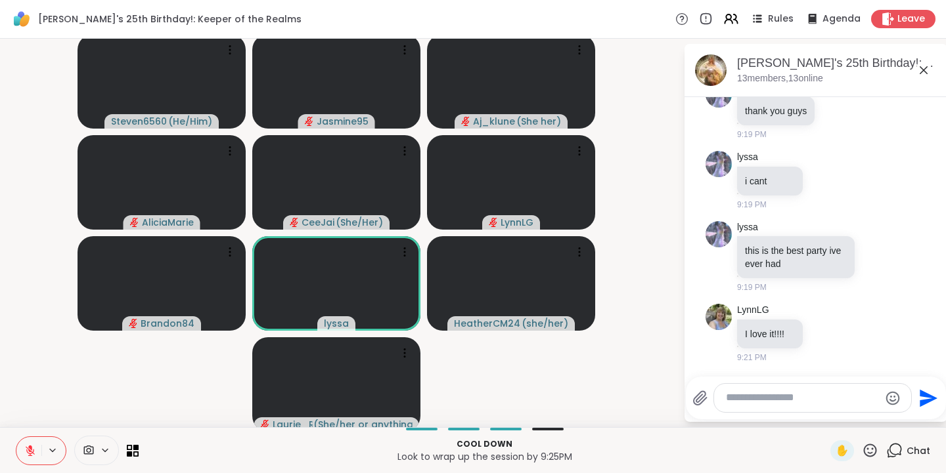
click at [865, 454] on icon at bounding box center [870, 450] width 13 height 13
click at [825, 418] on span "❤️" at bounding box center [831, 416] width 13 height 16
click at [862, 448] on icon at bounding box center [870, 451] width 16 height 16
click at [912, 416] on span "🎉" at bounding box center [918, 416] width 13 height 16
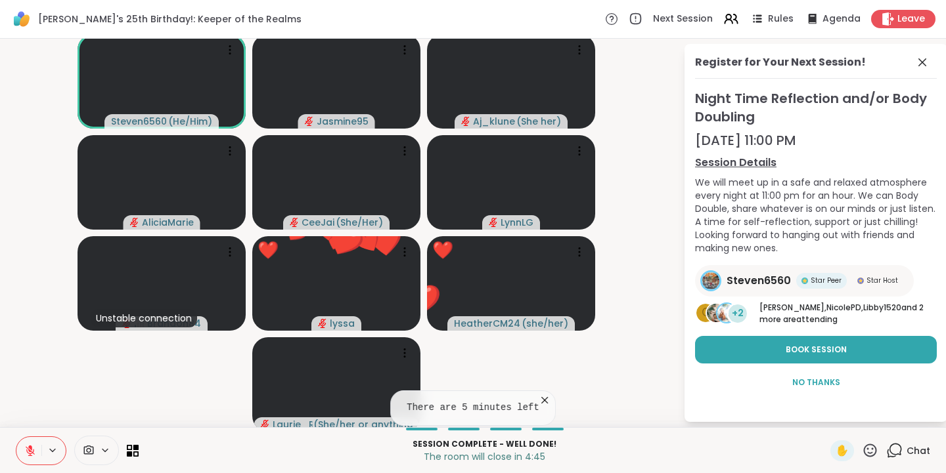
click at [862, 451] on icon at bounding box center [870, 451] width 16 height 16
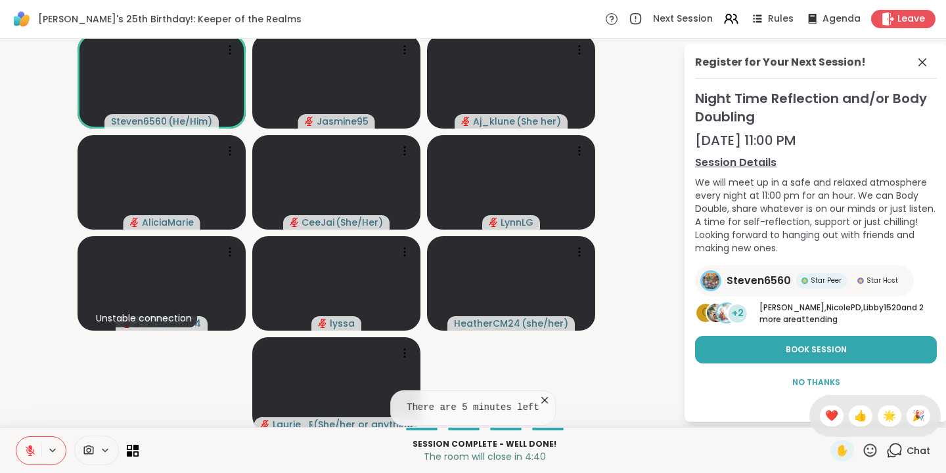
click at [825, 415] on span "❤️" at bounding box center [831, 416] width 13 height 16
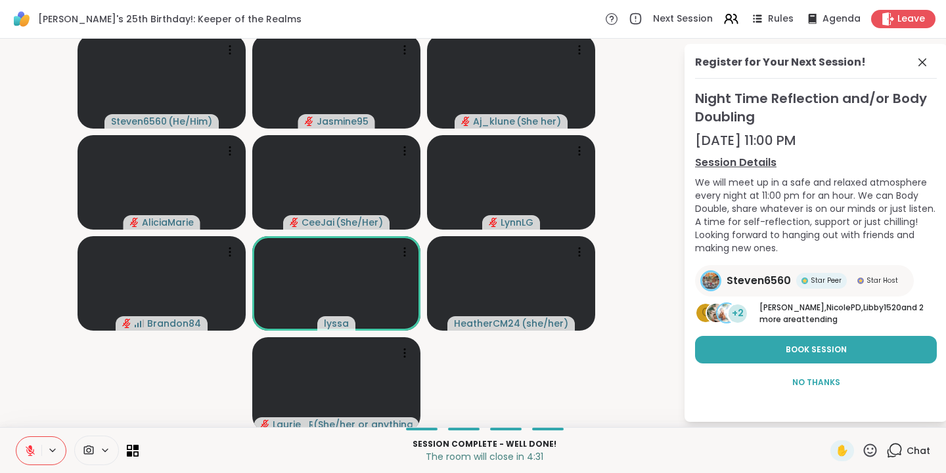
click at [785, 349] on span "Book Session" at bounding box center [815, 350] width 61 height 12
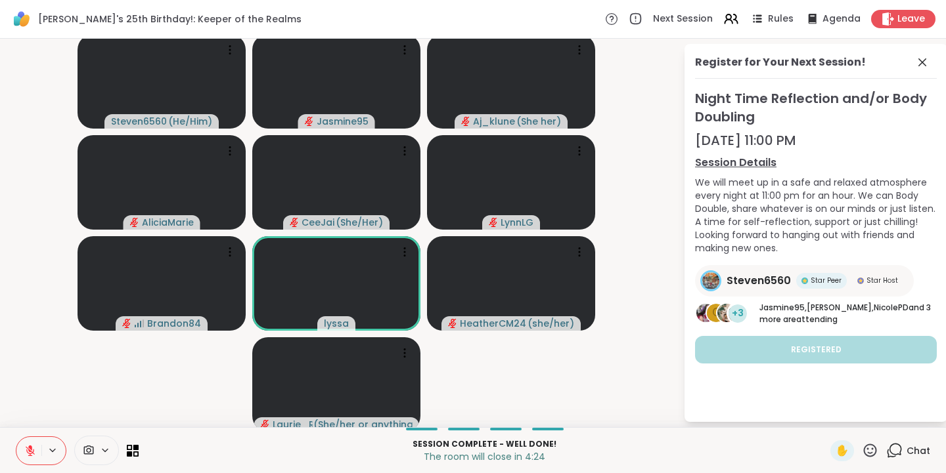
click at [914, 66] on icon at bounding box center [922, 63] width 16 height 16
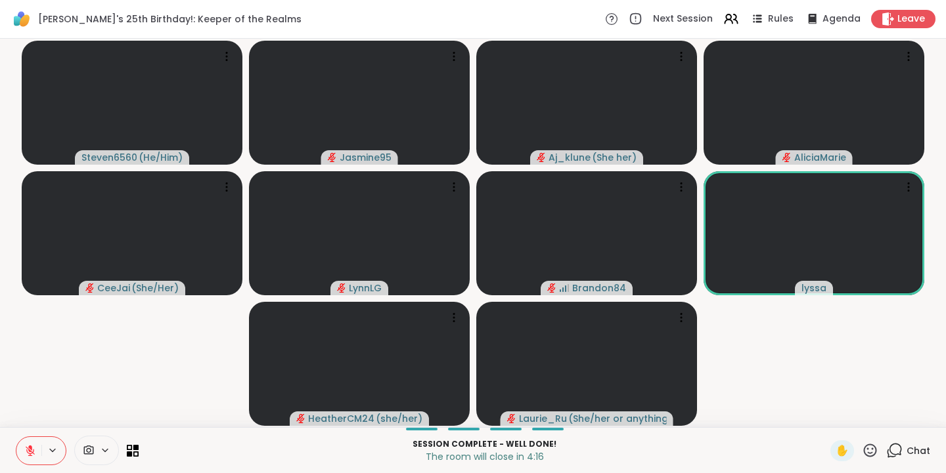
click at [864, 453] on icon at bounding box center [870, 450] width 13 height 13
click at [854, 418] on span "👍" at bounding box center [860, 416] width 13 height 16
click at [862, 454] on icon at bounding box center [870, 451] width 16 height 16
drag, startPoint x: 823, startPoint y: 416, endPoint x: 816, endPoint y: 417, distance: 7.3
click at [825, 417] on span "❤️" at bounding box center [831, 416] width 13 height 16
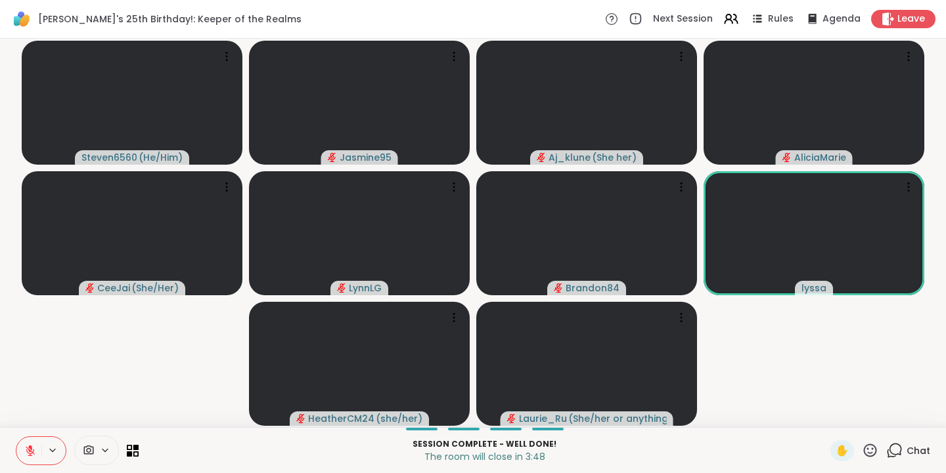
click at [862, 449] on icon at bounding box center [870, 451] width 16 height 16
click at [883, 417] on span "🌟" at bounding box center [889, 416] width 13 height 16
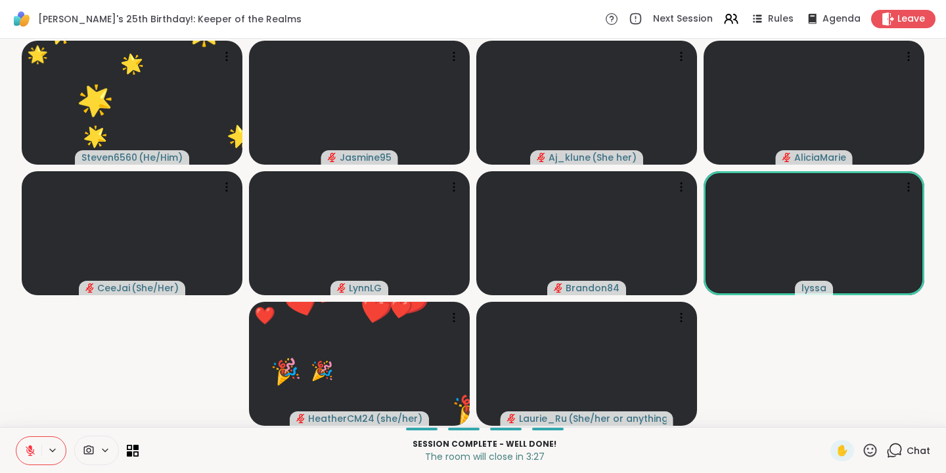
click at [862, 450] on icon at bounding box center [870, 451] width 16 height 16
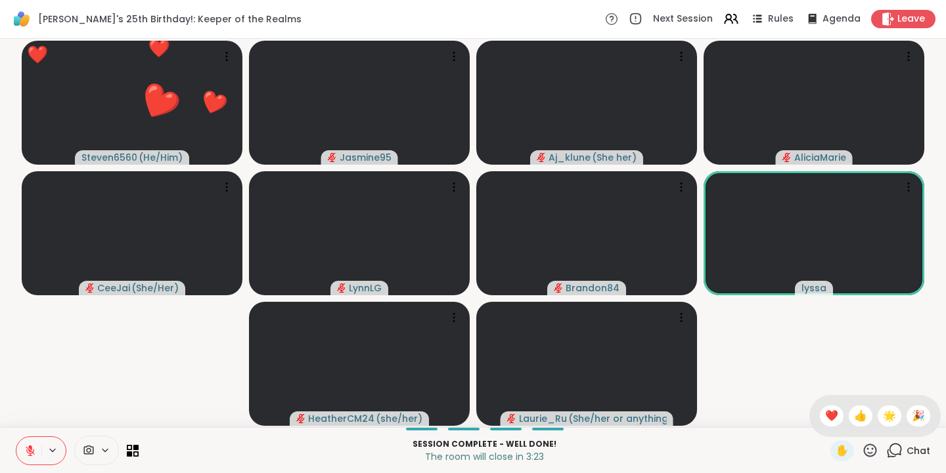
click at [825, 416] on span "❤️" at bounding box center [831, 416] width 13 height 16
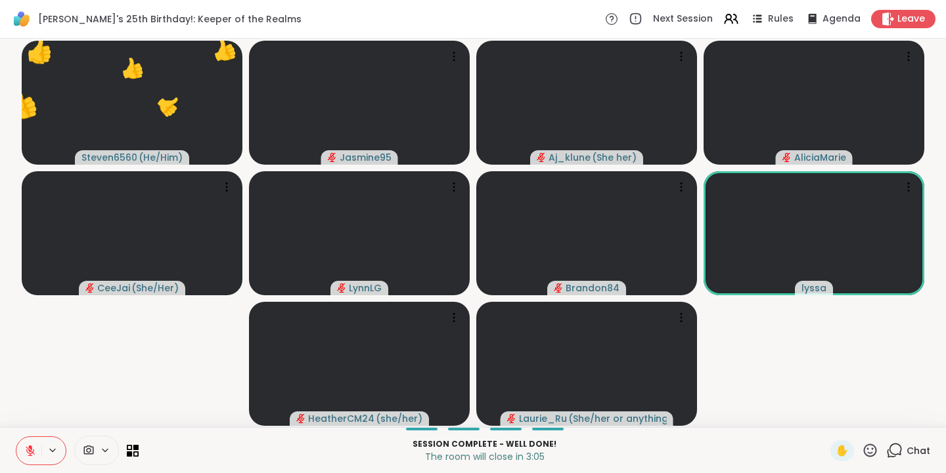
click at [862, 446] on icon at bounding box center [870, 451] width 16 height 16
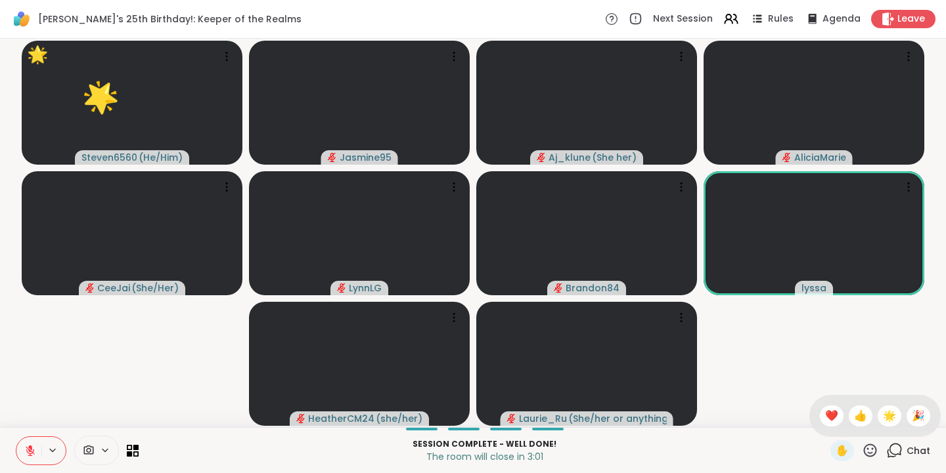
click at [883, 417] on span "🌟" at bounding box center [889, 416] width 13 height 16
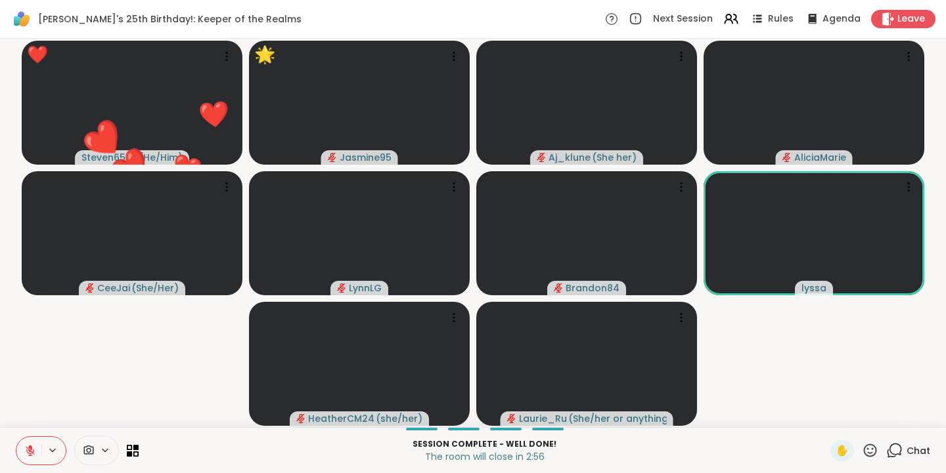
click at [864, 445] on icon at bounding box center [870, 450] width 13 height 13
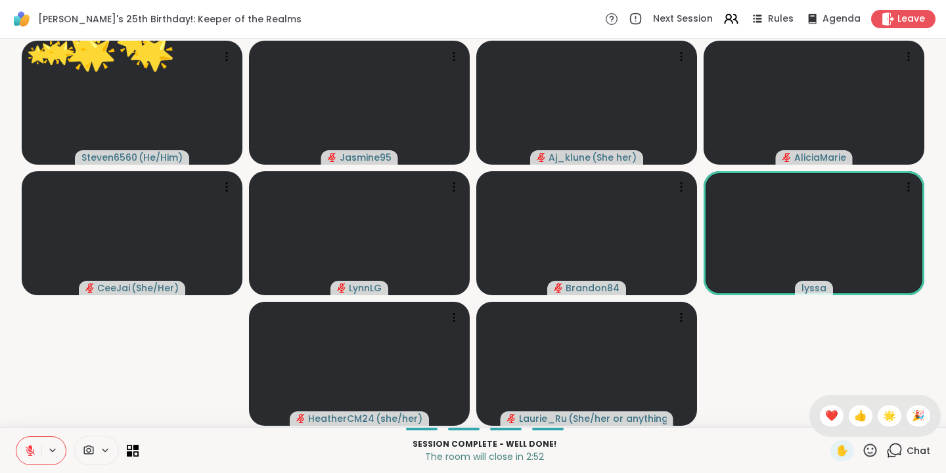
click at [825, 414] on span "❤️" at bounding box center [831, 416] width 13 height 16
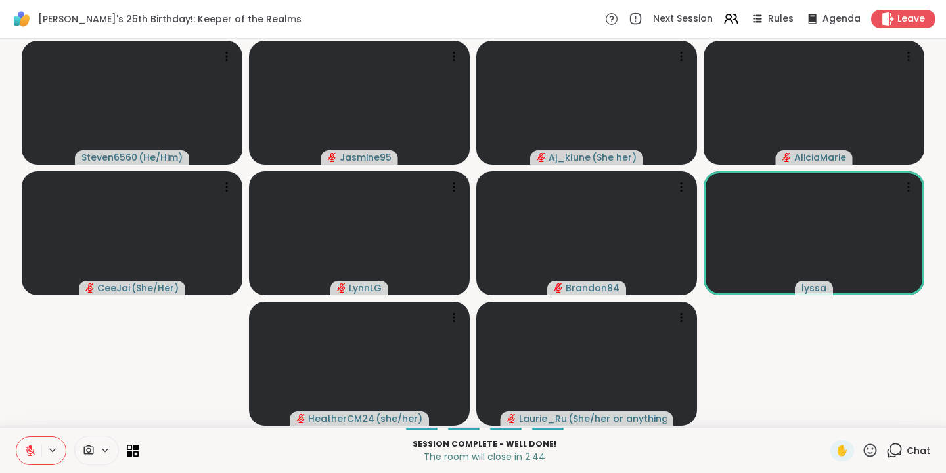
click at [863, 447] on icon at bounding box center [870, 451] width 16 height 16
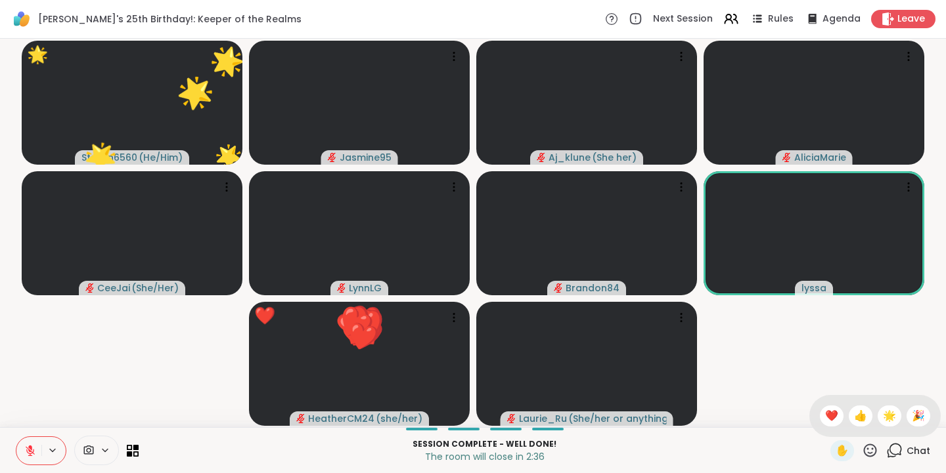
click at [912, 412] on span "🎉" at bounding box center [918, 416] width 13 height 16
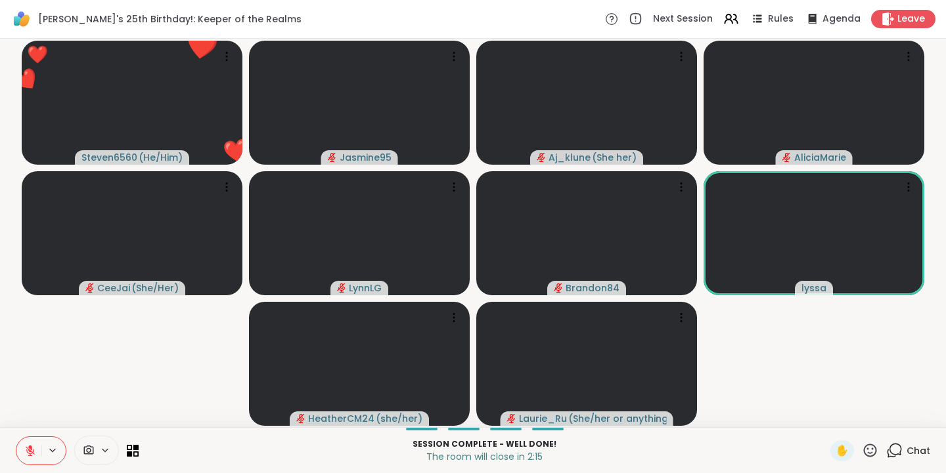
click at [862, 448] on icon at bounding box center [870, 451] width 16 height 16
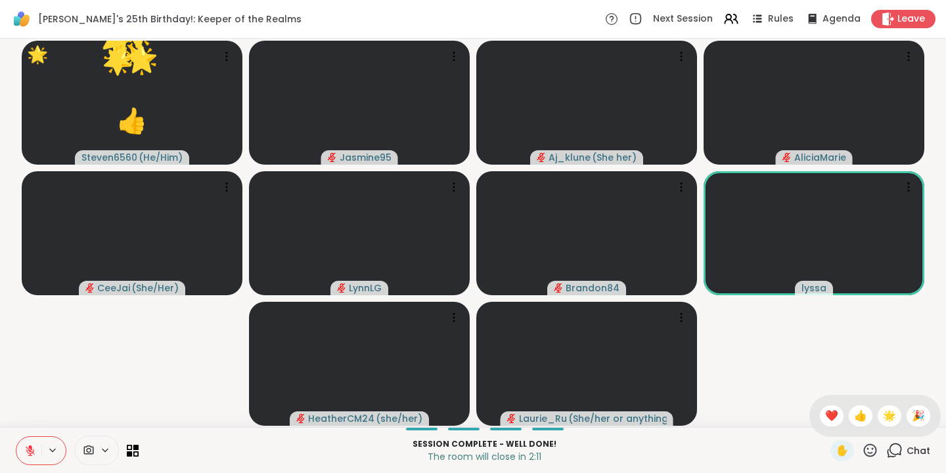
click at [825, 414] on span "❤️" at bounding box center [831, 416] width 13 height 16
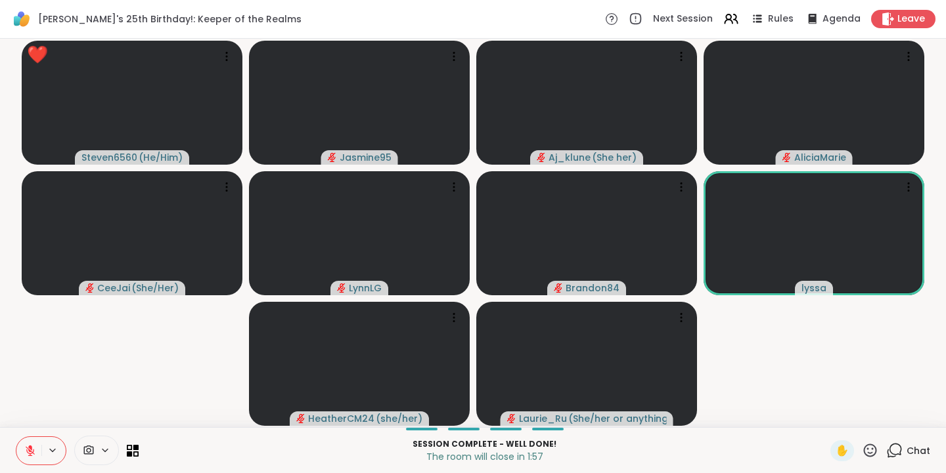
click at [862, 451] on icon at bounding box center [870, 451] width 16 height 16
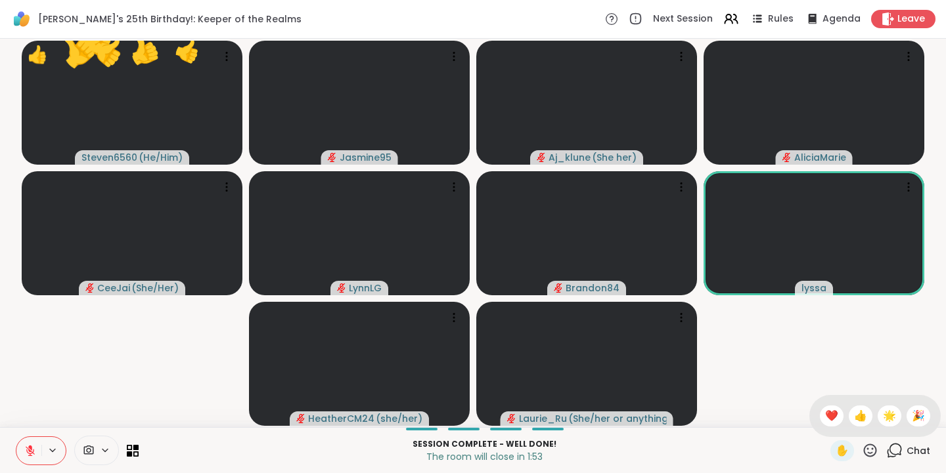
click at [883, 416] on span "🌟" at bounding box center [889, 416] width 13 height 16
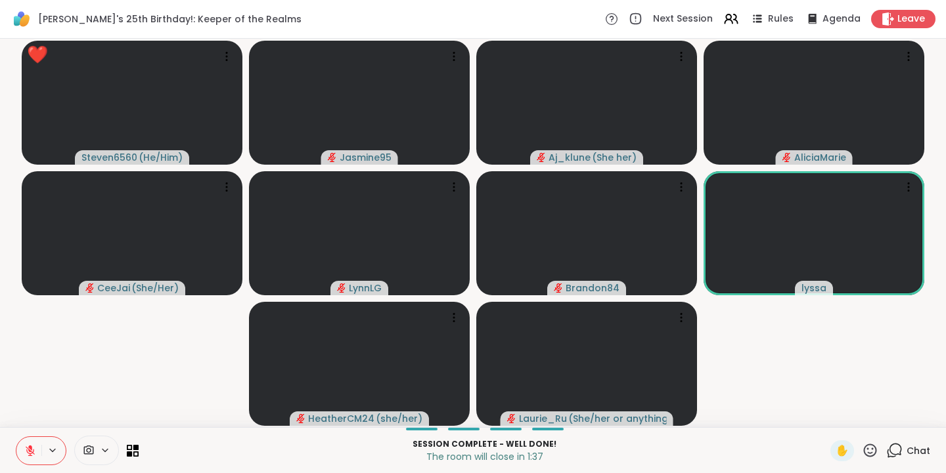
click at [862, 452] on icon at bounding box center [870, 451] width 16 height 16
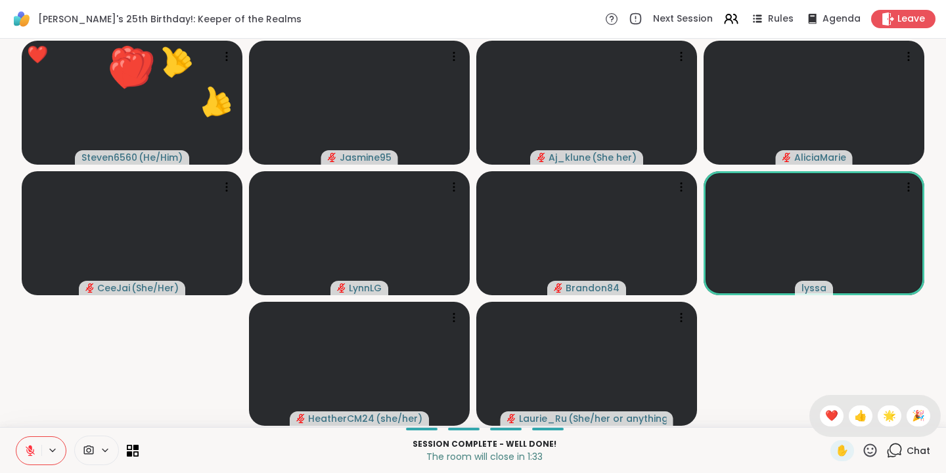
click at [825, 412] on span "❤️" at bounding box center [831, 416] width 13 height 16
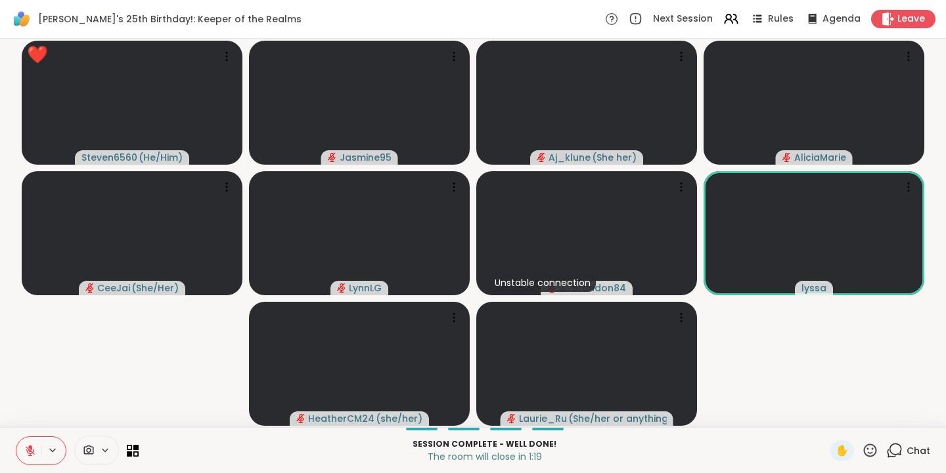
click at [864, 452] on icon at bounding box center [870, 450] width 13 height 13
click at [885, 418] on span "🌟" at bounding box center [889, 416] width 13 height 16
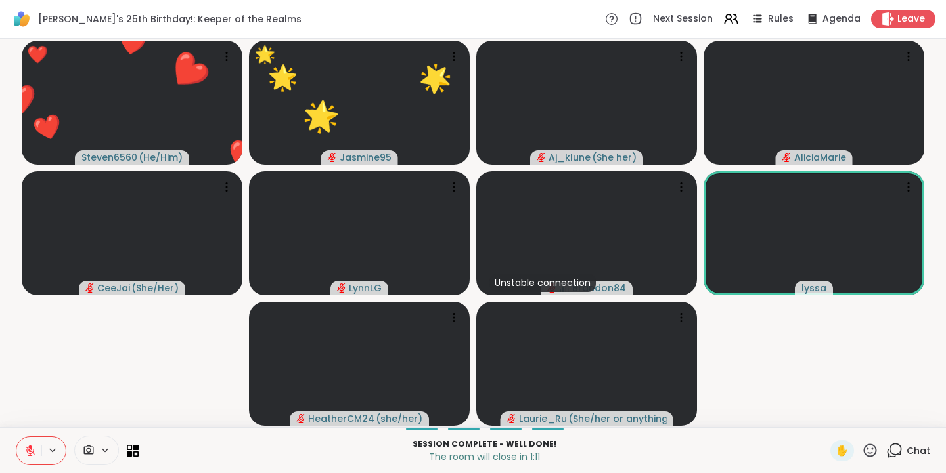
click at [864, 450] on icon at bounding box center [870, 451] width 16 height 16
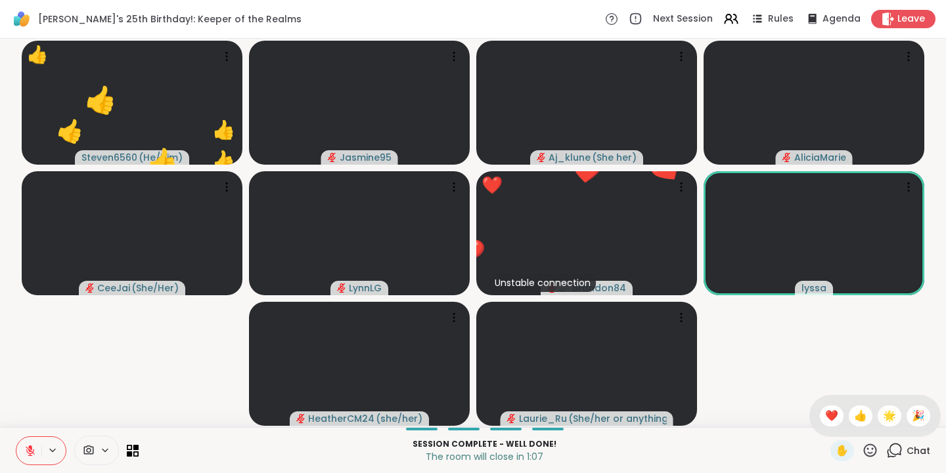
click at [854, 418] on span "👍" at bounding box center [860, 416] width 13 height 16
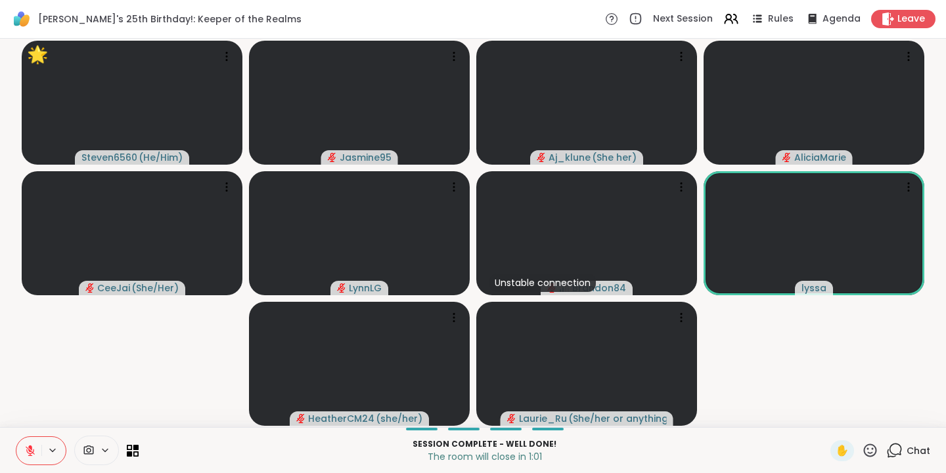
click at [862, 447] on icon at bounding box center [870, 451] width 16 height 16
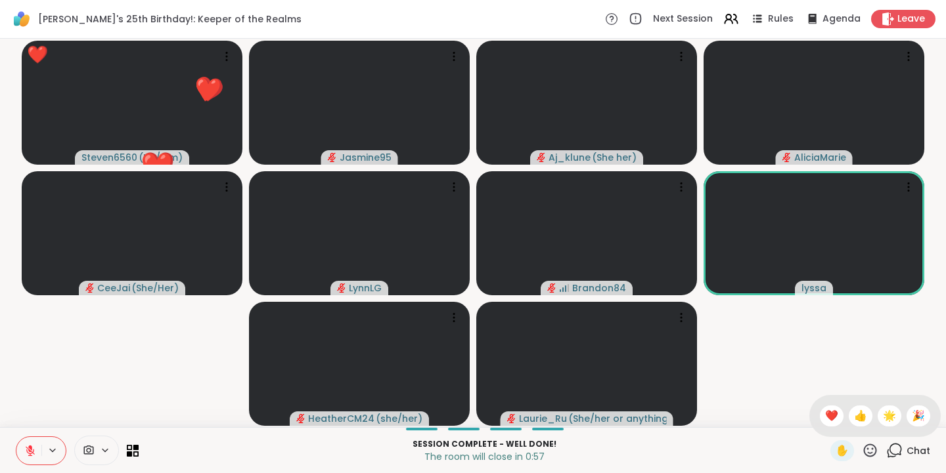
click at [825, 417] on span "❤️" at bounding box center [831, 416] width 13 height 16
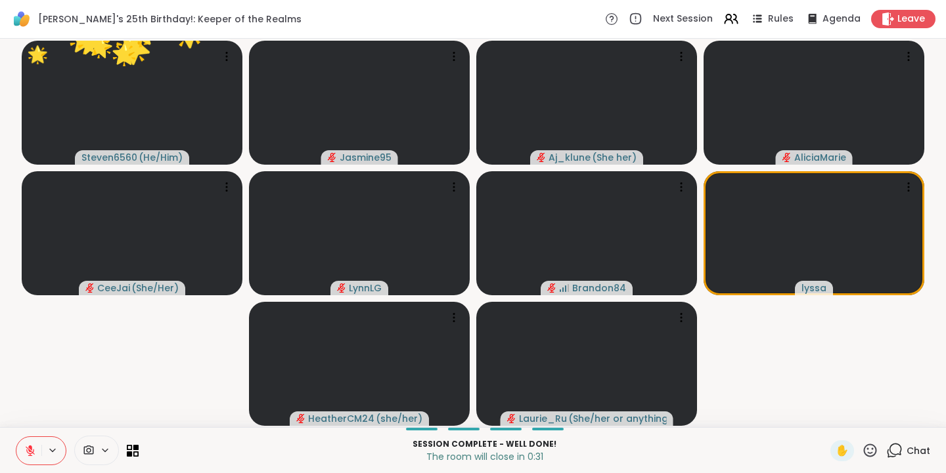
click at [862, 449] on icon at bounding box center [870, 451] width 16 height 16
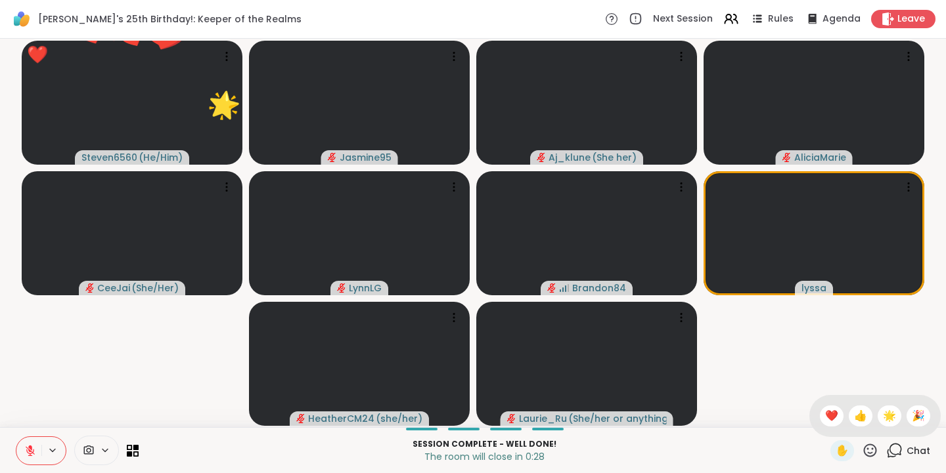
click at [825, 414] on span "❤️" at bounding box center [831, 416] width 13 height 16
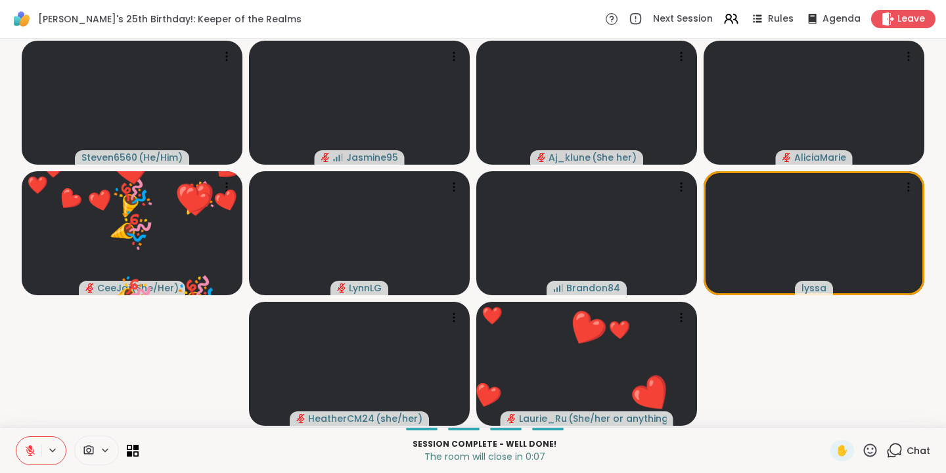
click at [866, 449] on icon at bounding box center [870, 451] width 16 height 16
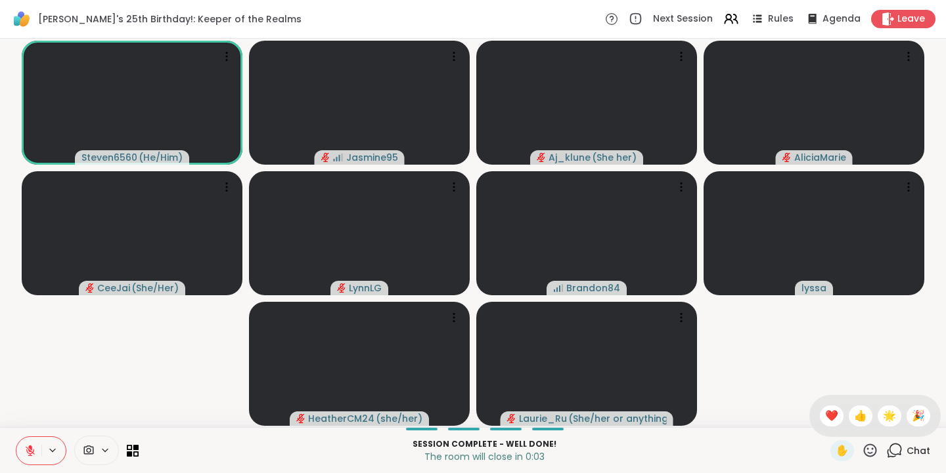
click at [913, 413] on span "🎉" at bounding box center [918, 416] width 13 height 16
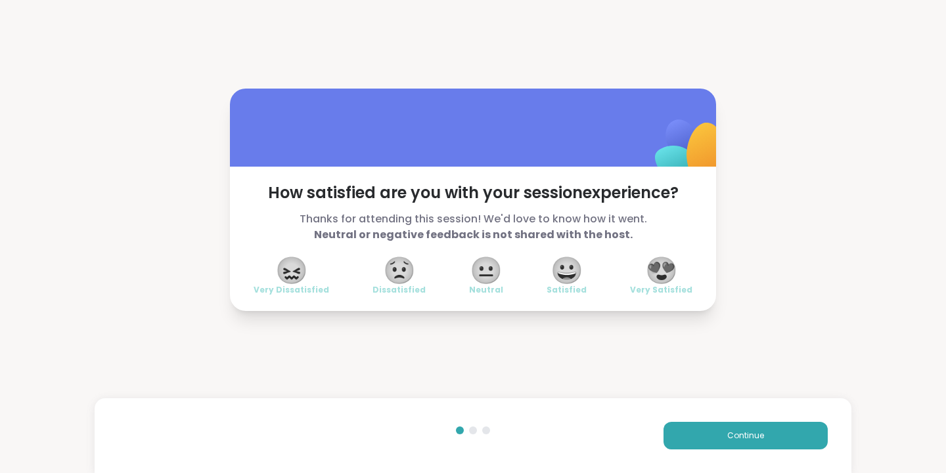
click at [657, 268] on span "😍" at bounding box center [661, 271] width 33 height 24
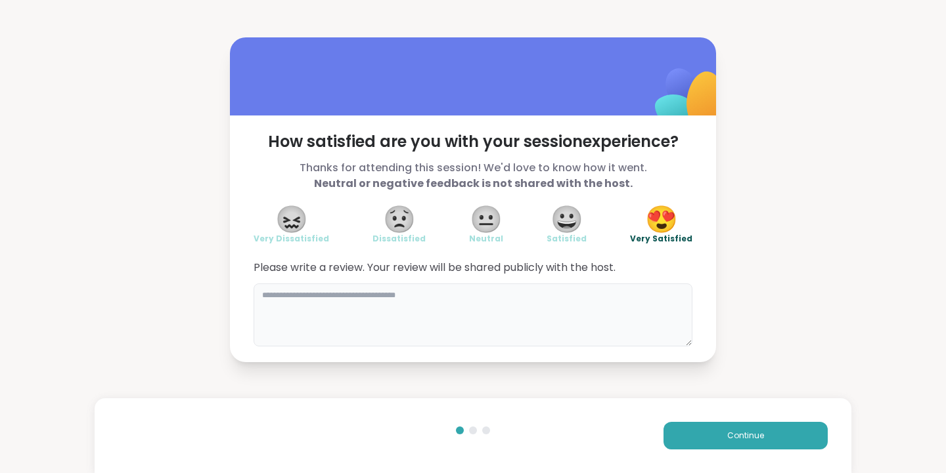
click at [318, 301] on textarea at bounding box center [472, 315] width 439 height 63
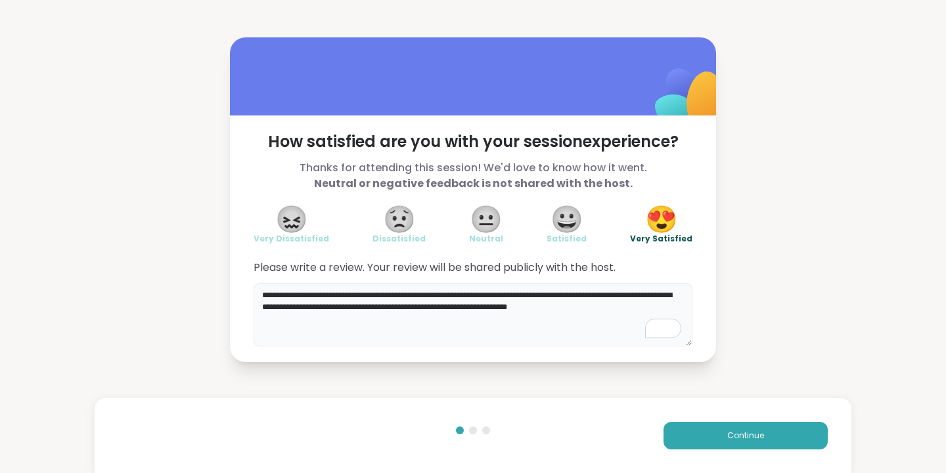
type textarea "**********"
click at [728, 437] on span "Continue" at bounding box center [745, 436] width 37 height 12
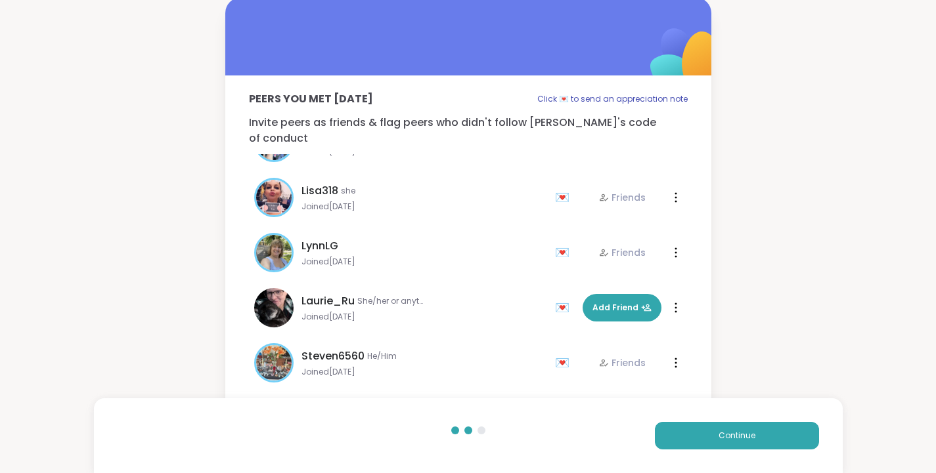
scroll to position [4, 0]
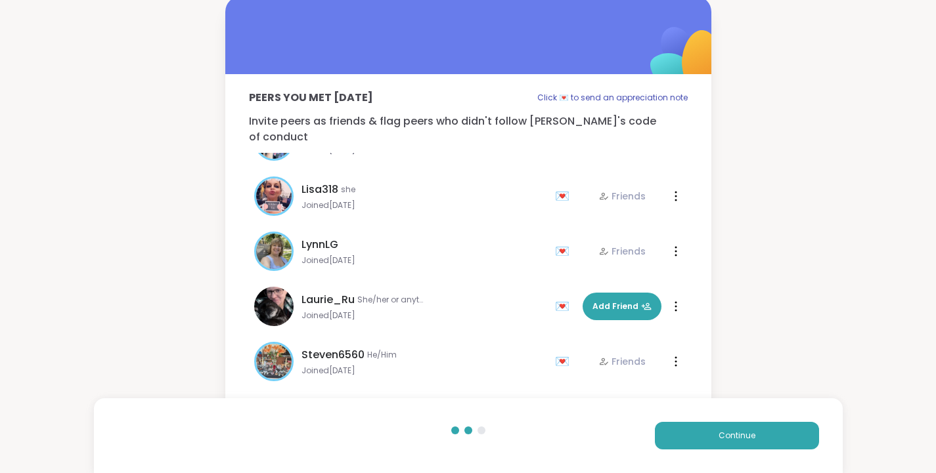
click at [762, 435] on button "Continue" at bounding box center [737, 436] width 164 height 28
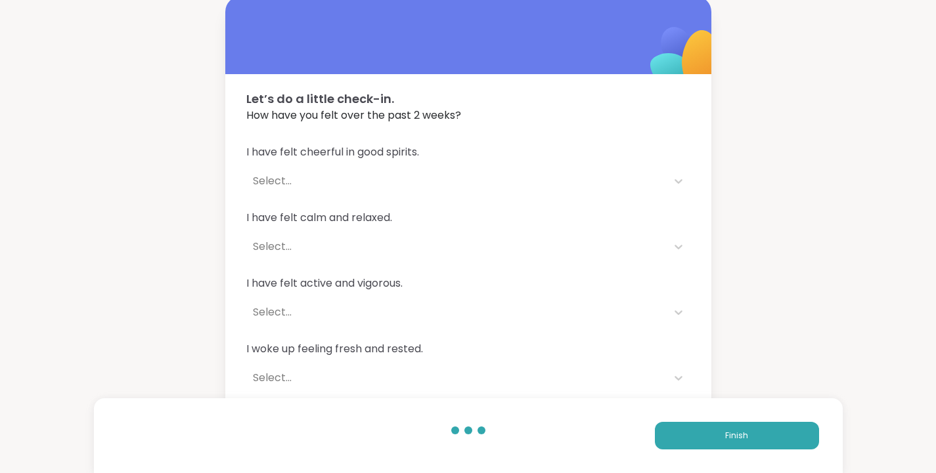
click at [753, 438] on button "Finish" at bounding box center [737, 436] width 164 height 28
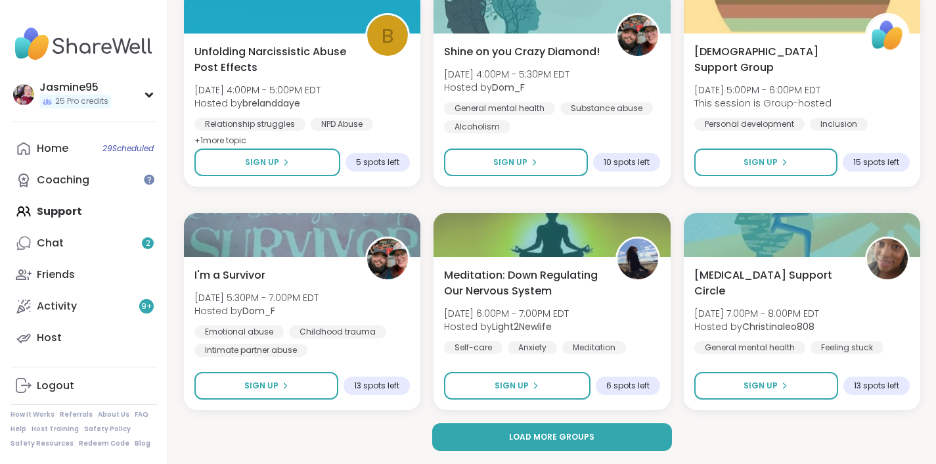
scroll to position [2522, 1]
click at [548, 433] on span "Load more groups" at bounding box center [550, 437] width 85 height 12
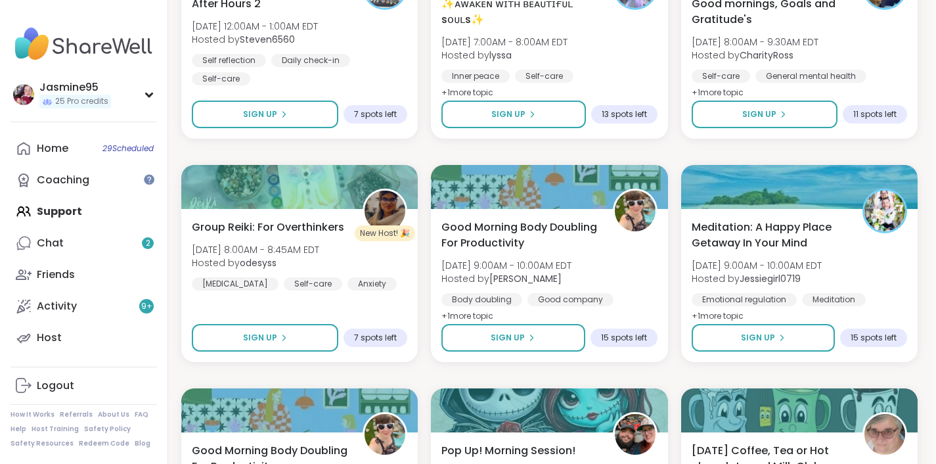
scroll to position [3910, 3]
